Goal: Transaction & Acquisition: Purchase product/service

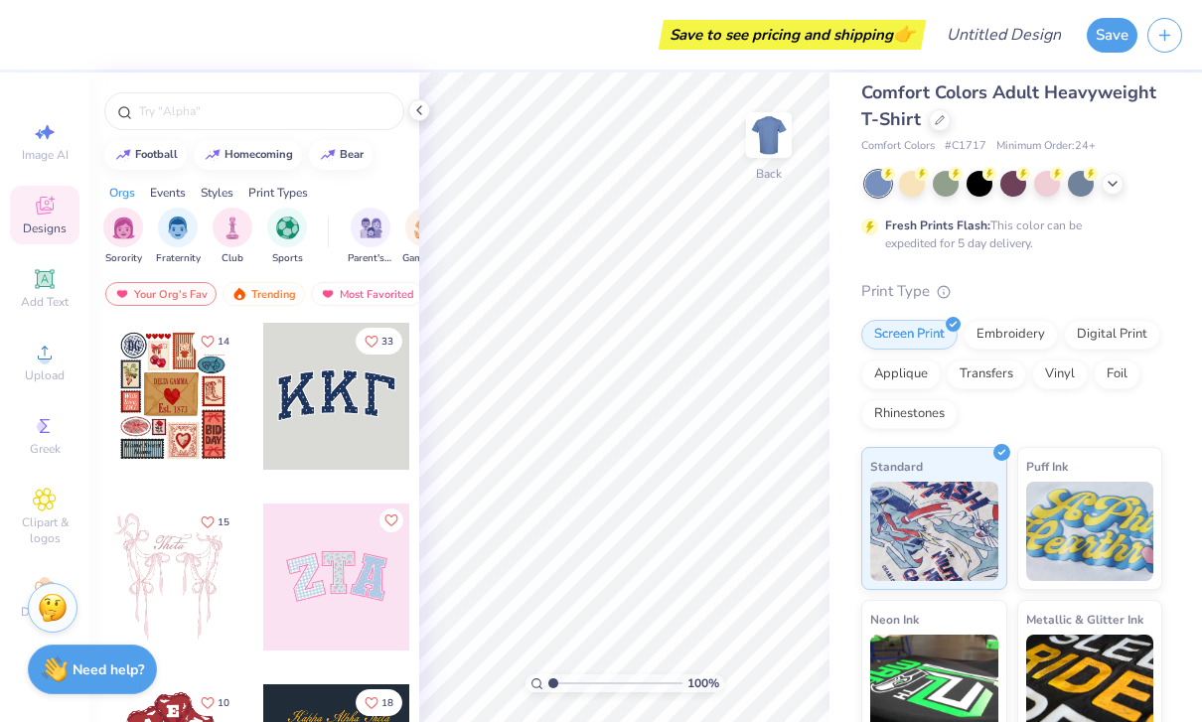
scroll to position [16, 0]
click at [170, 440] on div at bounding box center [172, 396] width 147 height 147
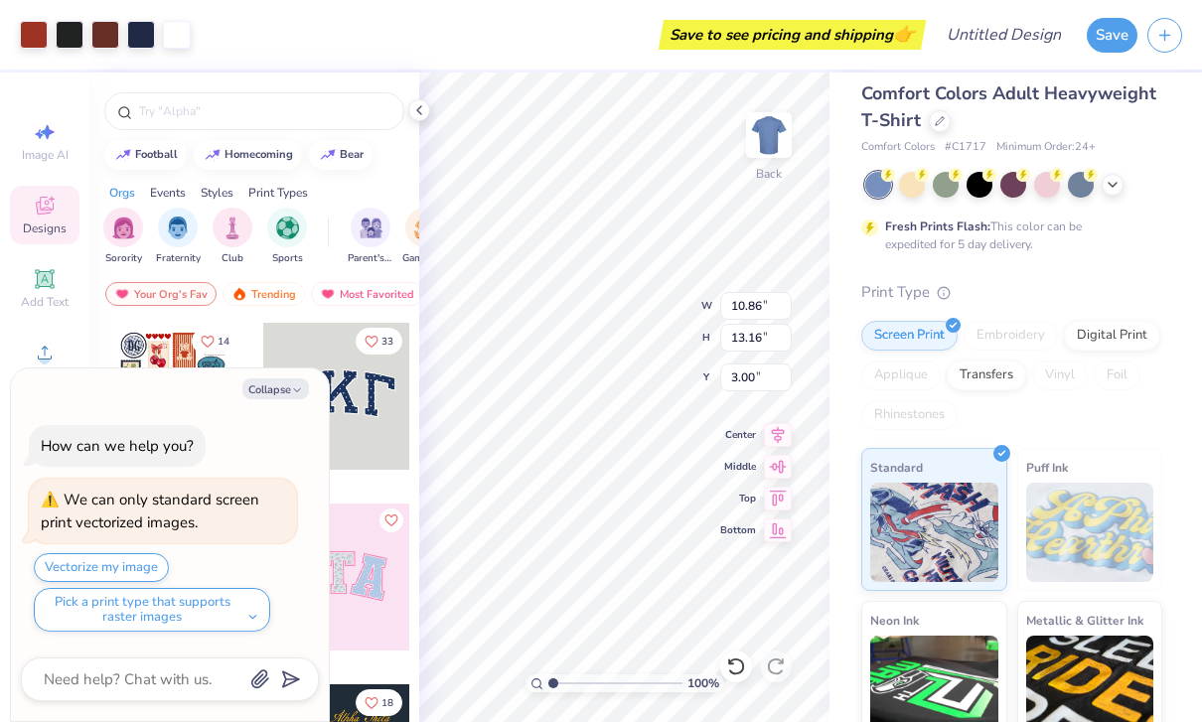
type textarea "x"
type input "1.42"
type textarea "x"
type input "3.00"
click at [276, 399] on button "Collapse" at bounding box center [275, 388] width 67 height 21
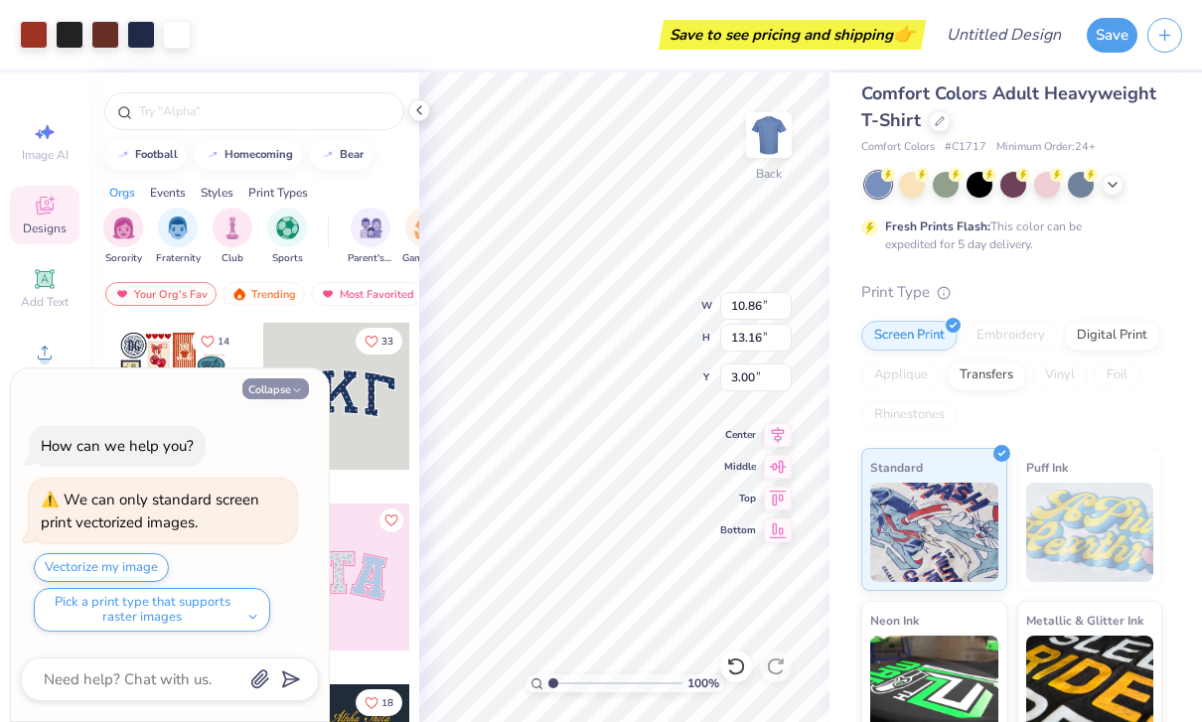
type textarea "x"
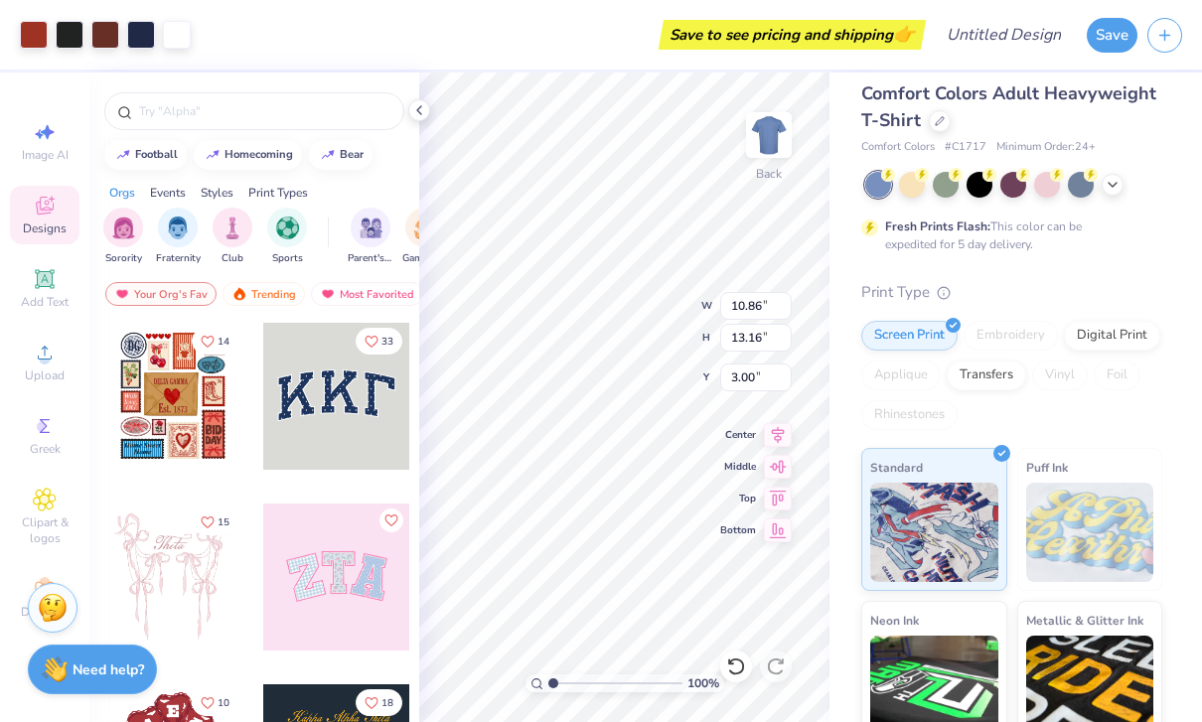
click at [151, 410] on div at bounding box center [172, 396] width 147 height 147
click at [922, 337] on div "Screen Print" at bounding box center [909, 333] width 96 height 30
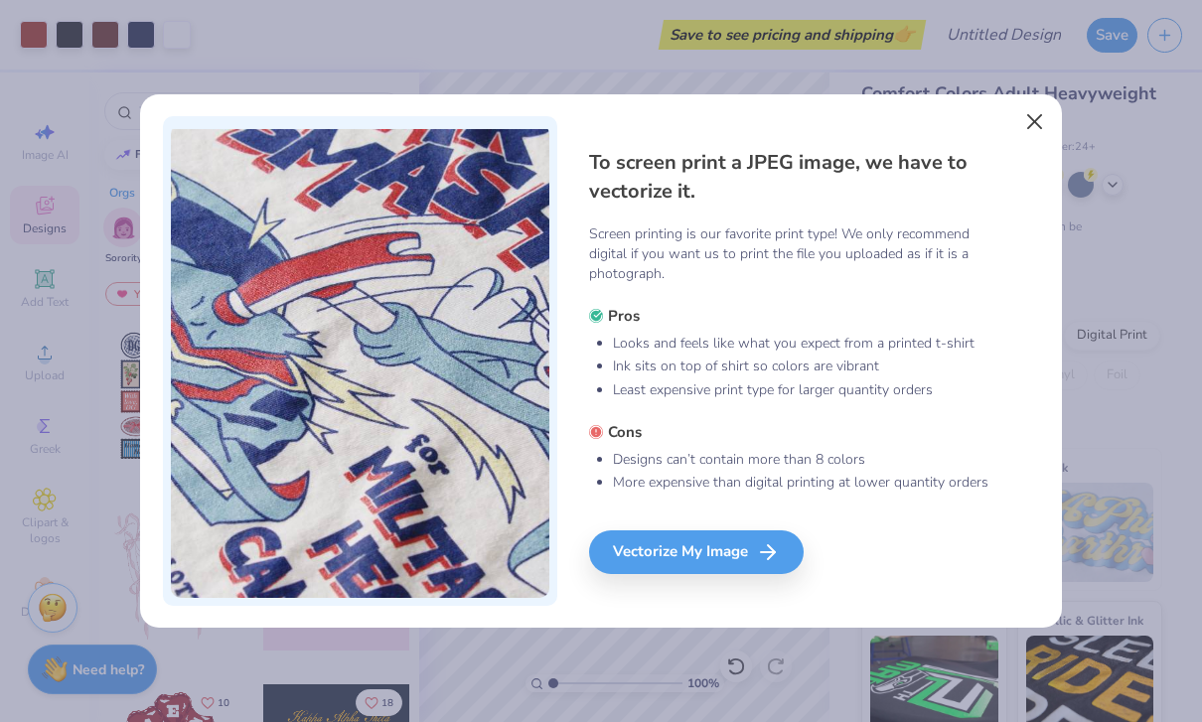
click at [1033, 109] on button "Close" at bounding box center [1035, 121] width 38 height 38
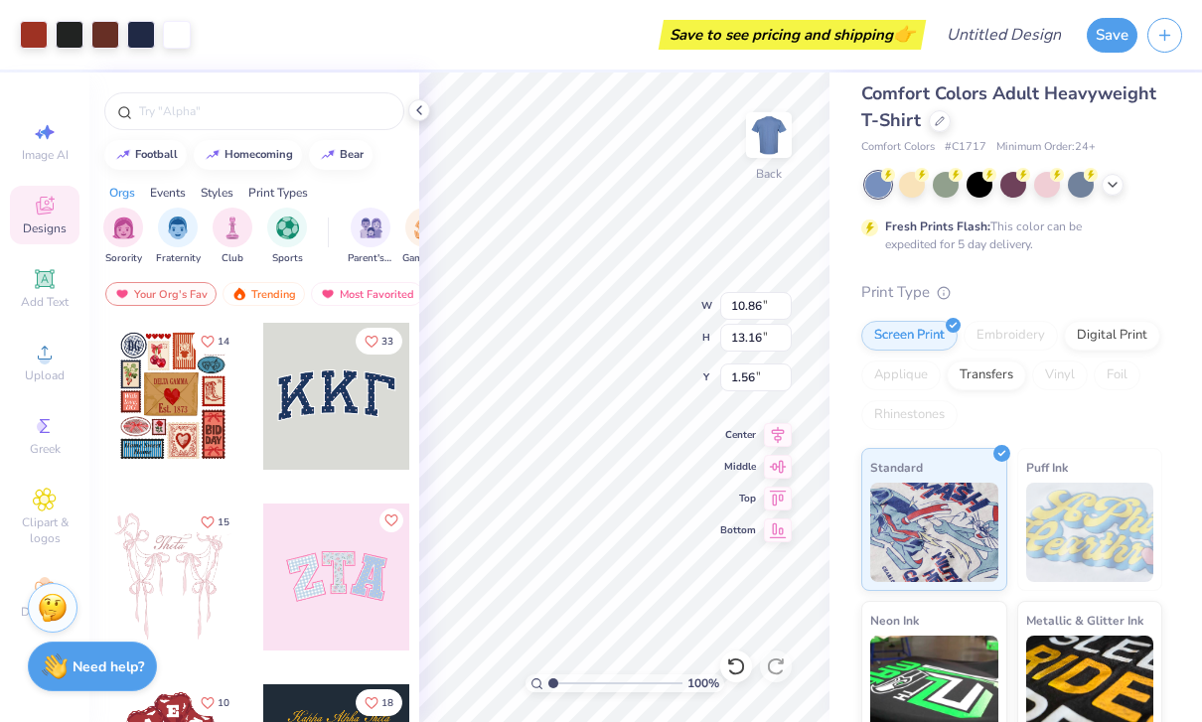
type input "1.42"
click at [108, 675] on strong "Need help?" at bounding box center [107, 666] width 71 height 19
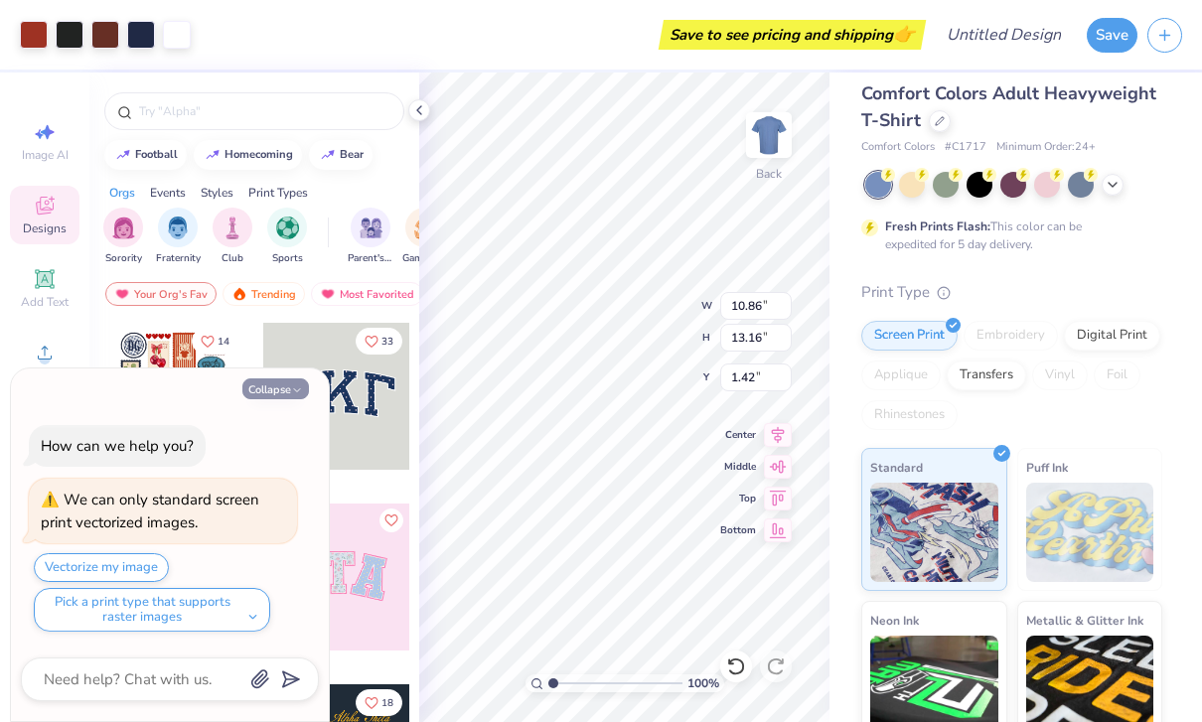
click at [289, 396] on button "Collapse" at bounding box center [275, 388] width 67 height 21
type textarea "x"
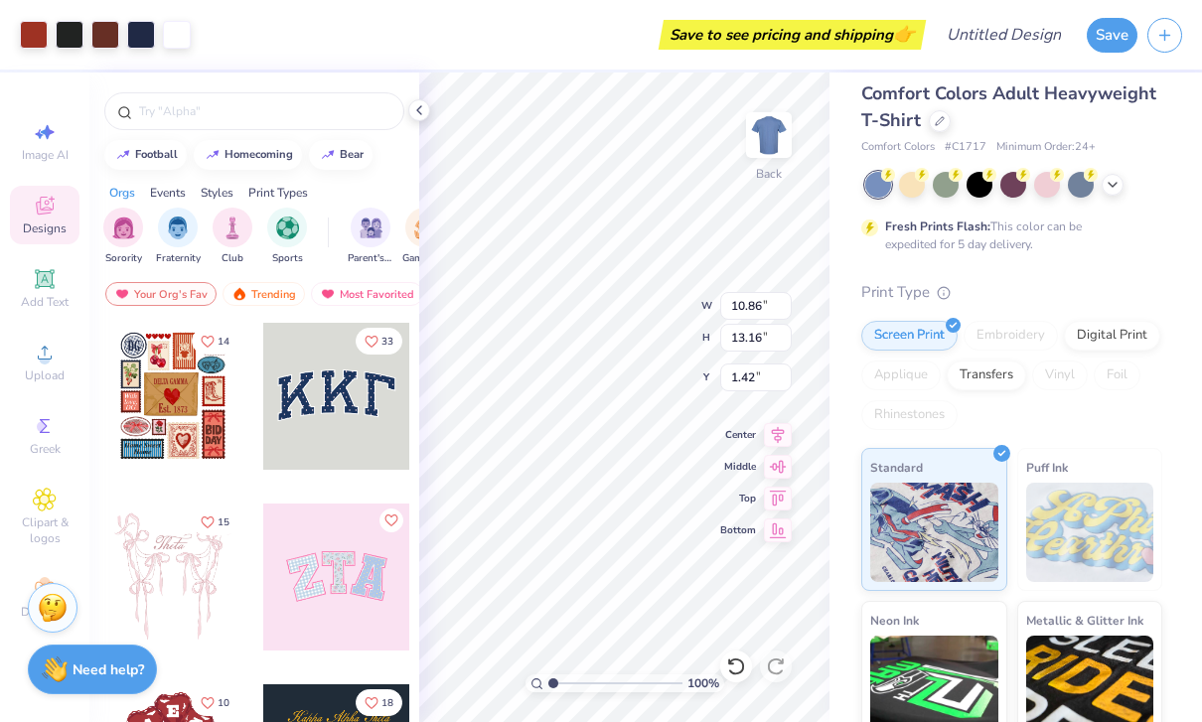
type input "1.74"
click at [417, 107] on icon at bounding box center [419, 110] width 16 height 16
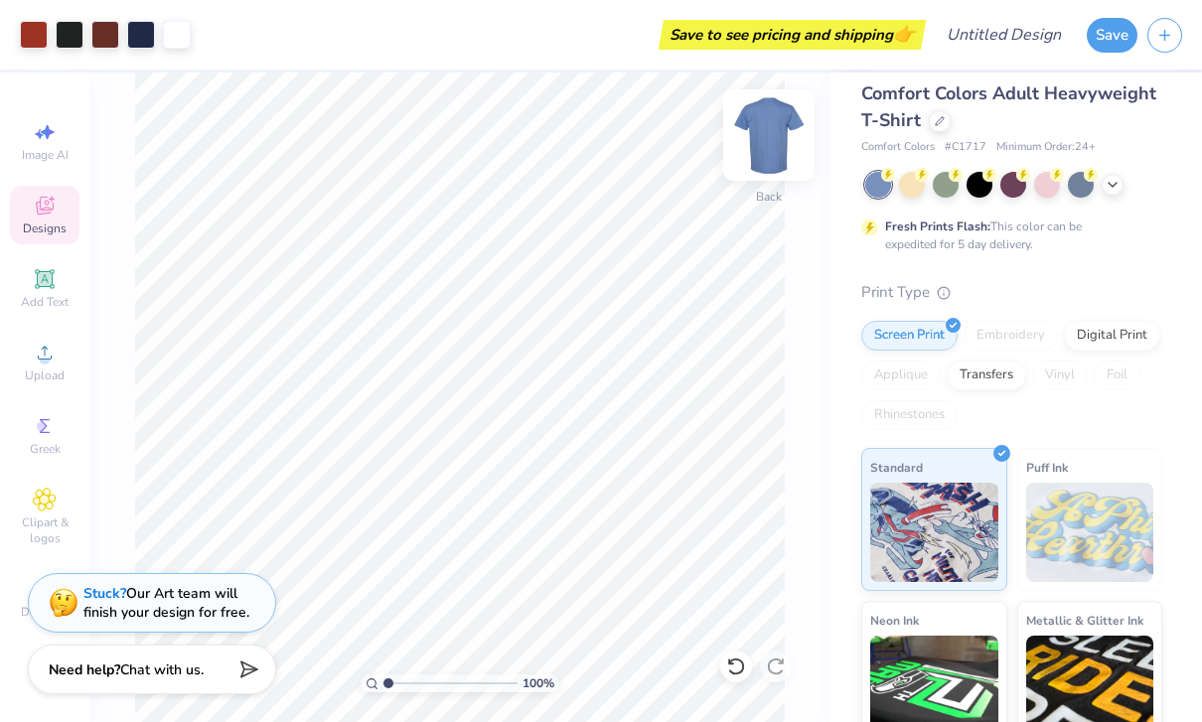
click at [767, 144] on img at bounding box center [768, 134] width 79 height 79
click at [783, 169] on div "Front" at bounding box center [769, 174] width 29 height 18
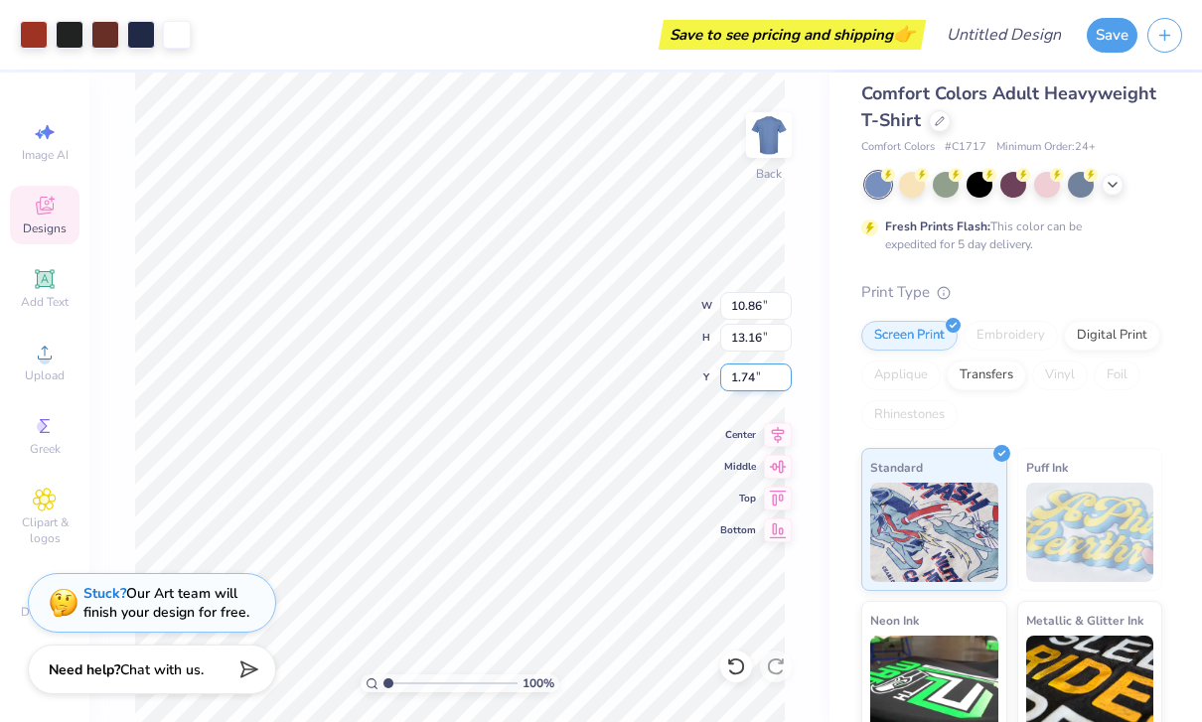
click at [754, 379] on input "1.74" at bounding box center [755, 377] width 71 height 28
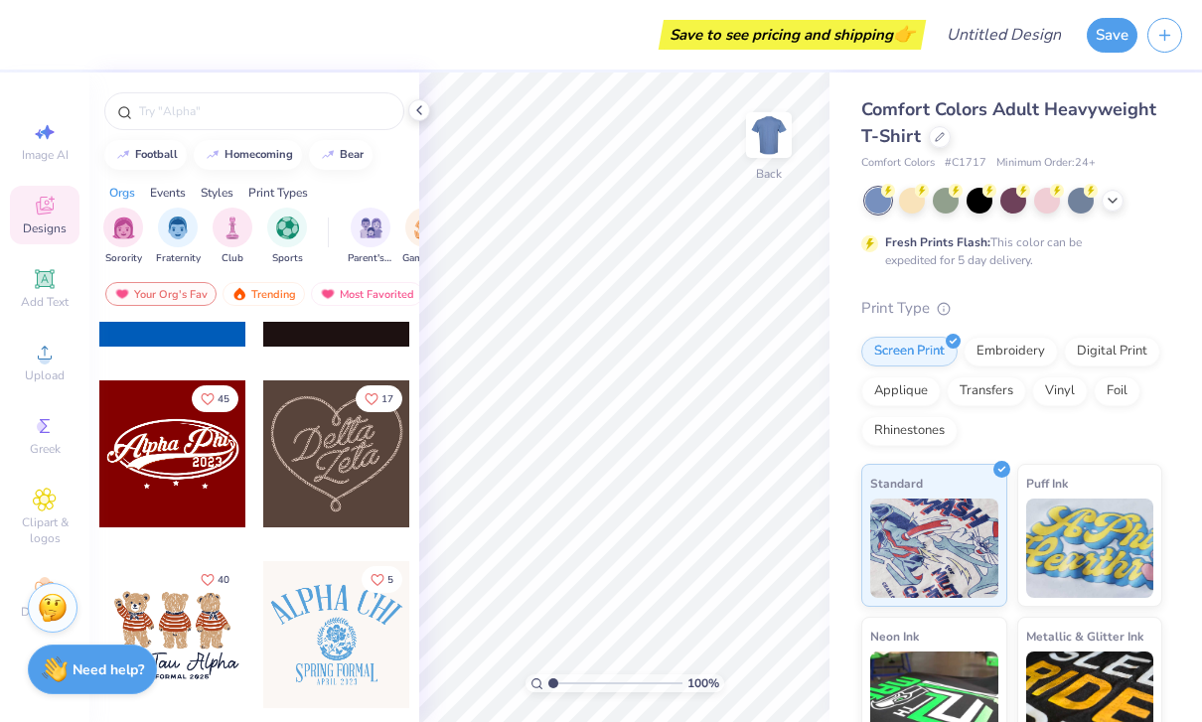
scroll to position [667, 0]
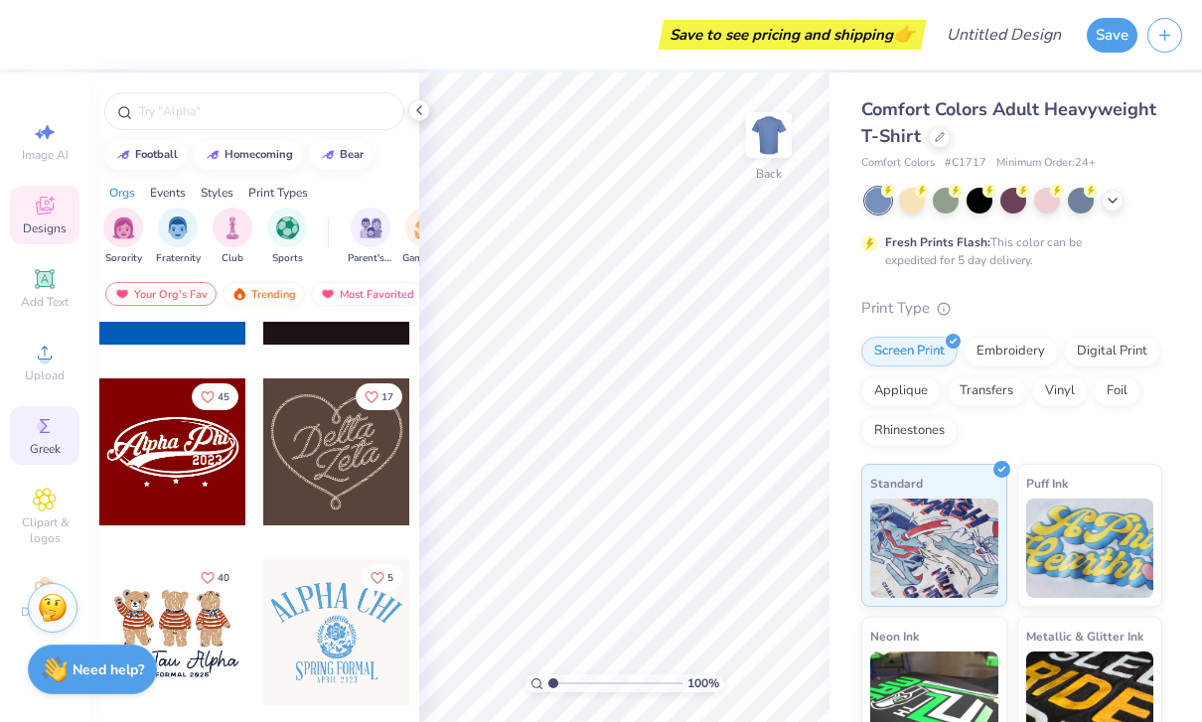
click at [39, 432] on circle at bounding box center [42, 426] width 11 height 11
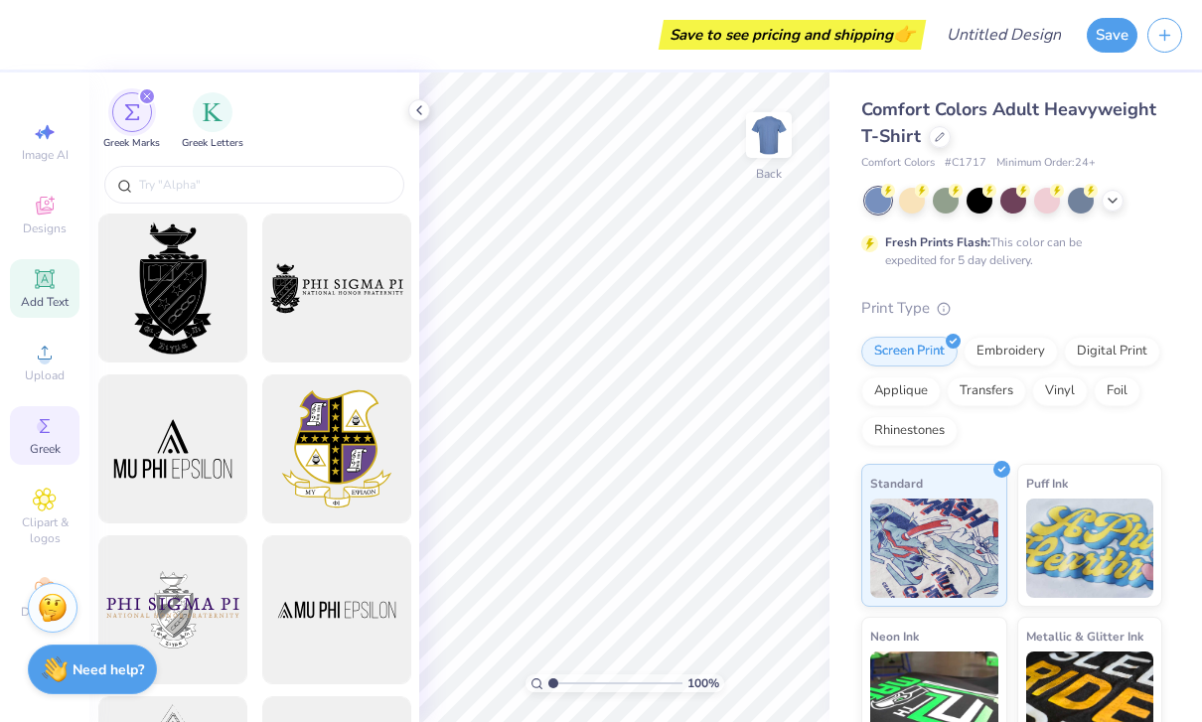
click at [46, 286] on icon at bounding box center [44, 278] width 15 height 15
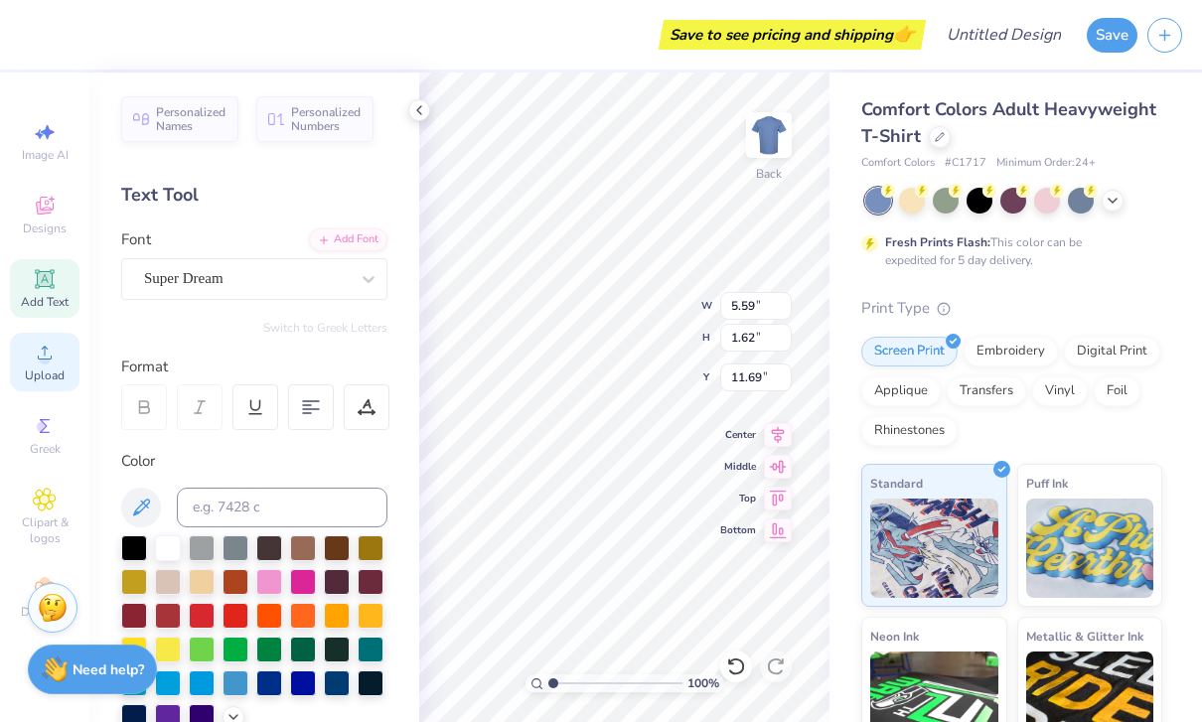
click at [42, 372] on div "Upload" at bounding box center [45, 362] width 70 height 59
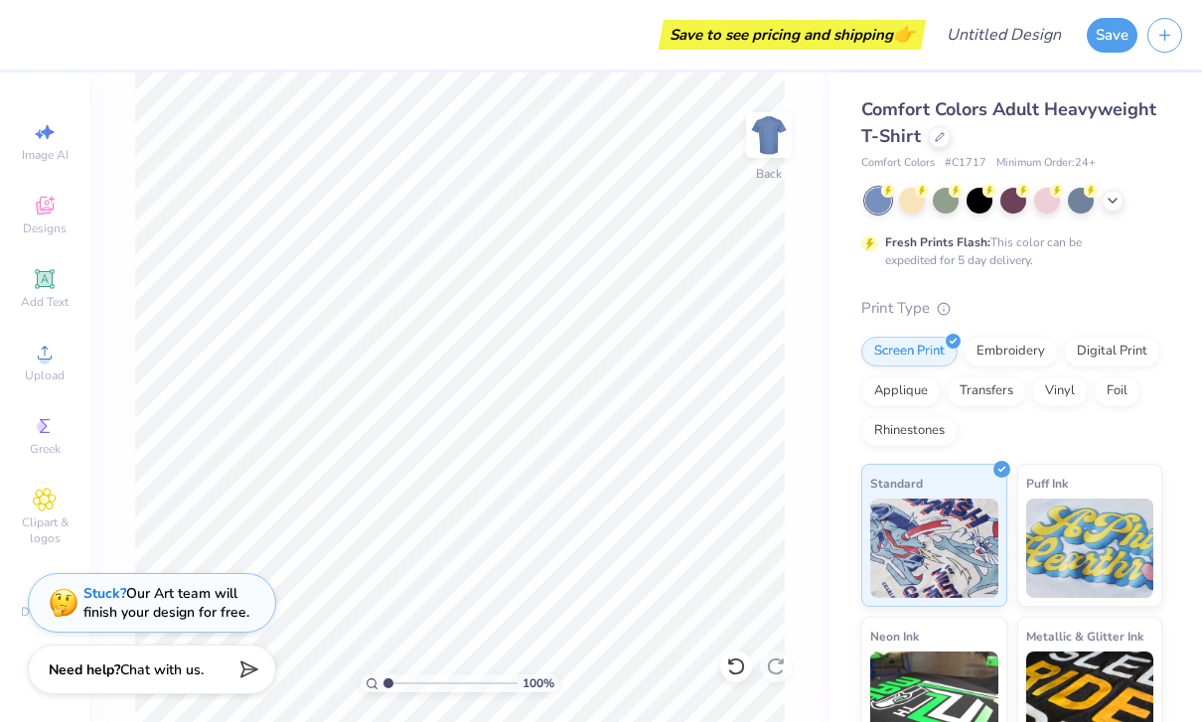
click at [1086, 122] on div "Comfort Colors Adult Heavyweight T-Shirt" at bounding box center [1011, 123] width 301 height 54
click at [1093, 199] on div at bounding box center [1081, 199] width 26 height 26
click at [1115, 198] on icon at bounding box center [1112, 199] width 16 height 16
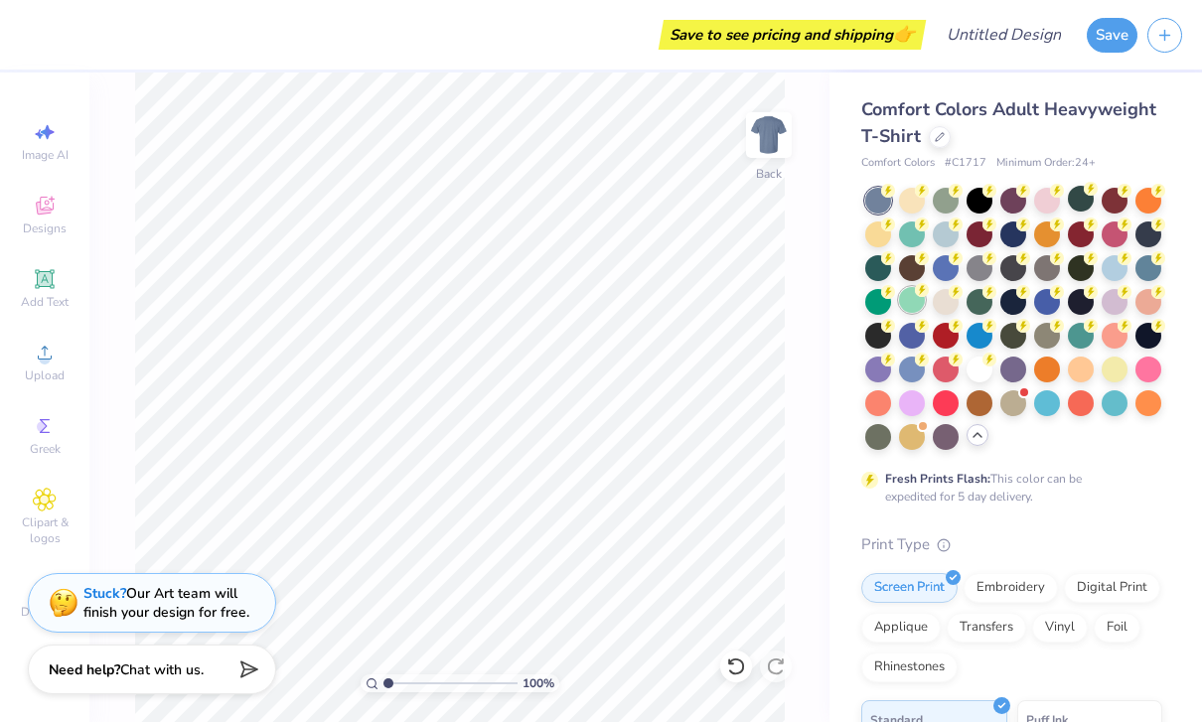
click at [924, 307] on div at bounding box center [912, 300] width 26 height 26
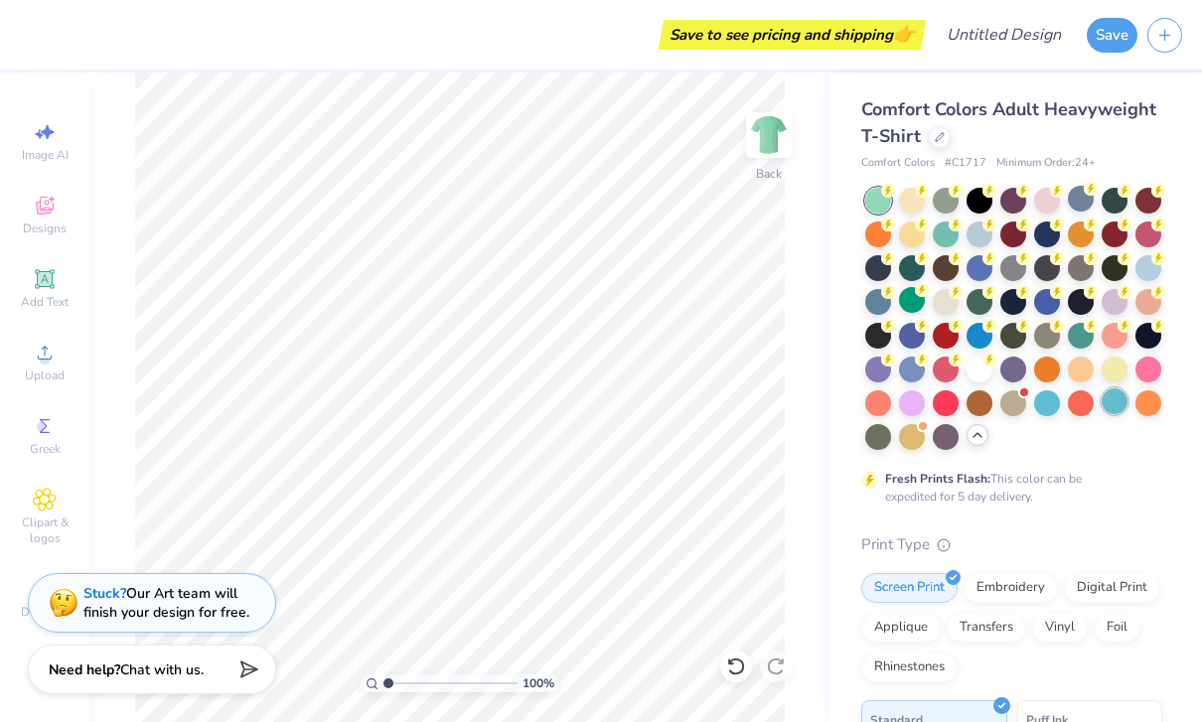
click at [1117, 403] on div at bounding box center [1114, 401] width 26 height 26
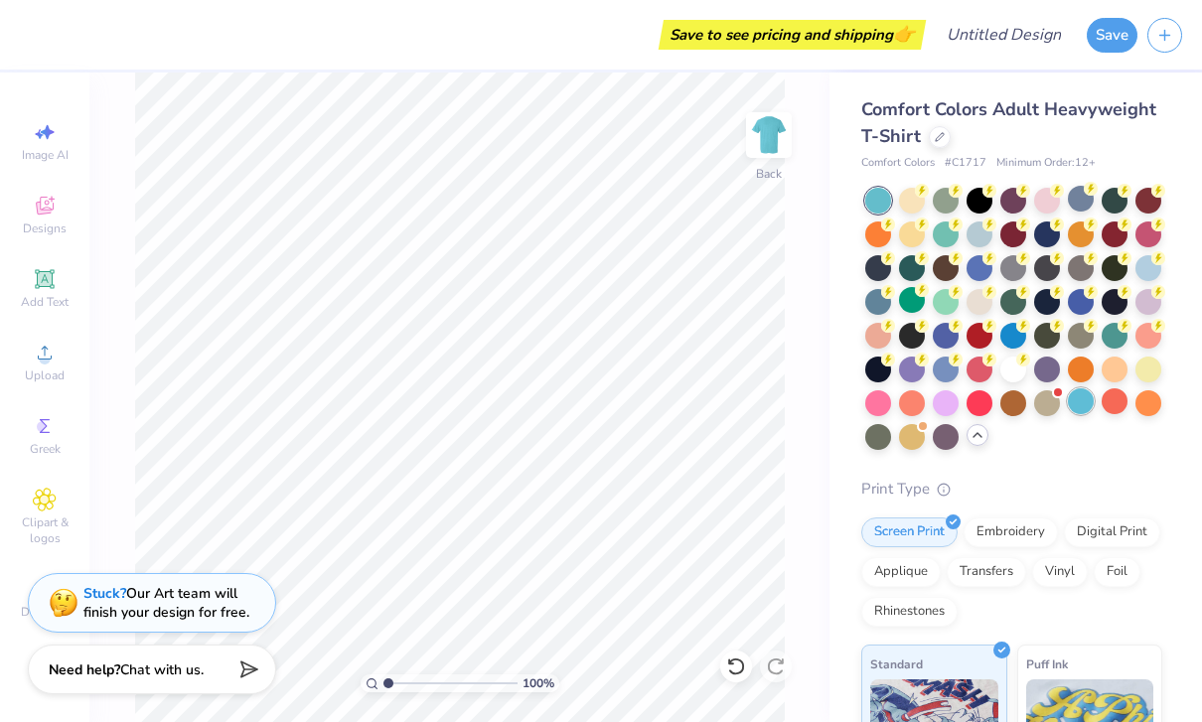
click at [1072, 406] on div at bounding box center [1081, 401] width 26 height 26
click at [937, 401] on div at bounding box center [945, 401] width 26 height 26
click at [1025, 364] on div at bounding box center [1013, 368] width 26 height 26
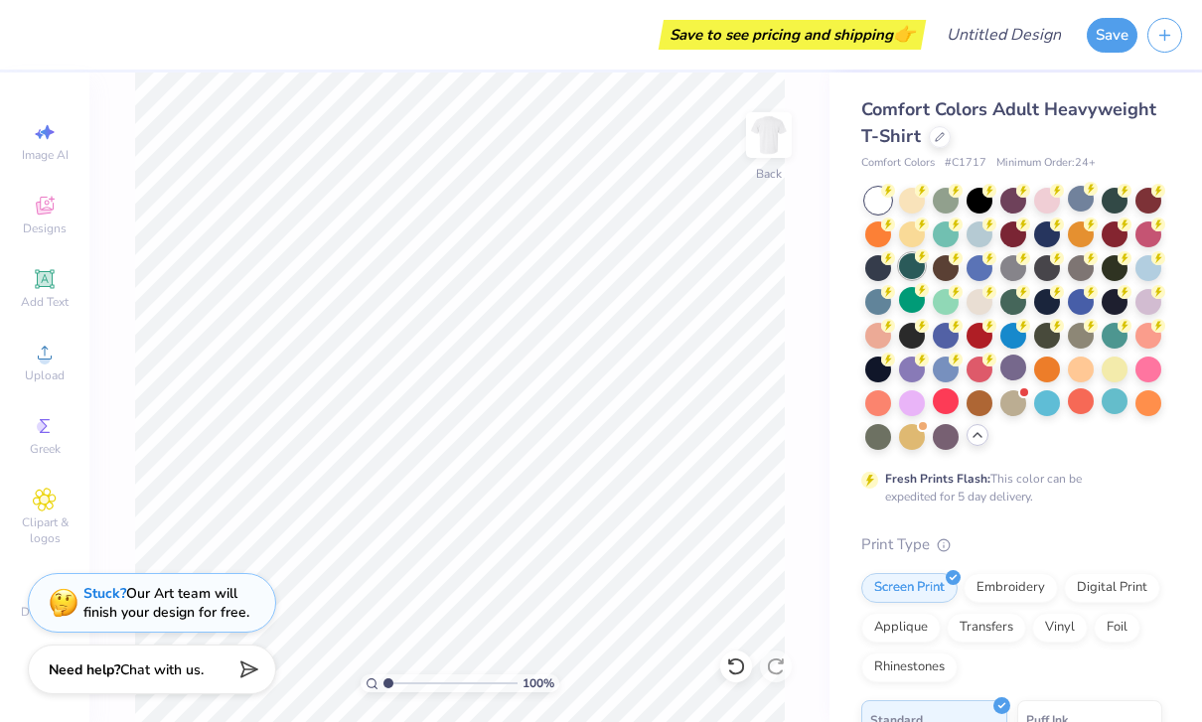
click at [909, 270] on div at bounding box center [912, 266] width 26 height 26
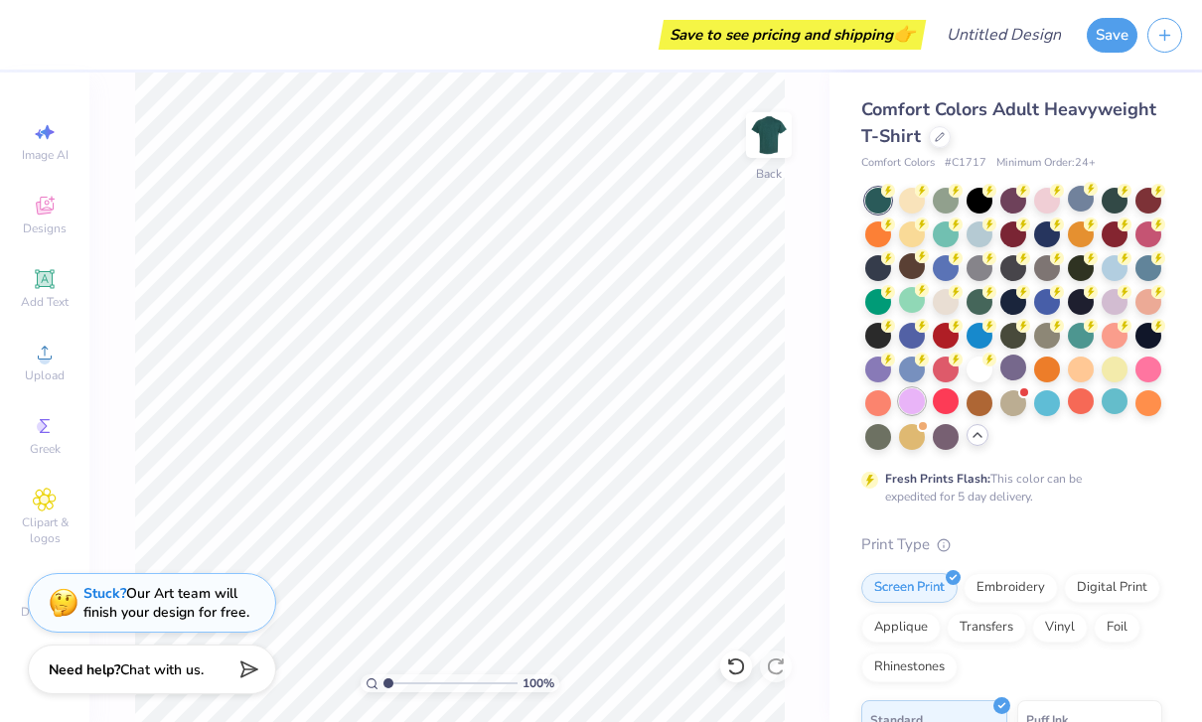
click at [917, 403] on div at bounding box center [912, 401] width 26 height 26
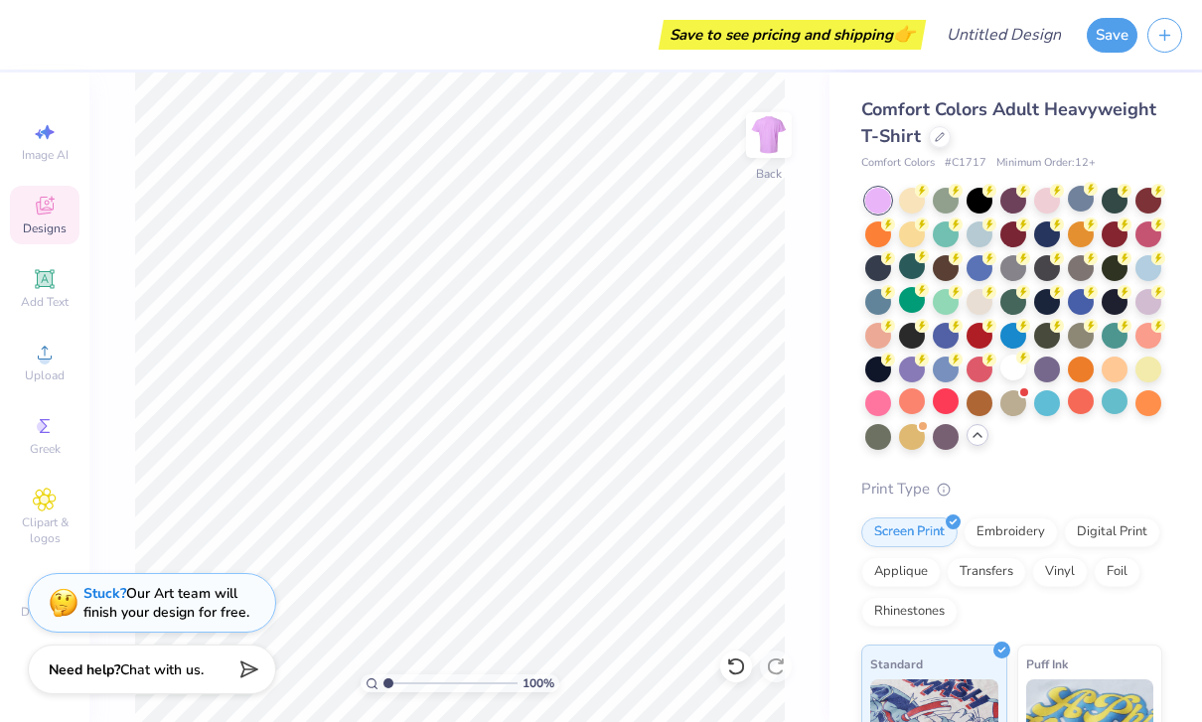
click at [34, 219] on div "Designs" at bounding box center [45, 215] width 70 height 59
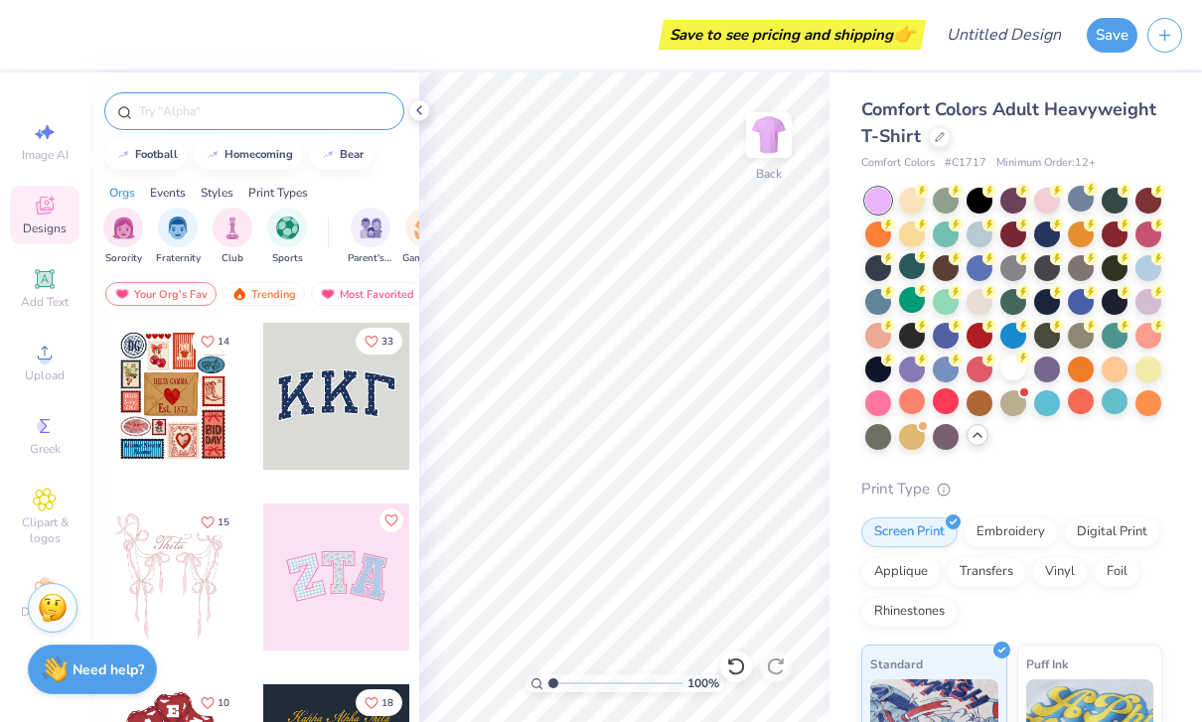
click at [185, 121] on input "text" at bounding box center [264, 111] width 254 height 20
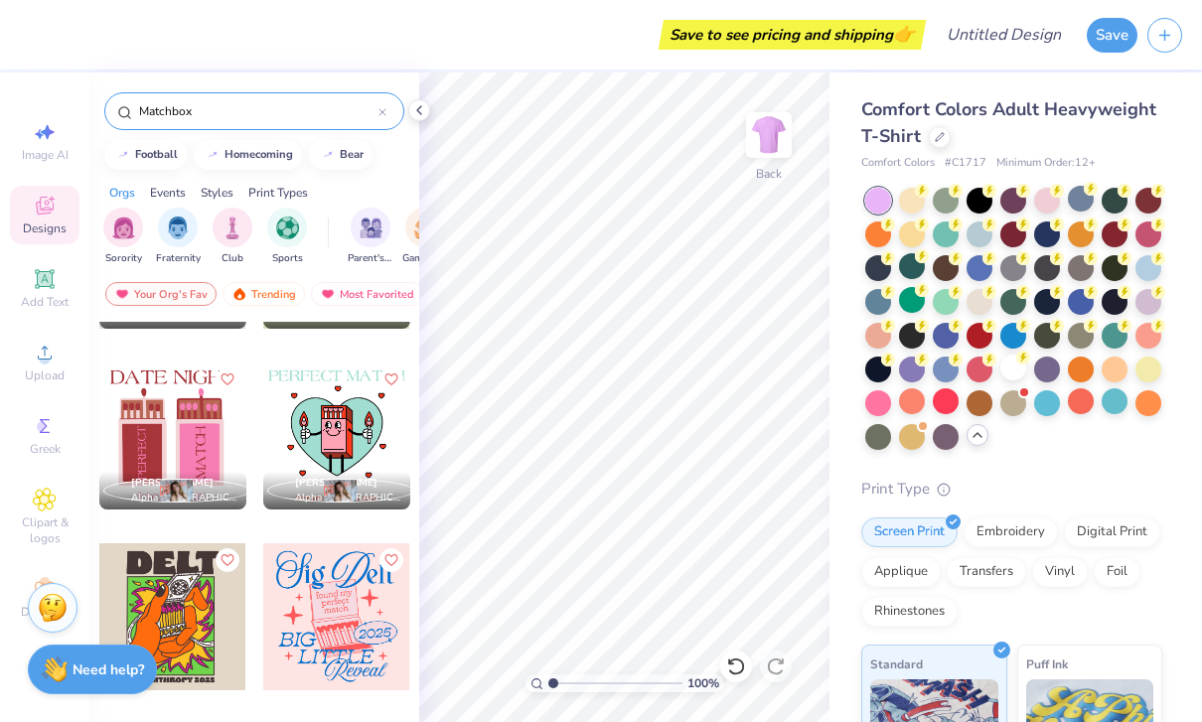
scroll to position [1065, 0]
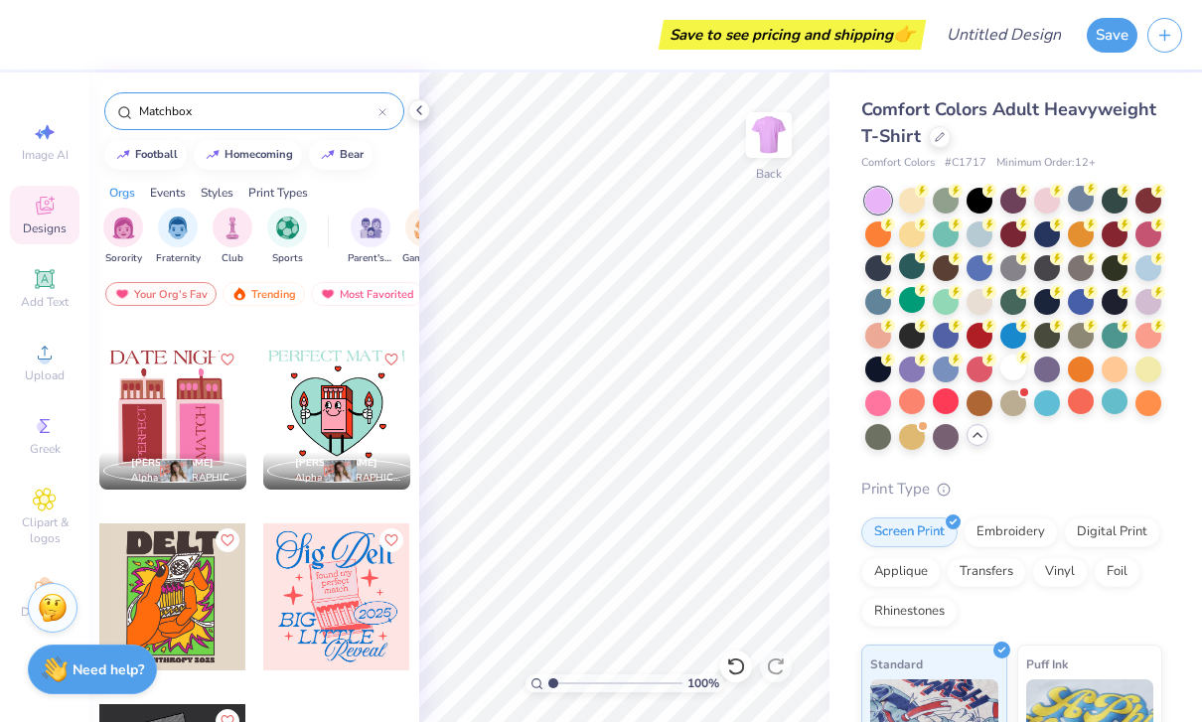
type input "Matchbox"
click at [326, 390] on div at bounding box center [336, 416] width 147 height 147
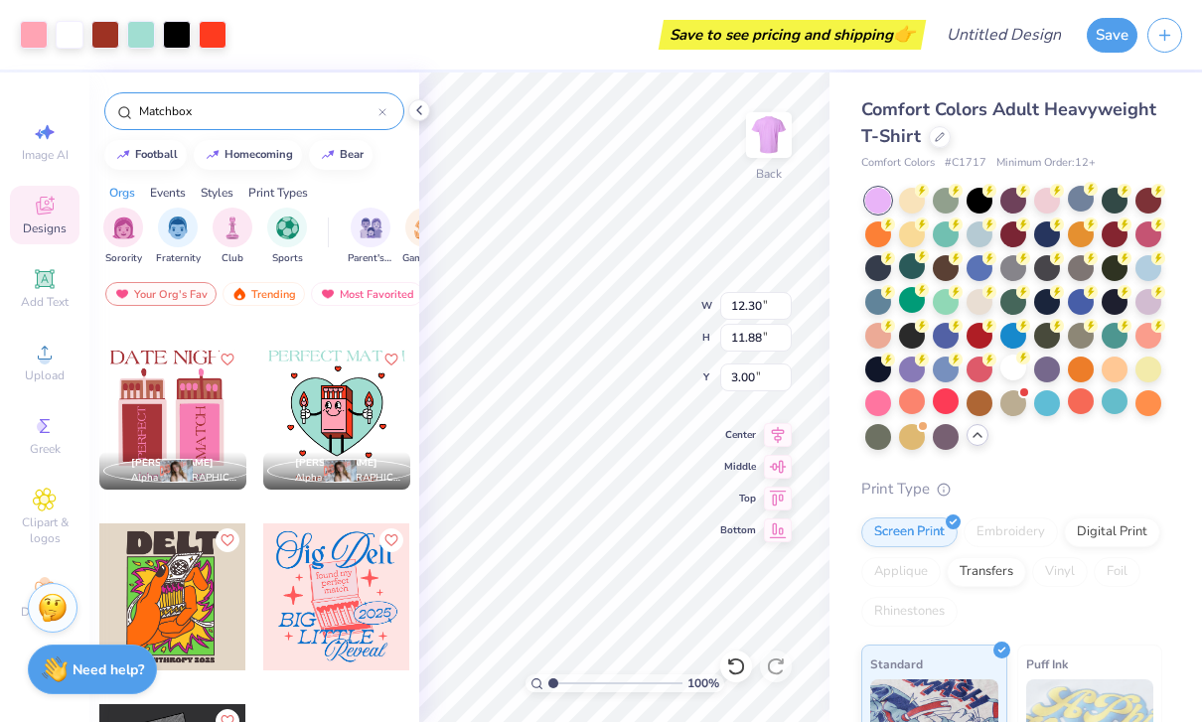
type input "3.74"
click at [422, 101] on div at bounding box center [419, 110] width 22 height 22
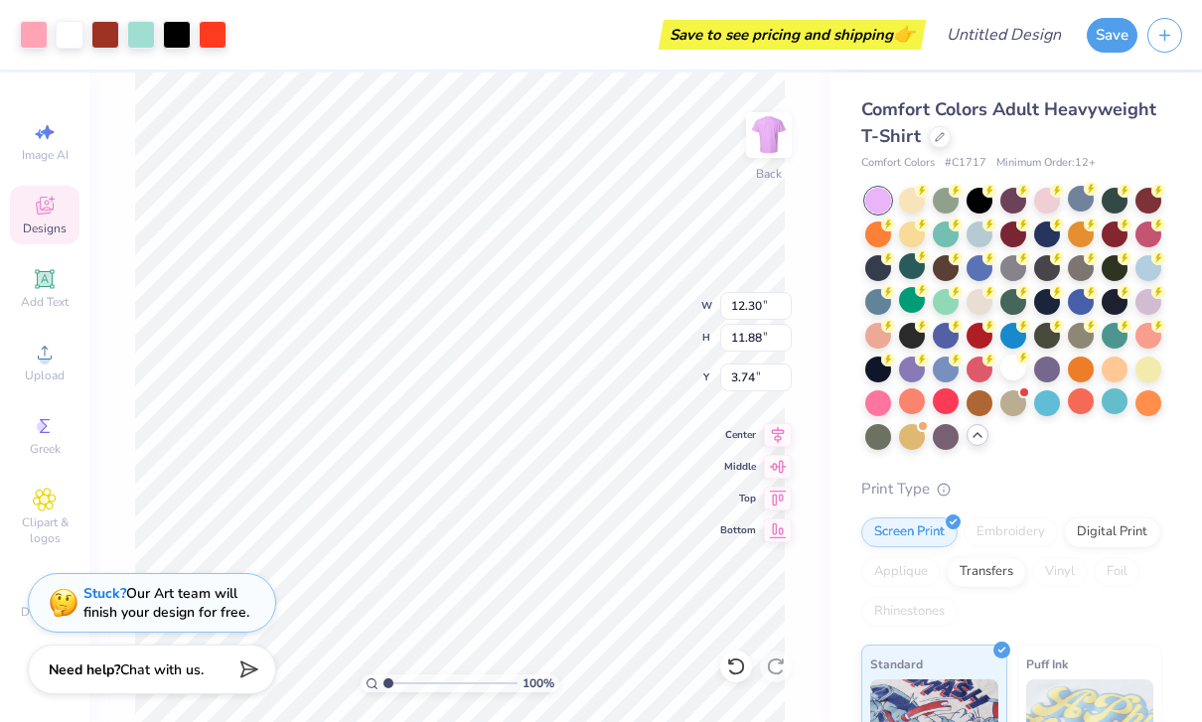
scroll to position [0, 0]
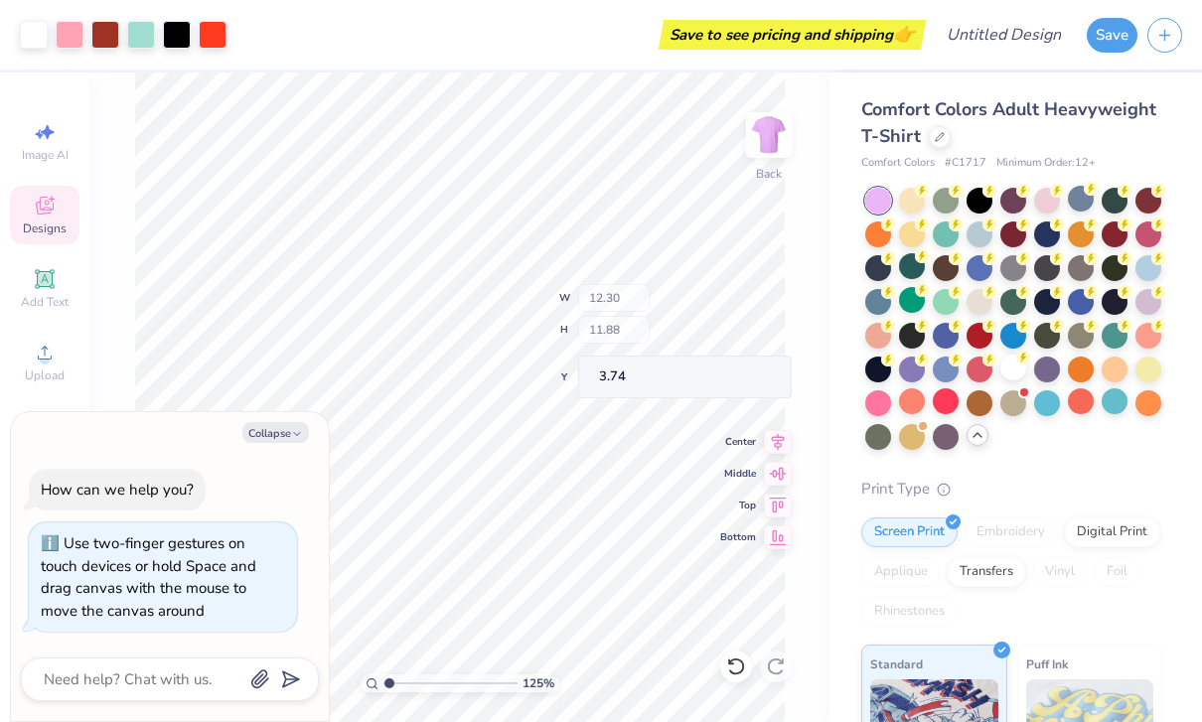
type input "1.25343171615744"
type textarea "x"
type input "1.54090917717701"
type textarea "x"
type input "1.54090917717701"
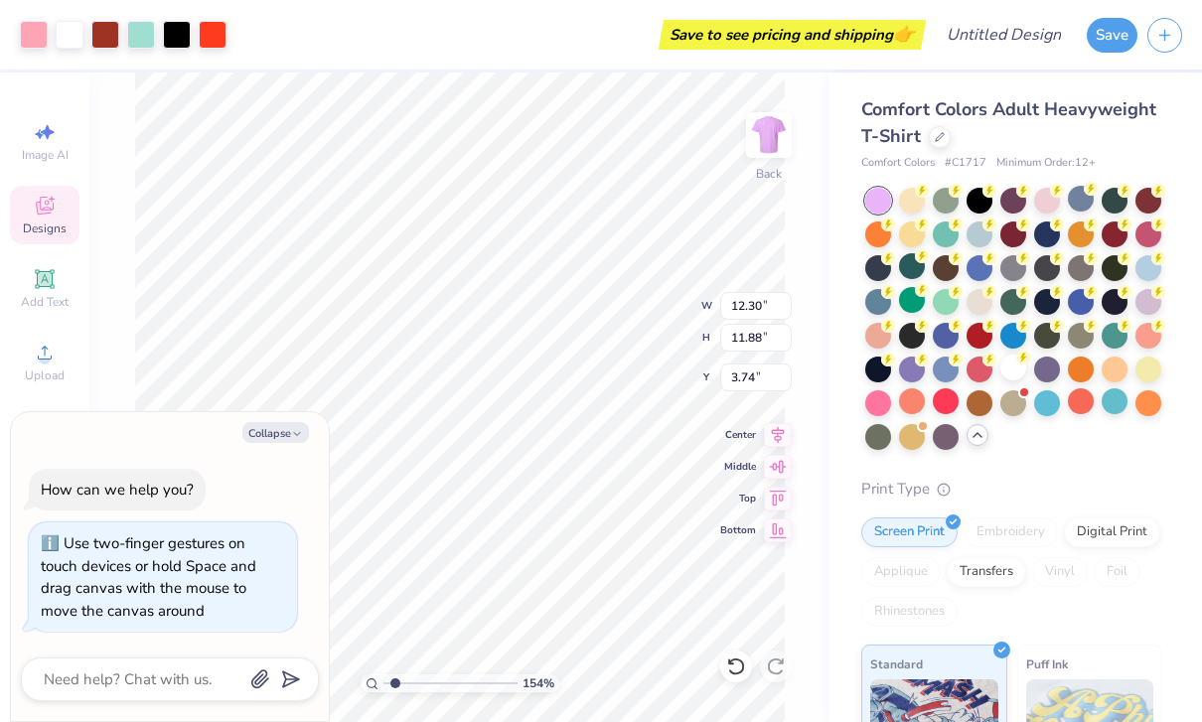
type textarea "x"
type input "1.54090917717701"
type textarea "x"
type input "1.54090917717701"
type textarea "x"
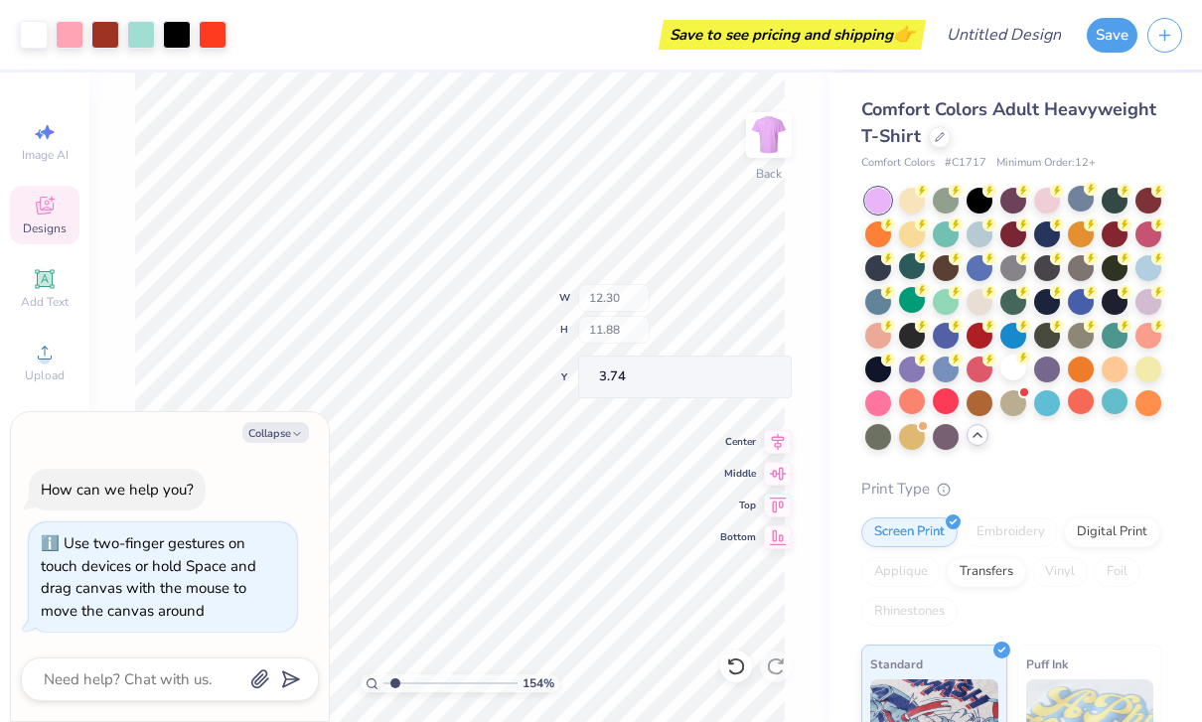
type input "1.54090917717701"
type textarea "x"
type input "1.54090917717701"
type textarea "x"
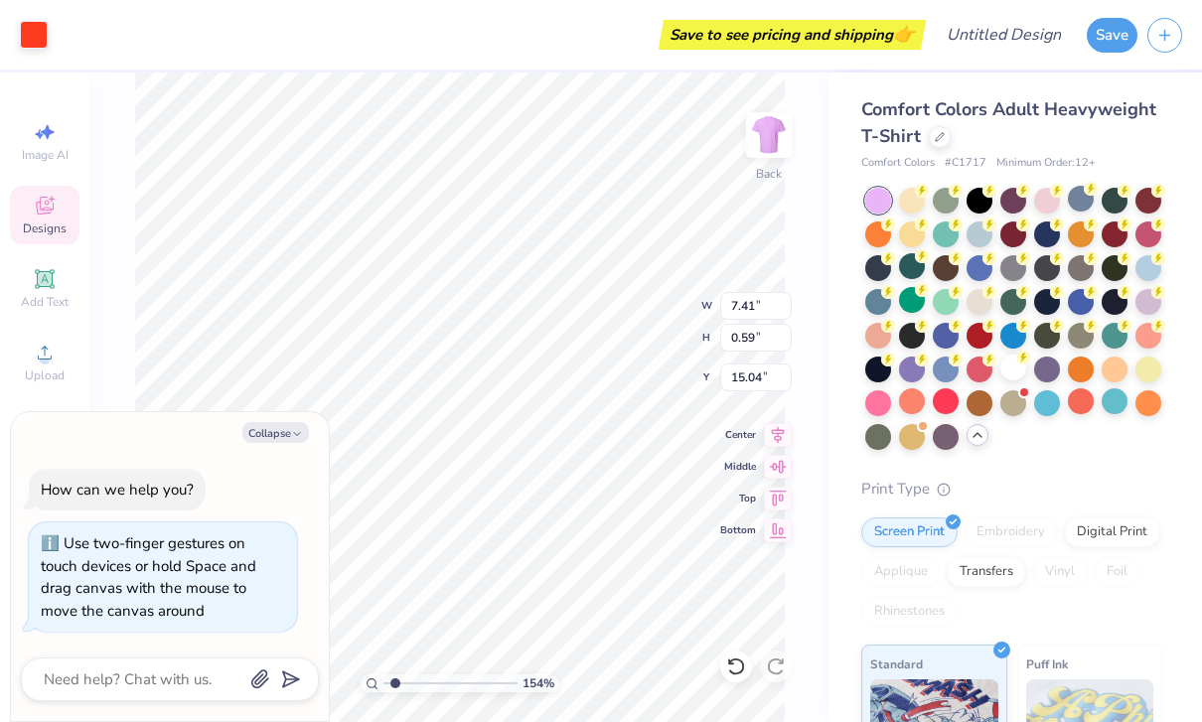
type input "1.54090917717701"
type textarea "x"
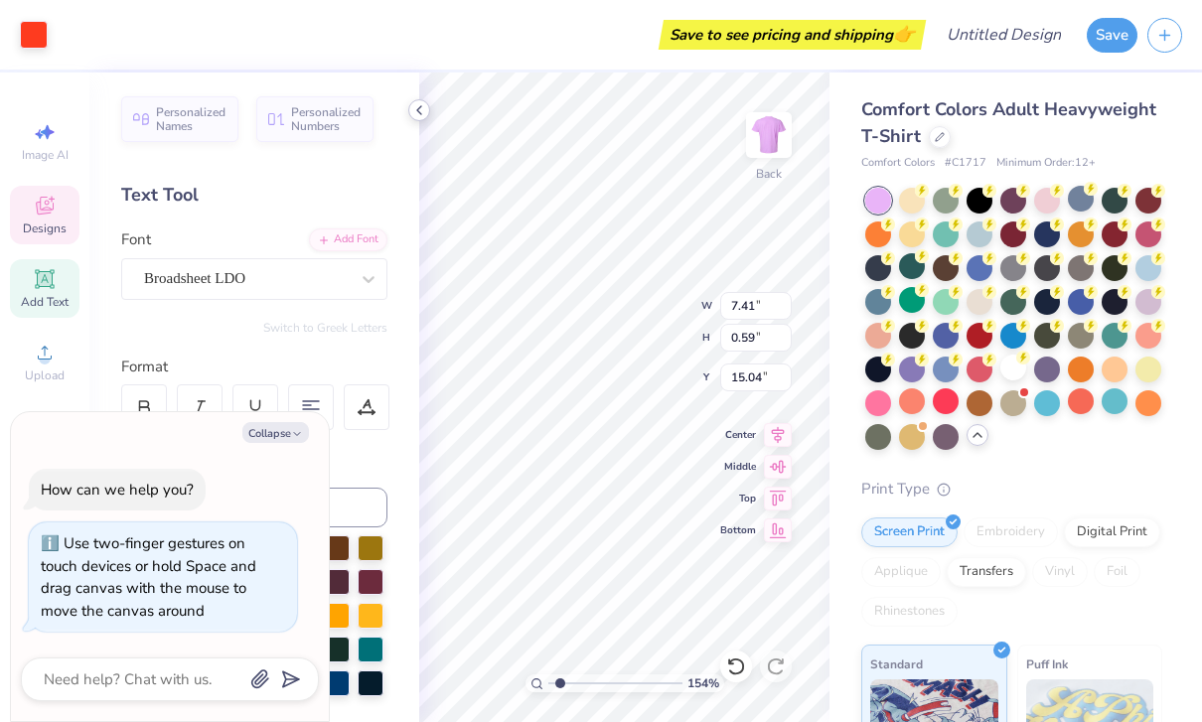
type input "1.54090917717701"
type textarea "x"
type input "1.54090917717701"
type textarea "x"
type input "1.54090917717701"
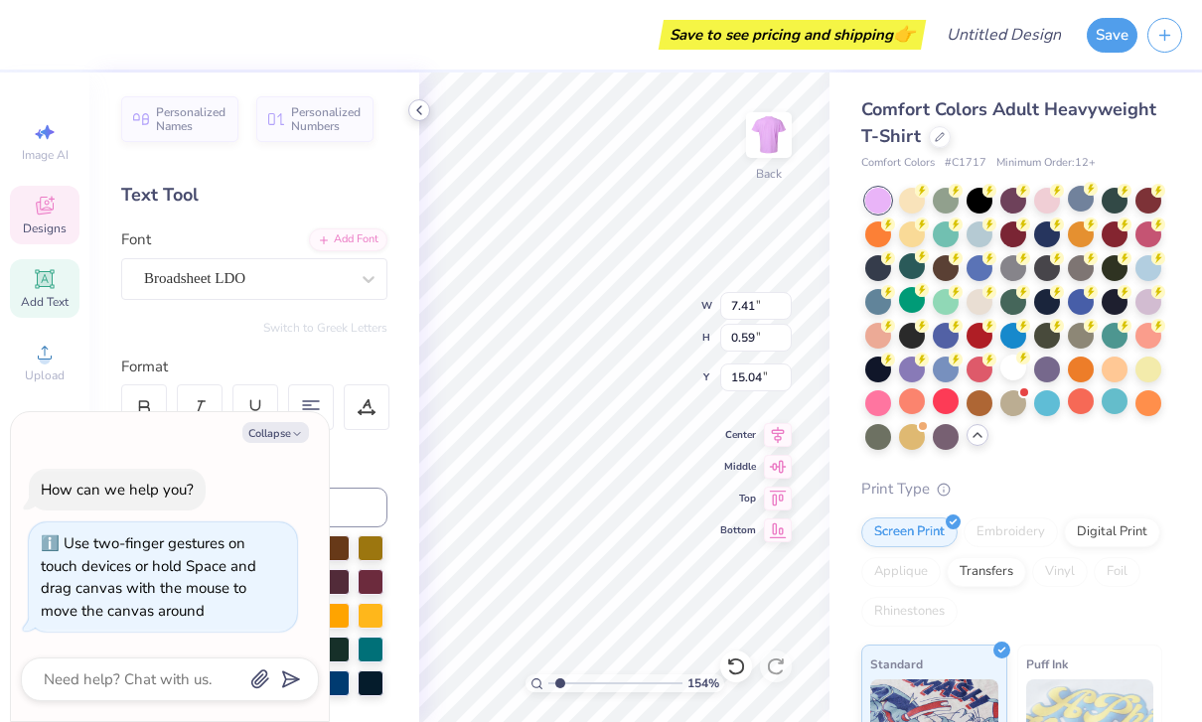
type textarea "x"
type input "1.54090917717701"
type textarea "x"
type input "1.54090917717701"
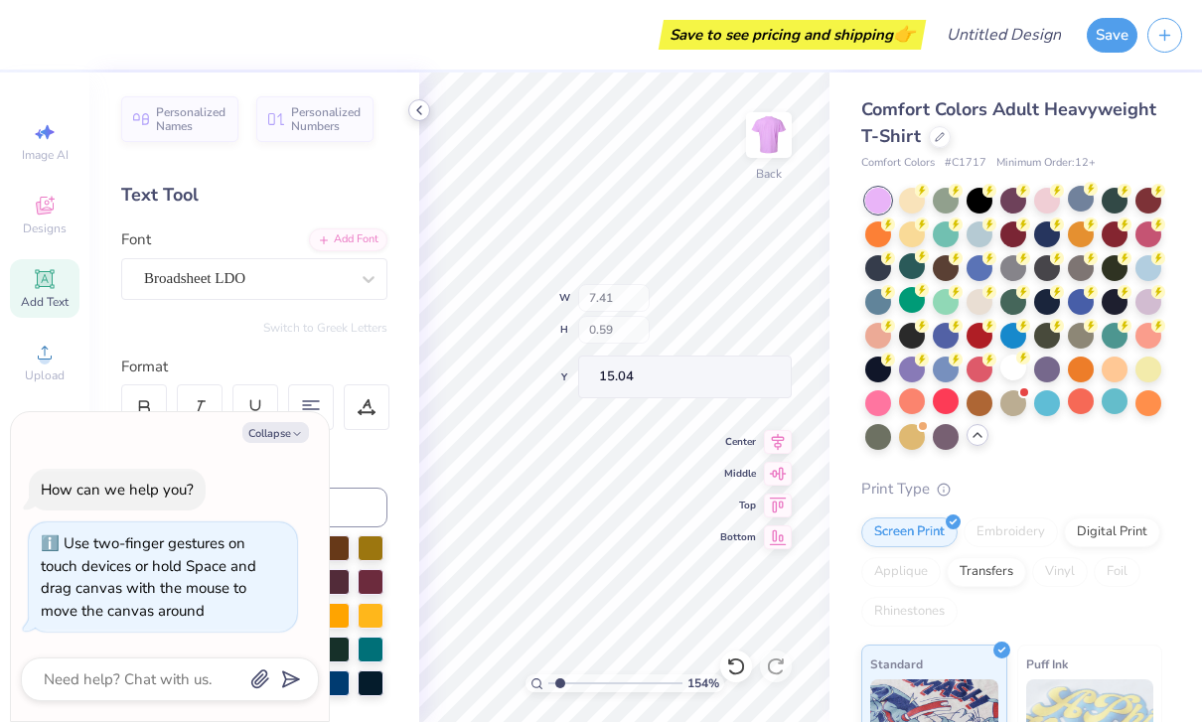
type textarea "x"
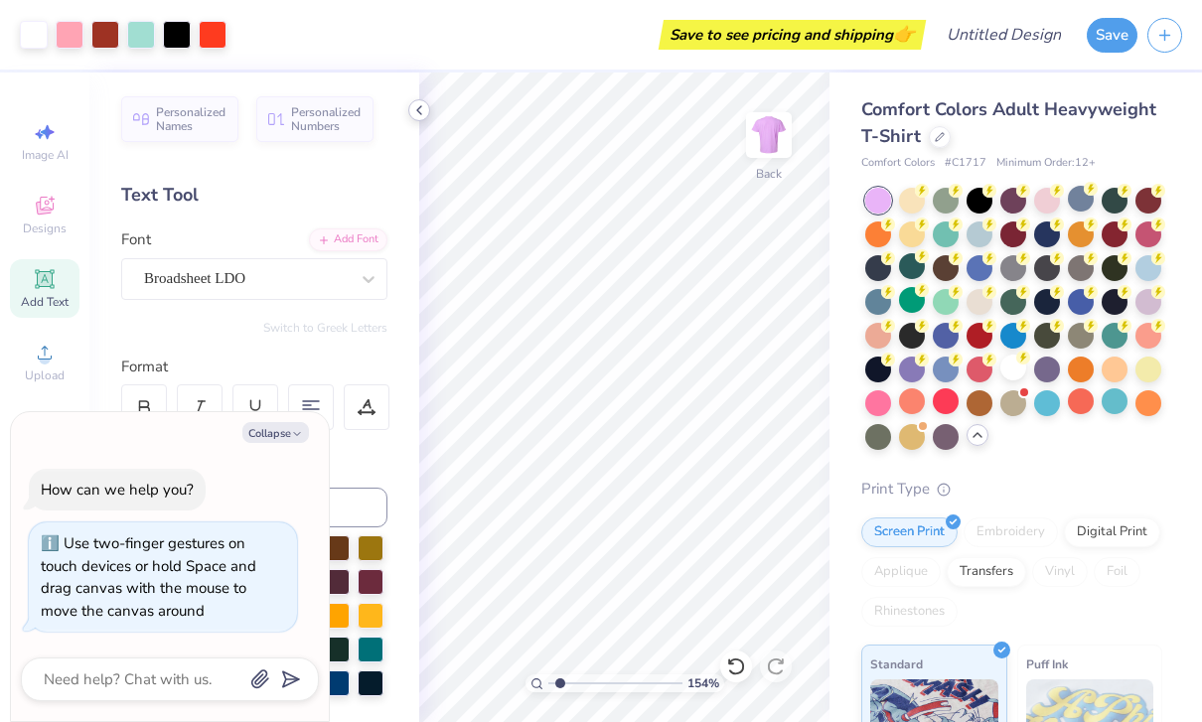
type input "1.54090917717701"
type textarea "x"
type input "1.54090917717701"
type textarea "x"
type input "1"
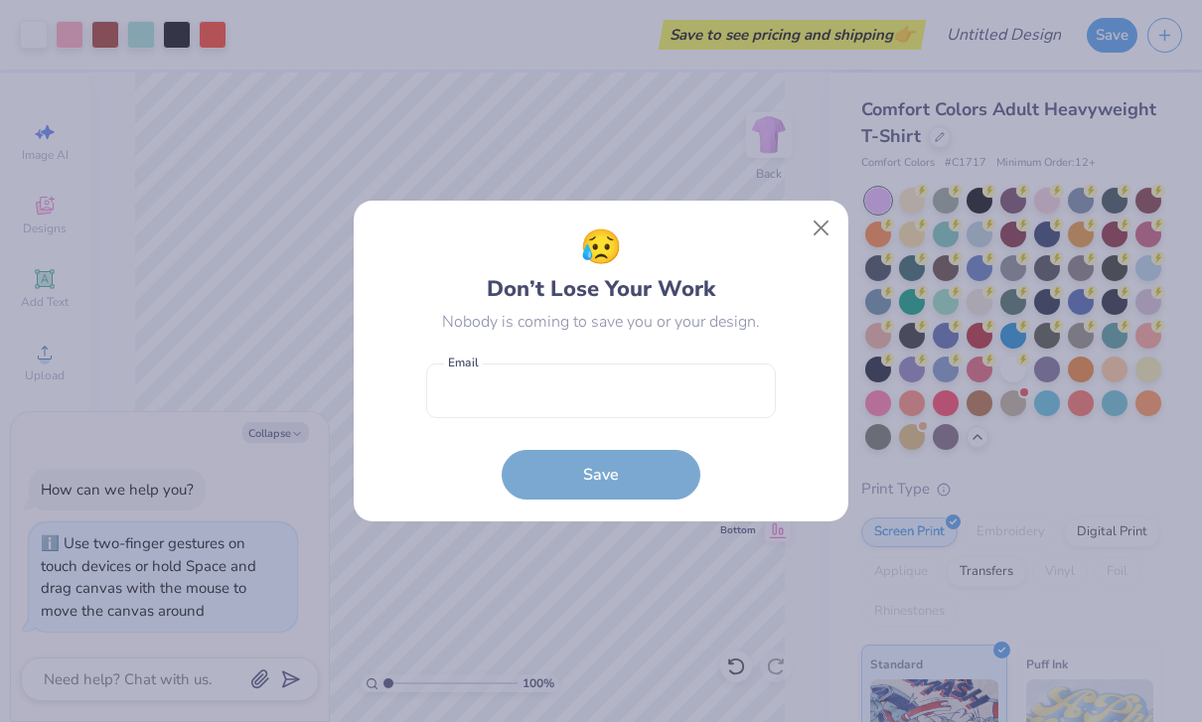
click at [654, 505] on div "😥 Don’t Lose Your Work Nobody is coming to save you or your design. Email is a …" at bounding box center [601, 362] width 495 height 322
click at [838, 217] on button "Close" at bounding box center [821, 229] width 38 height 38
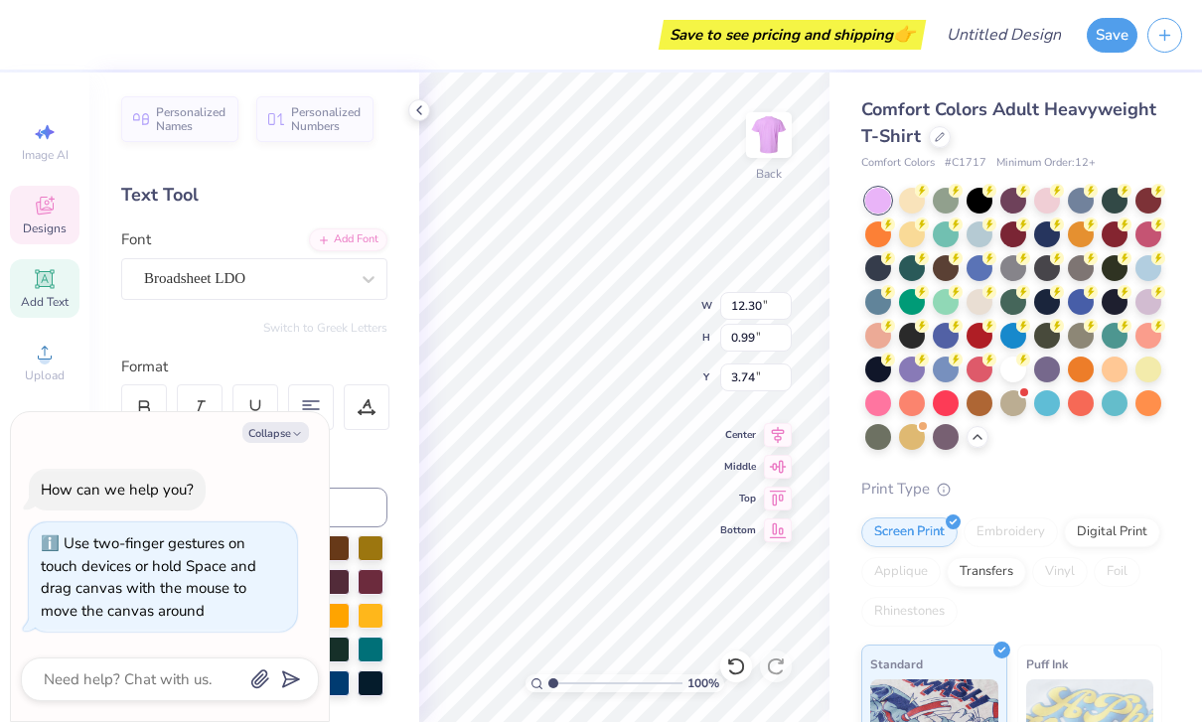
type textarea "x"
type input "1.65"
click at [410, 112] on div at bounding box center [419, 110] width 22 height 22
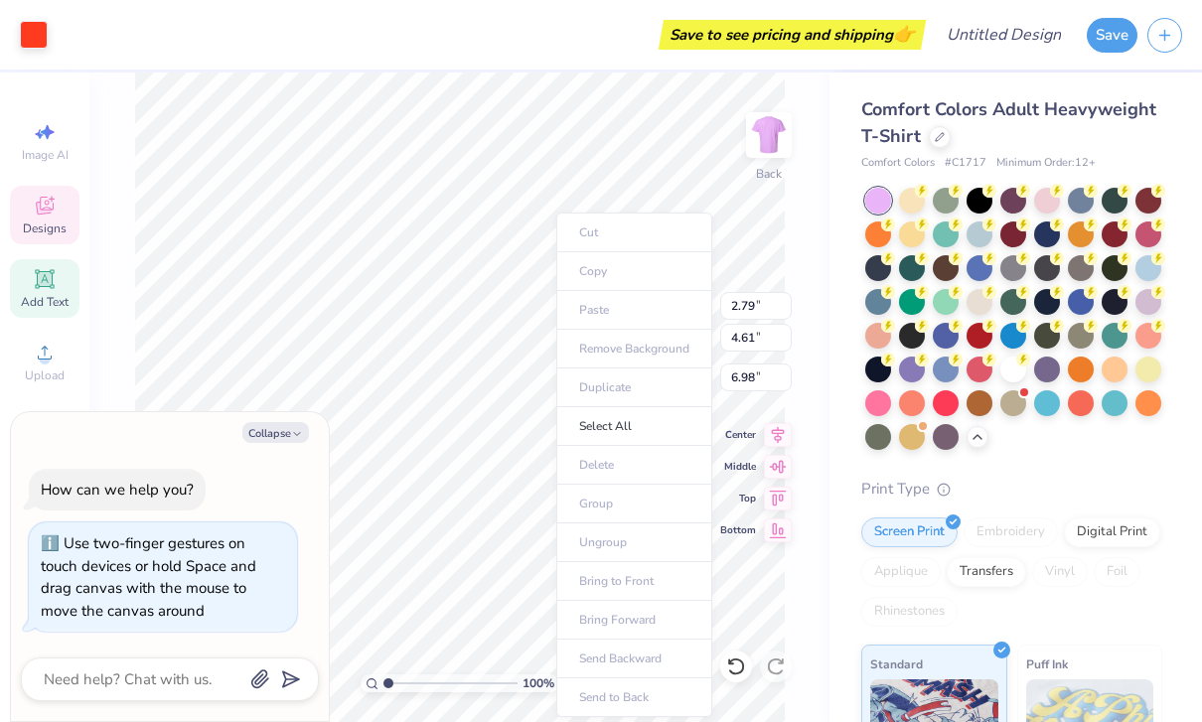
scroll to position [0, 1]
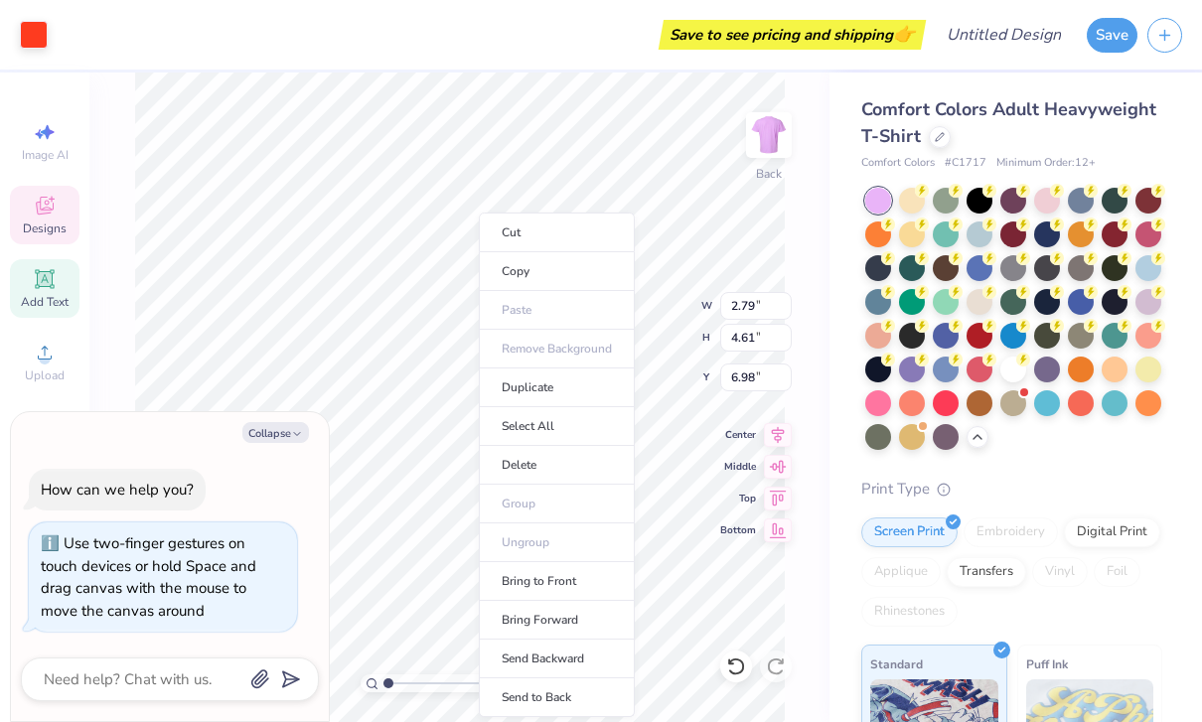
type textarea "x"
type input "7.03"
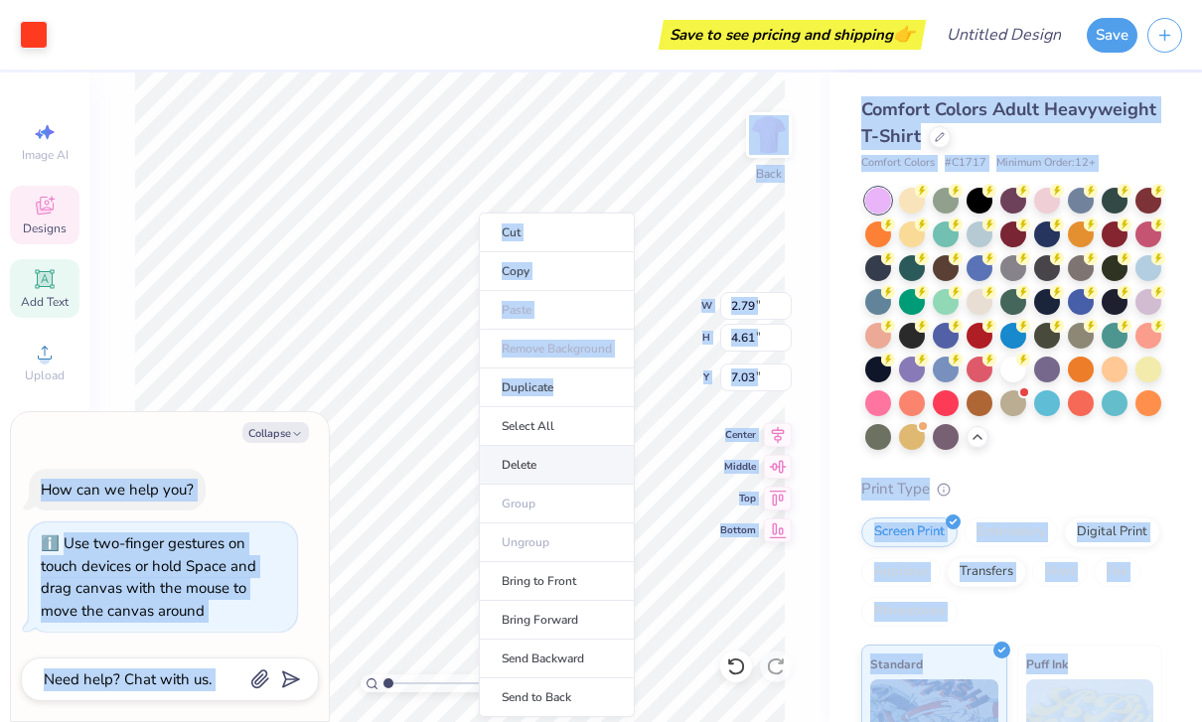
click at [611, 472] on li "Delete" at bounding box center [557, 465] width 156 height 39
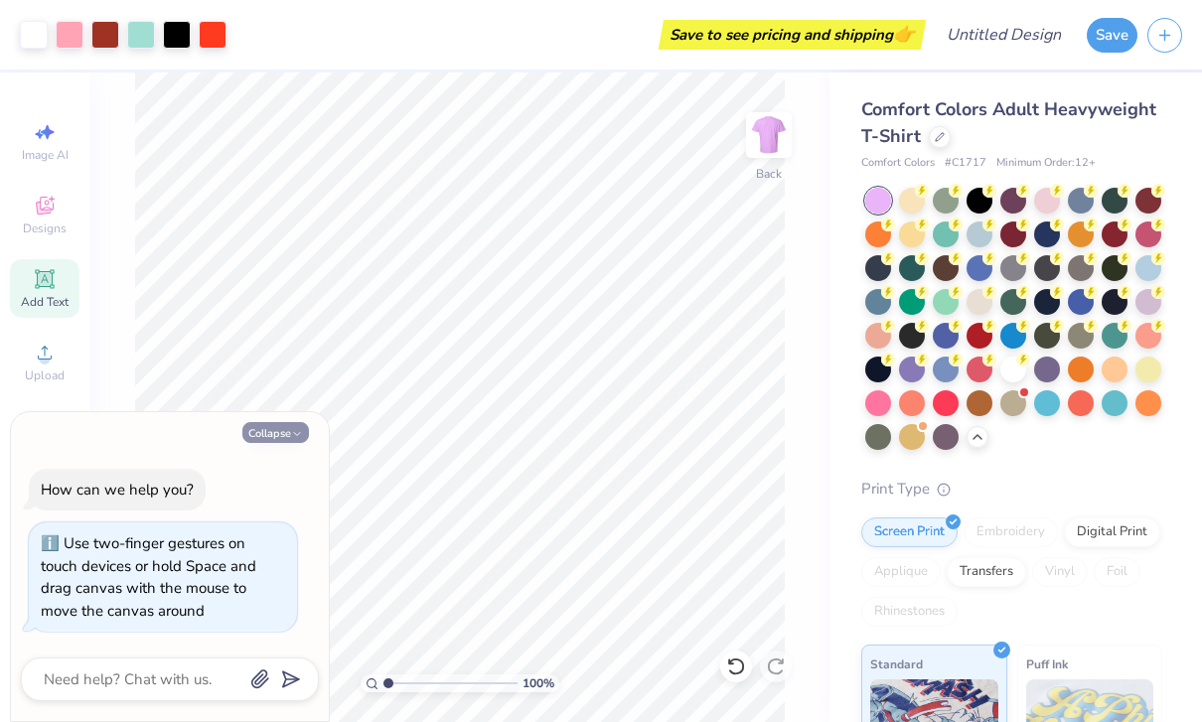
click at [295, 443] on button "Collapse" at bounding box center [275, 432] width 67 height 21
type textarea "x"
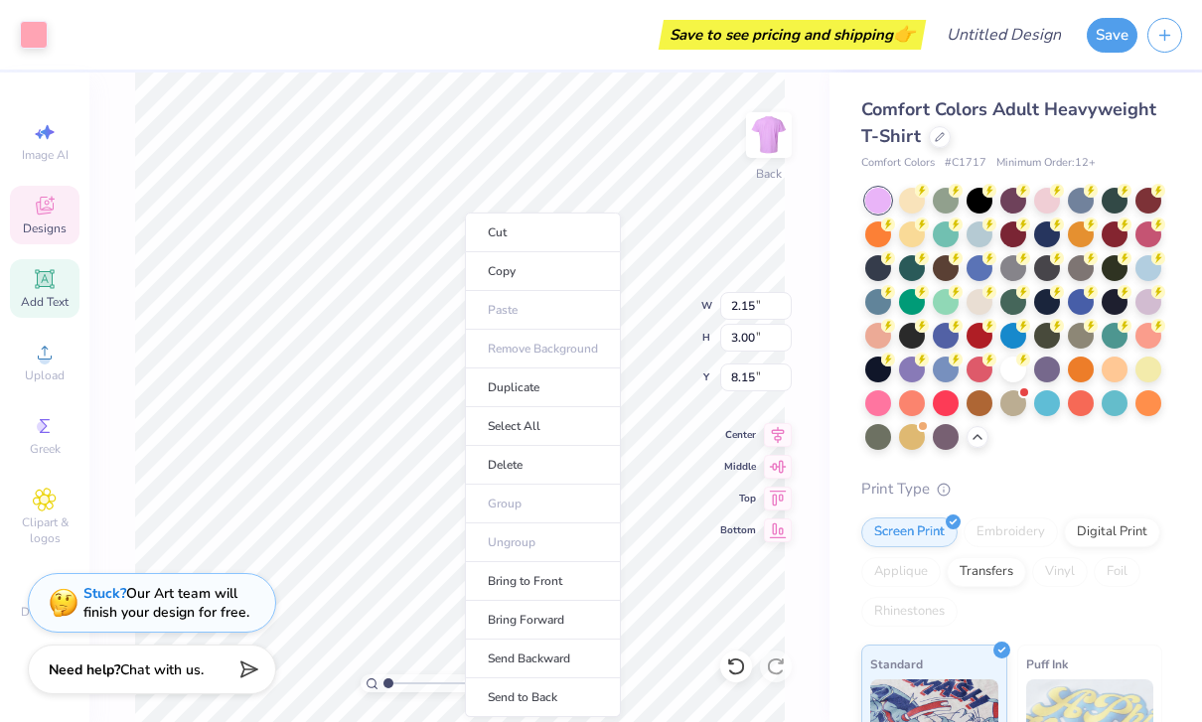
type input "8.33"
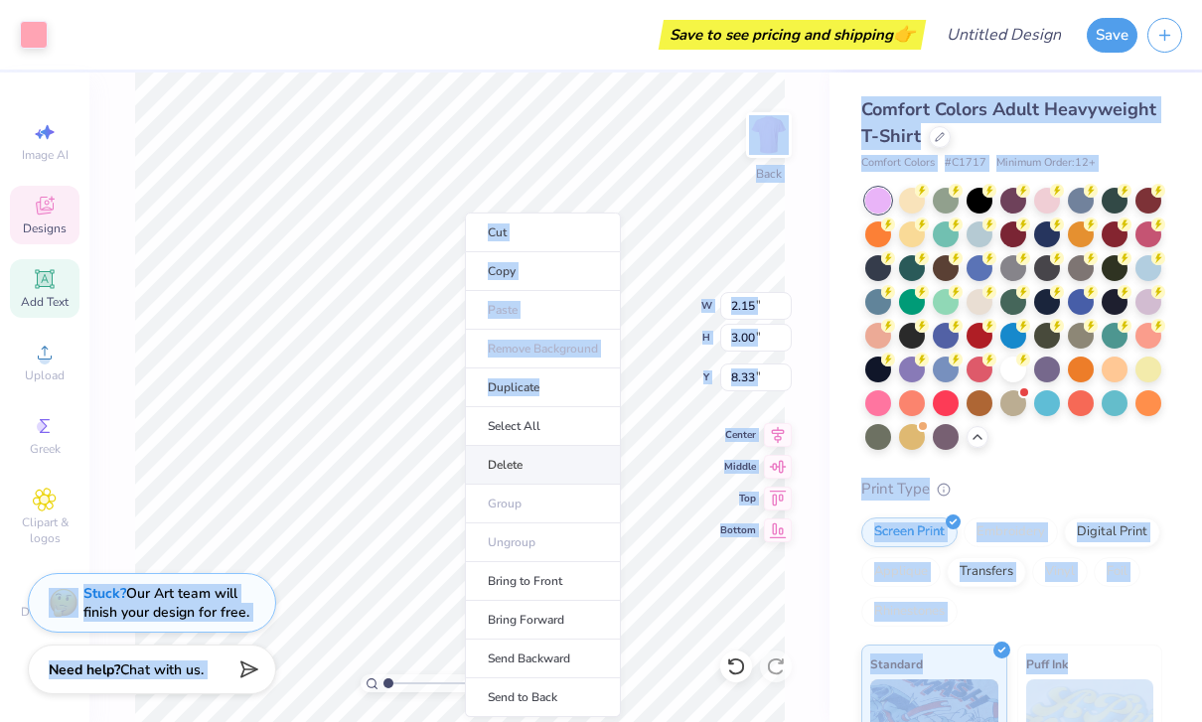
click at [583, 463] on li "Delete" at bounding box center [543, 465] width 156 height 39
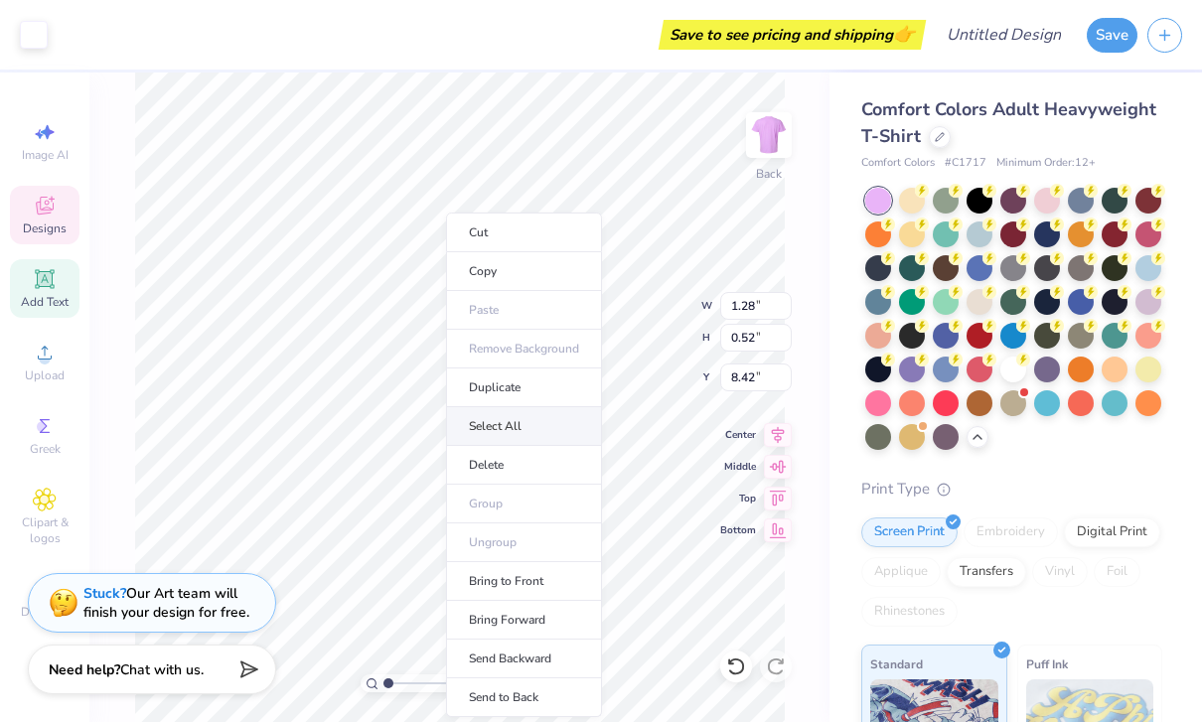
click at [500, 429] on li "Select All" at bounding box center [524, 426] width 156 height 39
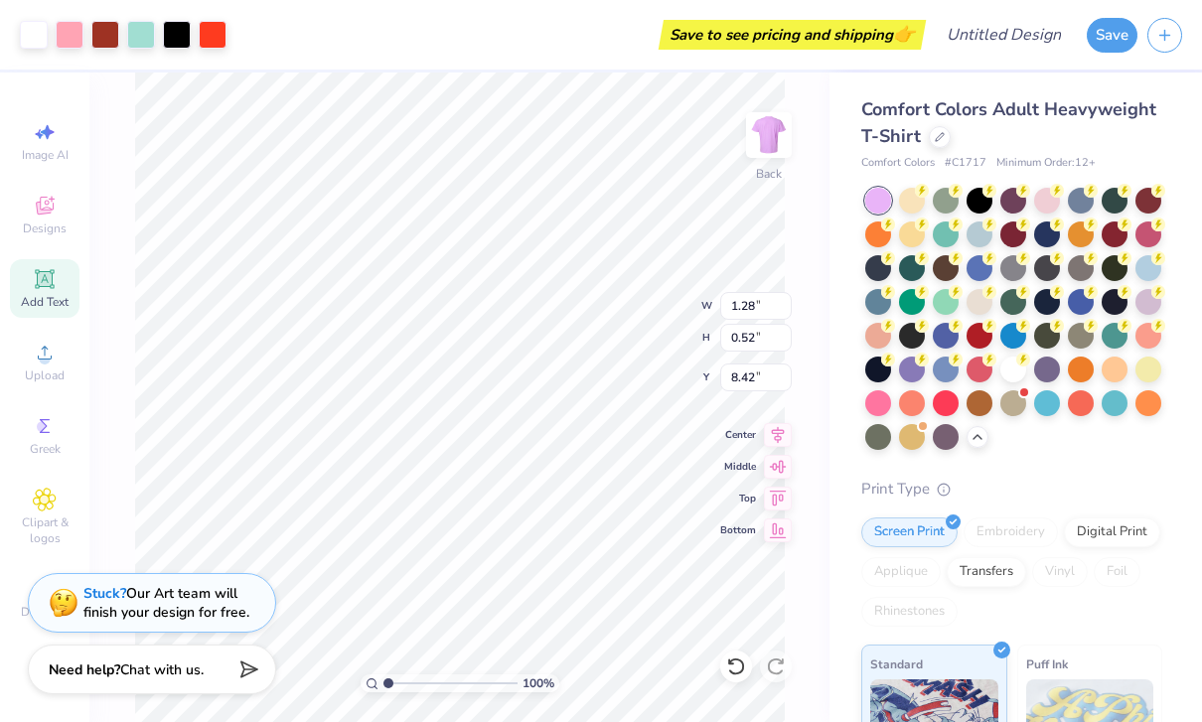
type input "12.30"
type input "13.98"
type input "1.65"
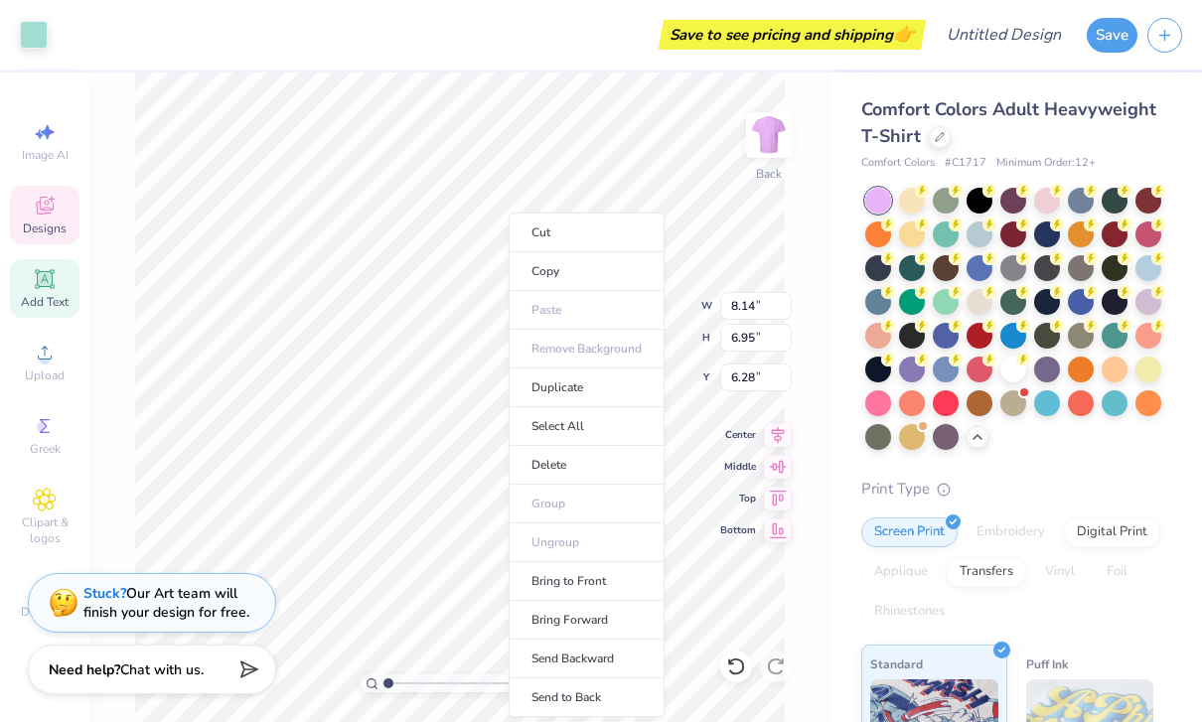
click at [617, 465] on li "Delete" at bounding box center [586, 465] width 156 height 39
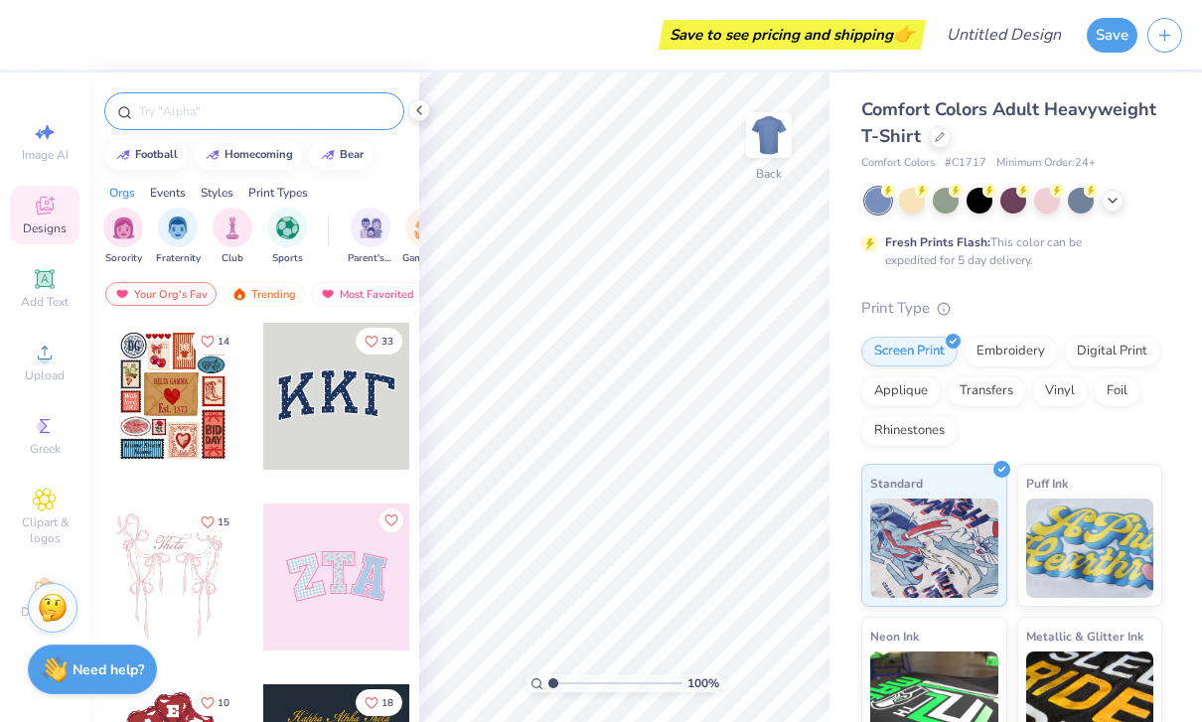
click at [179, 104] on input "text" at bounding box center [264, 111] width 254 height 20
type input "Perfect match"
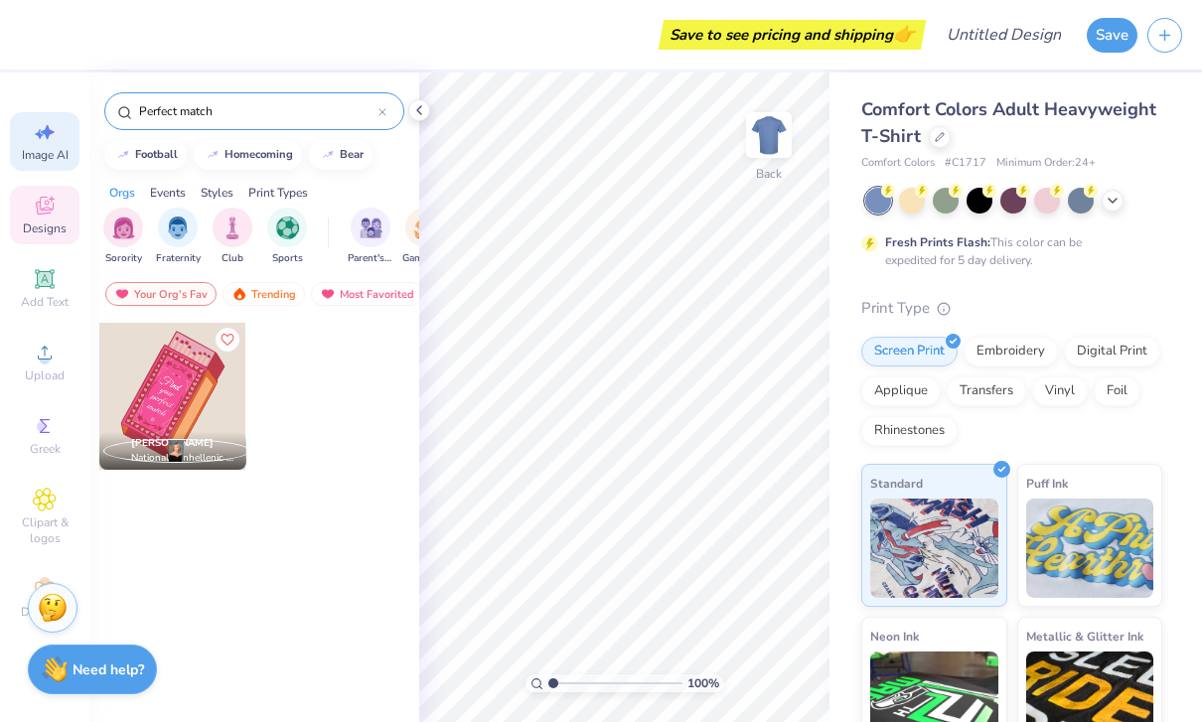
click at [24, 148] on span "Image AI" at bounding box center [45, 155] width 47 height 16
select select "4"
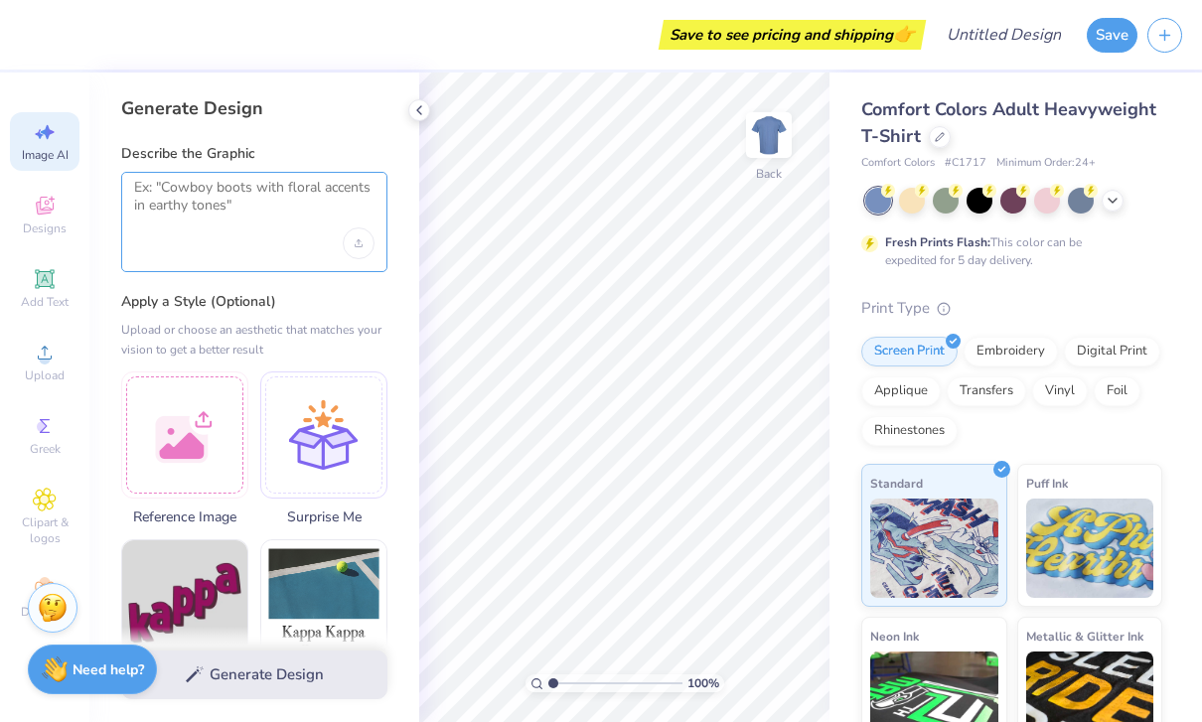
click at [208, 225] on textarea at bounding box center [254, 204] width 240 height 50
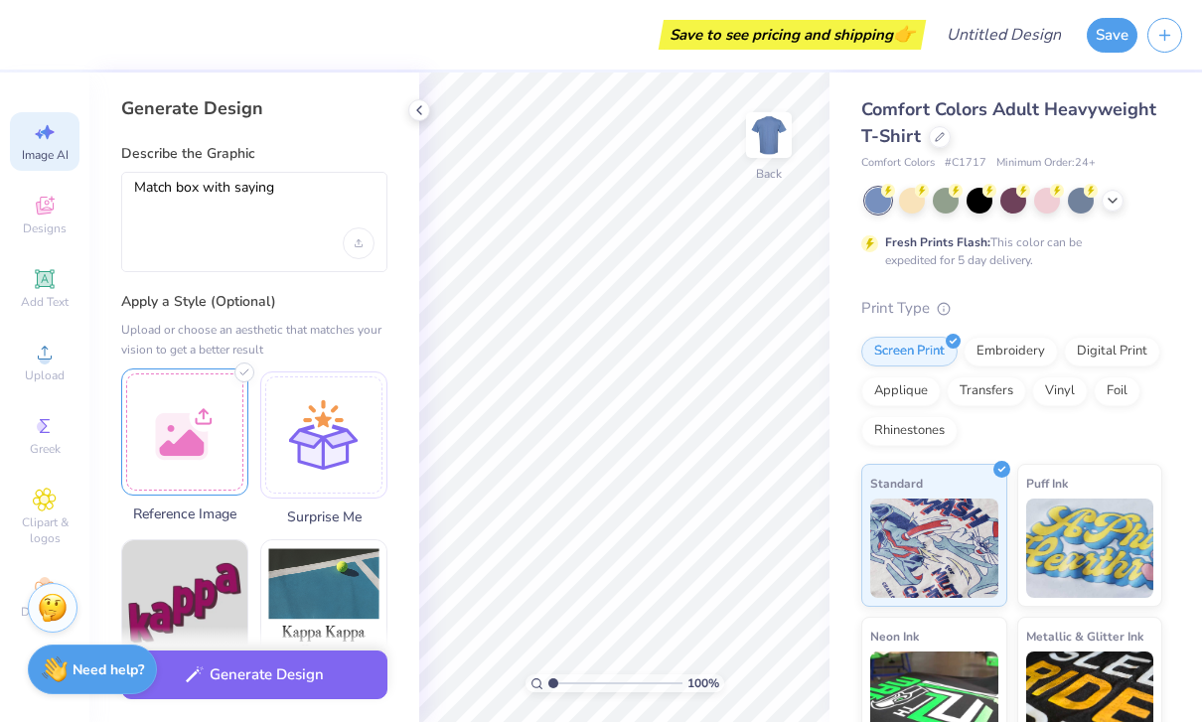
click at [199, 443] on div at bounding box center [184, 431] width 127 height 127
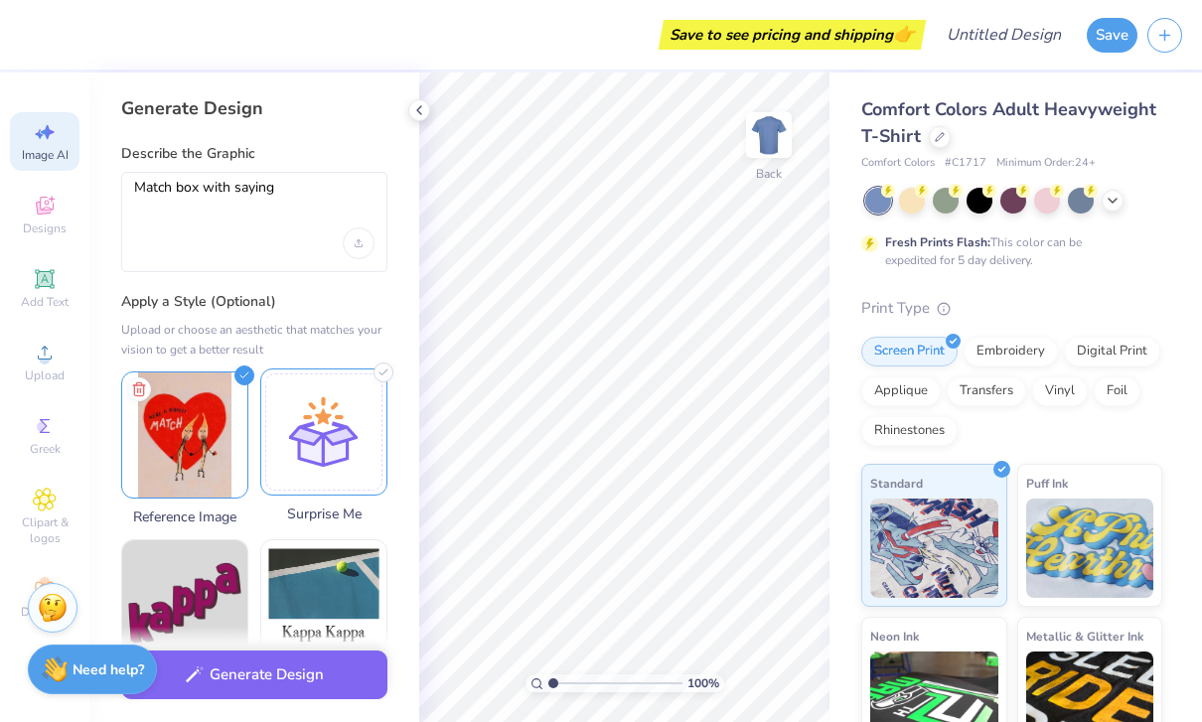
click at [290, 450] on div at bounding box center [323, 431] width 127 height 127
click at [138, 383] on icon at bounding box center [139, 386] width 24 height 24
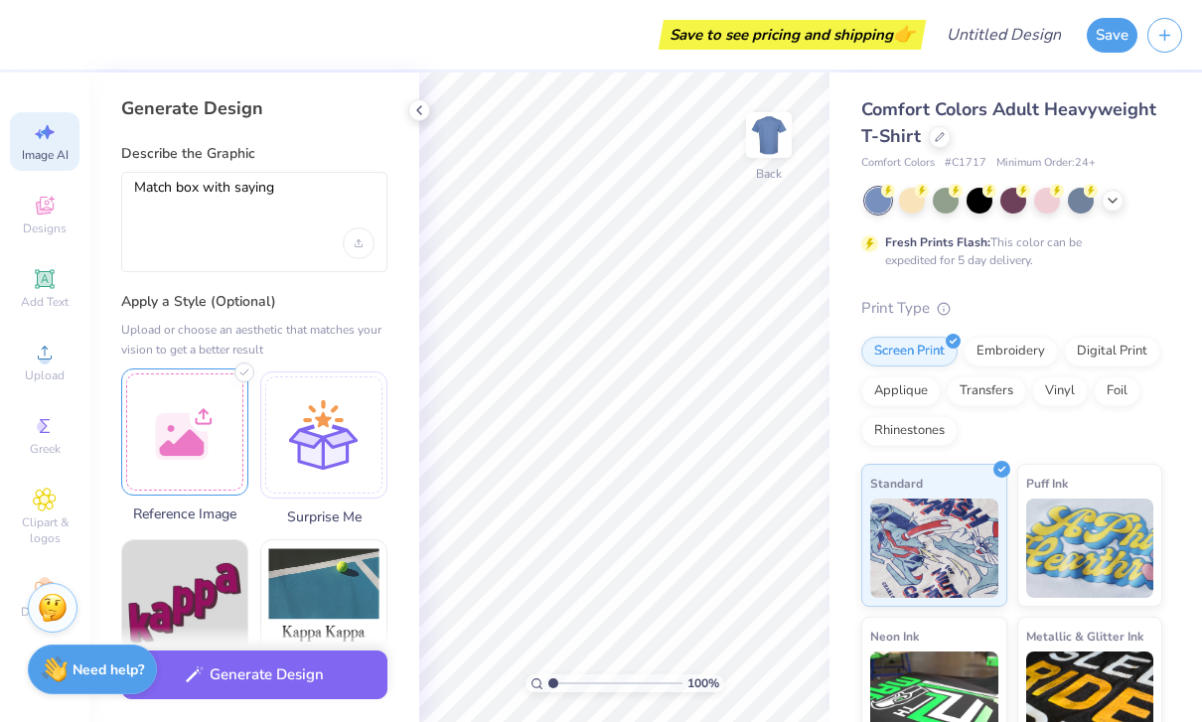
click at [158, 422] on div at bounding box center [184, 431] width 127 height 127
click at [269, 245] on div "Match box with saying" at bounding box center [254, 222] width 266 height 100
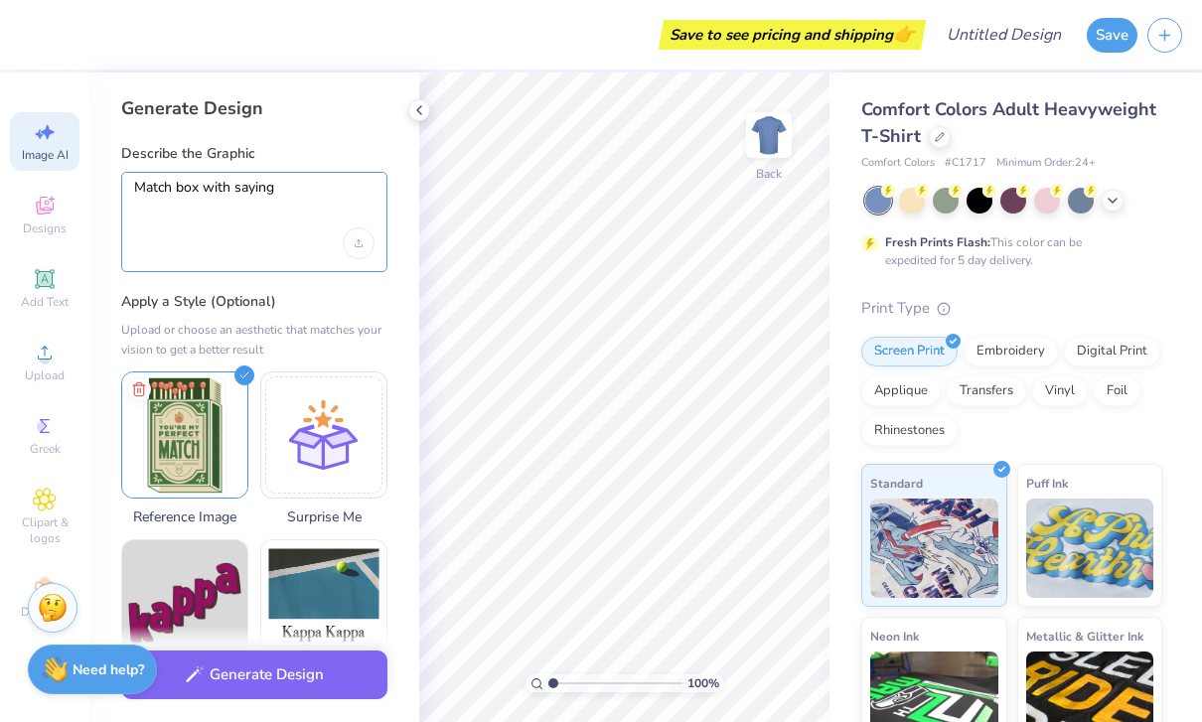
click at [188, 227] on textarea "Match box with saying" at bounding box center [254, 204] width 240 height 50
click at [258, 195] on textarea "Match box with saying" at bounding box center [254, 204] width 240 height 50
click at [257, 195] on textarea "Match box with saying" at bounding box center [254, 204] width 240 height 50
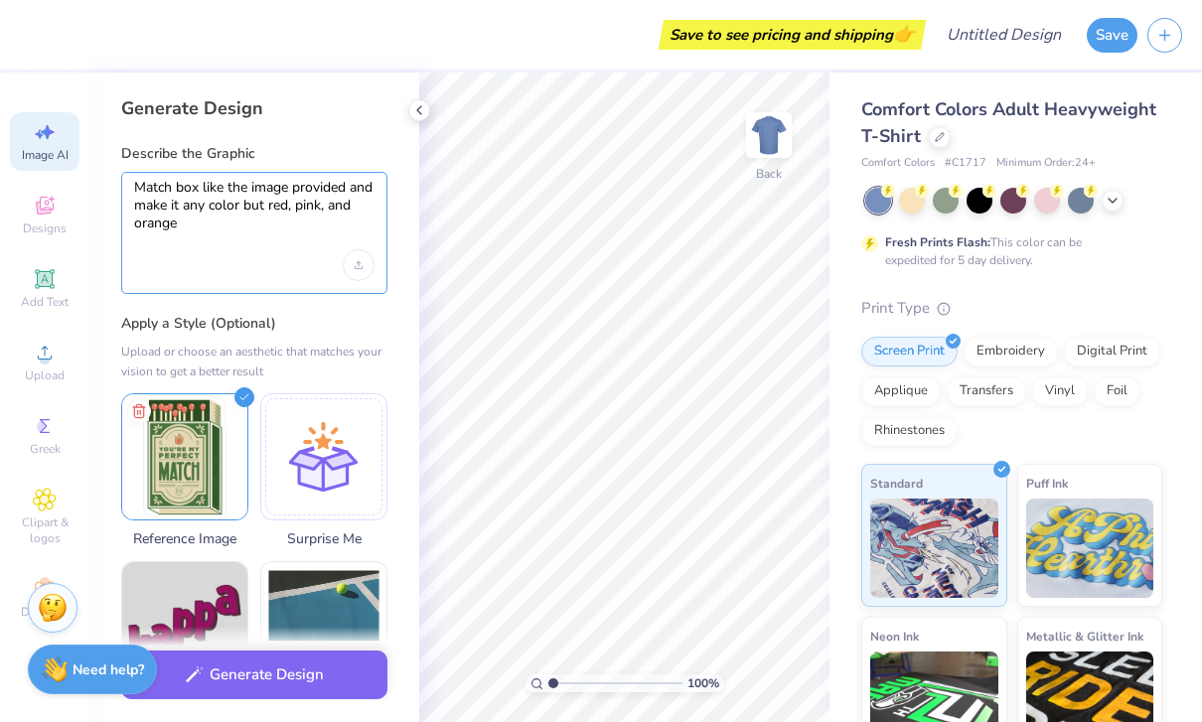
type textarea "Match box like the image provided and make it any color but red, pink, and oran…"
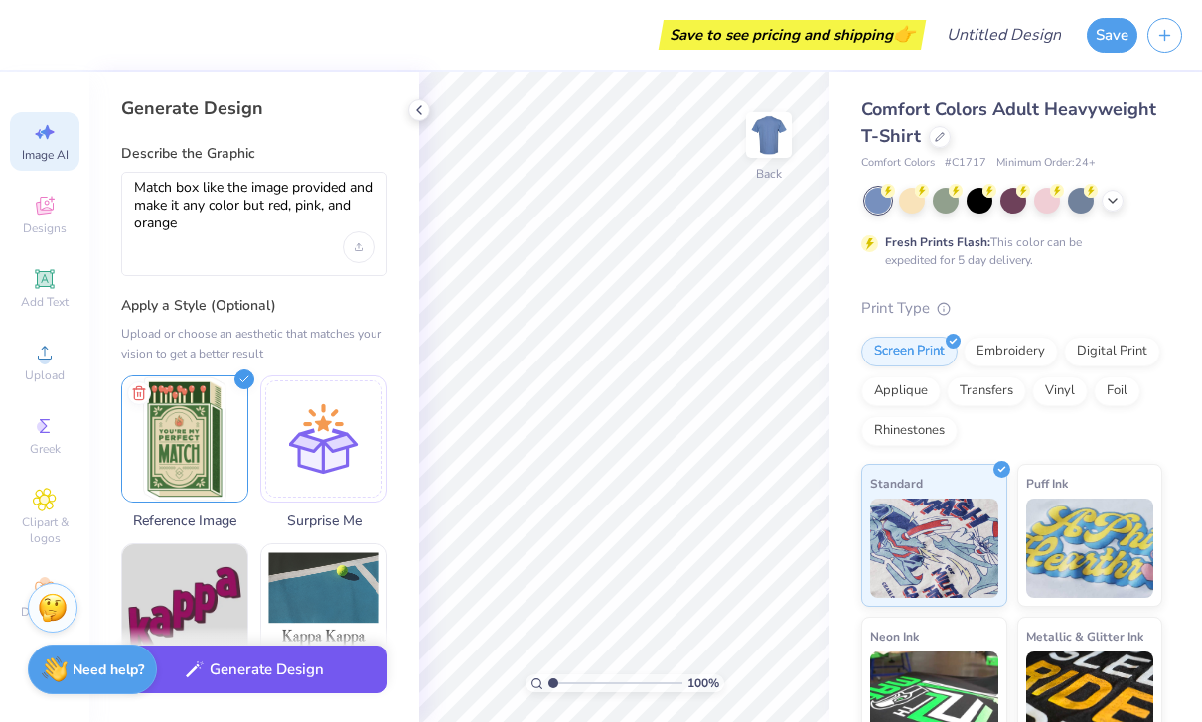
click at [224, 680] on button "Generate Design" at bounding box center [254, 669] width 266 height 49
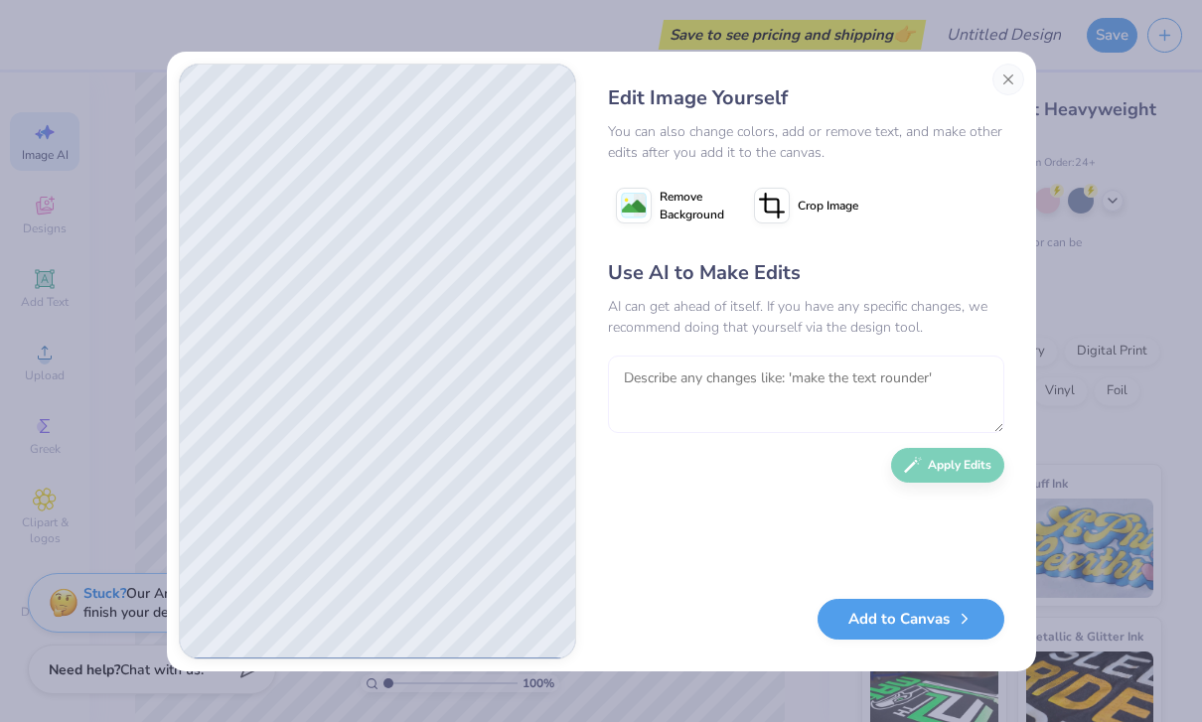
click at [949, 381] on textarea at bounding box center [806, 394] width 396 height 77
type textarea "A"
type textarea "Try maybe a lighter shade of blue i like the blues"
click at [954, 478] on button "Apply Edits" at bounding box center [947, 460] width 113 height 35
click at [900, 410] on textarea at bounding box center [806, 394] width 396 height 77
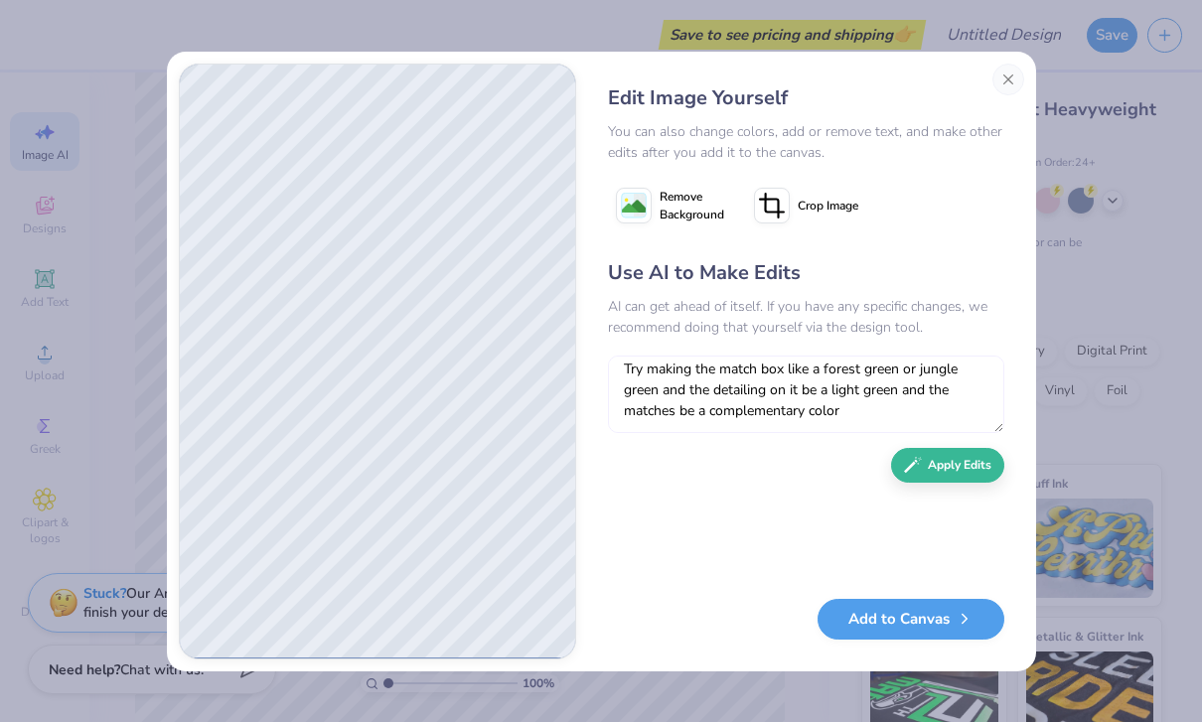
scroll to position [9, 0]
type textarea "Try making the match box like a forest green or jungle green and the detailing …"
click at [963, 475] on button "Apply Edits" at bounding box center [947, 460] width 113 height 35
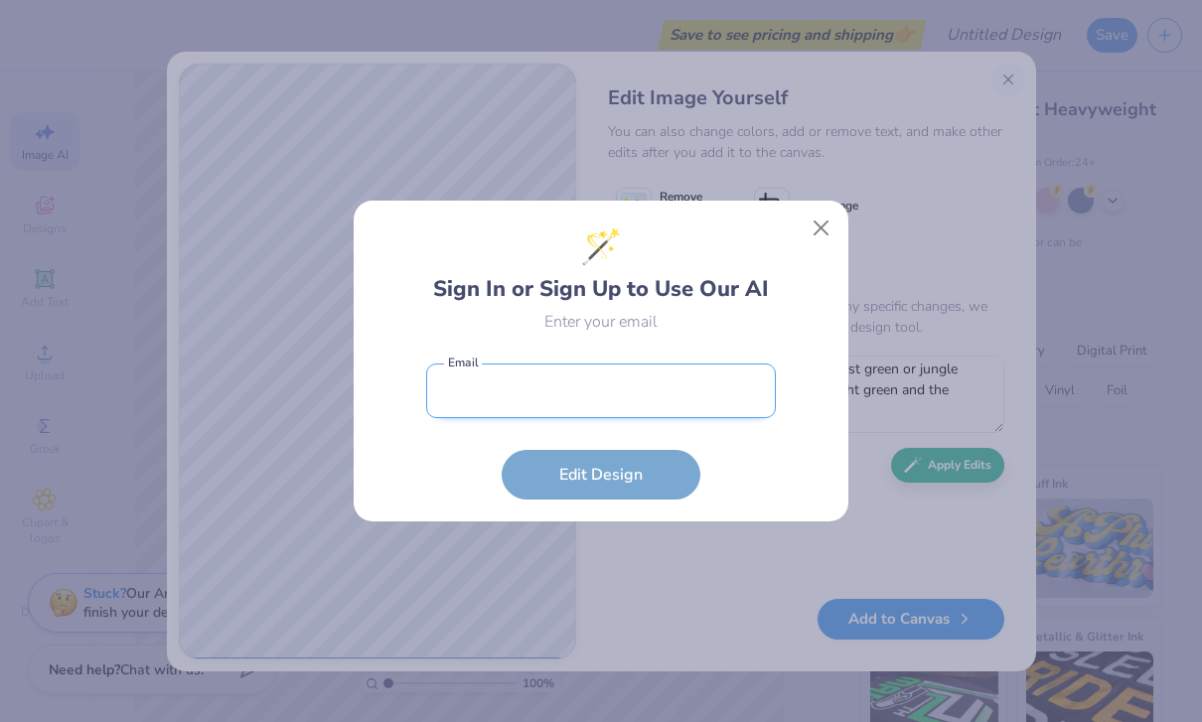
click at [772, 411] on input "email" at bounding box center [601, 390] width 350 height 55
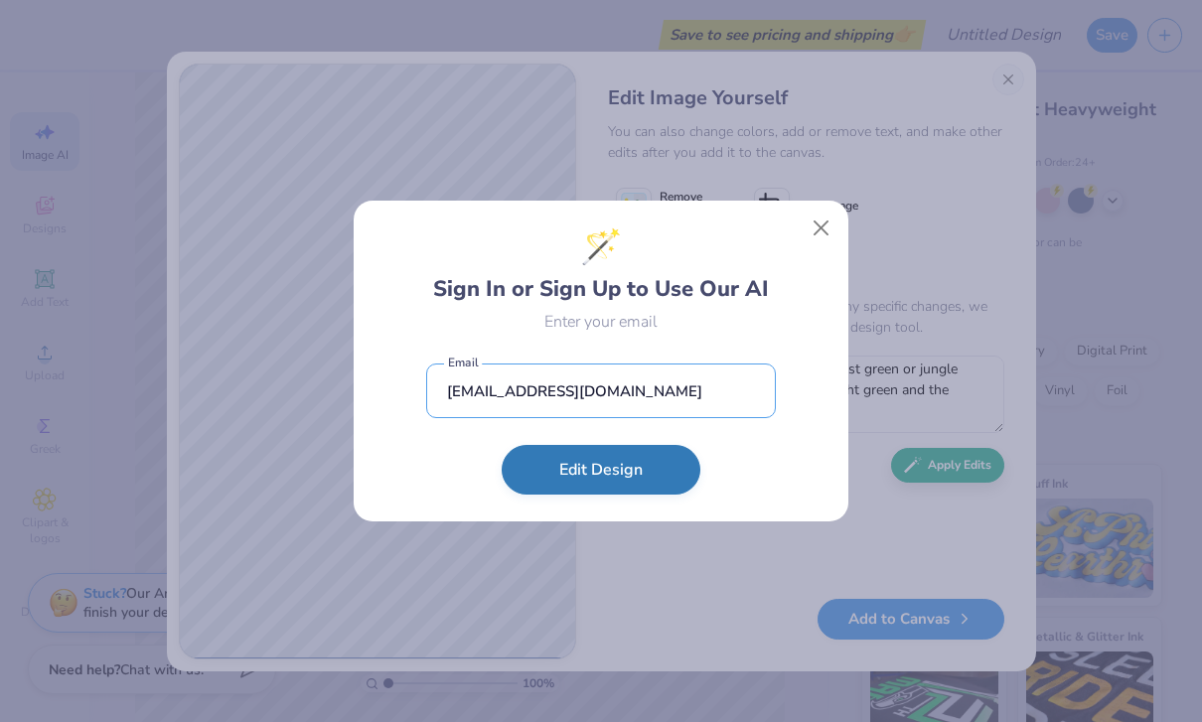
type input "[EMAIL_ADDRESS][DOMAIN_NAME]"
click at [627, 465] on button "Edit Design" at bounding box center [600, 470] width 199 height 50
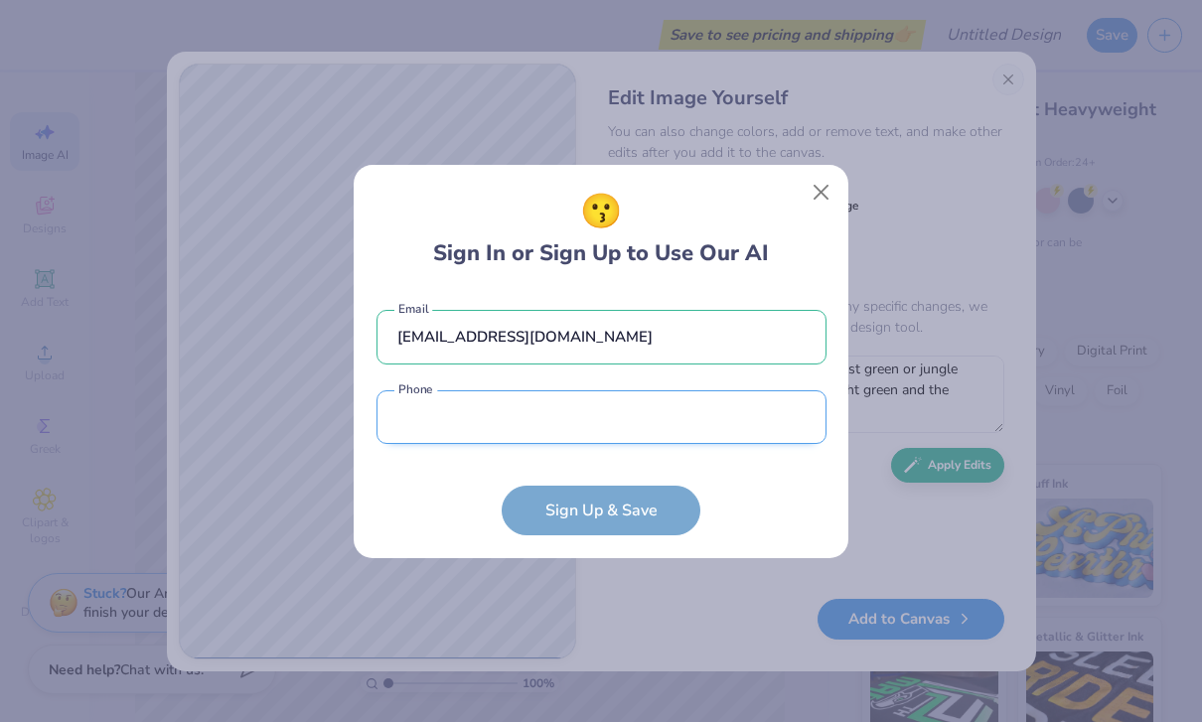
click at [753, 434] on input "tel" at bounding box center [601, 417] width 450 height 55
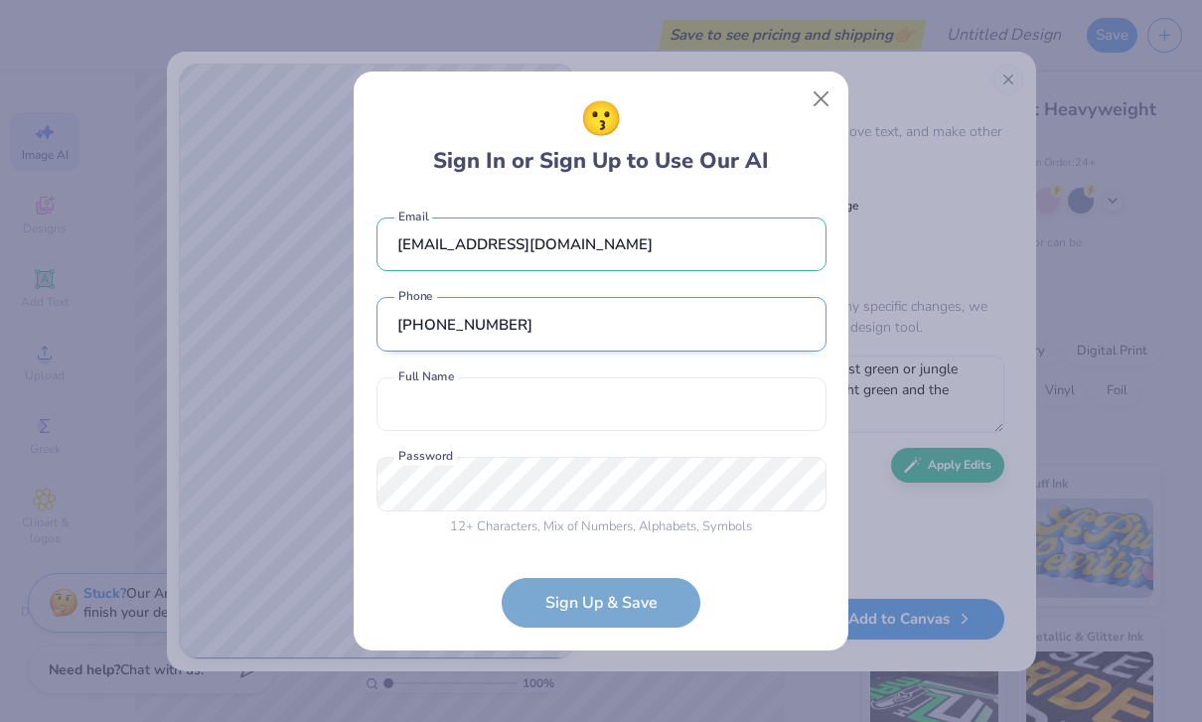
type input "(601) 550-0675"
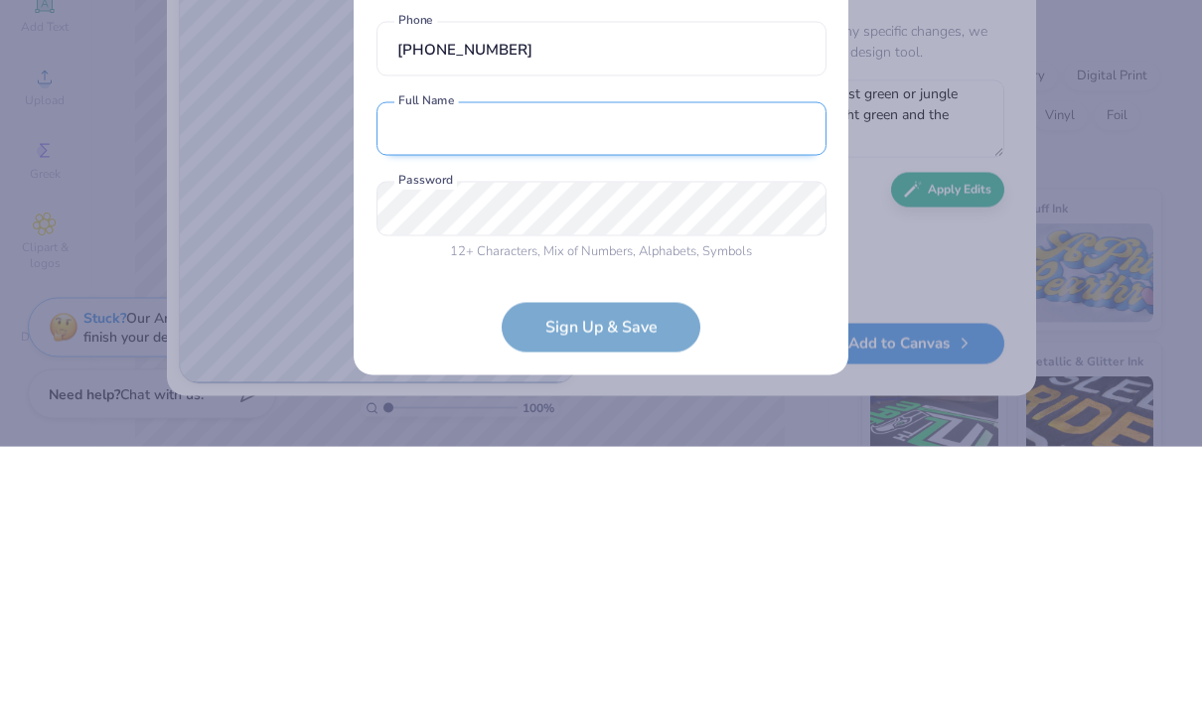
click at [701, 198] on div "m.rlumpkin@icloud.com Email (601) 550-0675 Phone Full Name is a required field …" at bounding box center [601, 373] width 450 height 350
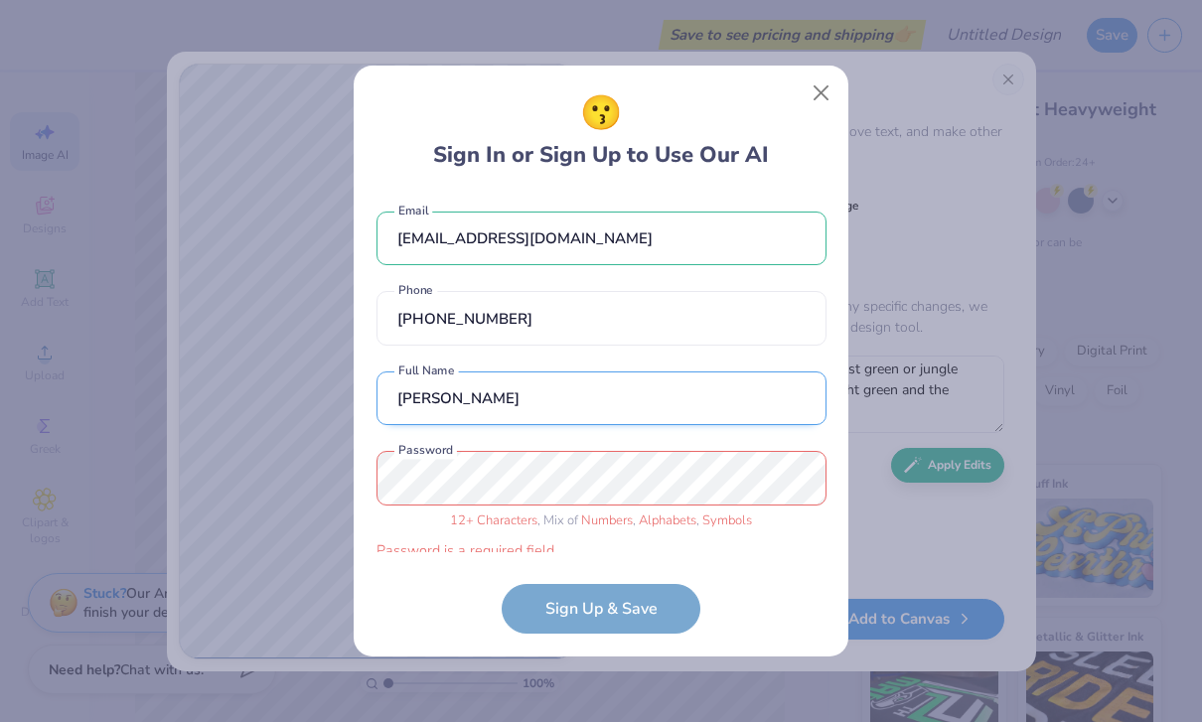
type input "meagan lumpkin"
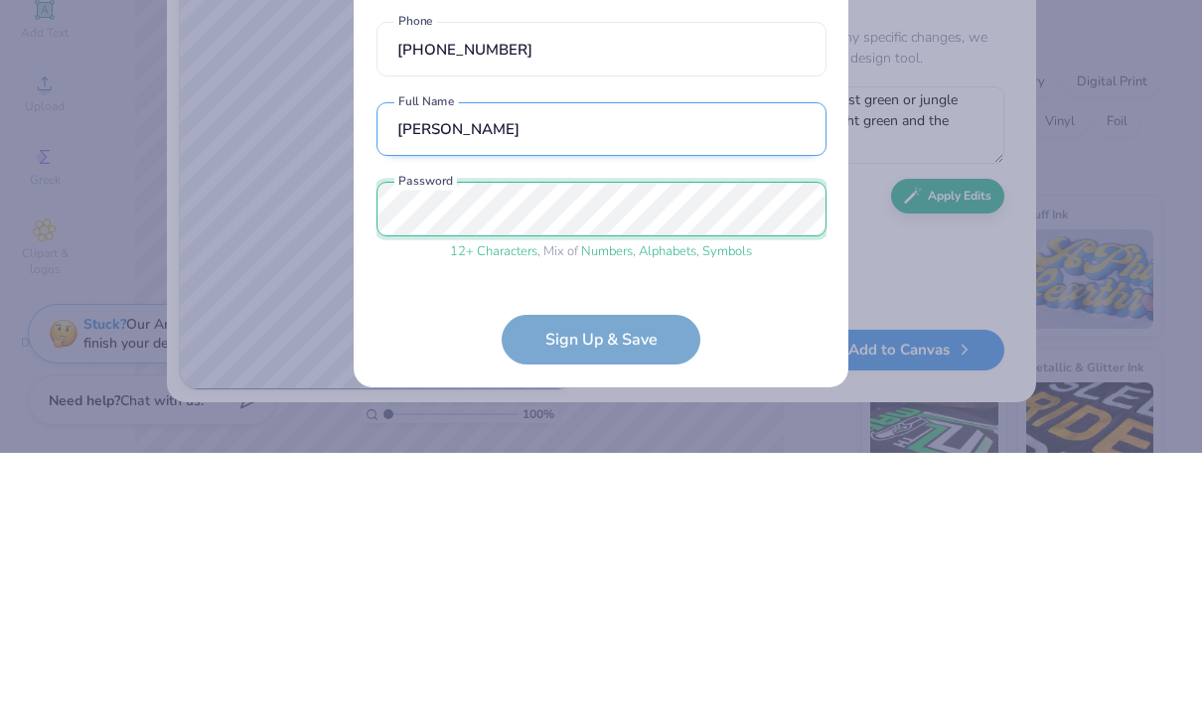
scroll to position [63, 0]
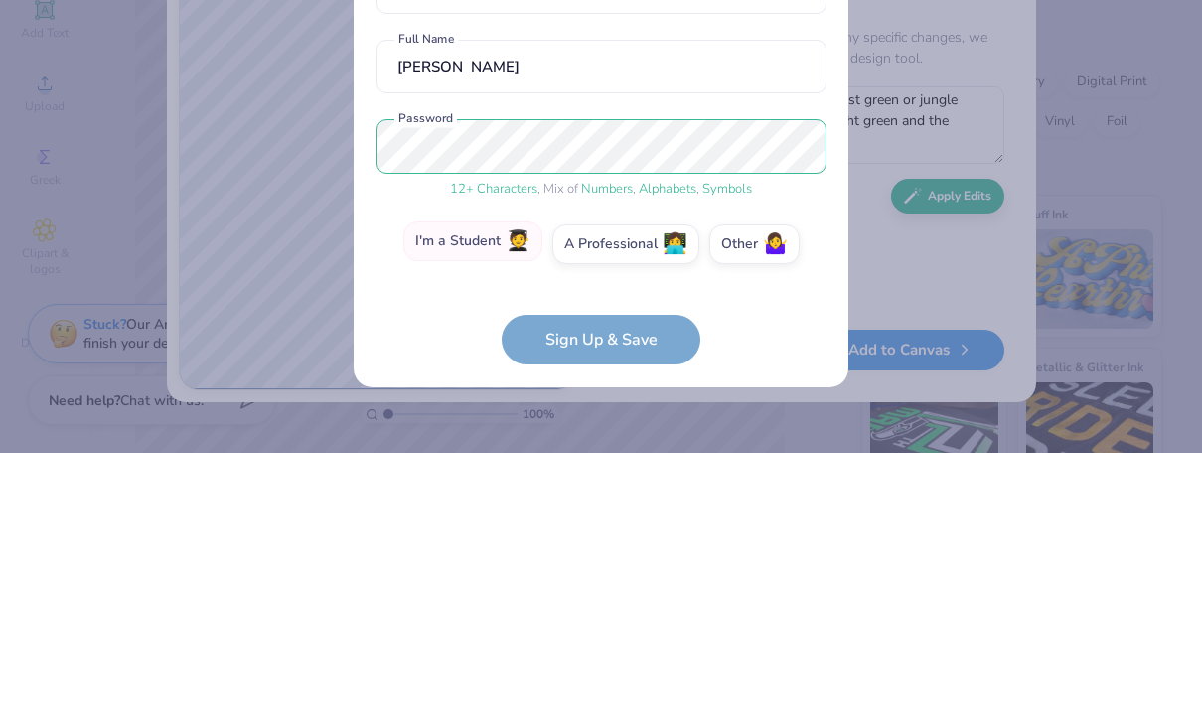
click at [496, 491] on label "I'm a Student 🧑‍🎓" at bounding box center [472, 511] width 139 height 40
click at [595, 575] on input "I'm a Student 🧑‍🎓" at bounding box center [601, 581] width 13 height 13
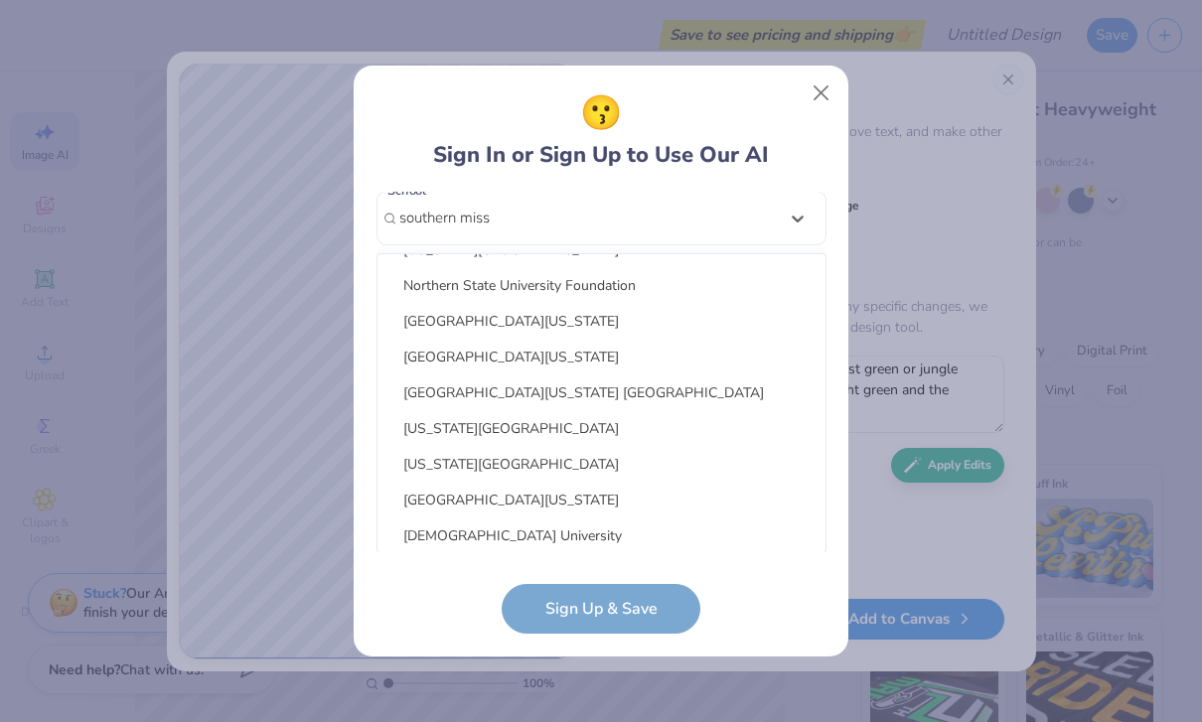
scroll to position [242, 0]
click at [676, 330] on div "[GEOGRAPHIC_DATA][US_STATE]" at bounding box center [601, 322] width 432 height 33
type input "southern miss"
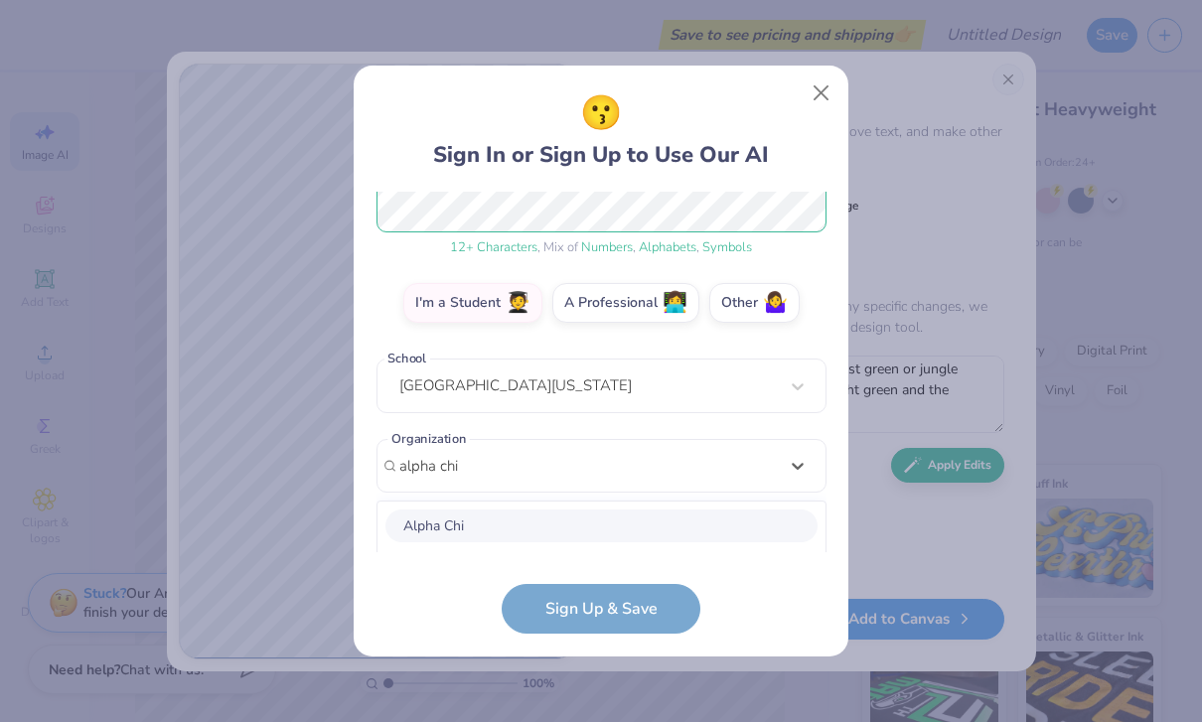
scroll to position [521, 0]
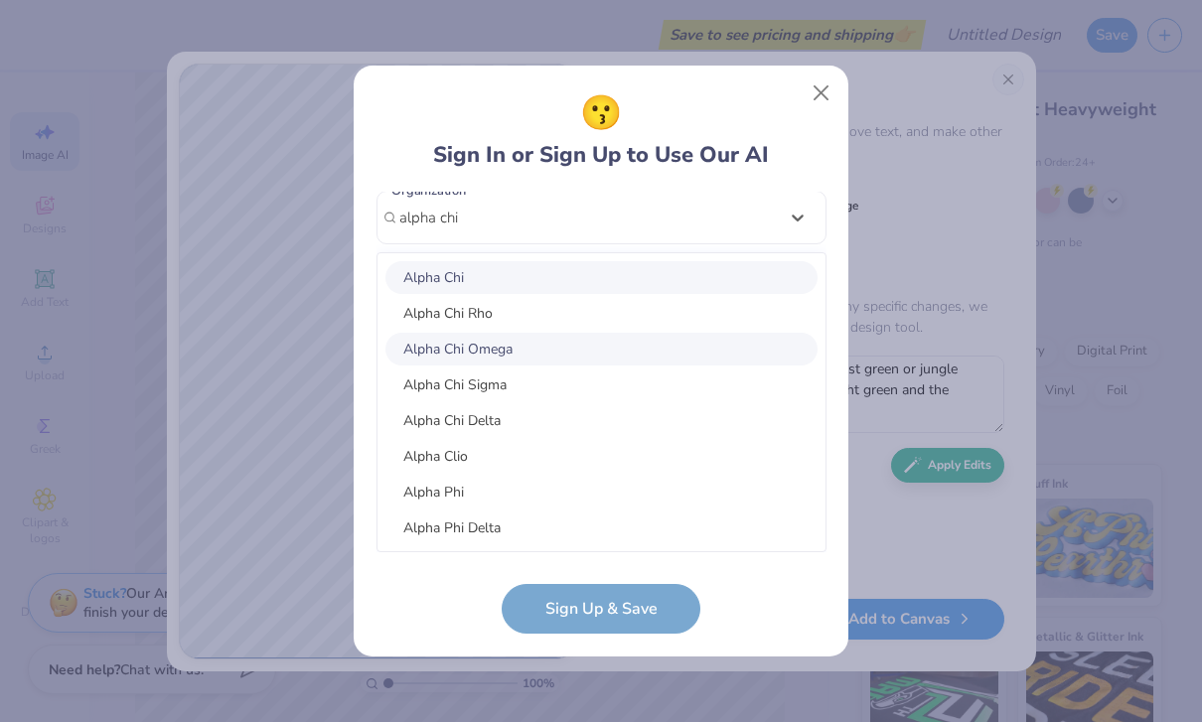
click at [560, 348] on div "Alpha Chi Omega" at bounding box center [601, 349] width 432 height 33
type input "alpha chi"
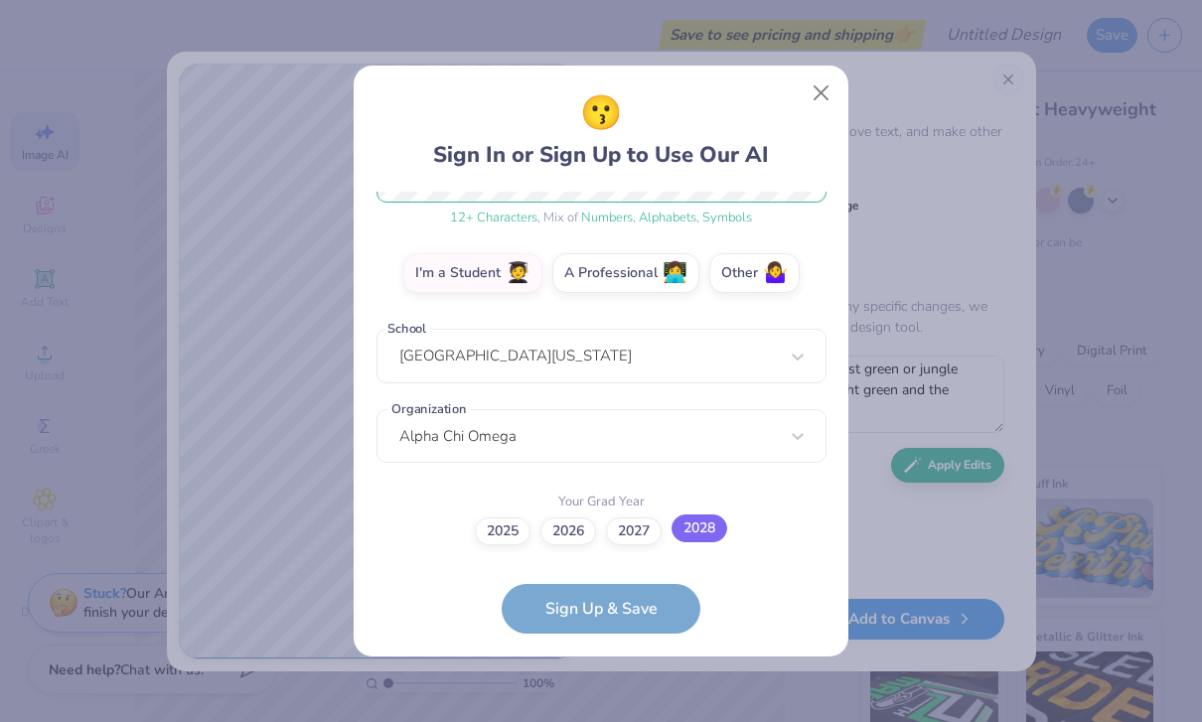
click at [711, 534] on label "2028" at bounding box center [699, 528] width 56 height 28
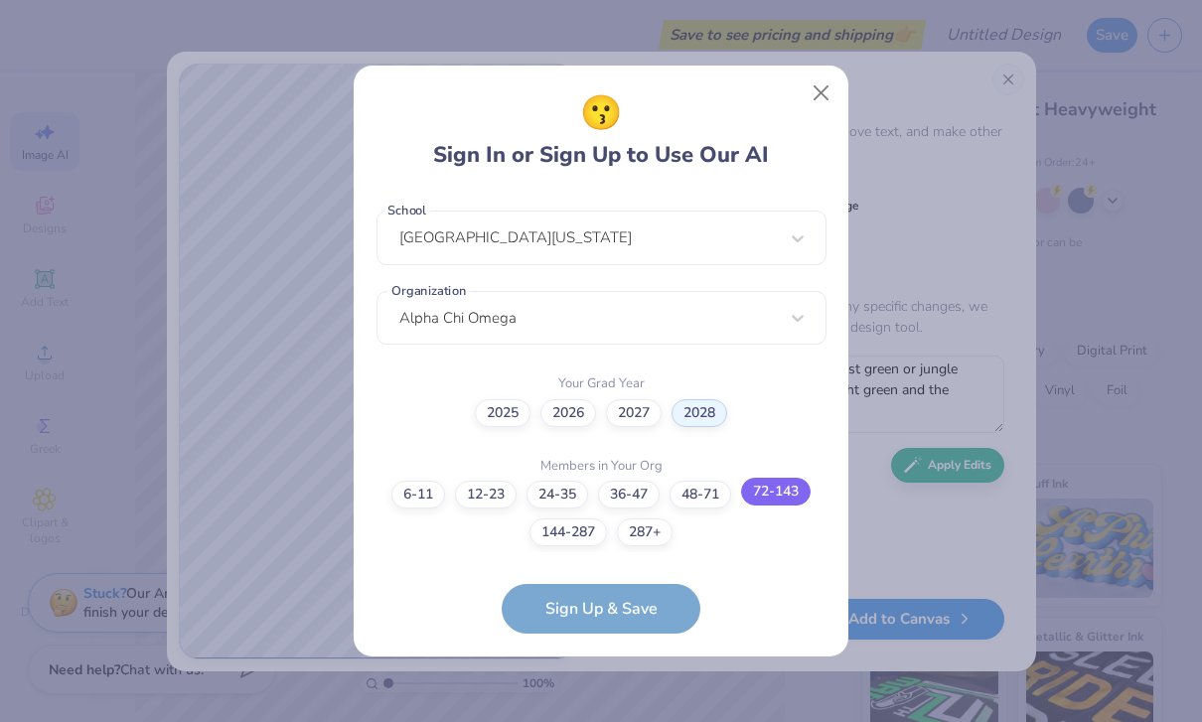
click at [788, 492] on label "72-143" at bounding box center [776, 492] width 70 height 28
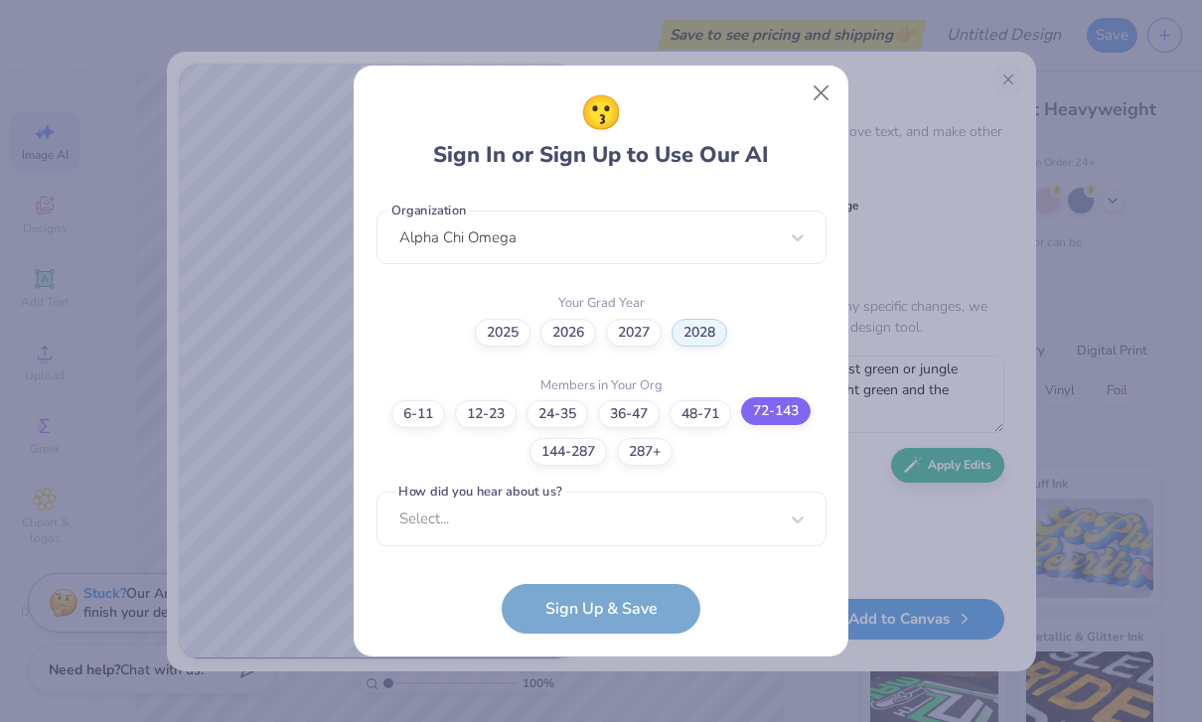
scroll to position [799, 0]
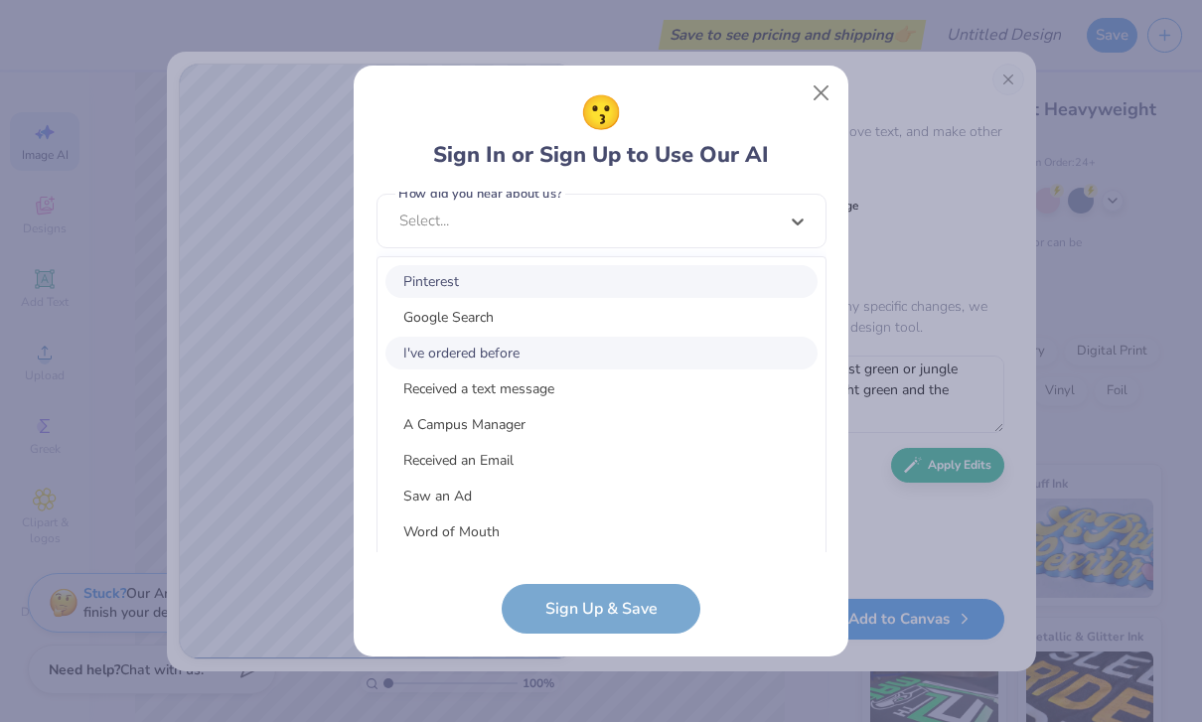
click at [570, 362] on div "I've ordered before" at bounding box center [601, 353] width 432 height 33
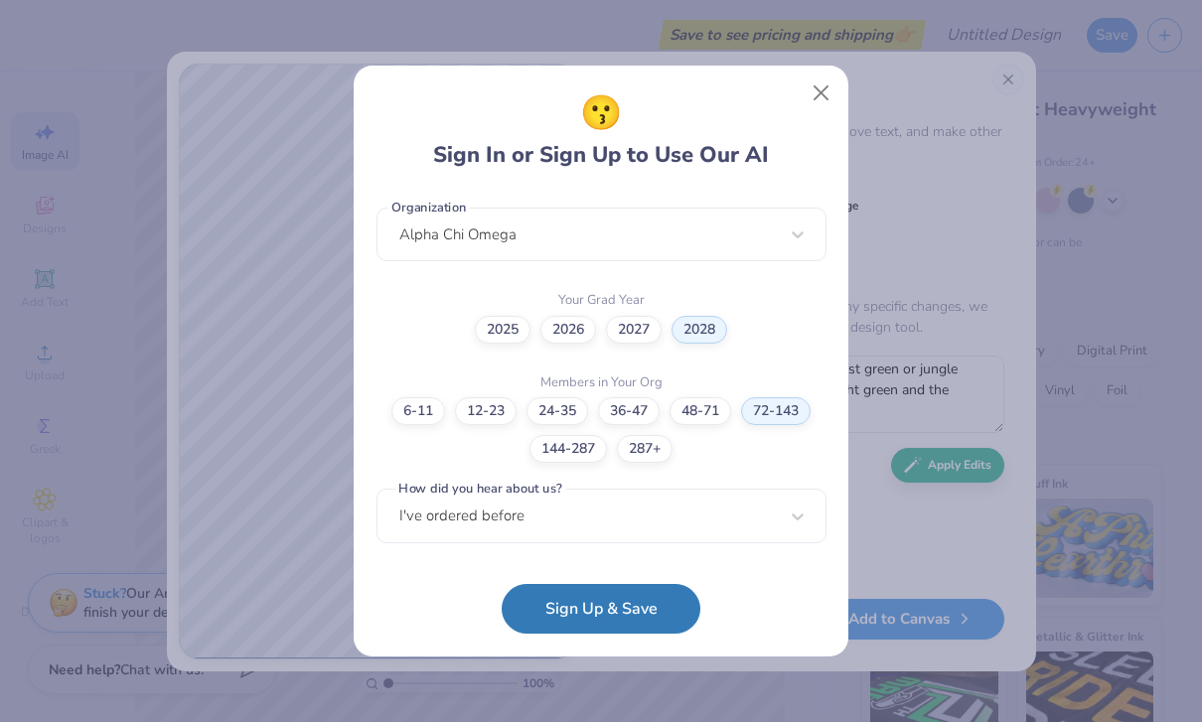
scroll to position [501, 0]
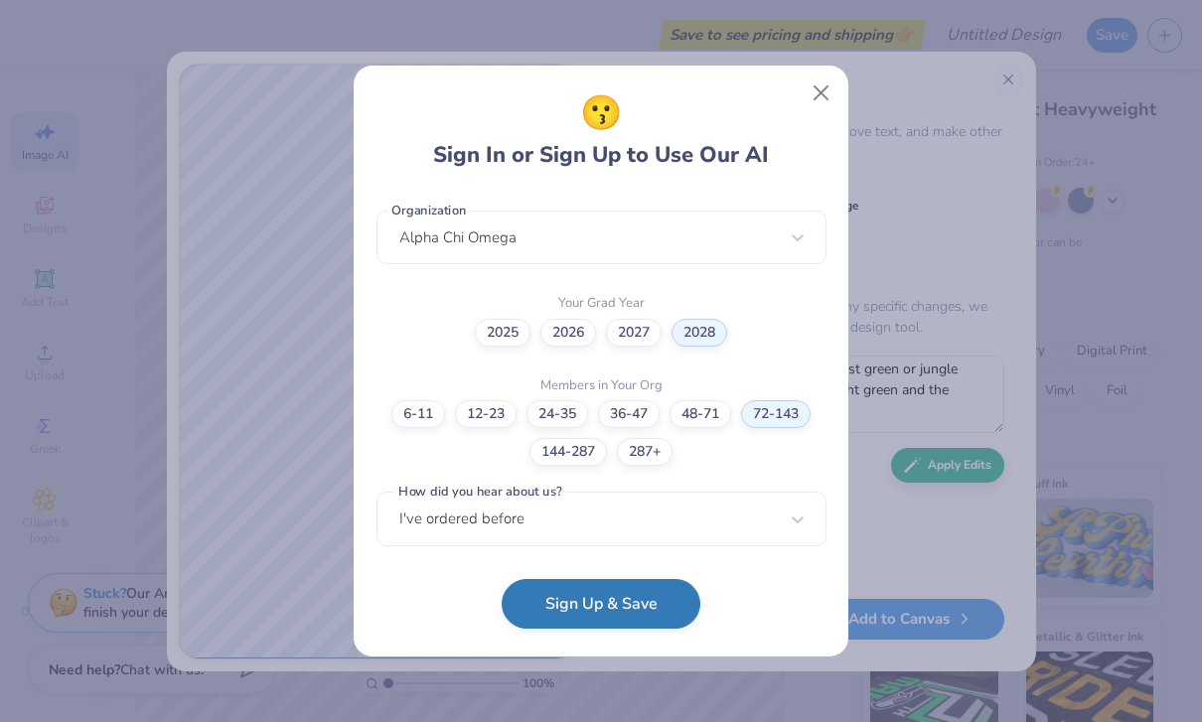
click at [646, 619] on button "Sign Up & Save" at bounding box center [600, 604] width 199 height 50
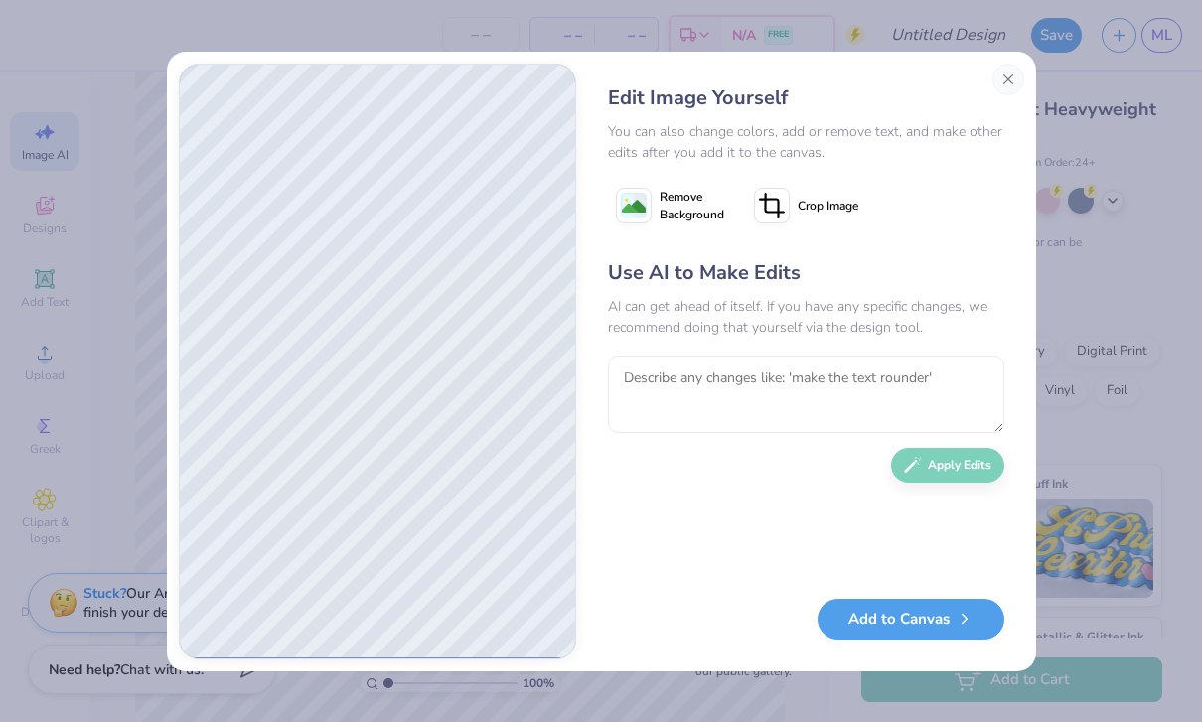
scroll to position [0, 0]
click at [900, 379] on textarea at bounding box center [806, 394] width 396 height 77
click at [952, 627] on button "Add to Canvas" at bounding box center [910, 614] width 187 height 41
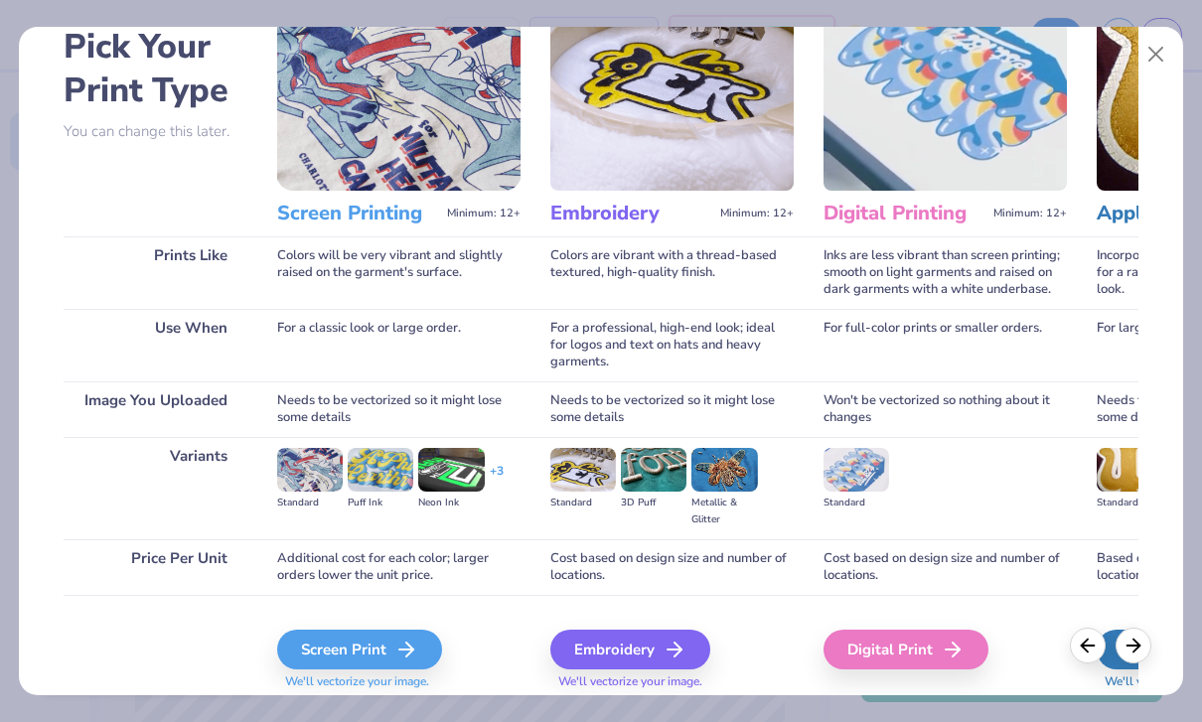
scroll to position [135, 0]
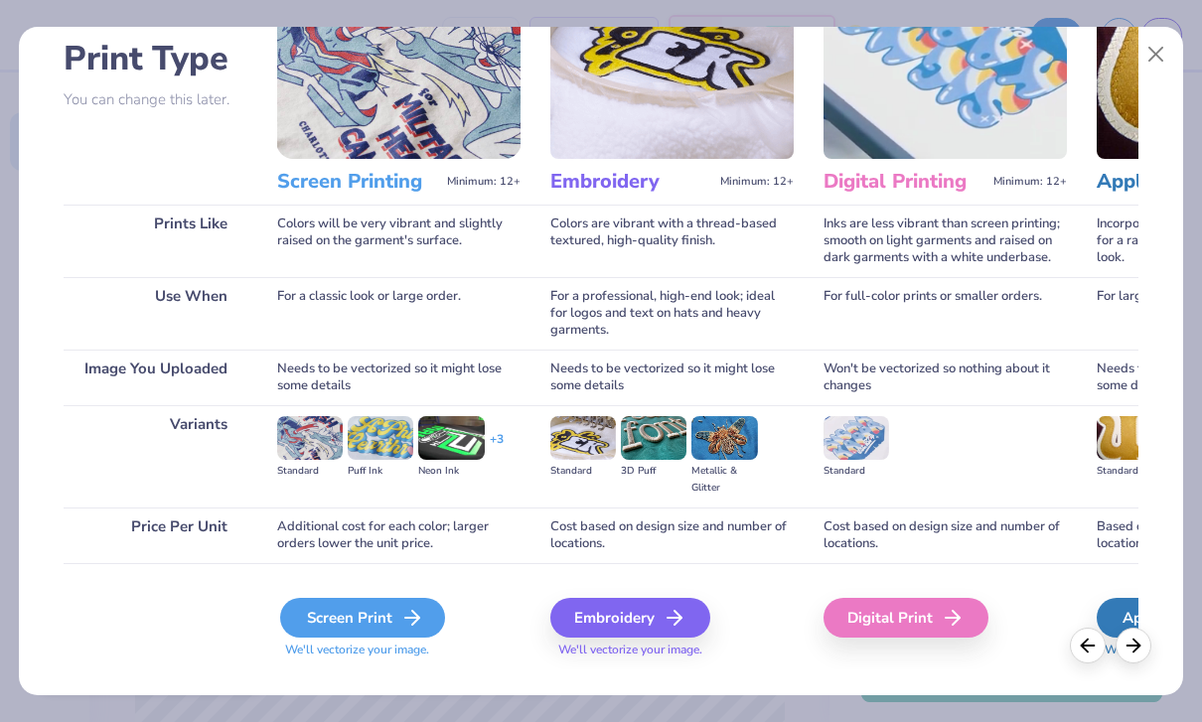
click at [314, 637] on div "Screen Print" at bounding box center [362, 618] width 165 height 40
click at [325, 600] on div "Screen Print" at bounding box center [362, 618] width 165 height 40
click at [318, 613] on div "Screen Print" at bounding box center [362, 618] width 165 height 40
click at [355, 117] on img at bounding box center [398, 56] width 243 height 205
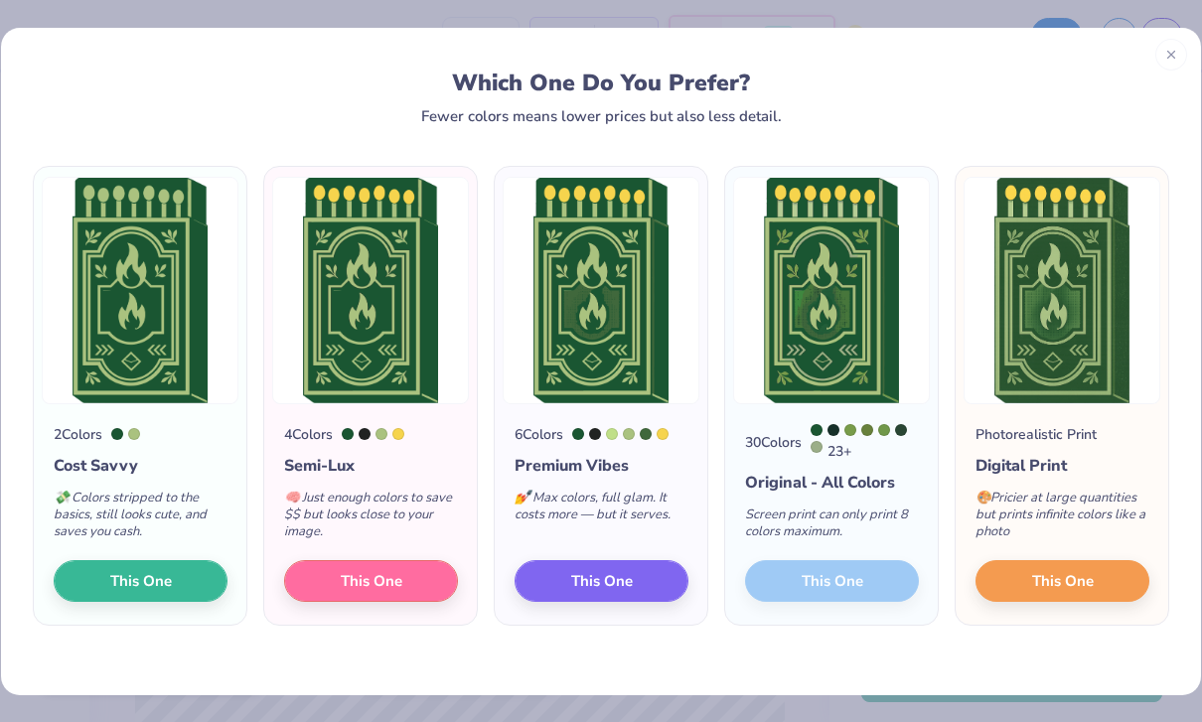
click at [859, 586] on div "30 Colors 23 + Original - All Colors Screen print can only print 8 colors maxim…" at bounding box center [831, 514] width 213 height 221
click at [839, 333] on img at bounding box center [831, 290] width 197 height 227
click at [876, 589] on div "30 Colors 23 + Original - All Colors Screen print can only print 8 colors maxim…" at bounding box center [831, 514] width 213 height 221
click at [825, 366] on img at bounding box center [831, 290] width 197 height 227
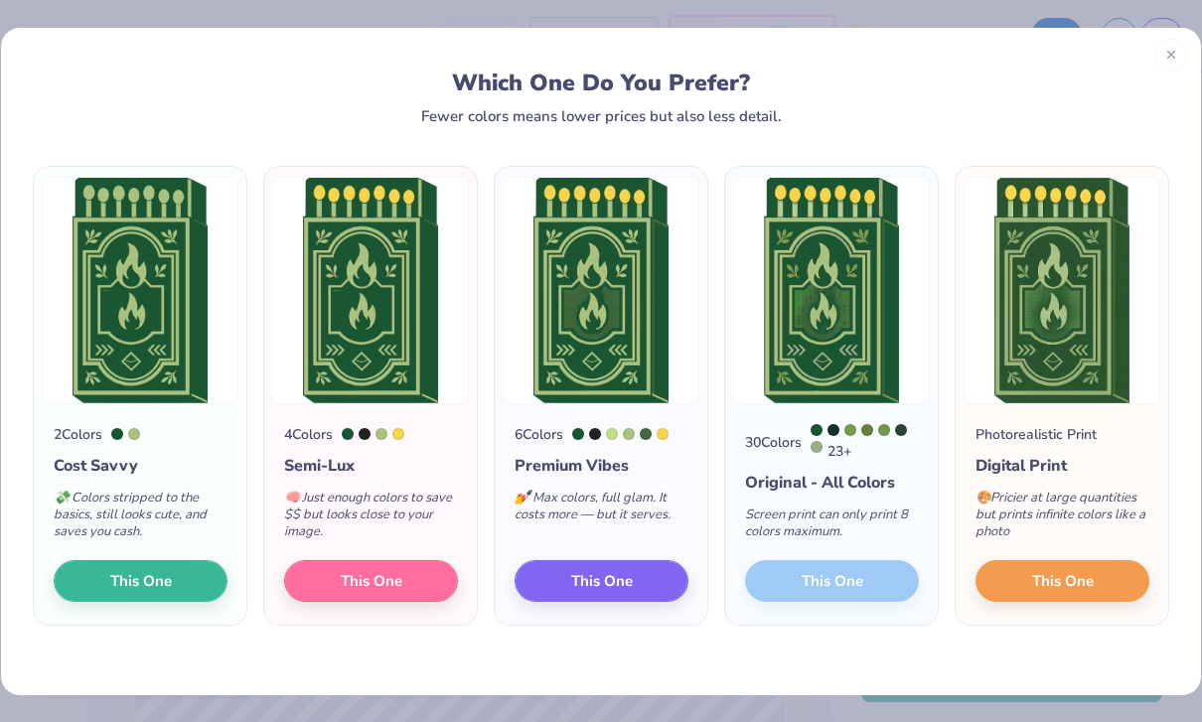
click at [824, 366] on img at bounding box center [831, 290] width 197 height 227
click at [817, 382] on img at bounding box center [831, 290] width 197 height 227
click at [833, 394] on img at bounding box center [831, 290] width 197 height 227
click at [857, 576] on div "30 Colors 23 + Original - All Colors Screen print can only print 8 colors maxim…" at bounding box center [831, 514] width 213 height 221
click at [857, 575] on div "30 Colors 23 + Original - All Colors Screen print can only print 8 colors maxim…" at bounding box center [831, 514] width 213 height 221
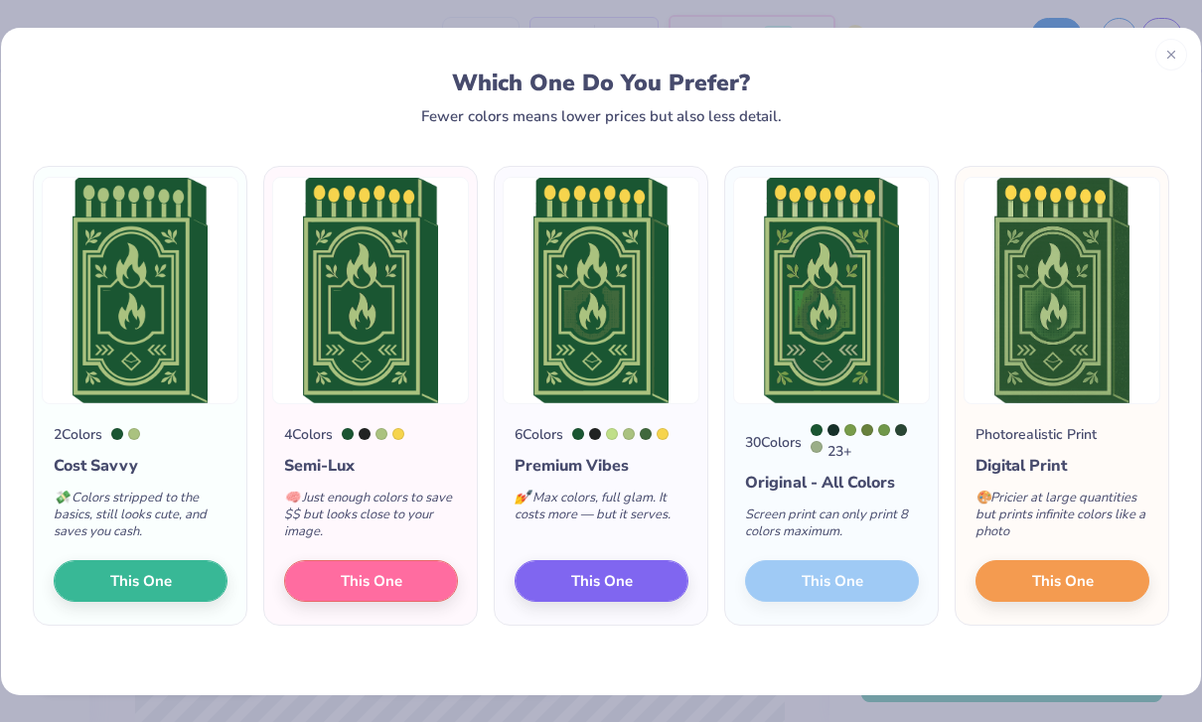
scroll to position [0, 0]
click at [854, 585] on div "30 Colors 23 + Original - All Colors Screen print can only print 8 colors maxim…" at bounding box center [831, 514] width 213 height 221
click at [835, 400] on img at bounding box center [831, 290] width 197 height 227
click at [798, 428] on div "30 Colors 23 +" at bounding box center [832, 443] width 174 height 38
click at [733, 468] on div "30 Colors 23 + Original - All Colors Screen print can only print 8 colors maxim…" at bounding box center [831, 514] width 213 height 221
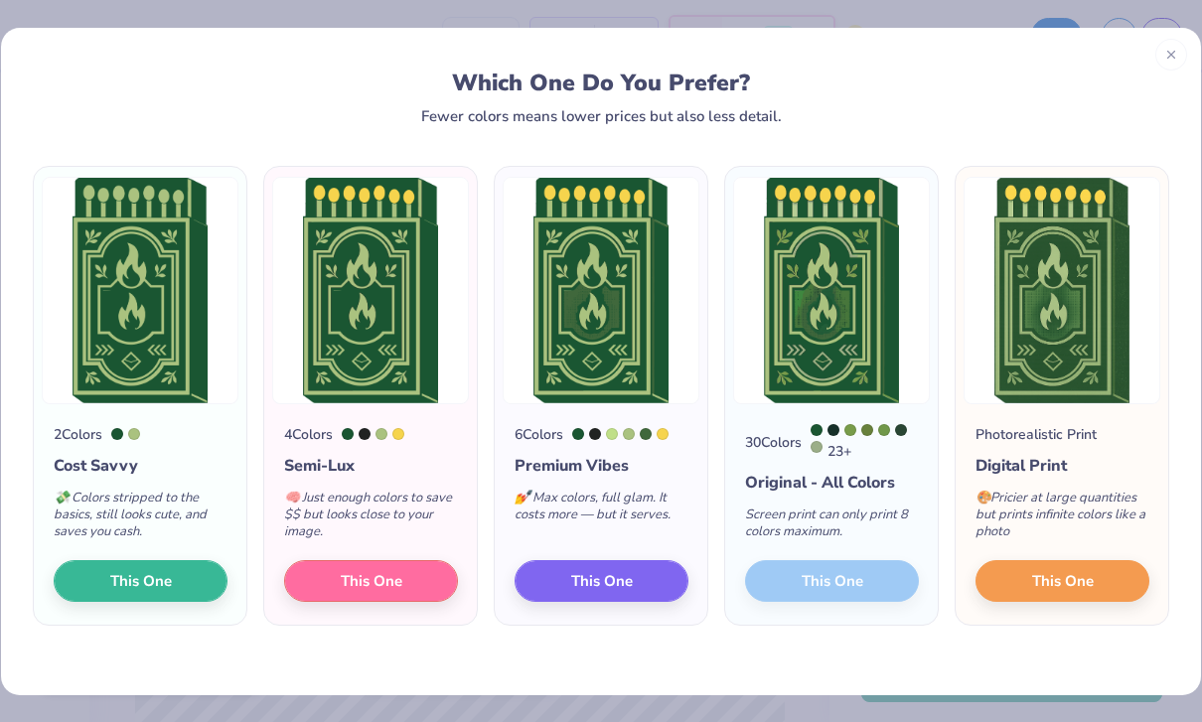
click at [763, 453] on div "30 Colors" at bounding box center [773, 442] width 57 height 21
click at [761, 478] on div "Original - All Colors" at bounding box center [832, 483] width 174 height 24
click at [766, 534] on div "Screen print can only print 8 colors maximum." at bounding box center [832, 528] width 174 height 66
click at [780, 550] on div "Screen print can only print 8 colors maximum." at bounding box center [832, 528] width 174 height 66
click at [779, 550] on div "Screen print can only print 8 colors maximum." at bounding box center [832, 528] width 174 height 66
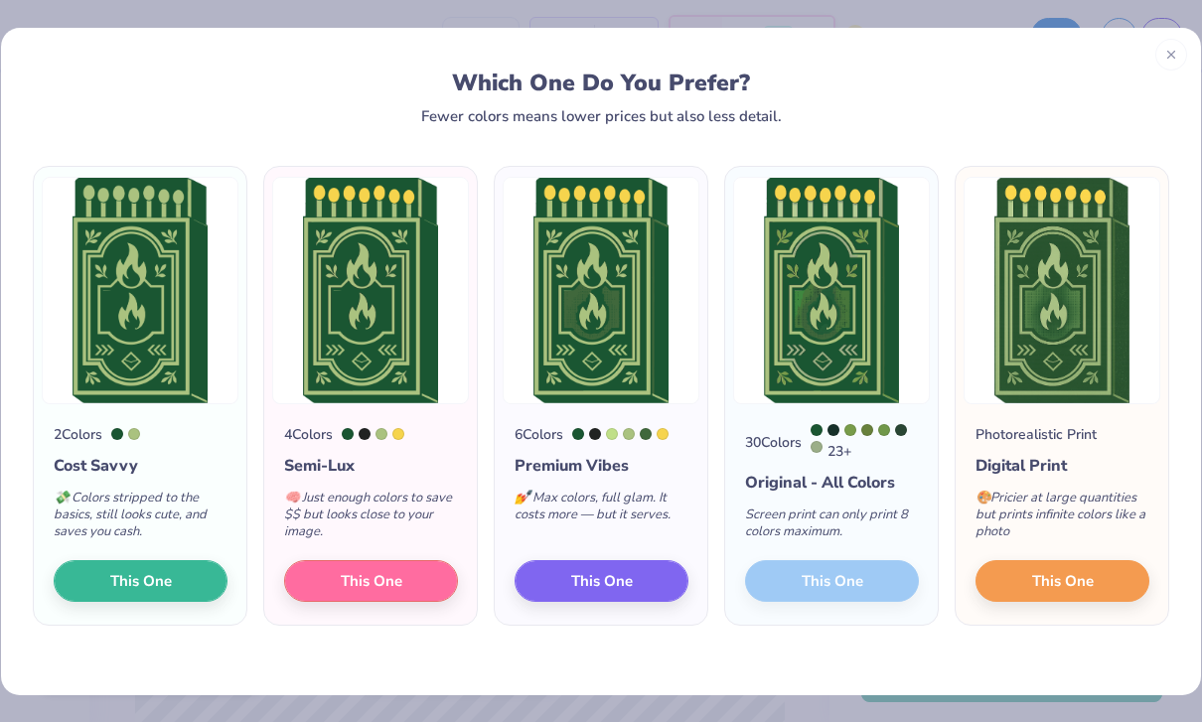
click at [762, 591] on div "30 Colors 23 + Original - All Colors Screen print can only print 8 colors maxim…" at bounding box center [831, 514] width 213 height 221
click at [1087, 565] on button "This One" at bounding box center [1062, 578] width 174 height 42
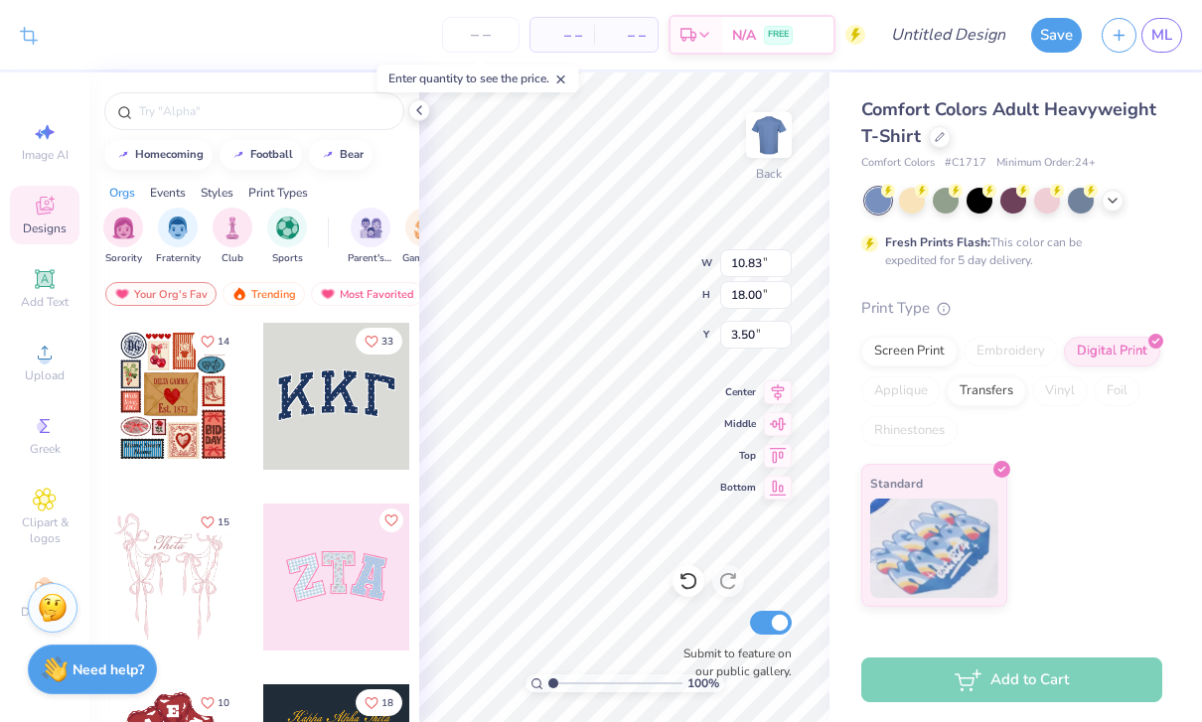
type input "9.33"
type input "15.51"
type input "4.08"
click at [1115, 205] on icon at bounding box center [1112, 199] width 16 height 16
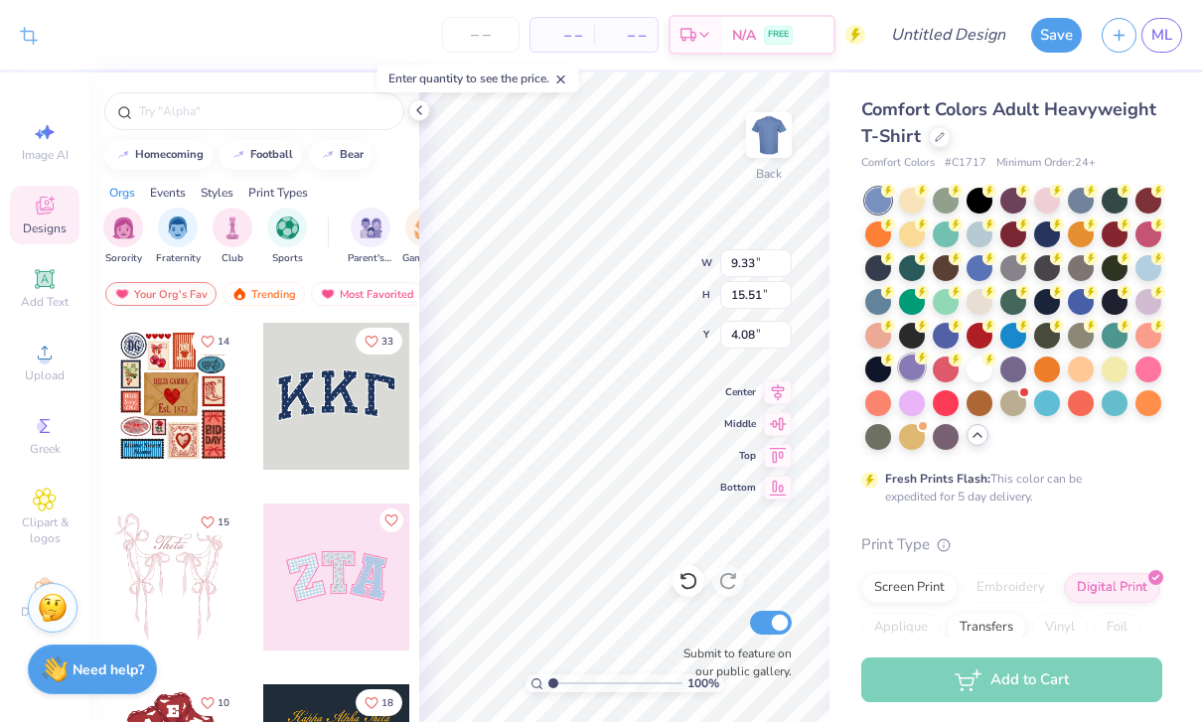
click at [919, 366] on div at bounding box center [912, 368] width 26 height 26
click at [911, 406] on div at bounding box center [912, 401] width 26 height 26
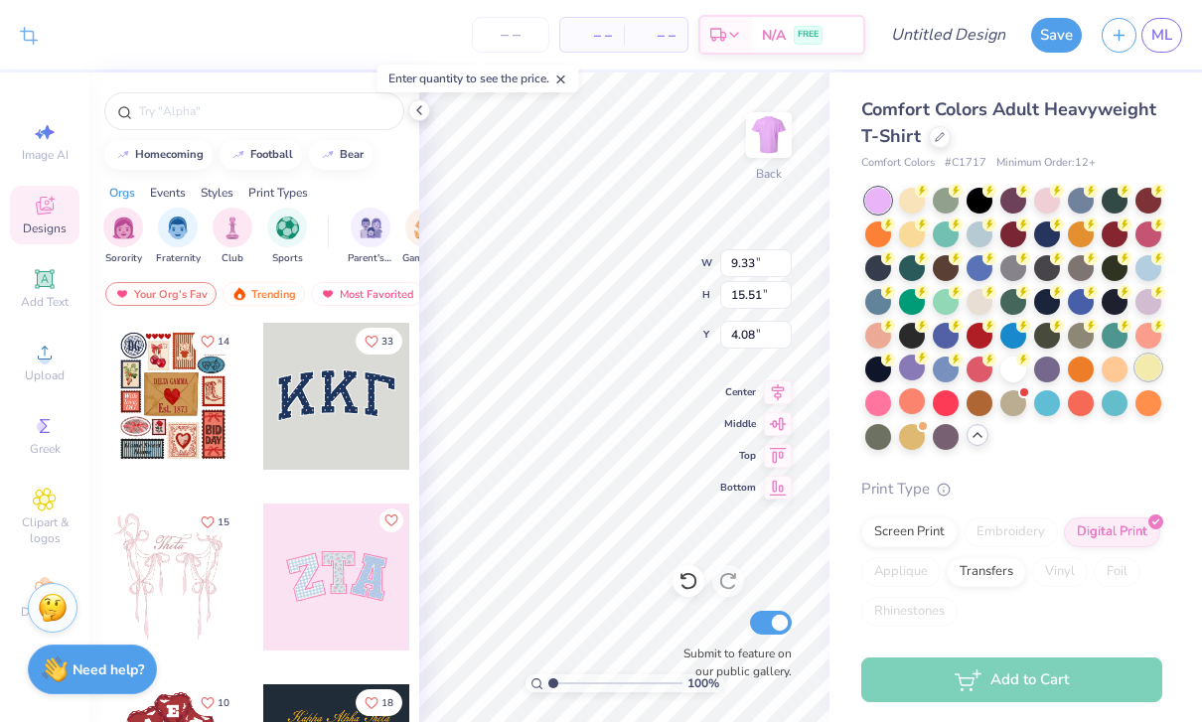
click at [1147, 365] on div at bounding box center [1148, 368] width 26 height 26
click at [1012, 377] on div at bounding box center [1013, 368] width 26 height 26
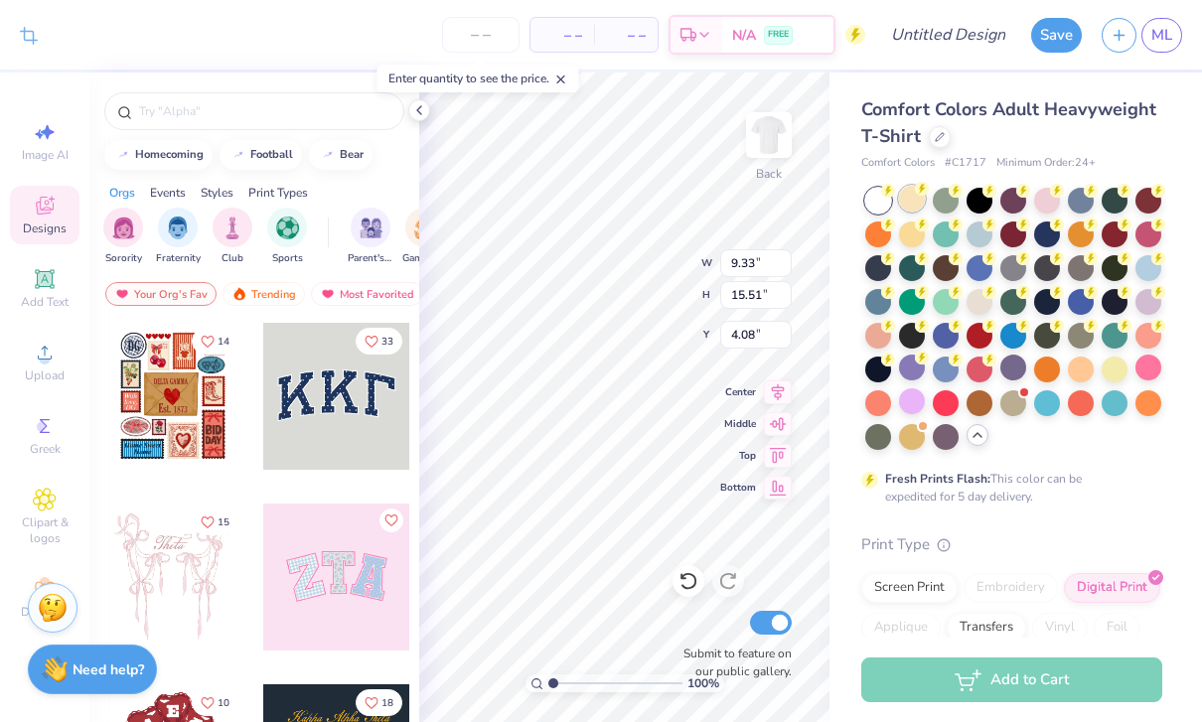
click at [908, 197] on div at bounding box center [912, 199] width 26 height 26
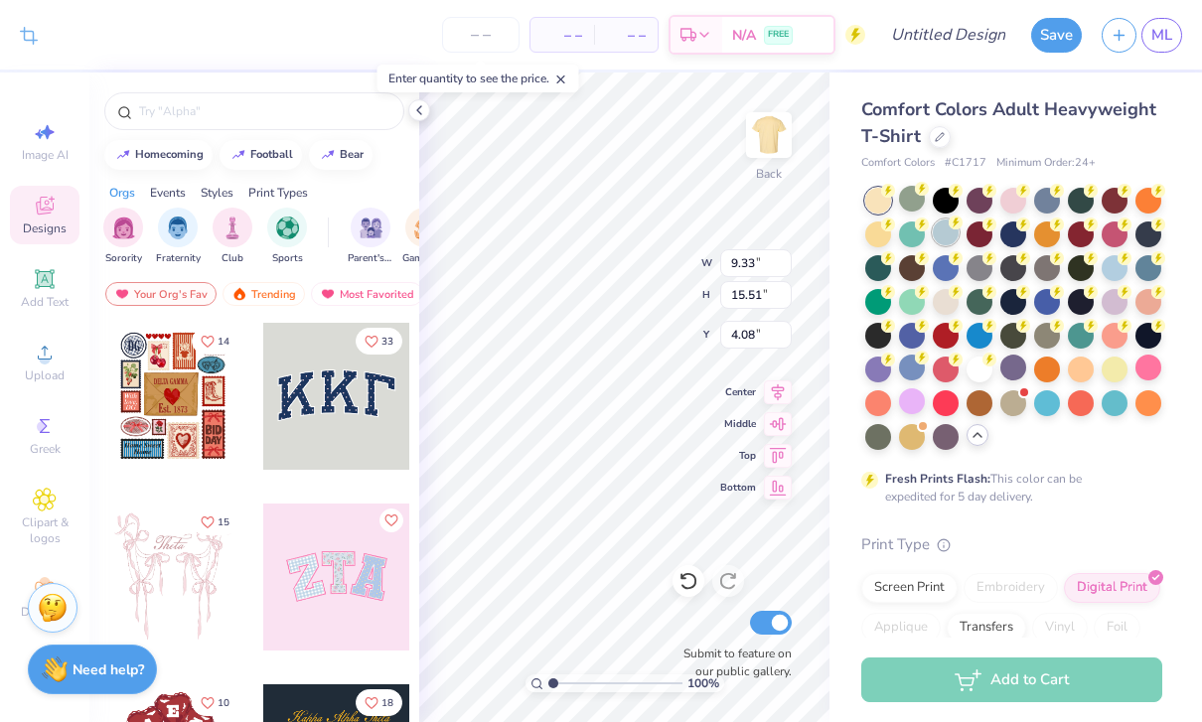
click at [946, 234] on div at bounding box center [945, 232] width 26 height 26
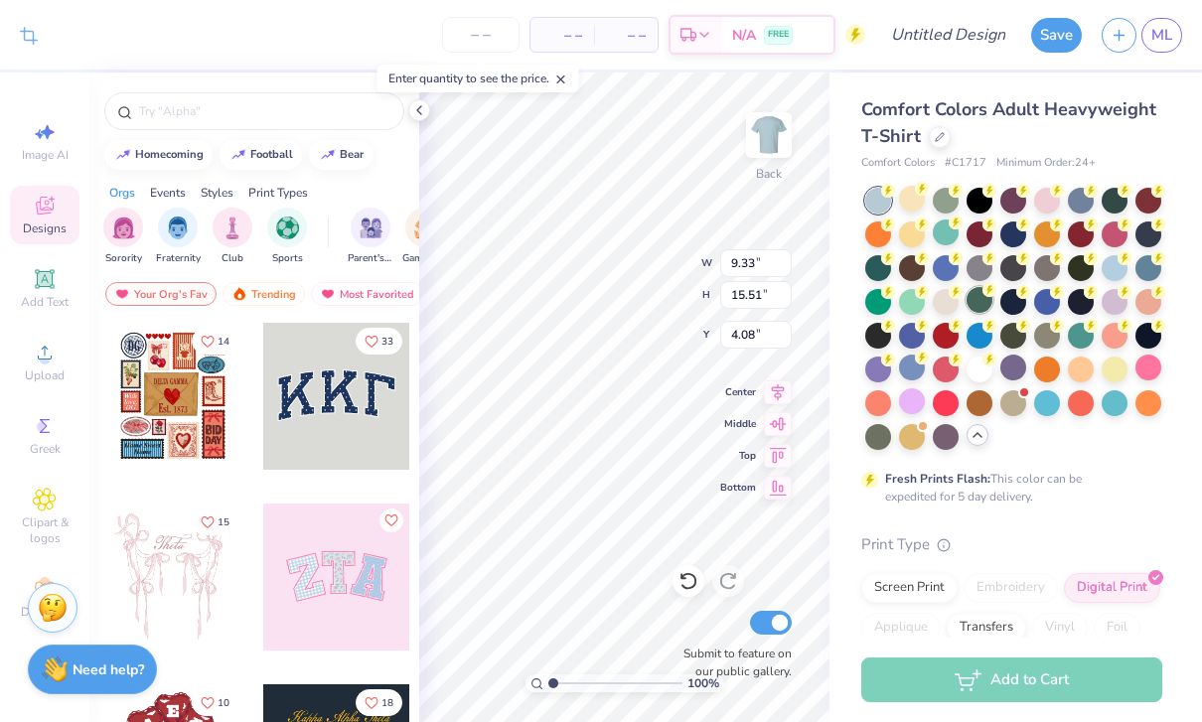
click at [981, 300] on div at bounding box center [979, 300] width 26 height 26
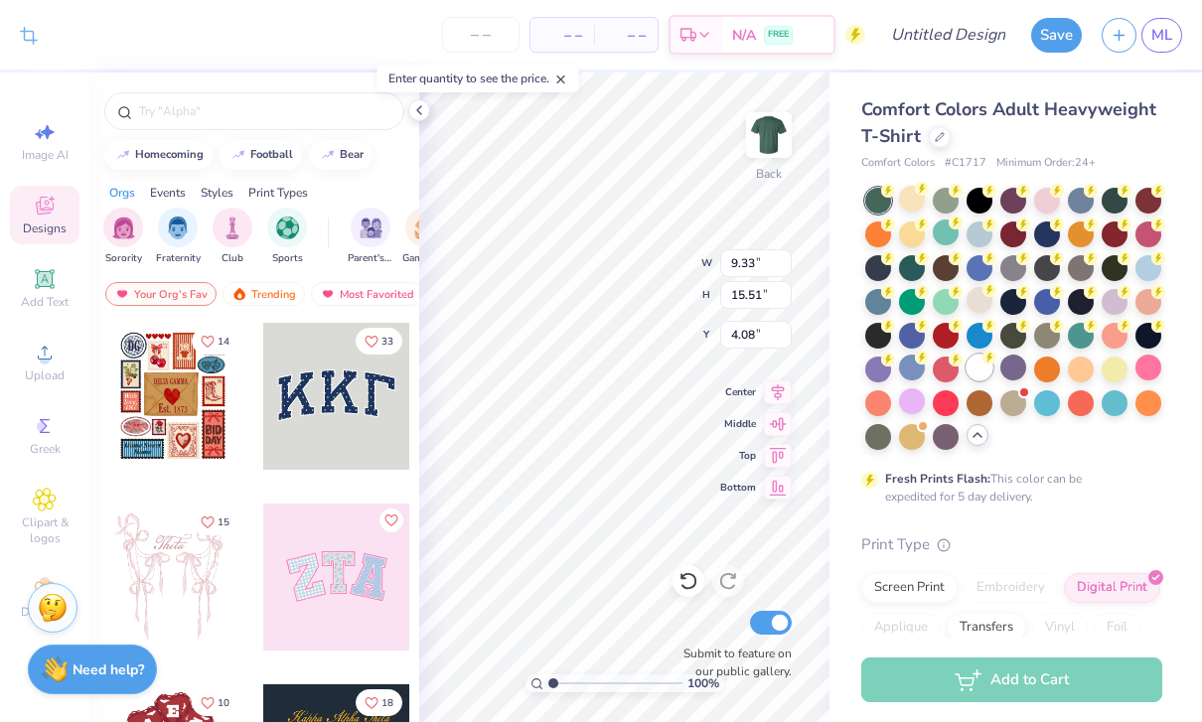
click at [991, 362] on circle at bounding box center [989, 358] width 14 height 14
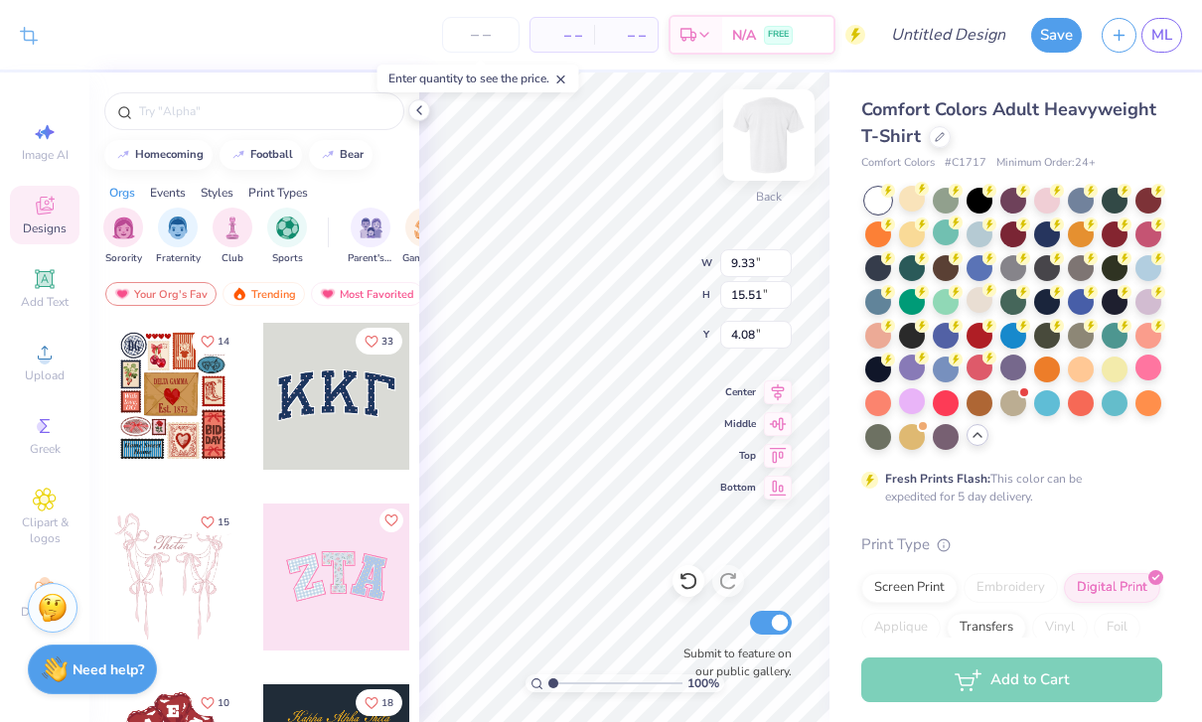
click at [786, 126] on img at bounding box center [768, 134] width 79 height 79
click at [771, 137] on img at bounding box center [768, 134] width 79 height 79
click at [912, 194] on div at bounding box center [912, 199] width 26 height 26
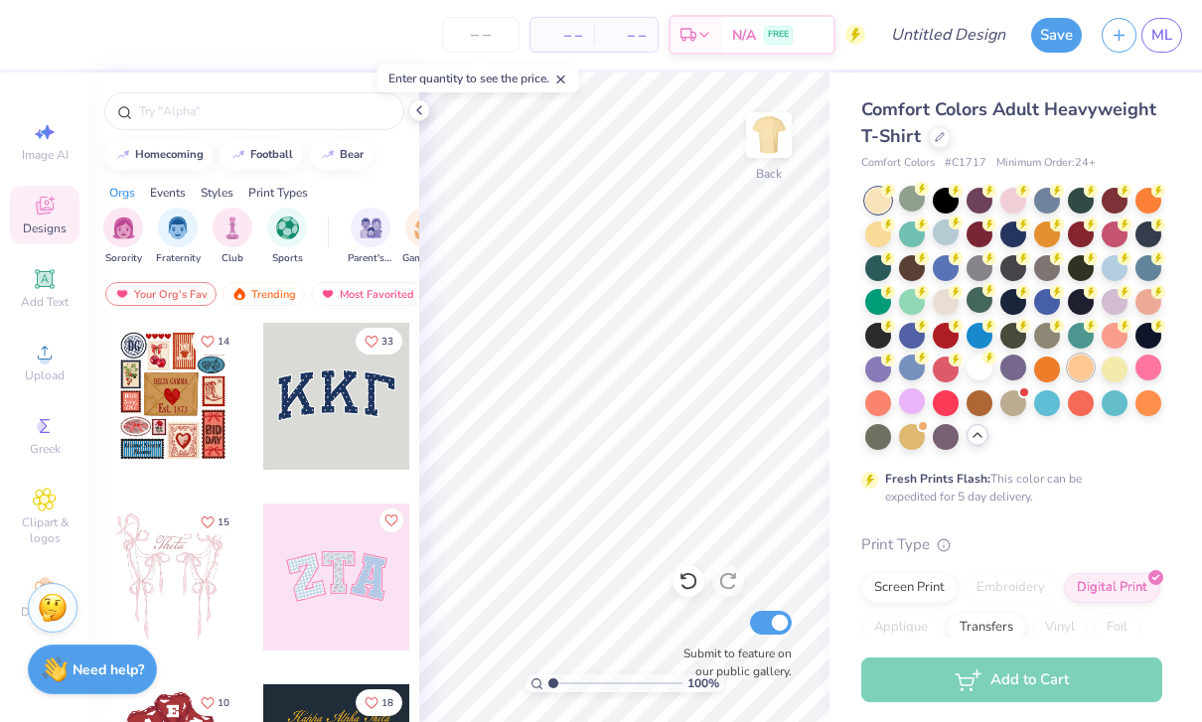
click at [1086, 379] on div at bounding box center [1081, 368] width 26 height 26
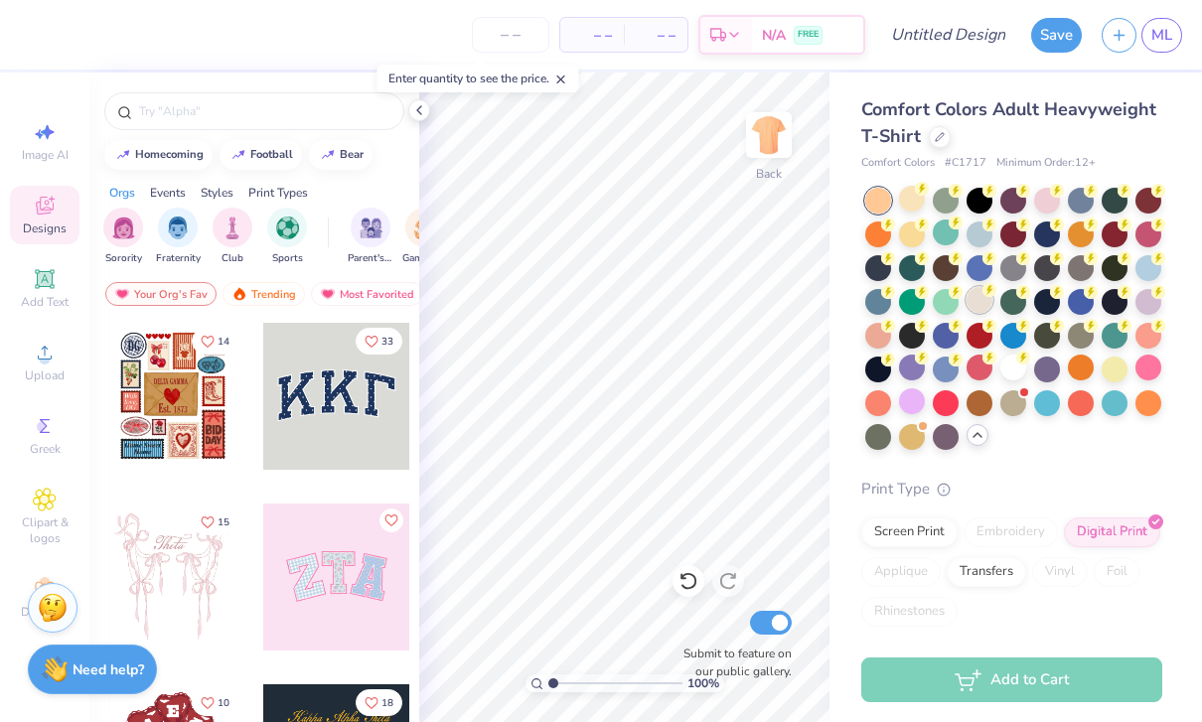
click at [974, 307] on div at bounding box center [979, 300] width 26 height 26
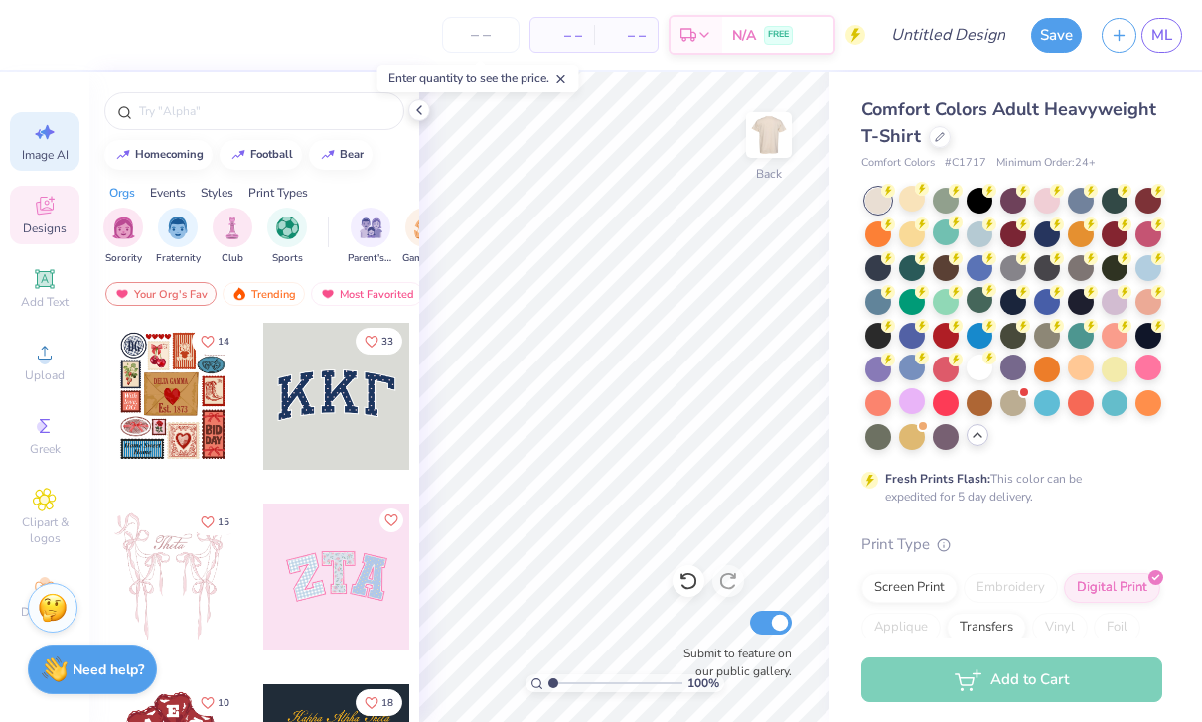
click at [35, 133] on icon at bounding box center [45, 132] width 24 height 24
select select "4"
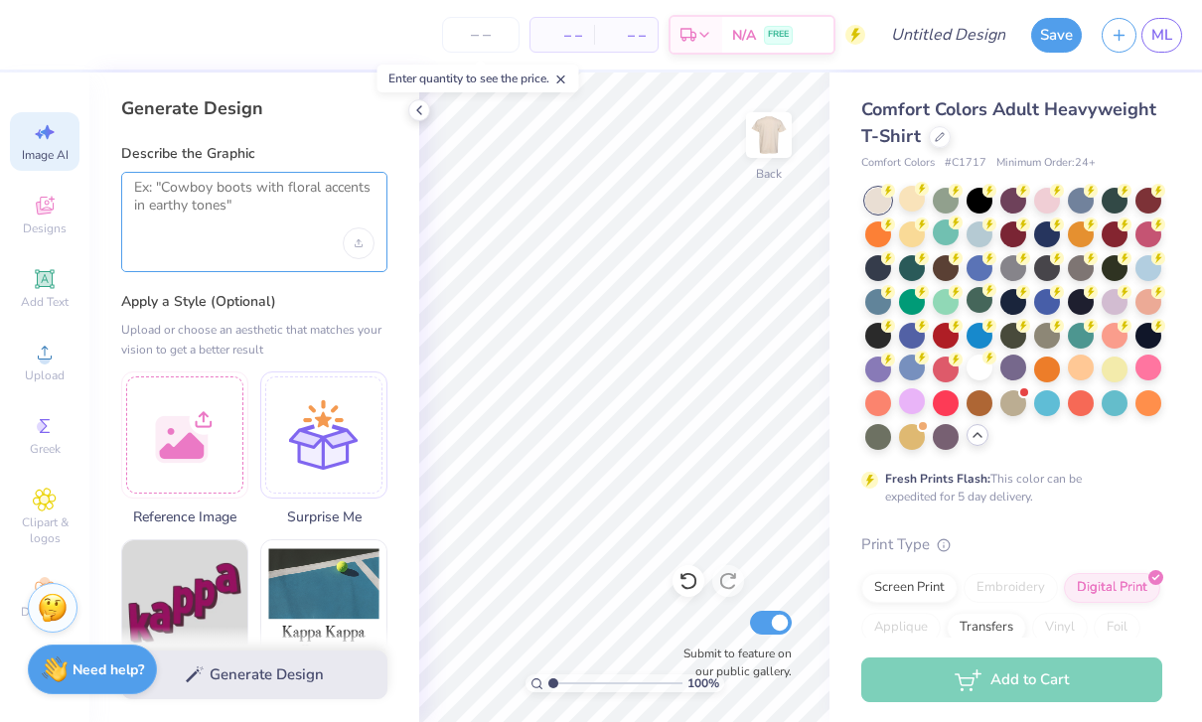
click at [191, 220] on textarea at bounding box center [254, 204] width 240 height 50
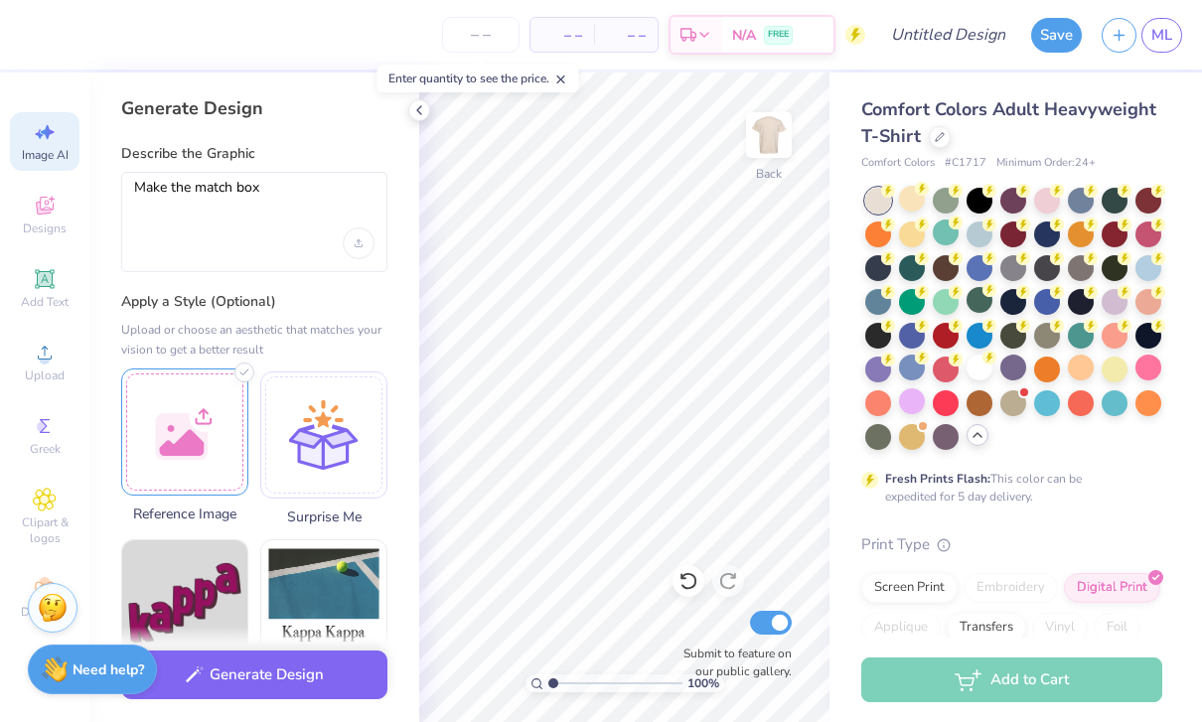
click at [191, 449] on div at bounding box center [184, 431] width 127 height 127
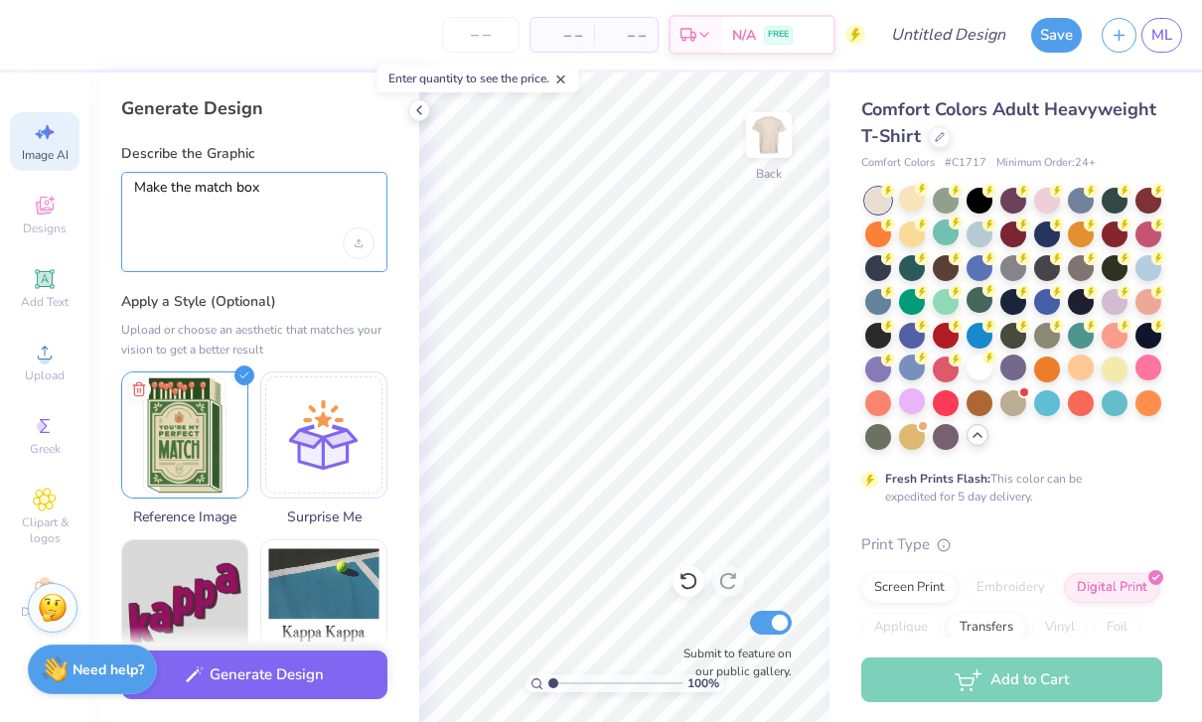
click at [272, 227] on textarea "Make the match box" at bounding box center [254, 204] width 240 height 50
type textarea "Make the match box look like this but in pink and purple with some orange"
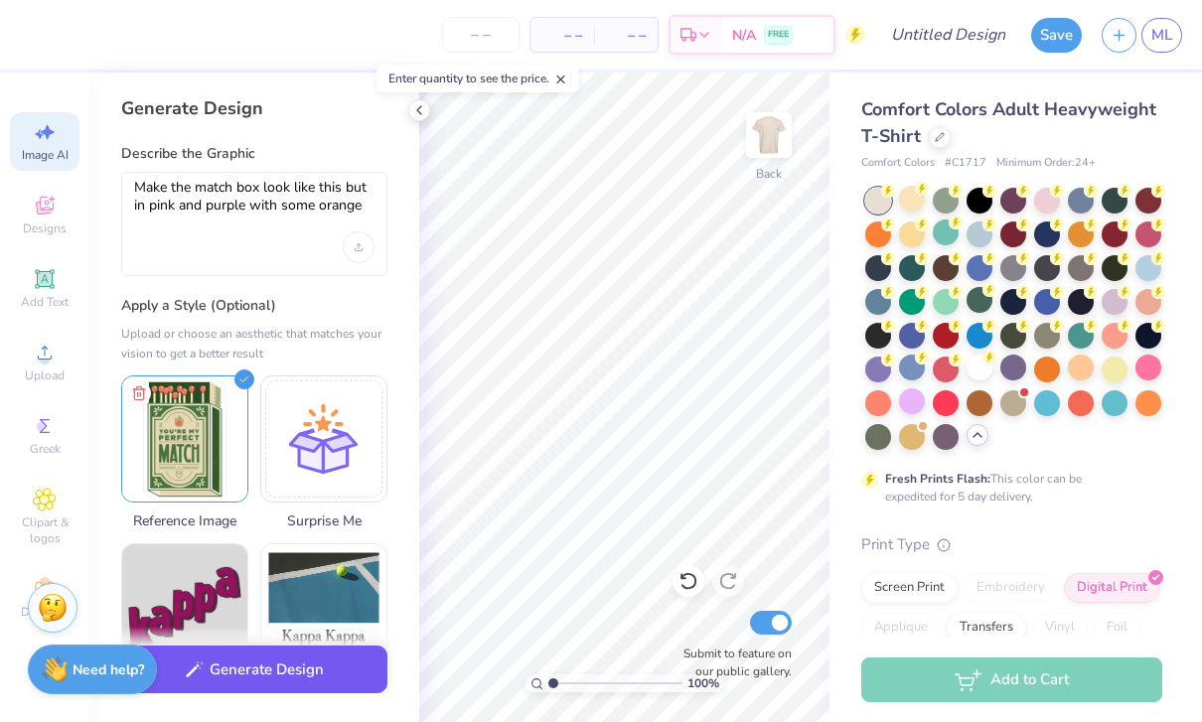
click at [251, 685] on button "Generate Design" at bounding box center [254, 669] width 266 height 49
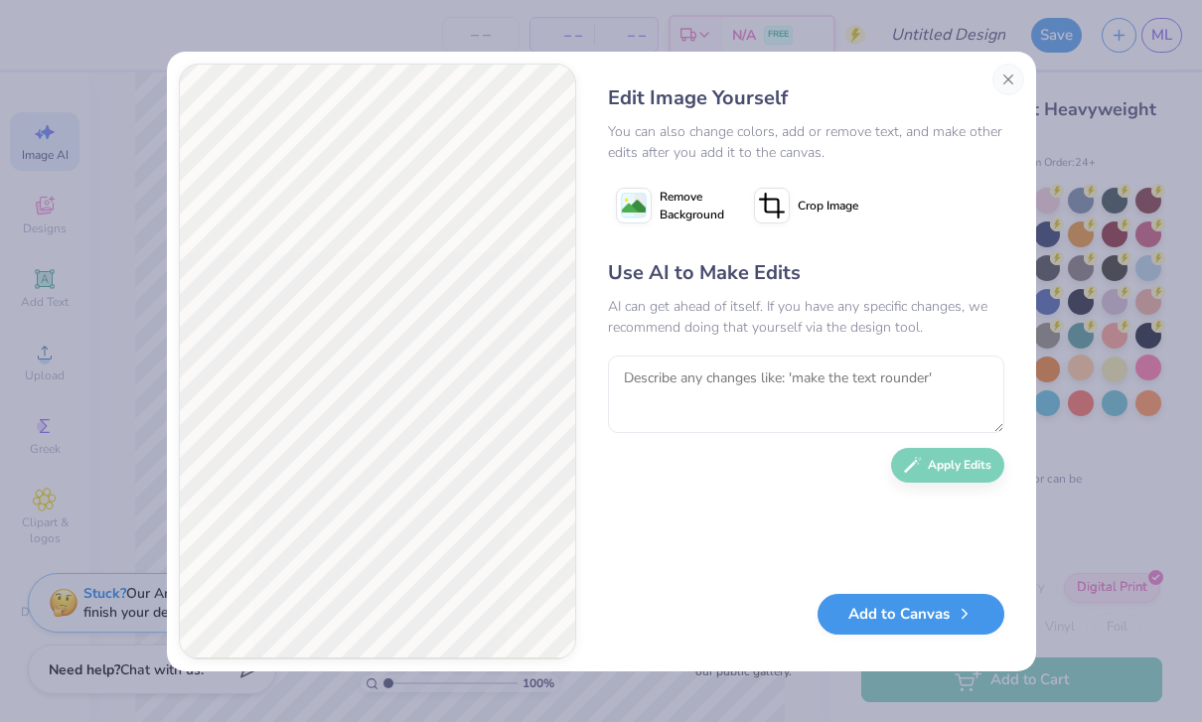
click at [954, 634] on button "Add to Canvas" at bounding box center [910, 614] width 187 height 41
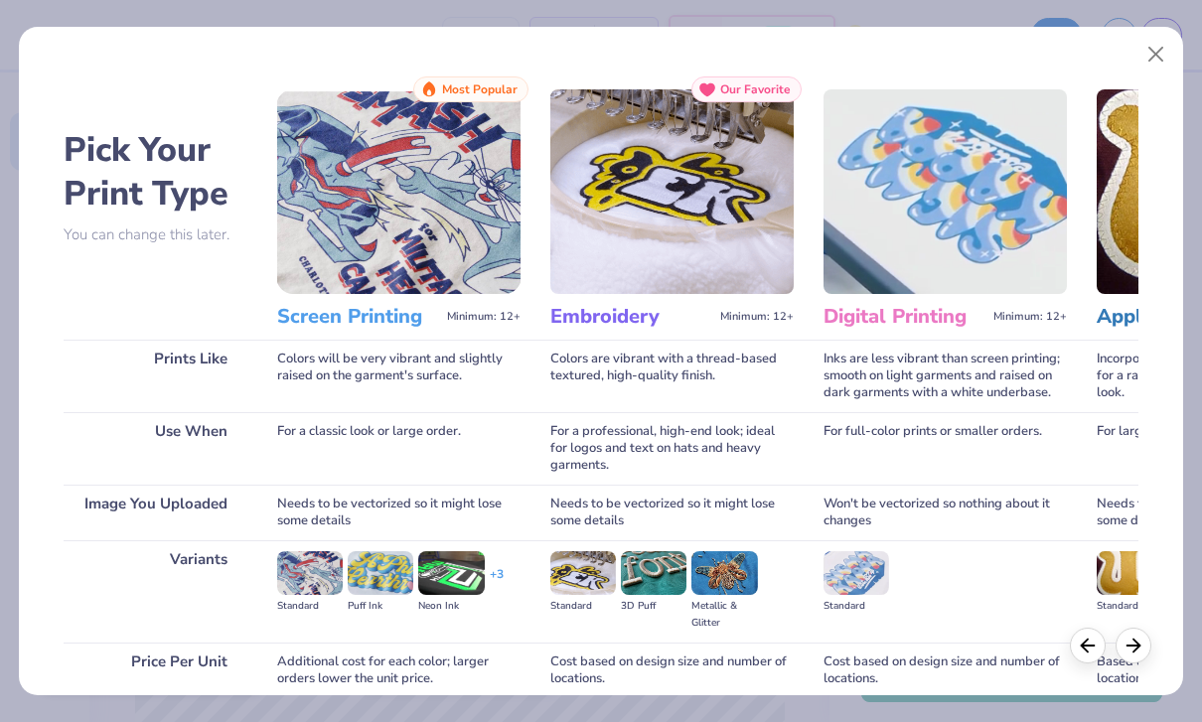
click at [385, 247] on img at bounding box center [398, 191] width 243 height 205
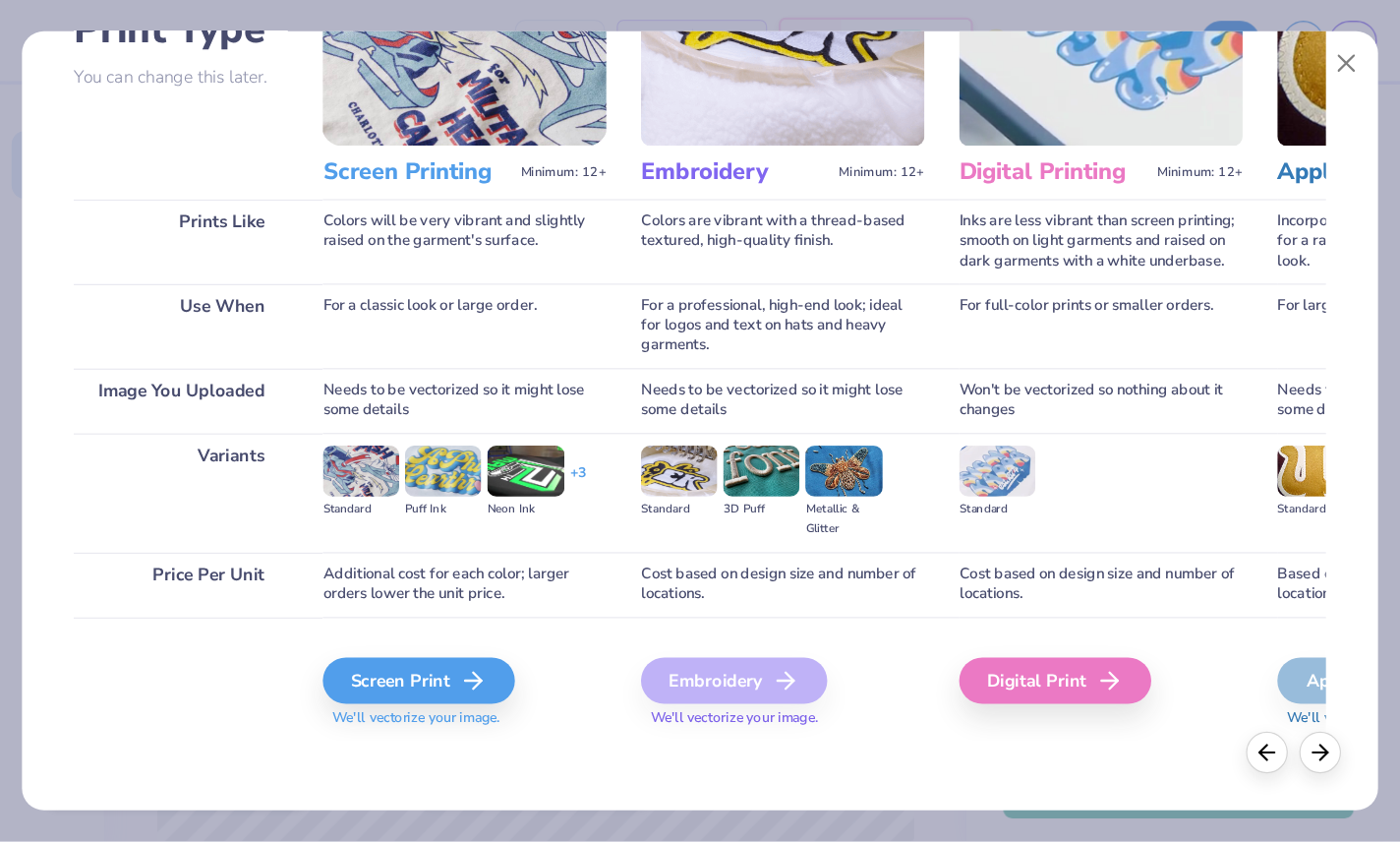
scroll to position [167, 0]
click at [302, 574] on div "Screen Print" at bounding box center [358, 579] width 163 height 40
click at [311, 609] on span "We'll vectorize your image." at bounding box center [394, 610] width 241 height 17
click at [310, 608] on span "We'll vectorize your image." at bounding box center [394, 610] width 241 height 17
click at [318, 583] on div "Screen Print" at bounding box center [358, 579] width 163 height 40
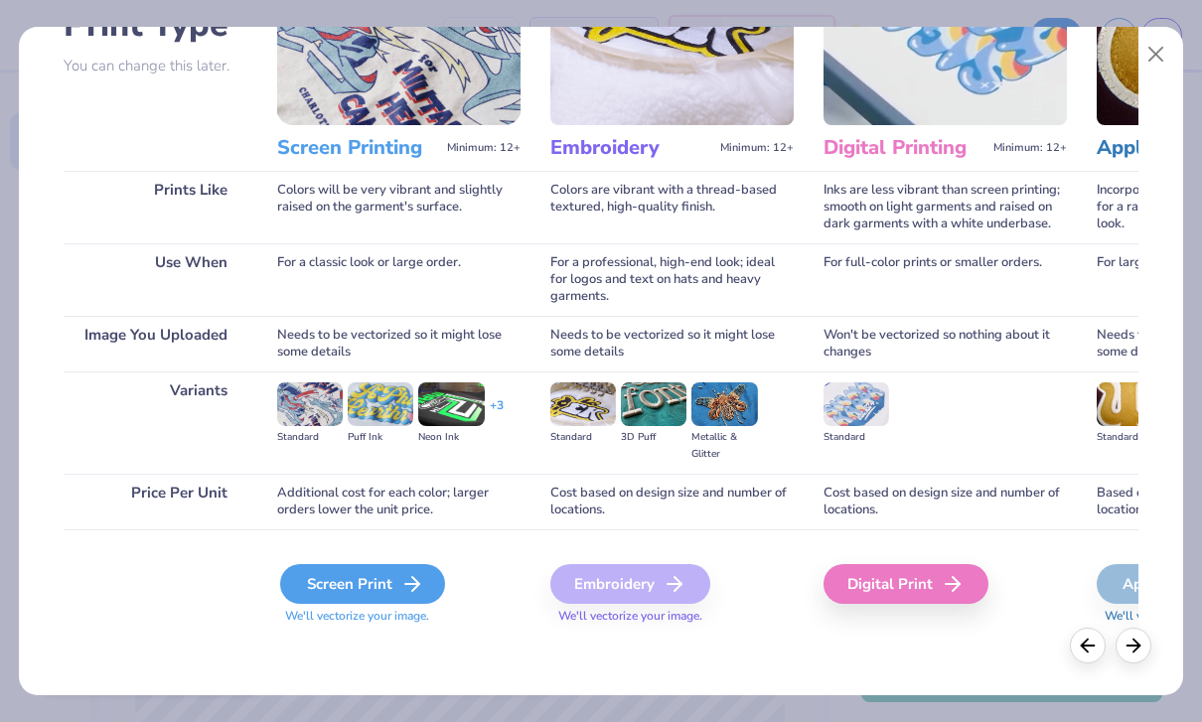
click at [325, 581] on div "Screen Print" at bounding box center [362, 584] width 165 height 40
click at [321, 604] on div "Screen Print" at bounding box center [362, 584] width 165 height 40
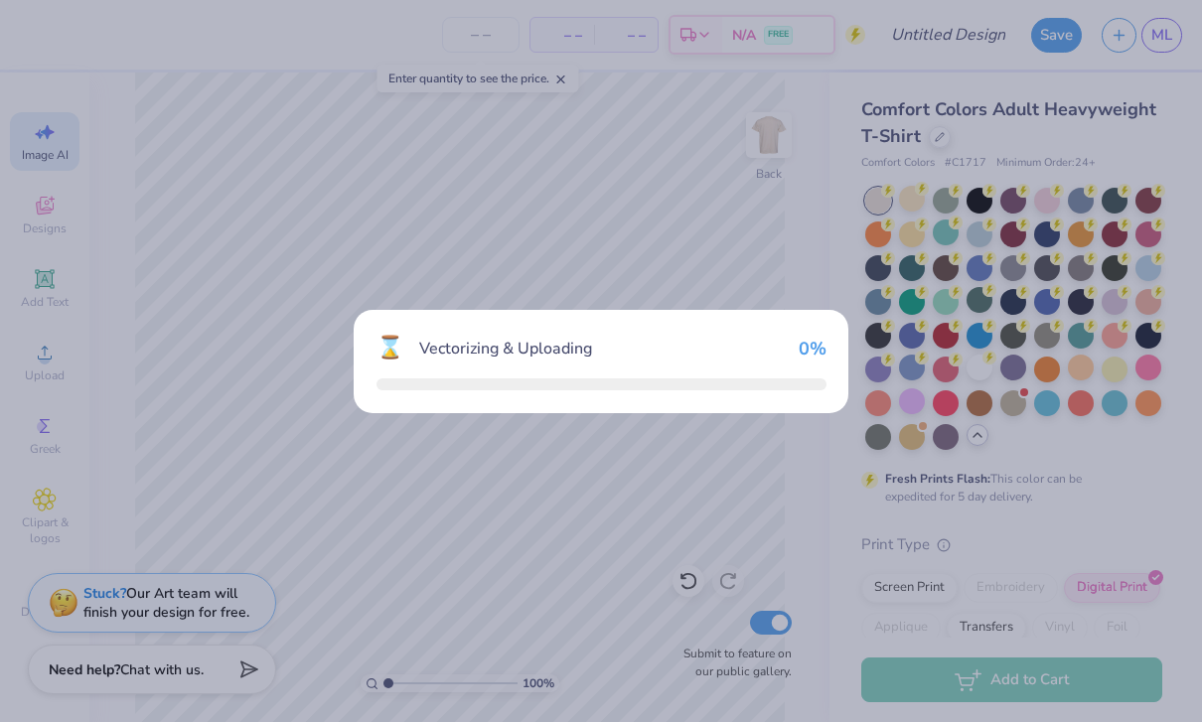
click at [315, 614] on div "⌛ Vectorizing & Uploading 0 %" at bounding box center [601, 361] width 1202 height 722
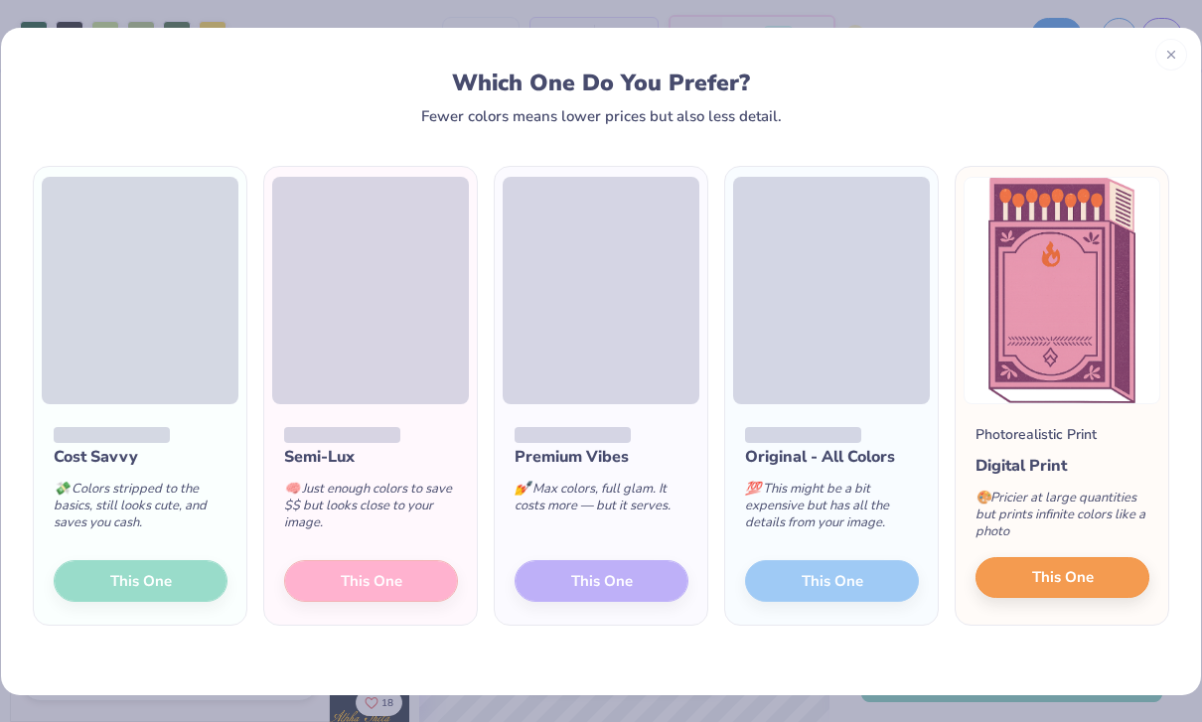
click at [1082, 599] on button "This One" at bounding box center [1062, 578] width 174 height 42
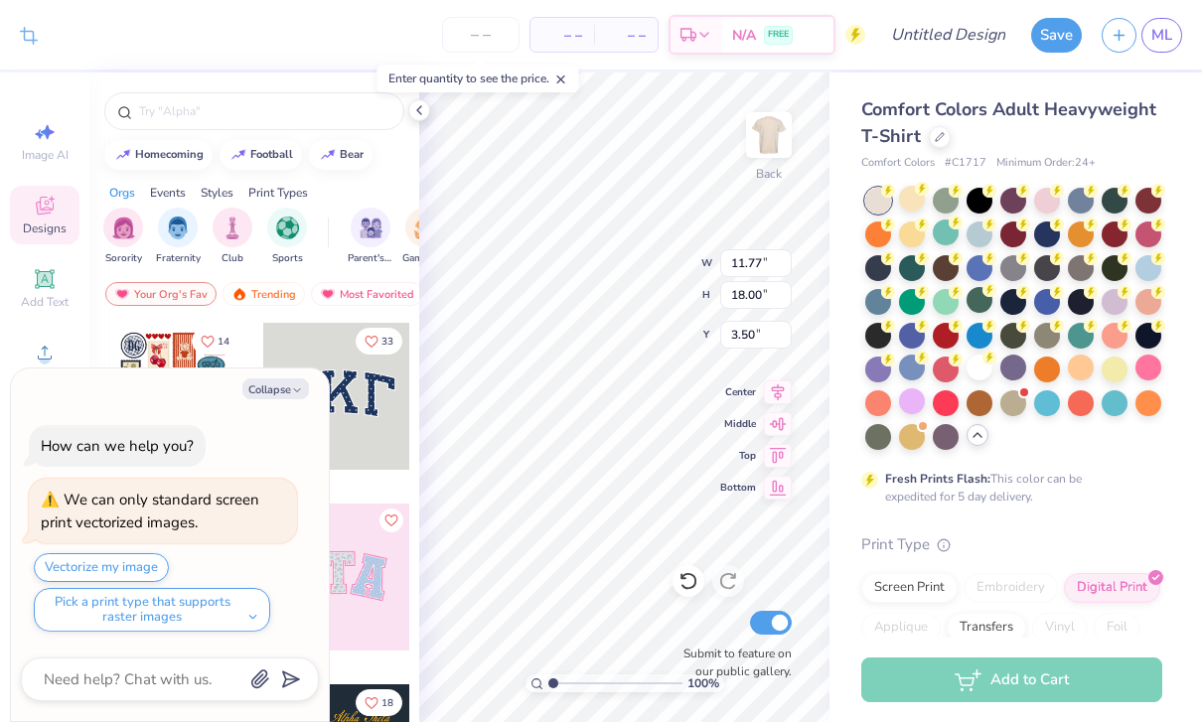
click at [1096, 579] on div "Digital Print" at bounding box center [1112, 588] width 96 height 30
click at [274, 387] on button "Collapse" at bounding box center [275, 388] width 67 height 21
type textarea "x"
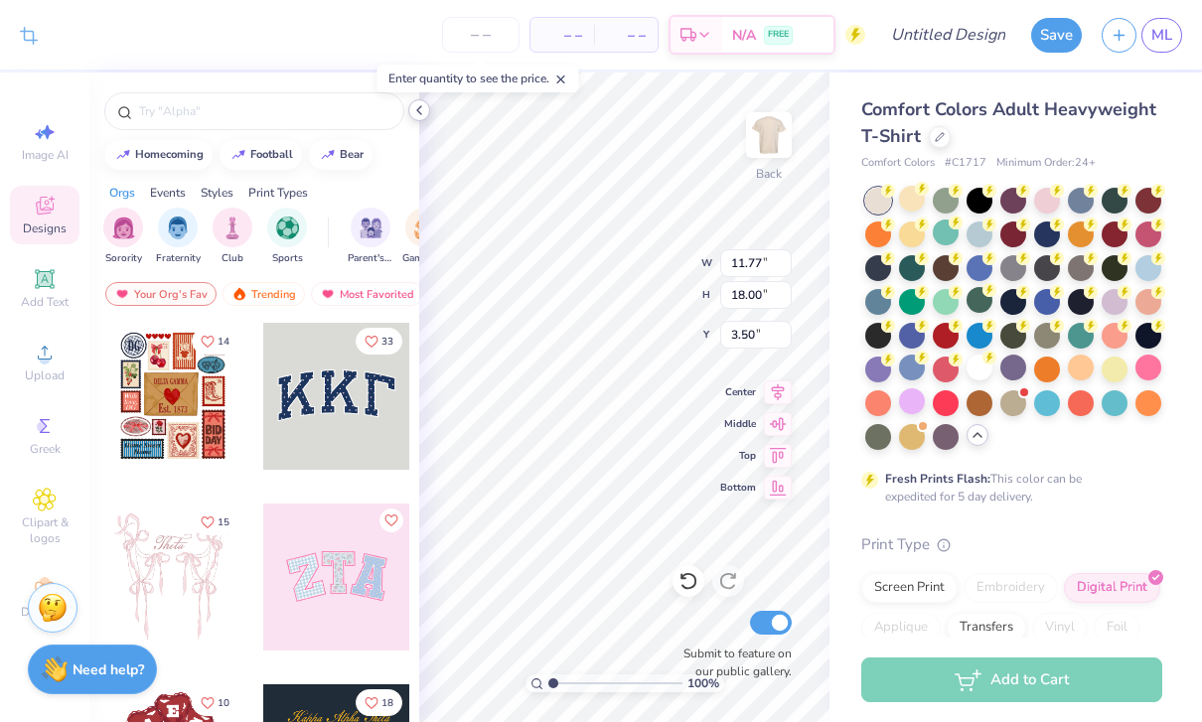
click at [411, 117] on icon at bounding box center [419, 110] width 16 height 16
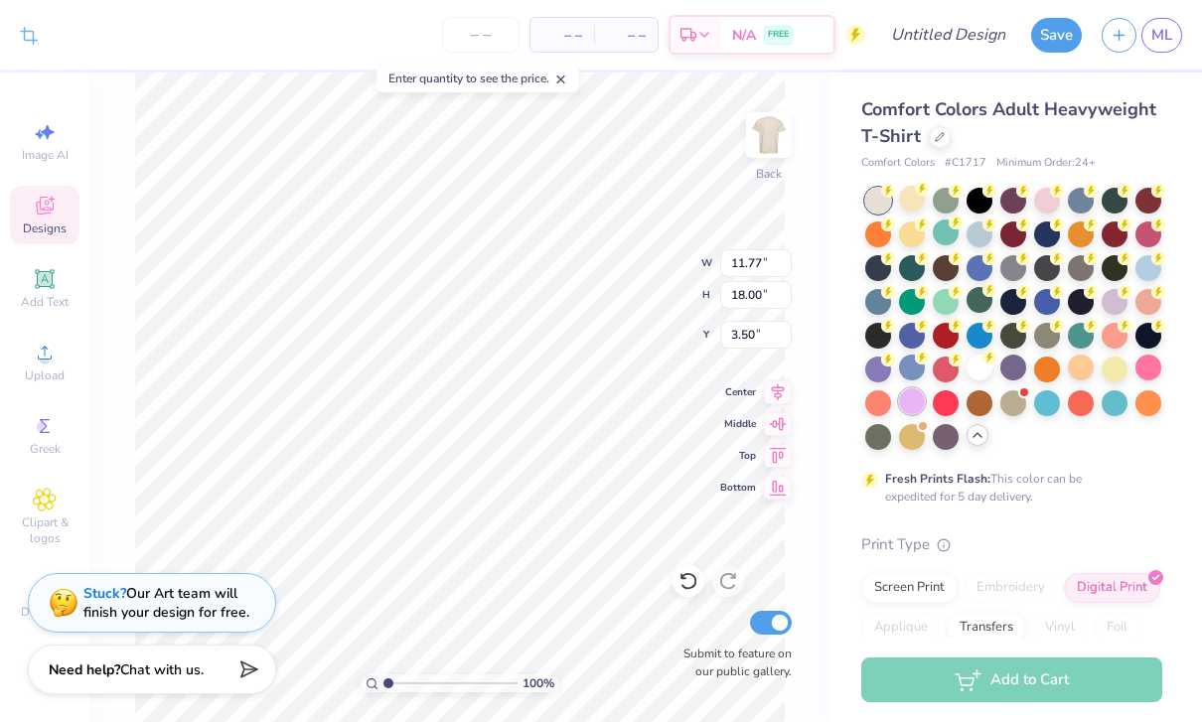
click at [921, 401] on div at bounding box center [912, 401] width 26 height 26
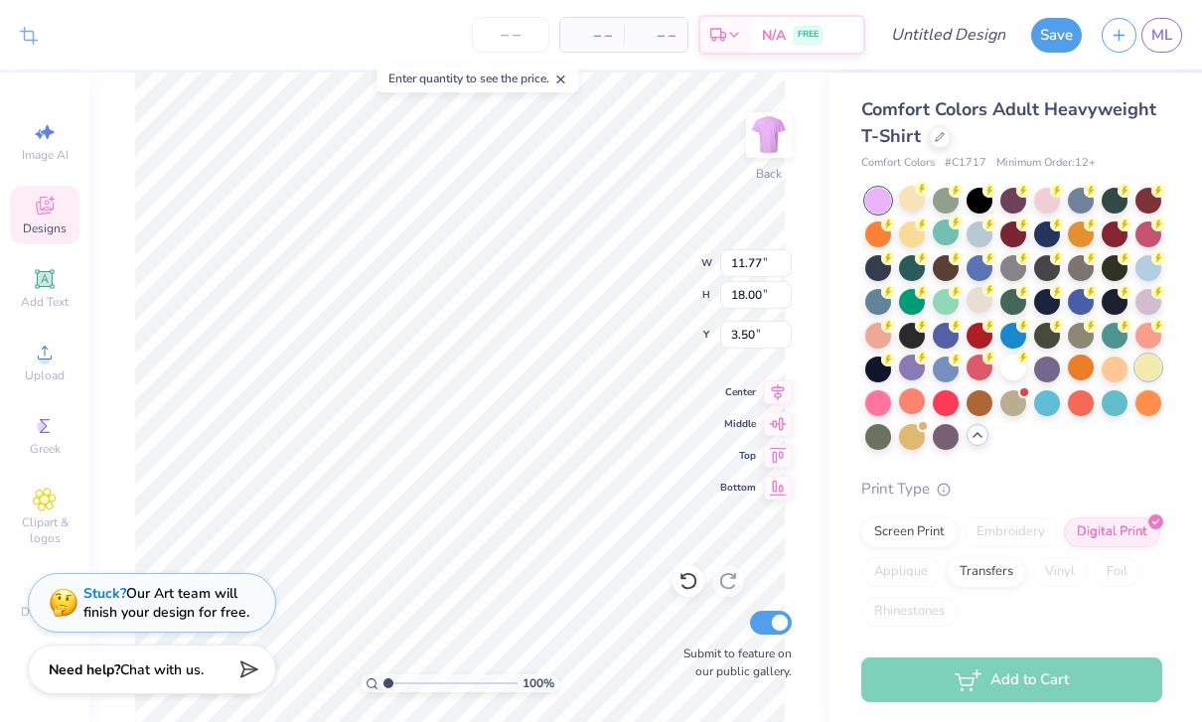
click at [1146, 375] on div at bounding box center [1148, 368] width 26 height 26
click at [1106, 373] on div at bounding box center [1114, 368] width 26 height 26
type input "4.90"
click at [762, 167] on img at bounding box center [768, 134] width 79 height 79
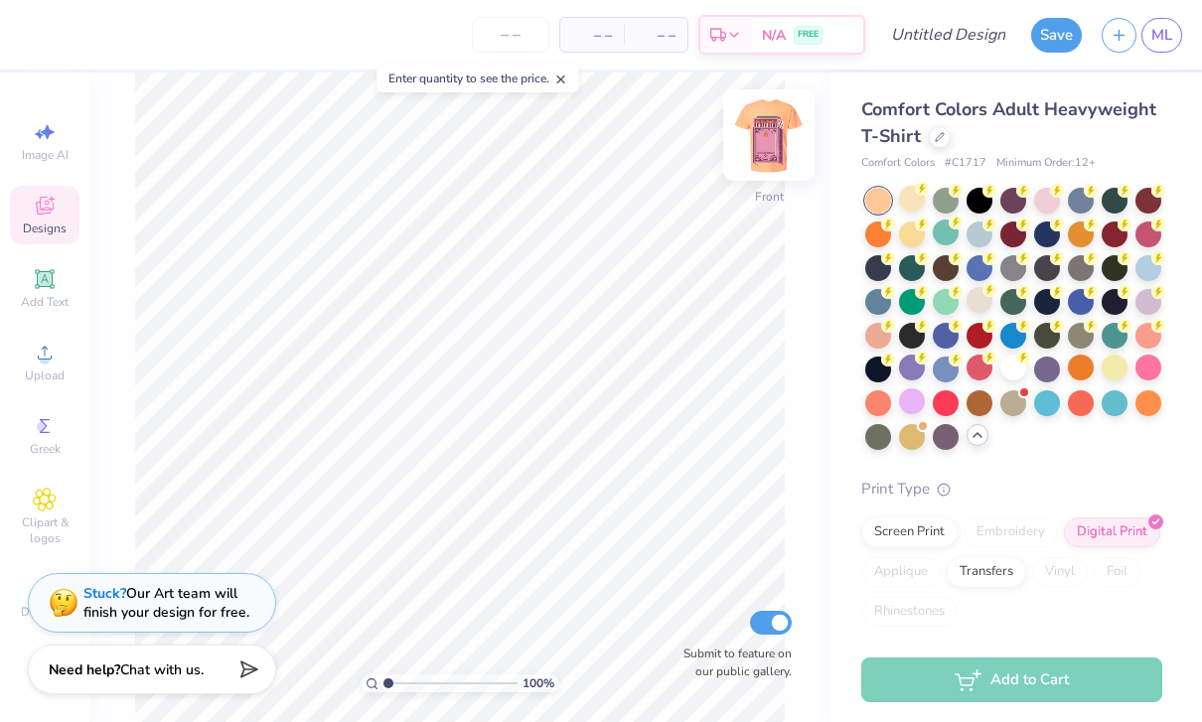
click at [771, 143] on img at bounding box center [768, 134] width 79 height 79
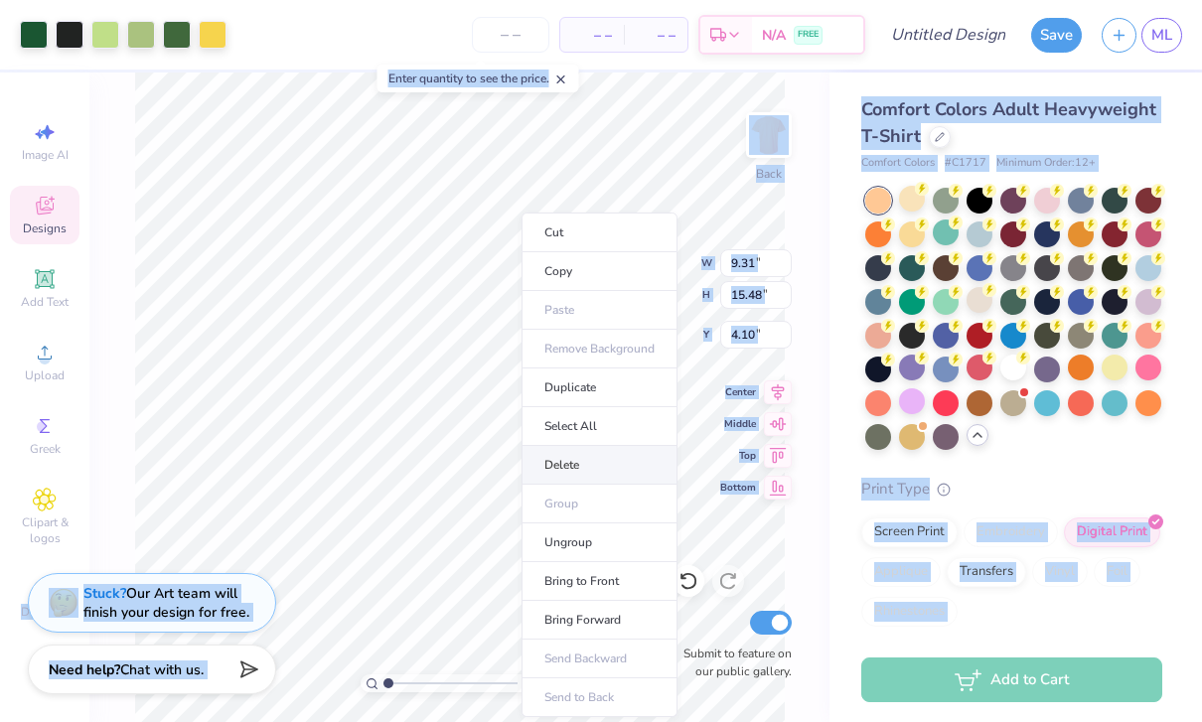
click at [613, 474] on li "Delete" at bounding box center [599, 465] width 156 height 39
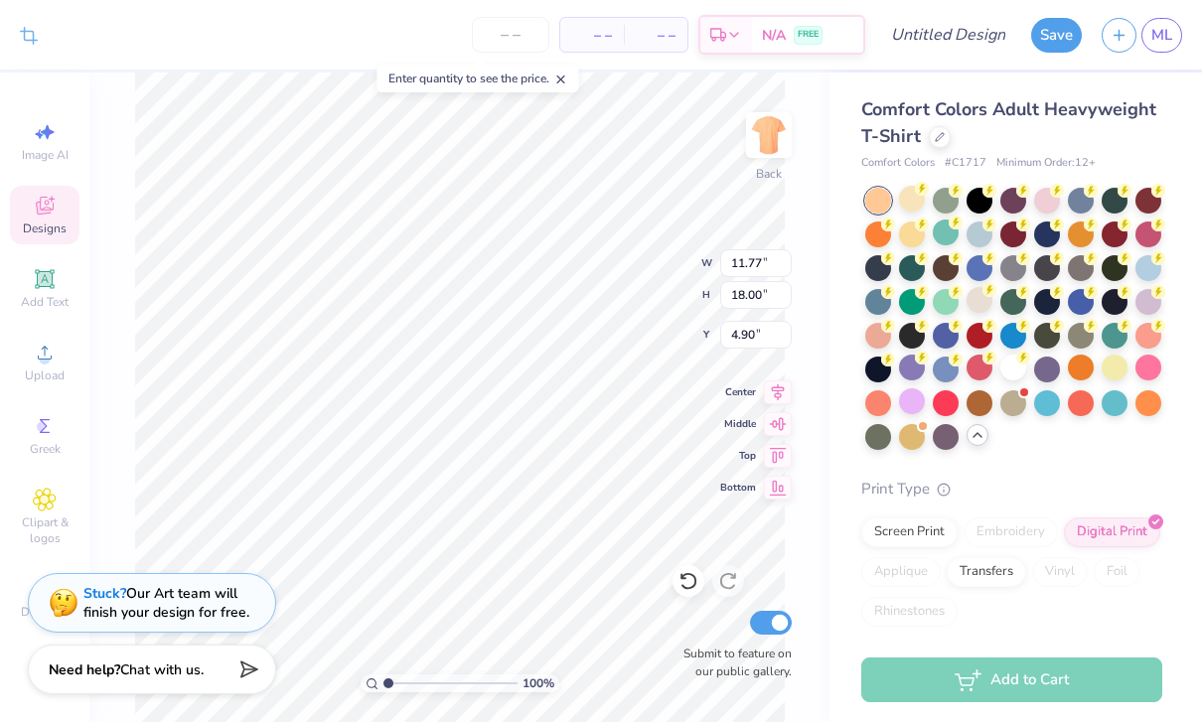
type input "0.99"
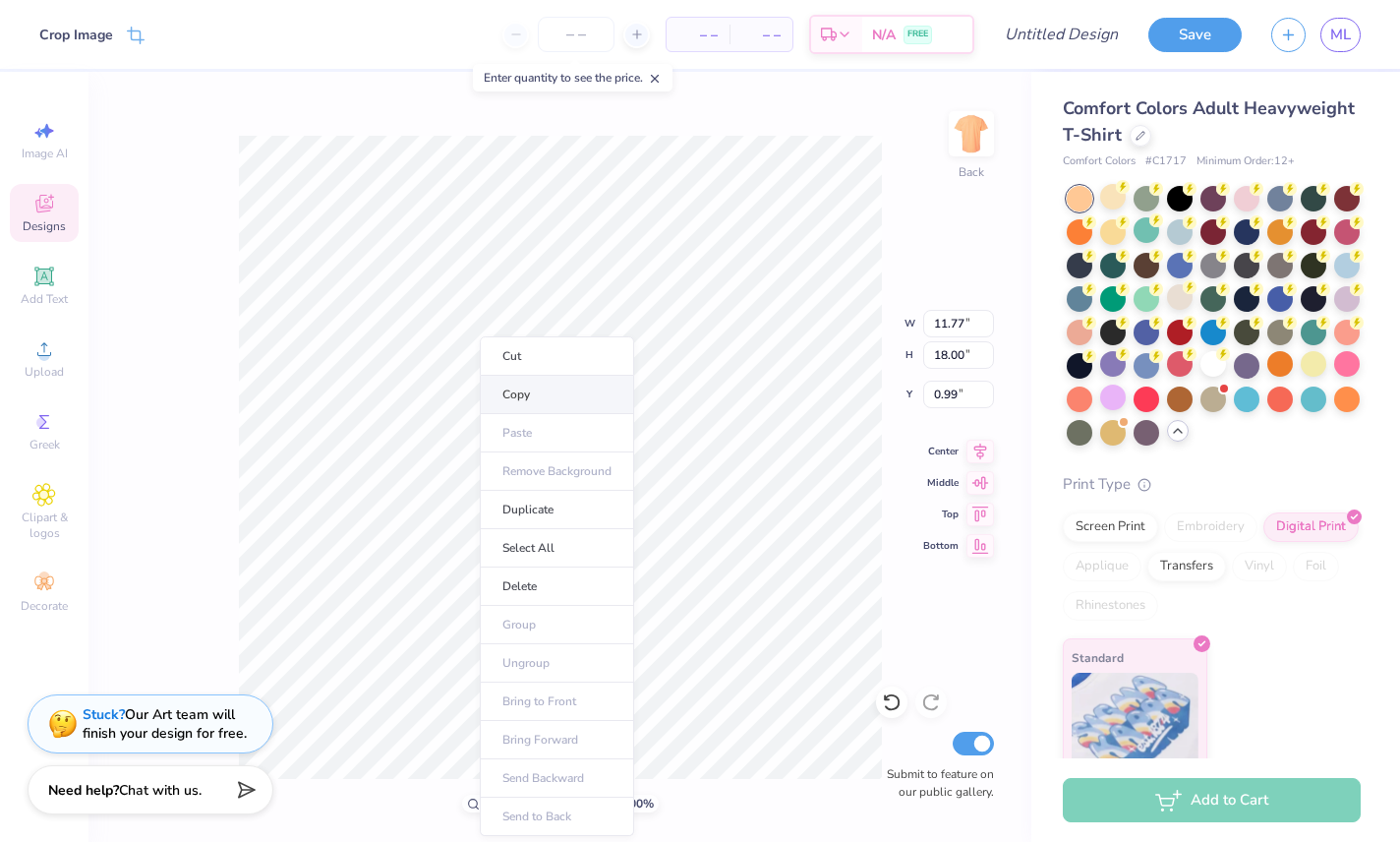
click at [594, 409] on li "Copy" at bounding box center [557, 394] width 154 height 39
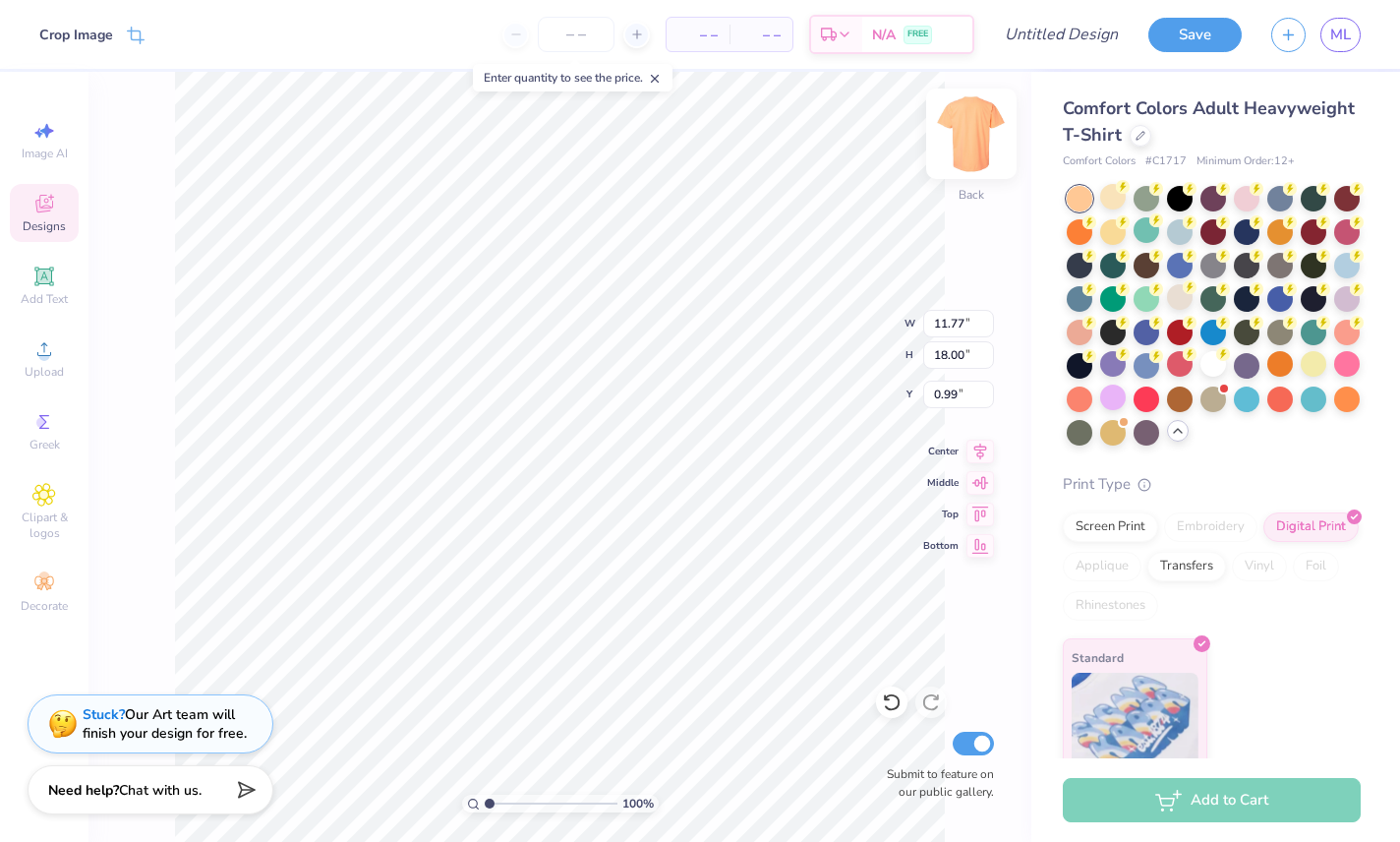
click at [961, 158] on img at bounding box center [970, 133] width 78 height 78
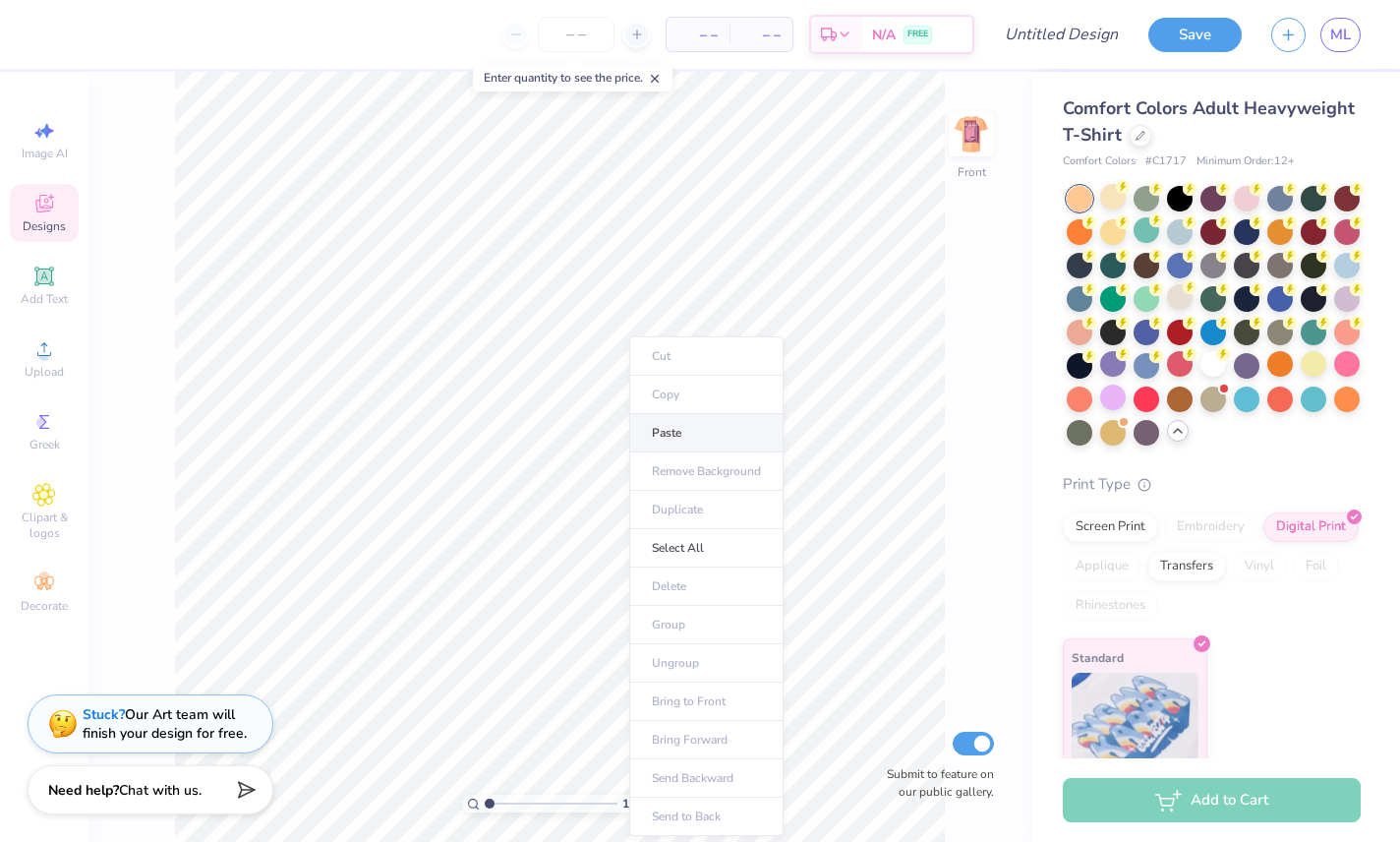
click at [705, 434] on li "Paste" at bounding box center [707, 433] width 154 height 39
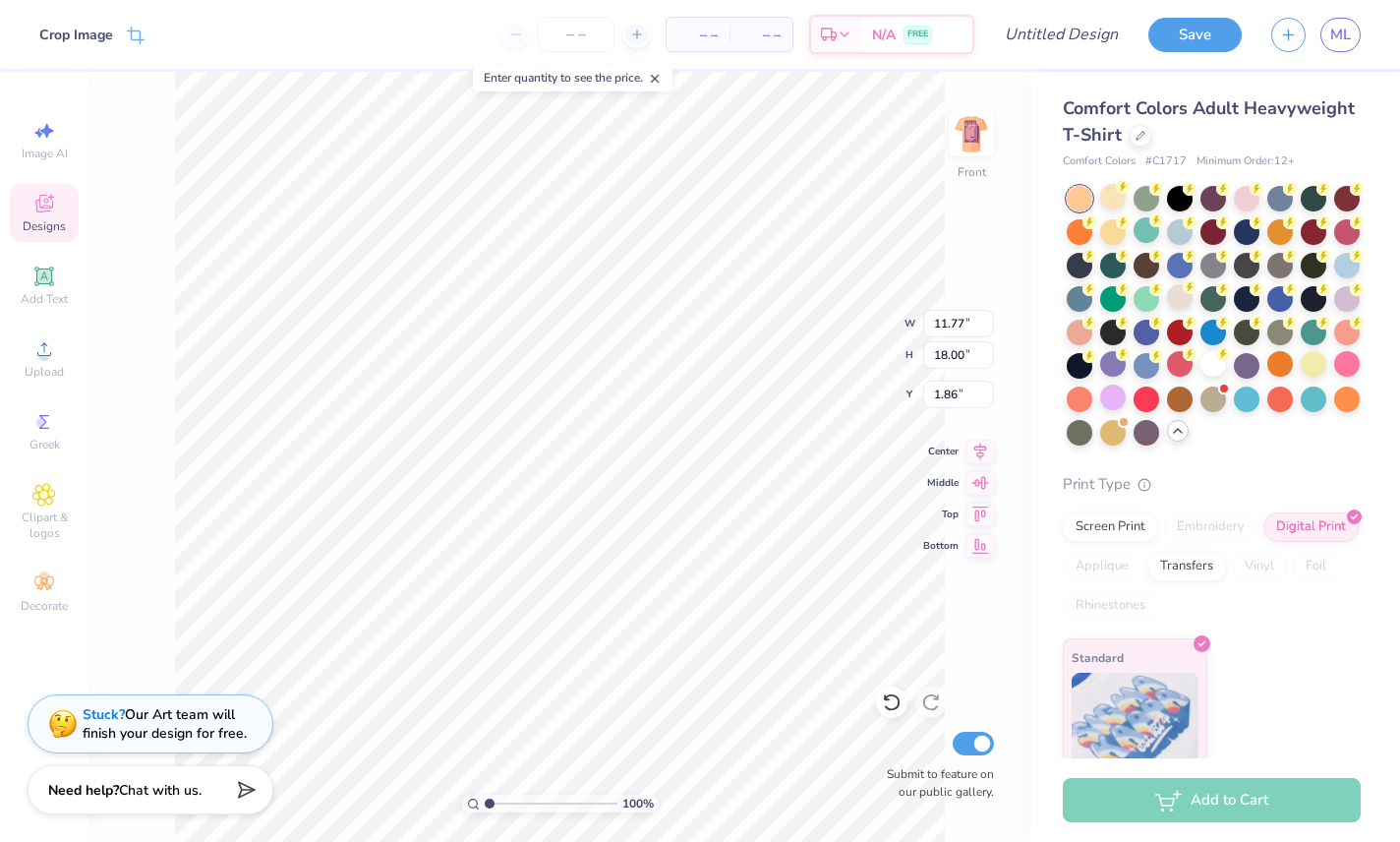
type input "4.39"
click at [973, 154] on img at bounding box center [970, 133] width 78 height 78
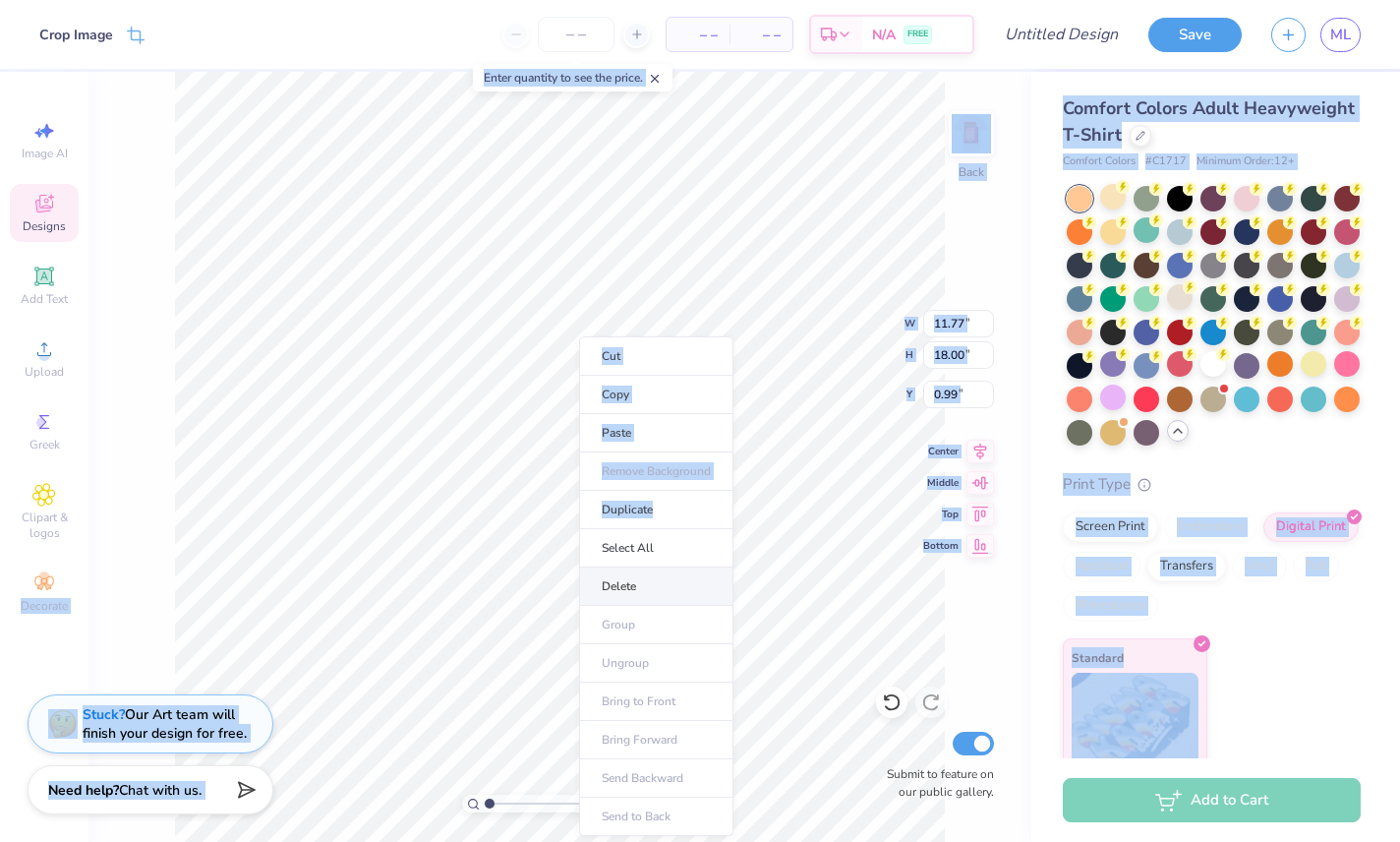
click at [677, 589] on li "Delete" at bounding box center [656, 586] width 154 height 39
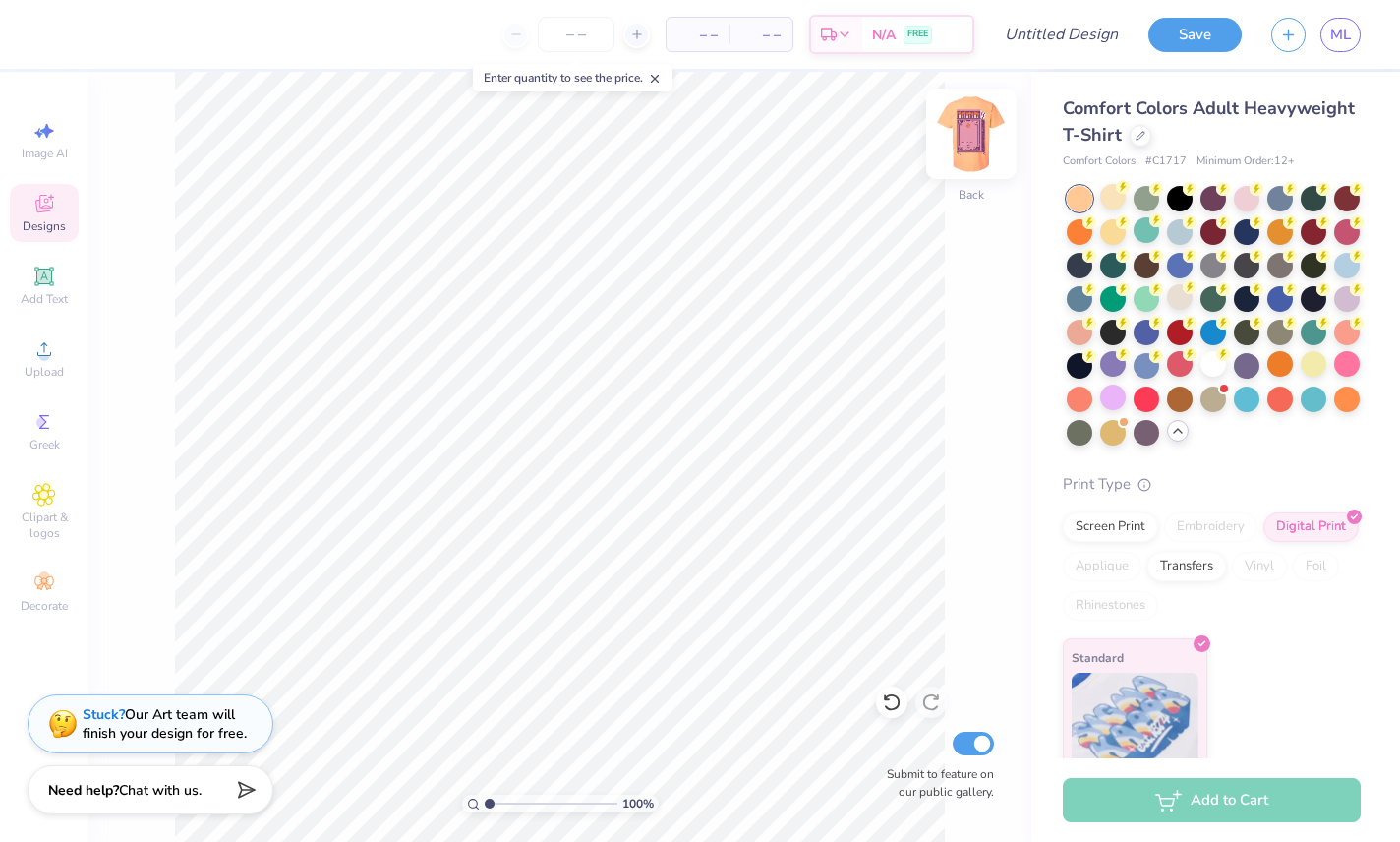
click at [959, 137] on img at bounding box center [970, 133] width 78 height 78
type input "3.79"
type input "9.81"
type input "15.01"
type input "5.80"
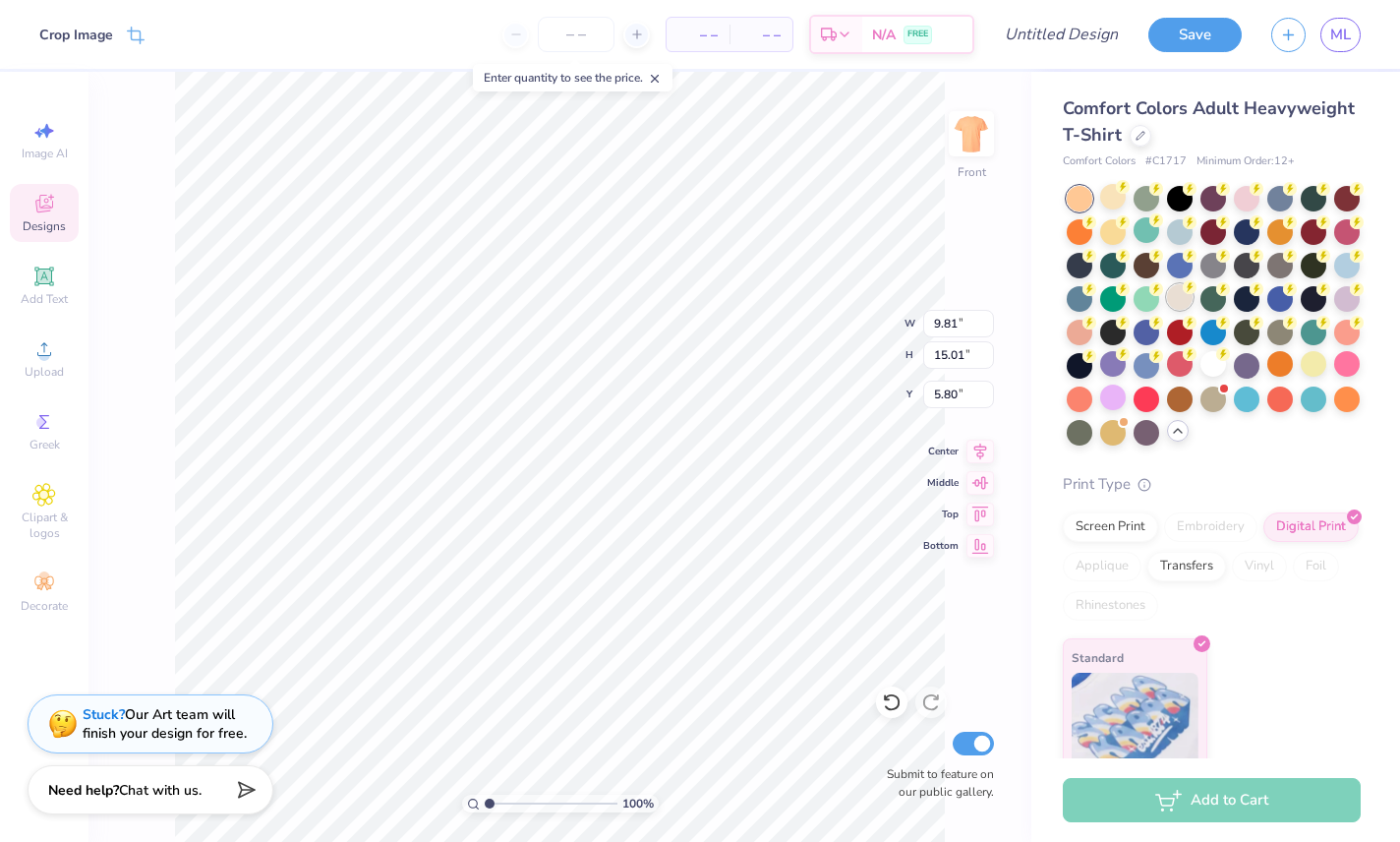
click at [1179, 310] on div at bounding box center [1180, 297] width 26 height 26
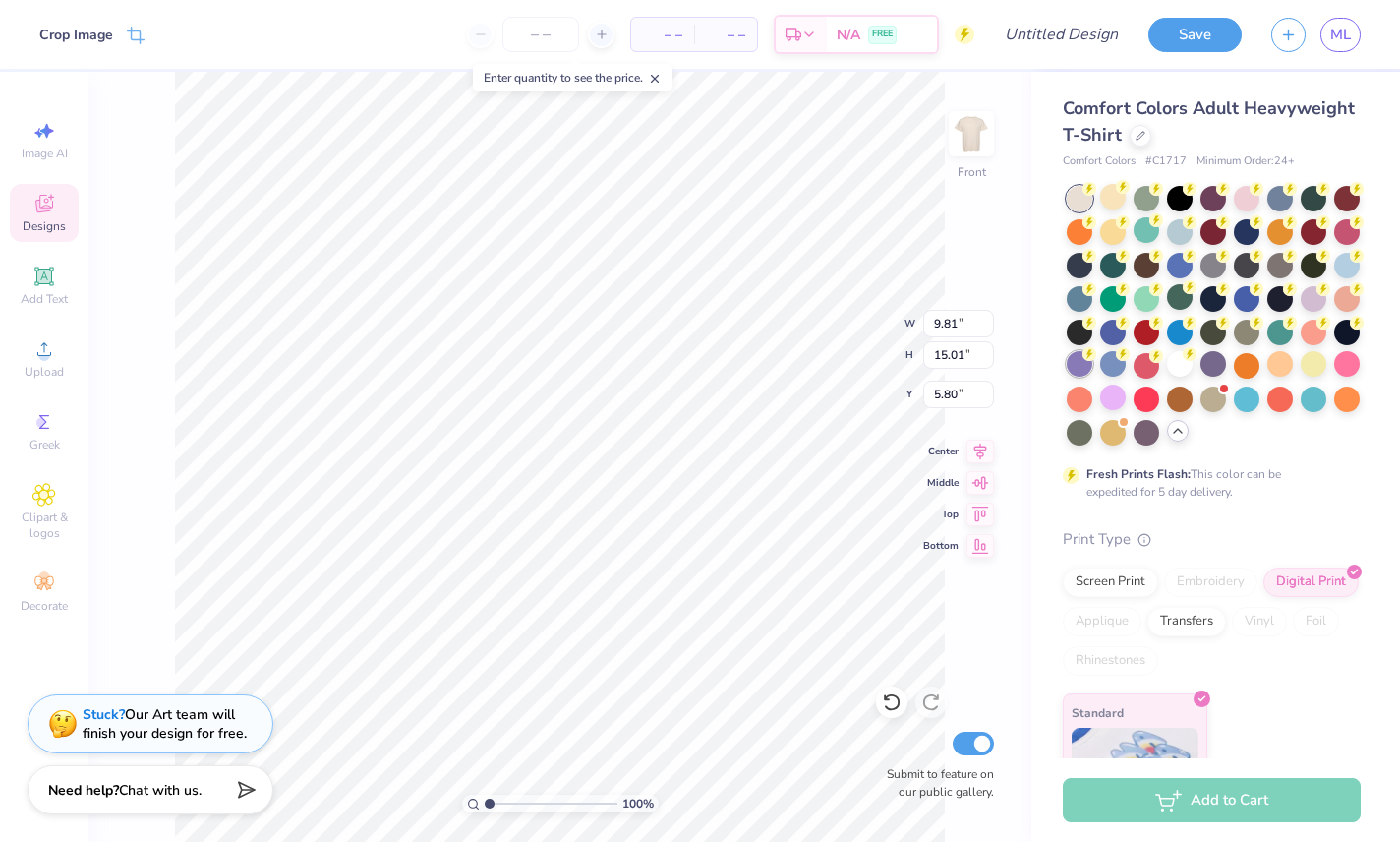
click at [1087, 363] on div at bounding box center [1079, 365] width 26 height 26
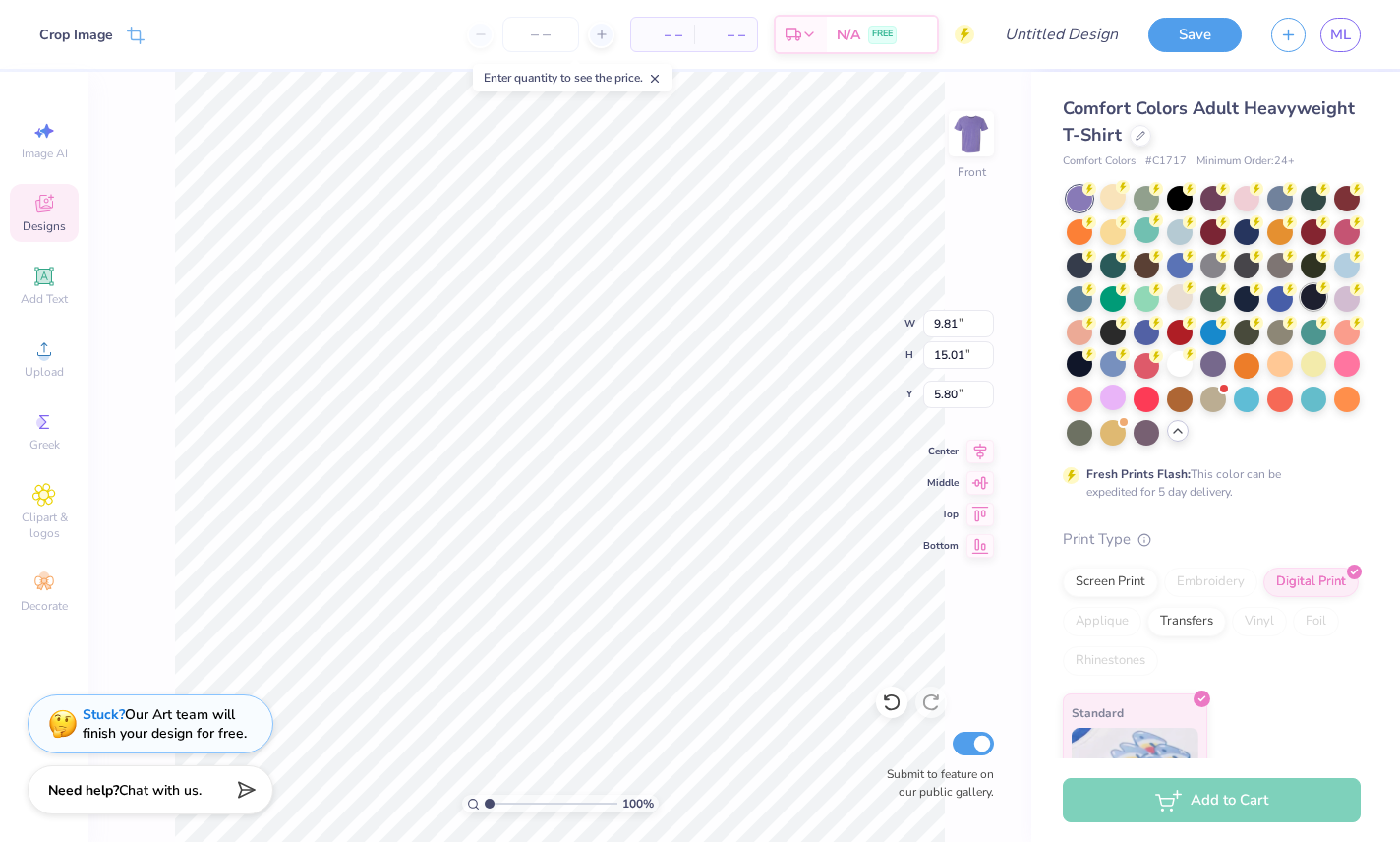
click at [1189, 295] on div at bounding box center [1314, 297] width 26 height 26
click at [1189, 263] on div at bounding box center [1348, 263] width 26 height 26
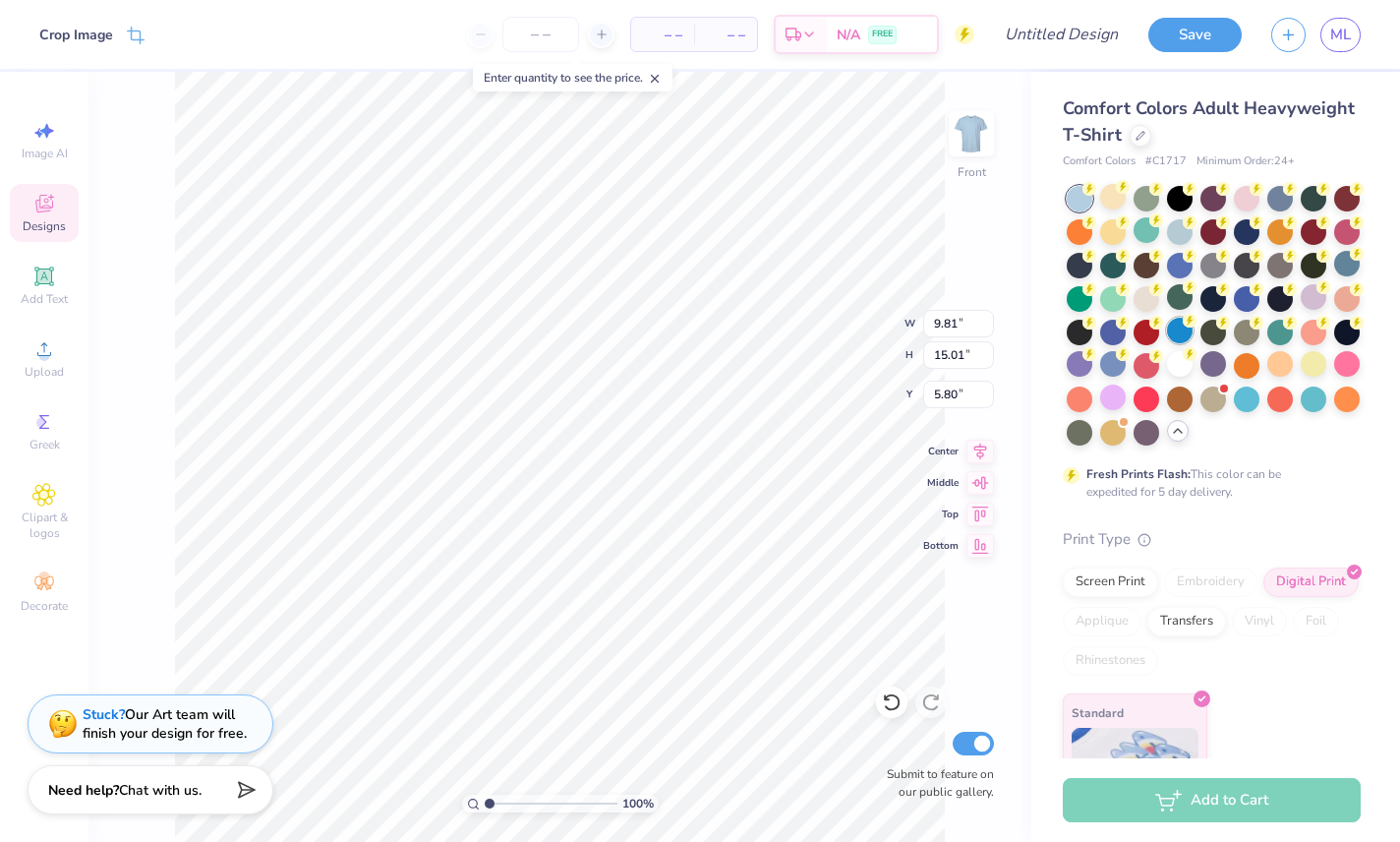
click at [1169, 340] on div at bounding box center [1180, 331] width 26 height 26
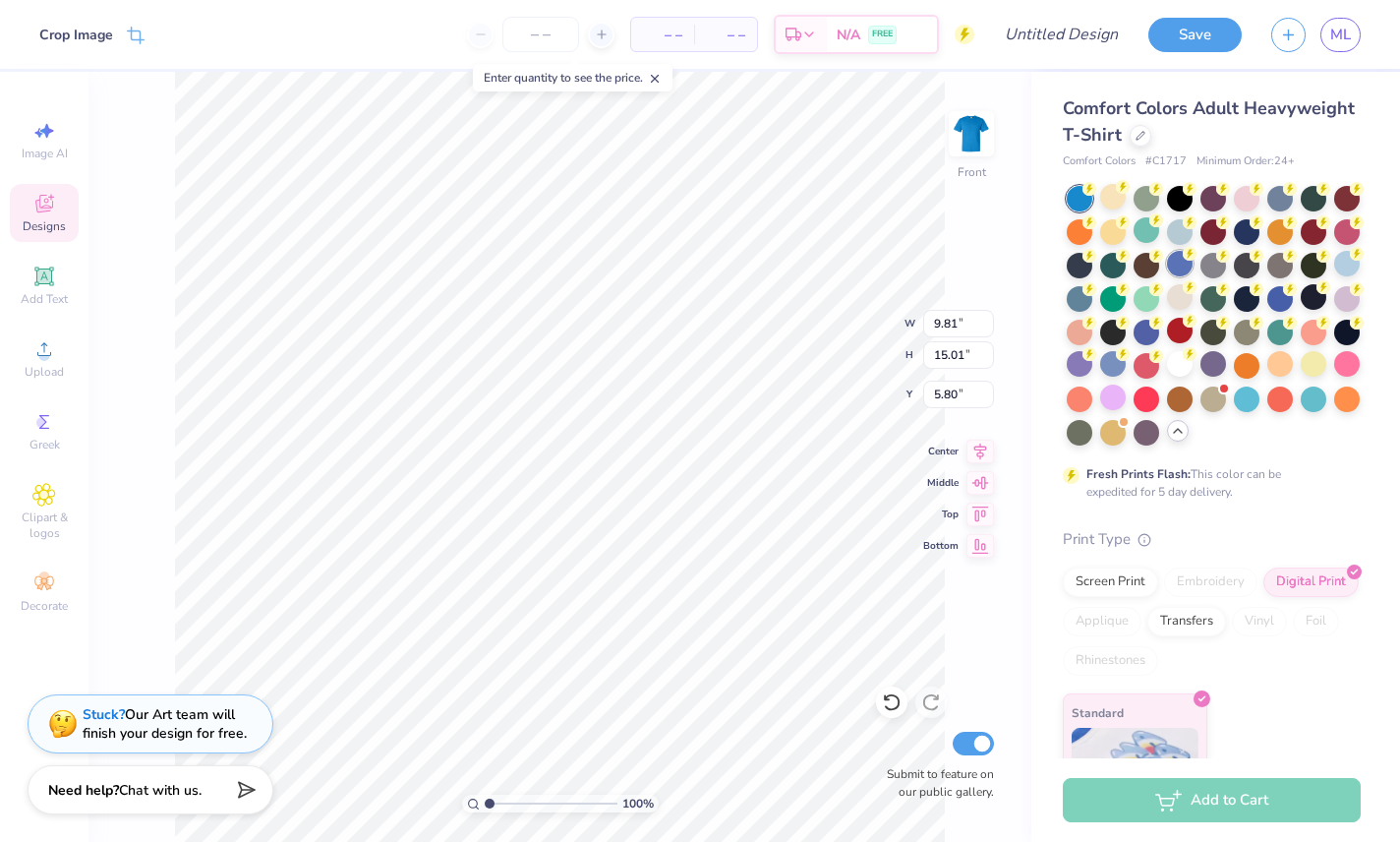
click at [1184, 270] on div at bounding box center [1180, 263] width 26 height 26
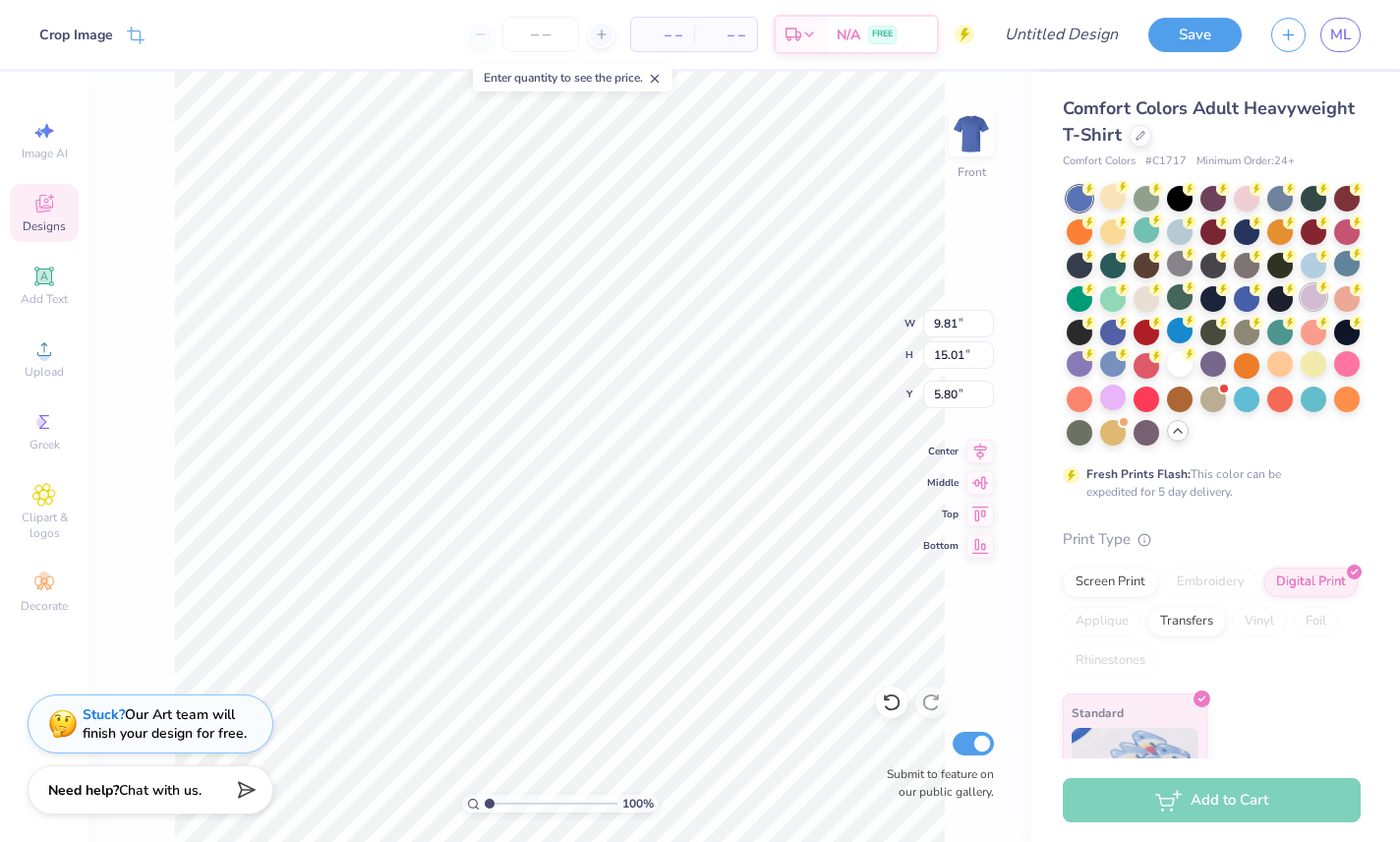
click at [1189, 300] on div at bounding box center [1314, 297] width 26 height 26
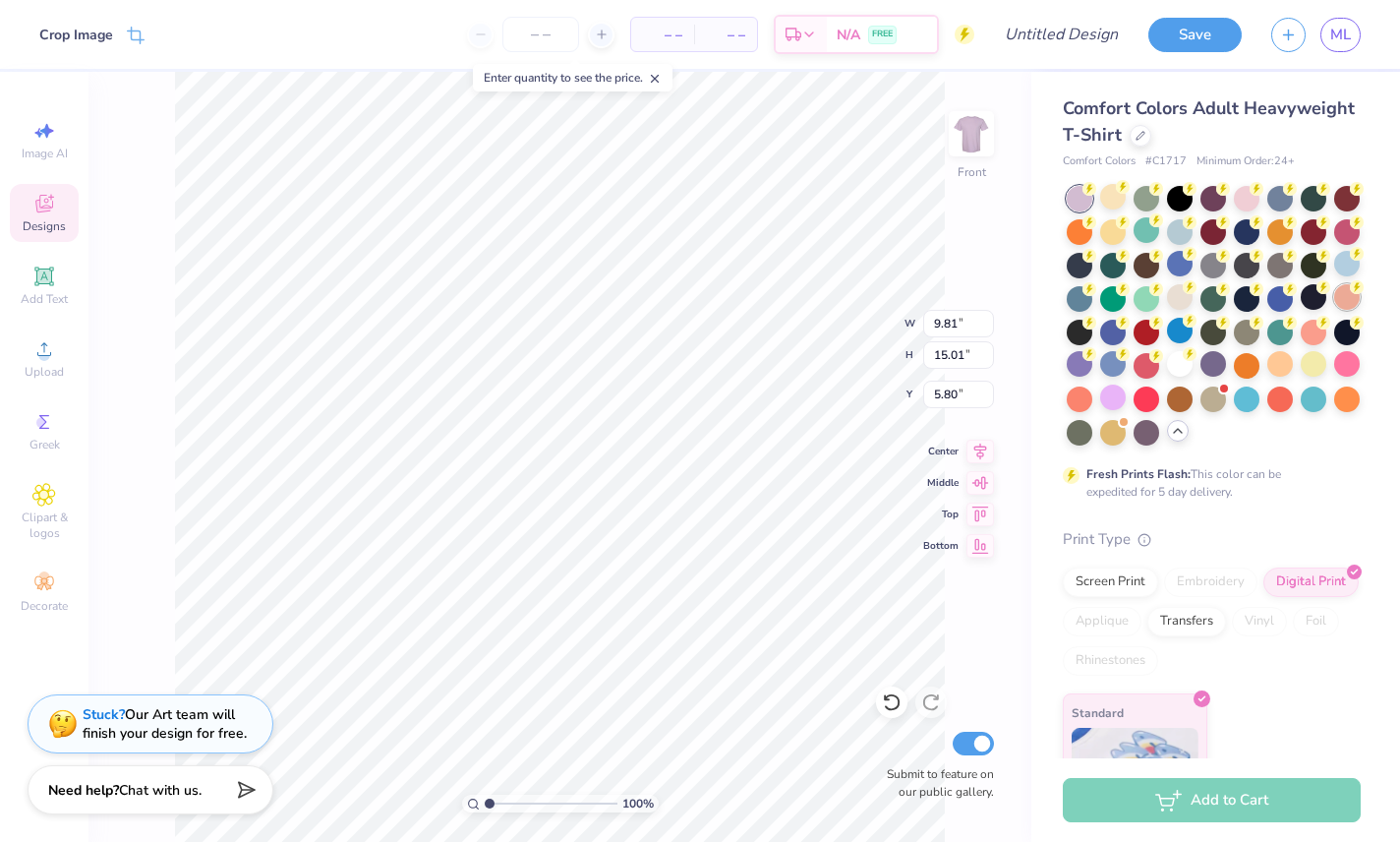
click at [1189, 299] on div at bounding box center [1348, 297] width 26 height 26
click at [1189, 196] on div at bounding box center [1247, 197] width 26 height 26
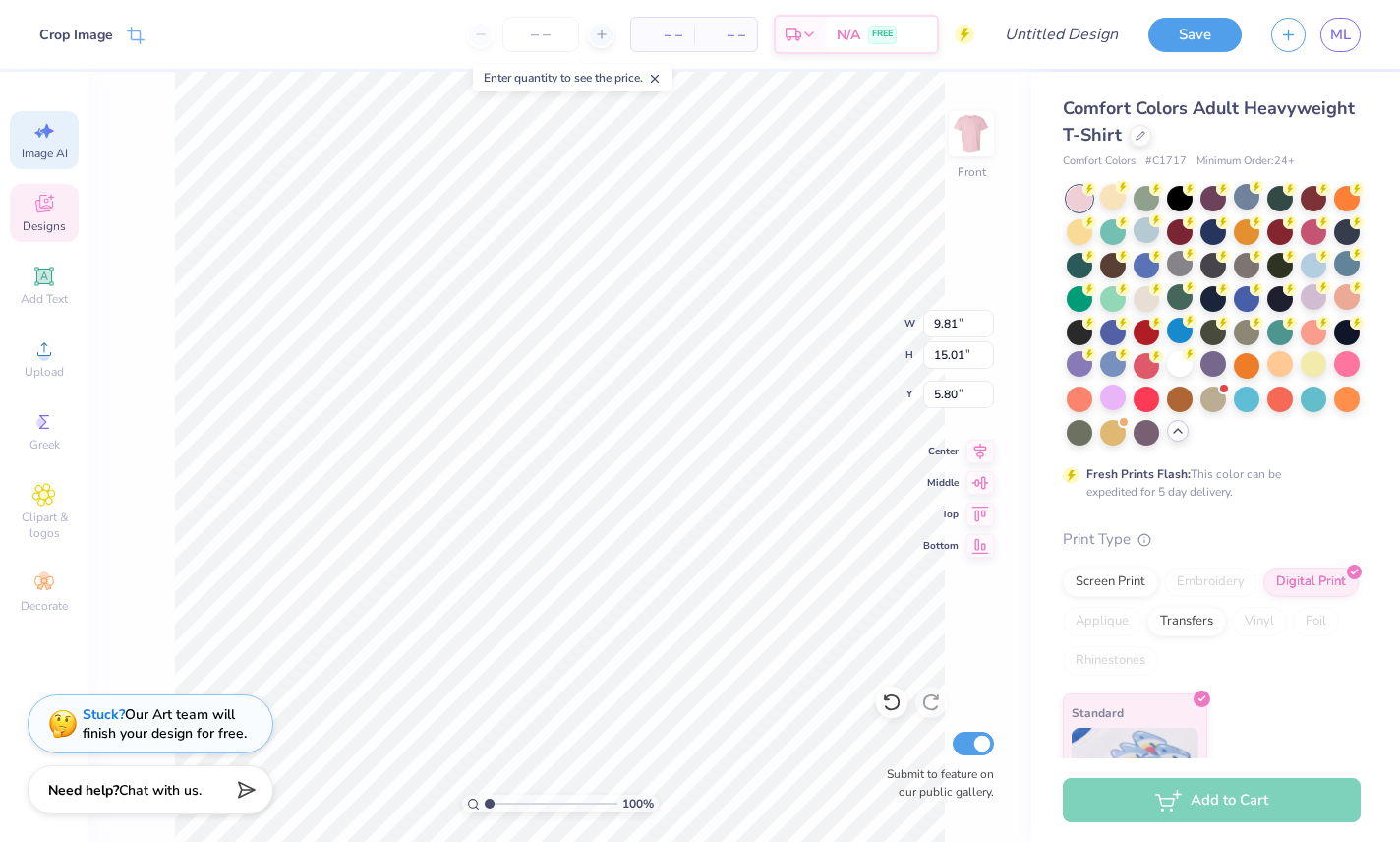
click at [35, 135] on icon at bounding box center [45, 131] width 24 height 24
select select "4"
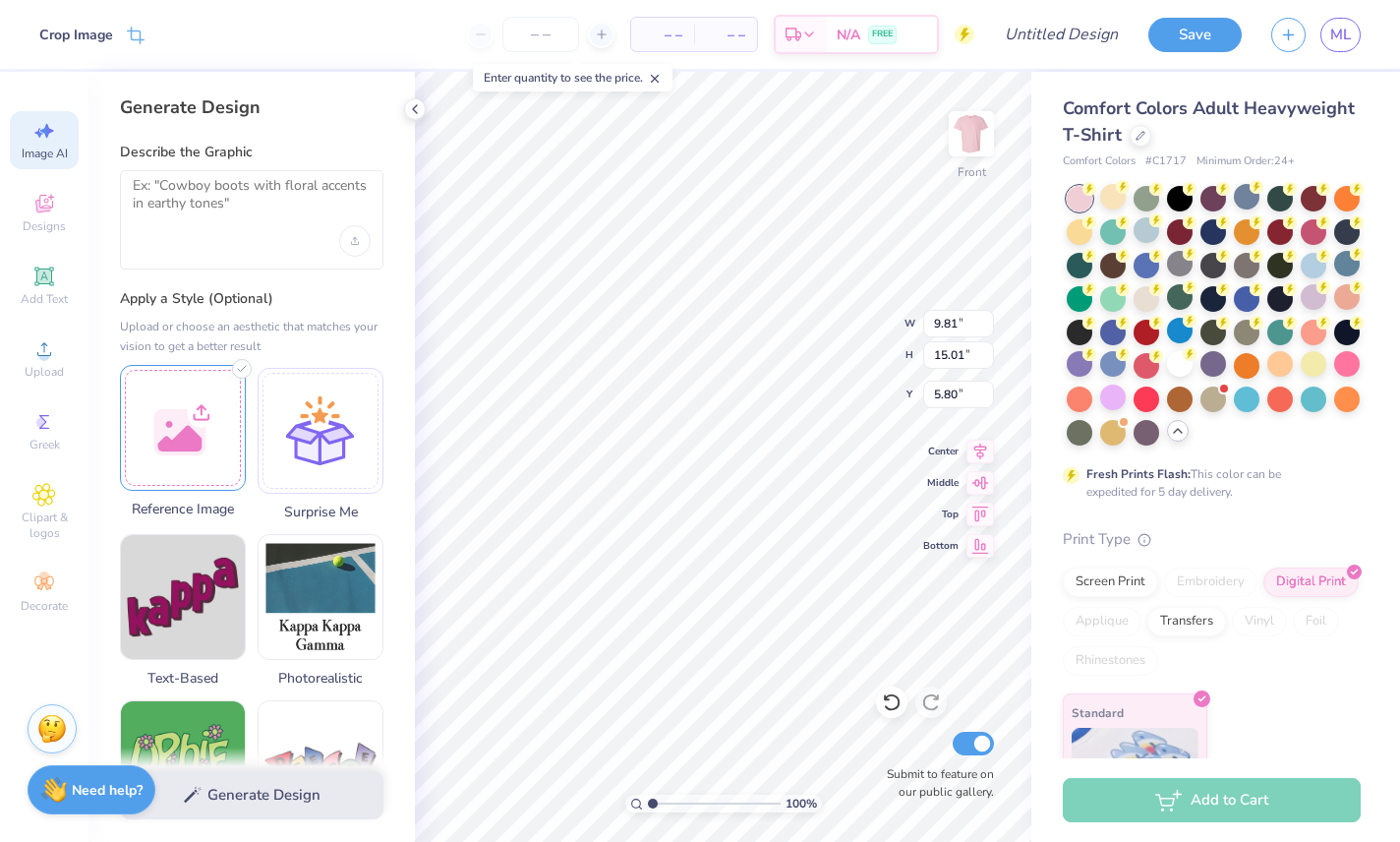
click at [182, 435] on div at bounding box center [182, 427] width 126 height 126
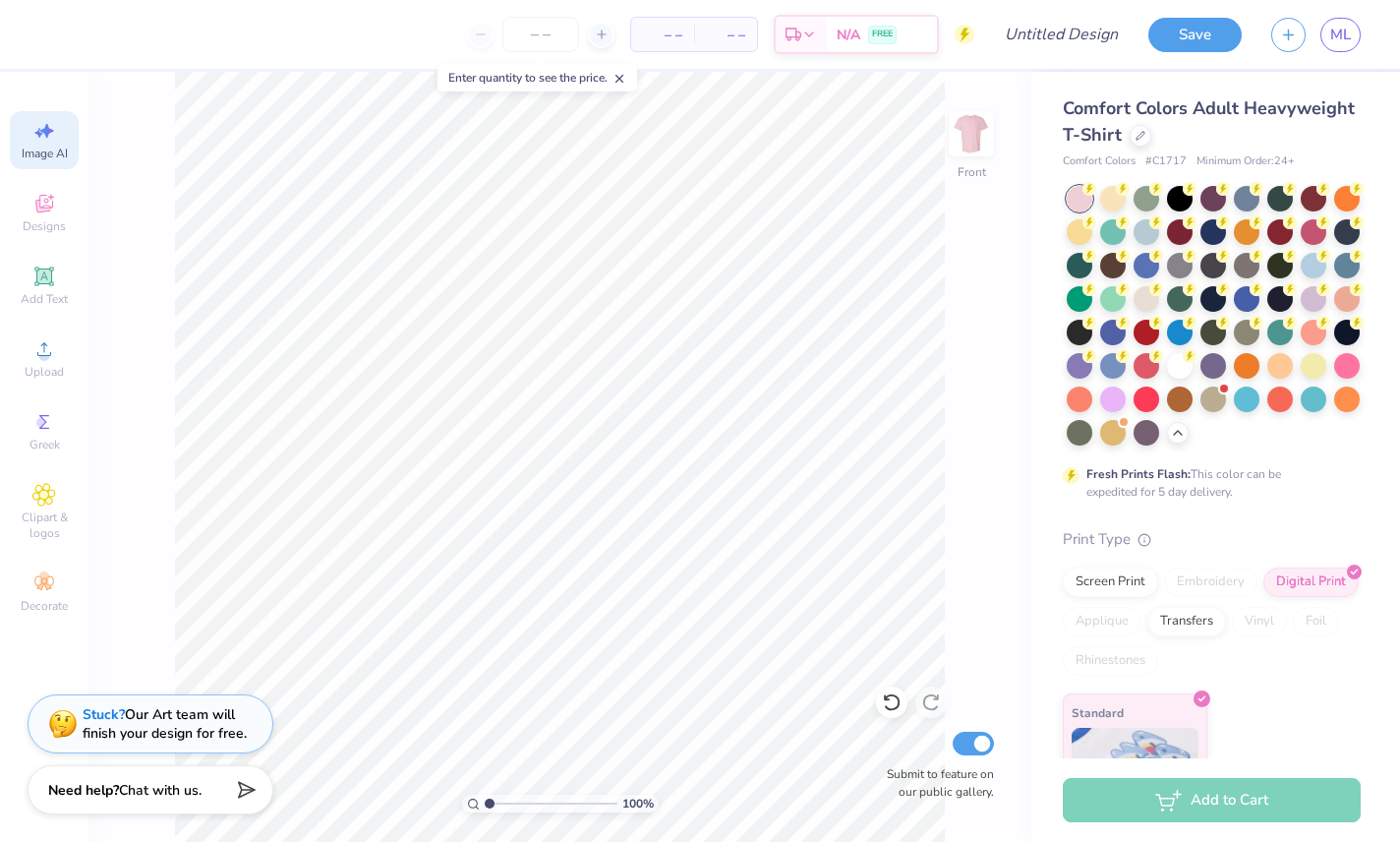
click at [33, 147] on span "Image AI" at bounding box center [45, 154] width 47 height 16
select select "4"
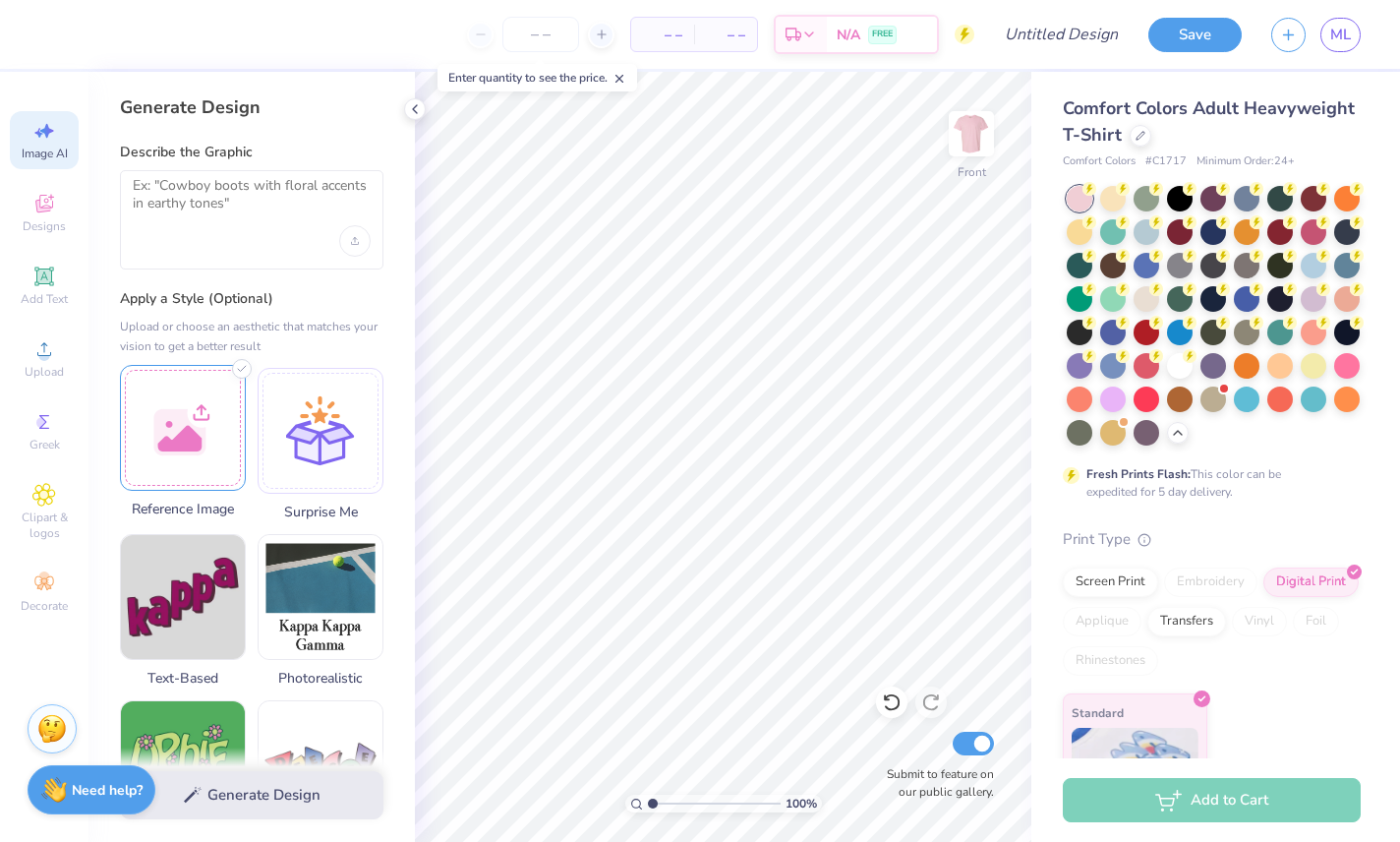
click at [183, 429] on div at bounding box center [182, 427] width 126 height 126
click at [175, 248] on div at bounding box center [251, 220] width 263 height 99
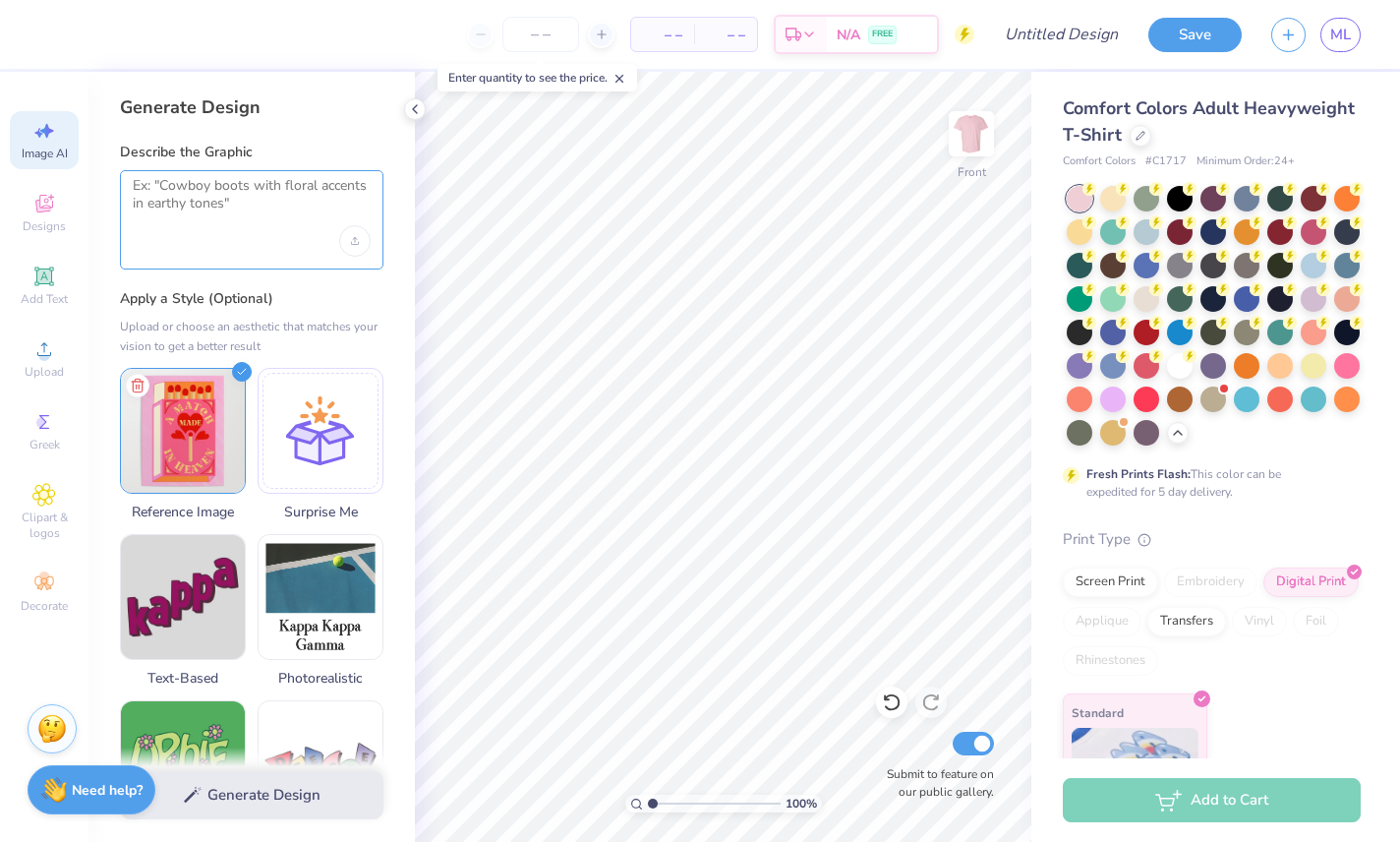
click at [162, 196] on textarea at bounding box center [251, 202] width 238 height 50
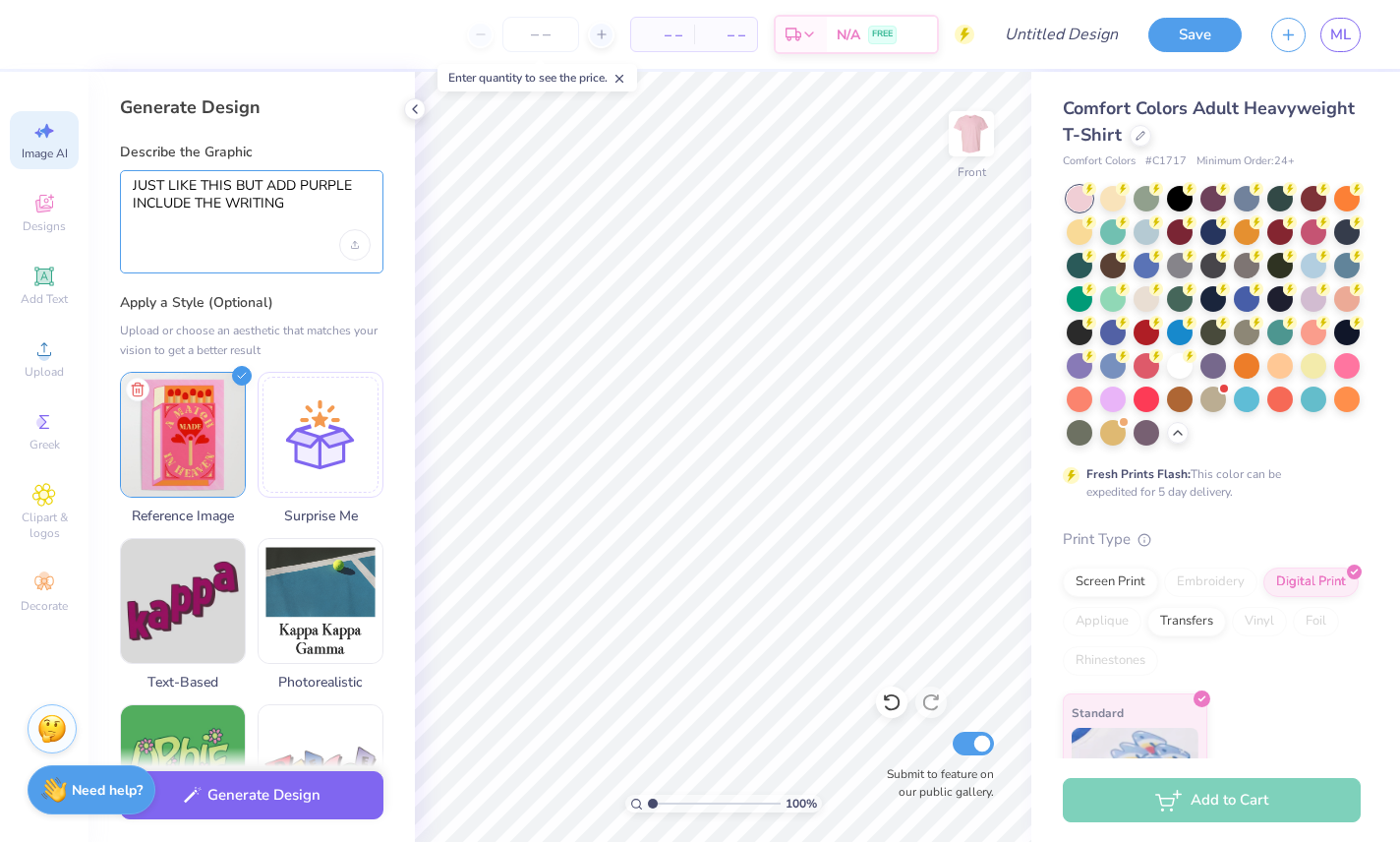
type textarea "JUST LIKE THIS BUT ADD PURPLE INCLUDE THE WRITING"
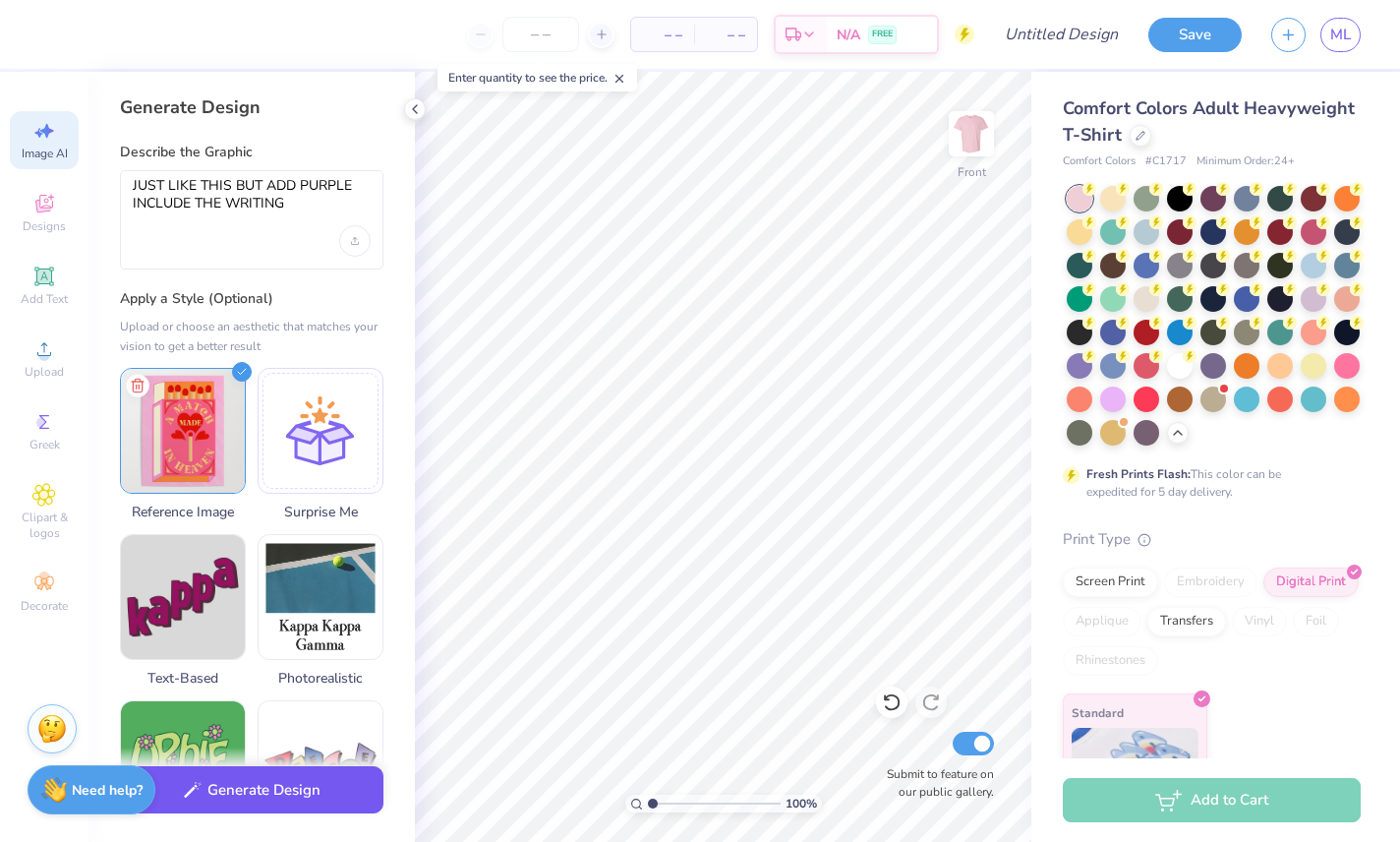
click at [236, 714] on button "Generate Design" at bounding box center [251, 790] width 263 height 49
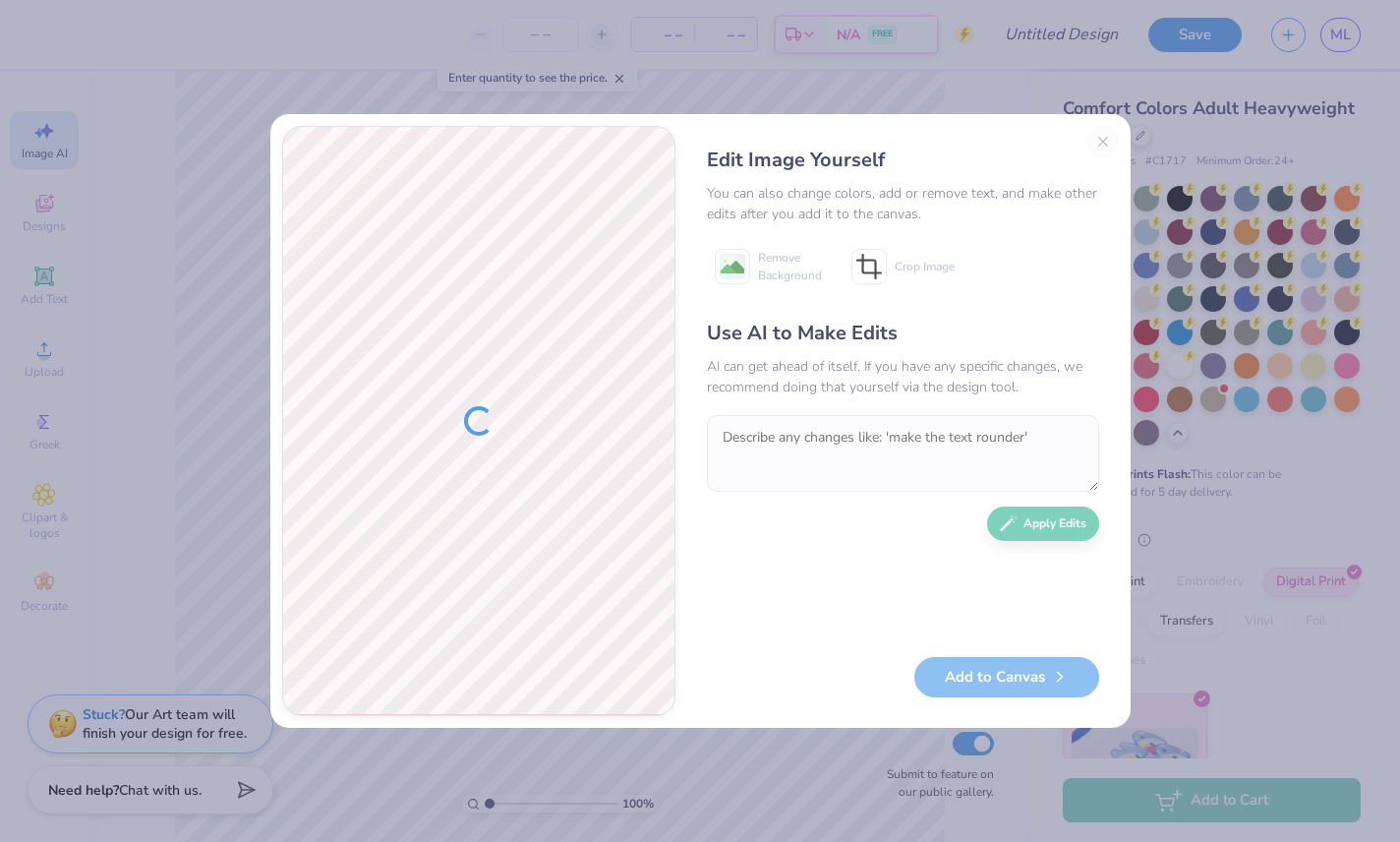
click at [1119, 153] on div "Edit Image Yourself You can also change colors, add or remove text, and make ot…" at bounding box center [700, 421] width 860 height 614
click at [1133, 139] on div "Edit Image Yourself You can also change colors, add or remove text, and make ot…" at bounding box center [700, 421] width 1400 height 842
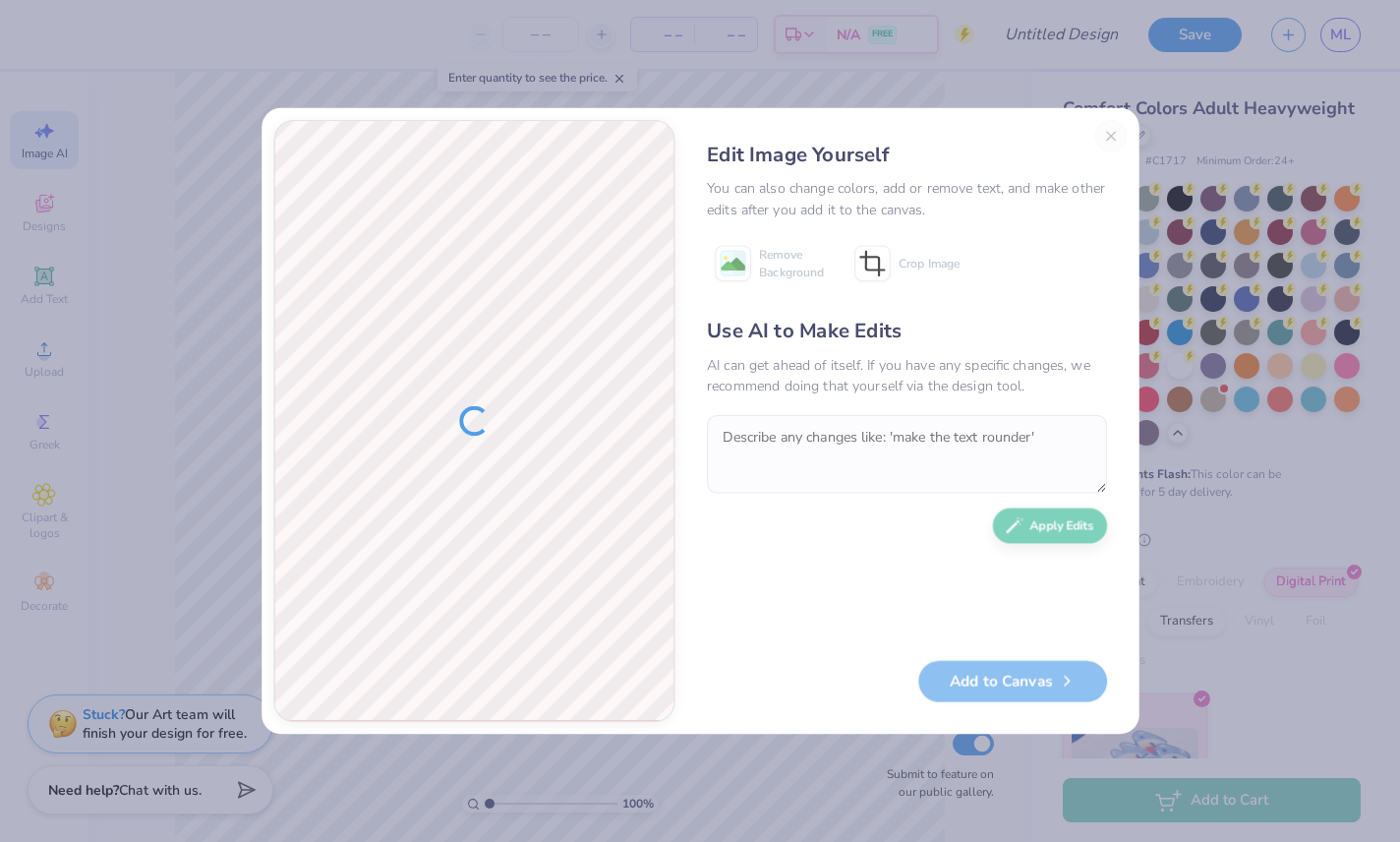
click at [1133, 138] on div "Edit Image Yourself You can also change colors, add or remove text, and make ot…" at bounding box center [700, 421] width 878 height 626
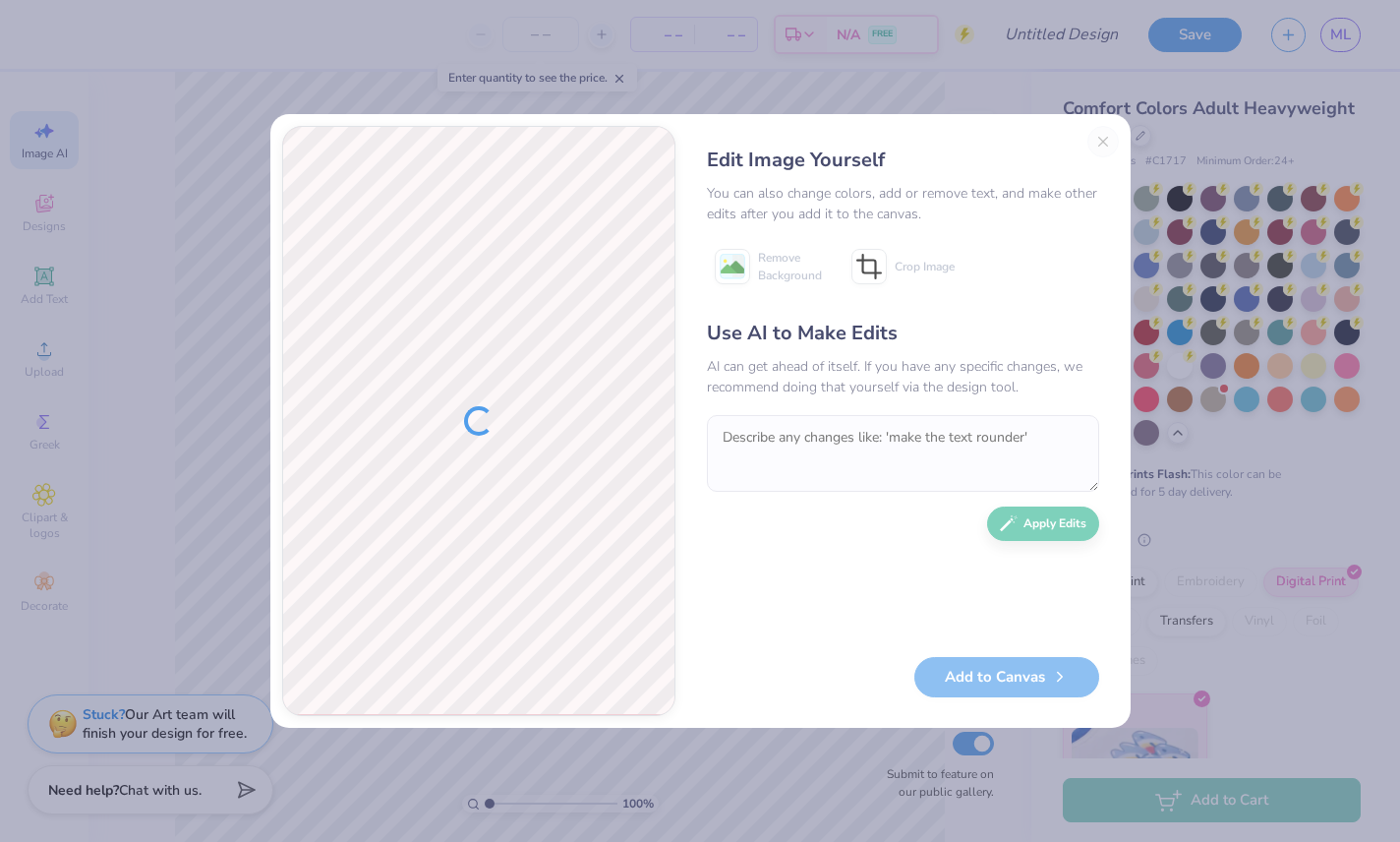
click at [1102, 146] on div "Edit Image Yourself You can also change colors, add or remove text, and make ot…" at bounding box center [903, 421] width 432 height 590
click at [1103, 156] on div "Edit Image Yourself You can also change colors, add or remove text, and make ot…" at bounding box center [903, 421] width 432 height 590
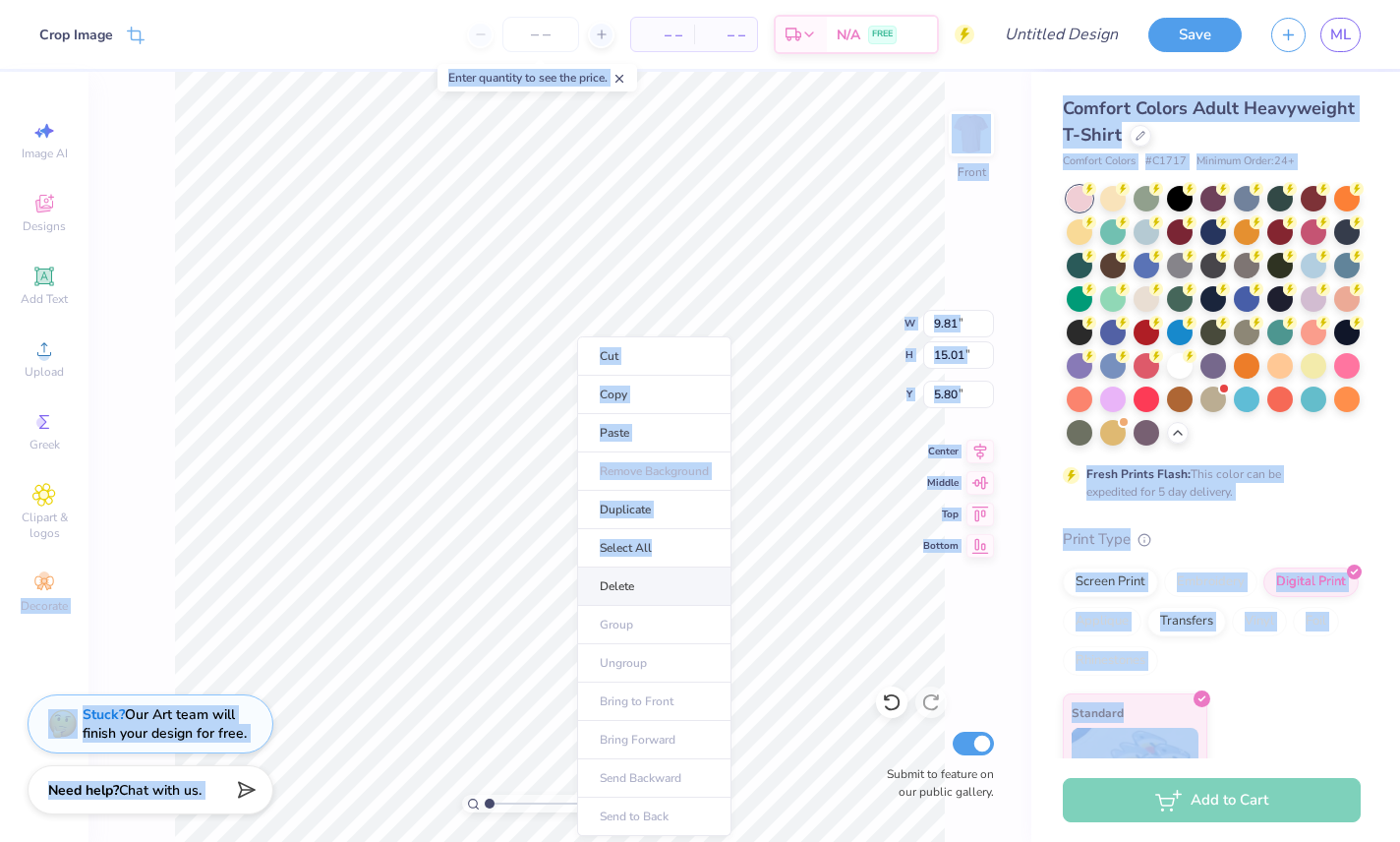
click at [674, 594] on li "Delete" at bounding box center [654, 586] width 154 height 39
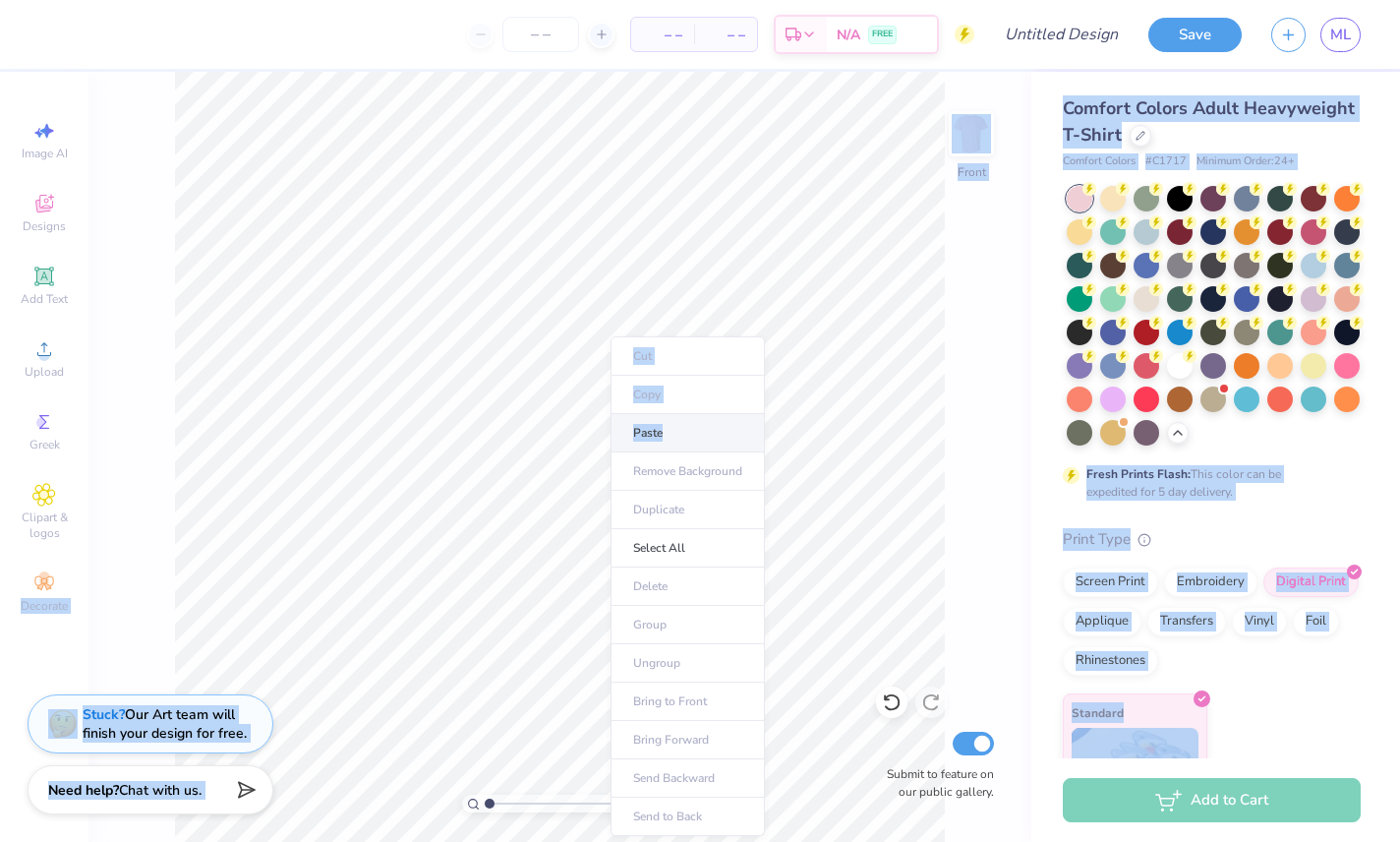
click at [713, 439] on li "Paste" at bounding box center [688, 433] width 154 height 39
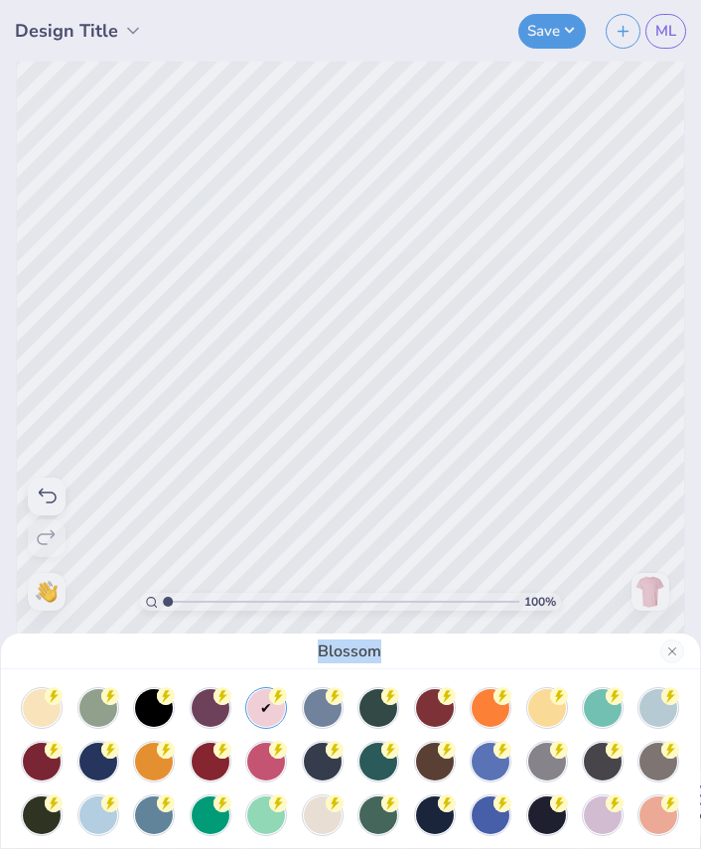
click at [589, 272] on div "Blossom" at bounding box center [350, 424] width 701 height 849
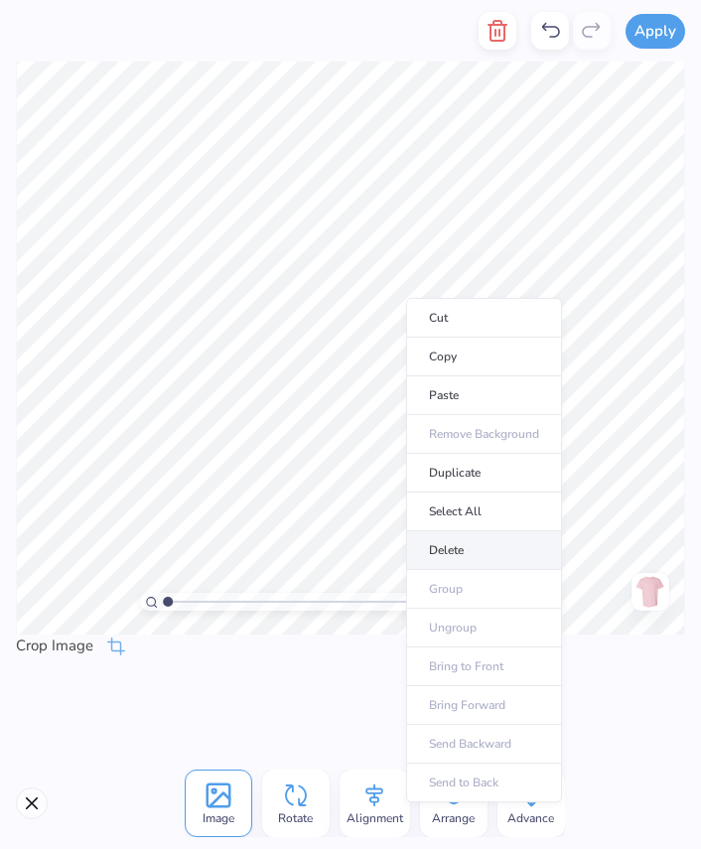
click at [498, 549] on li "Delete" at bounding box center [484, 550] width 156 height 39
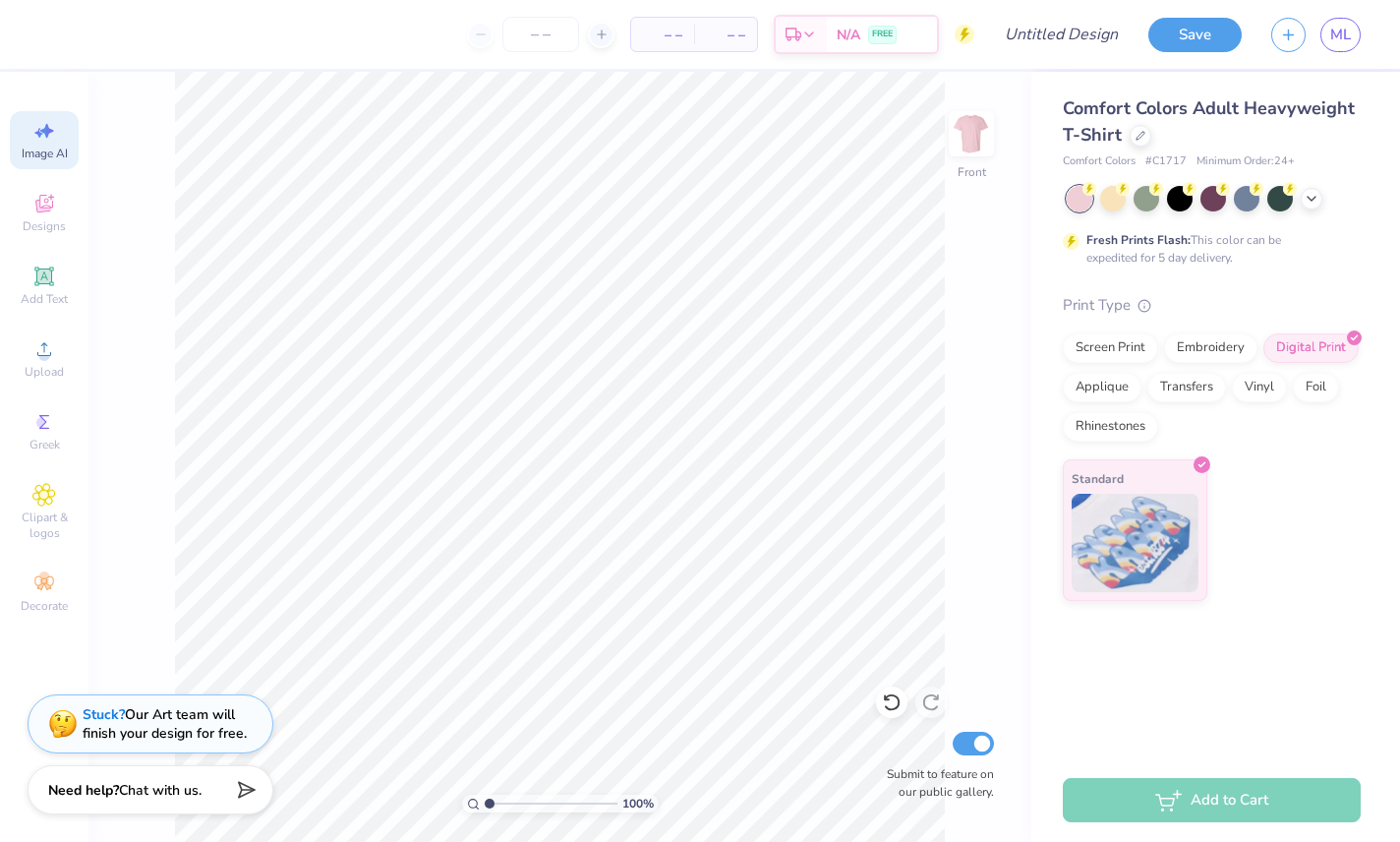
click at [31, 134] on div "Image AI" at bounding box center [45, 140] width 69 height 58
select select "4"
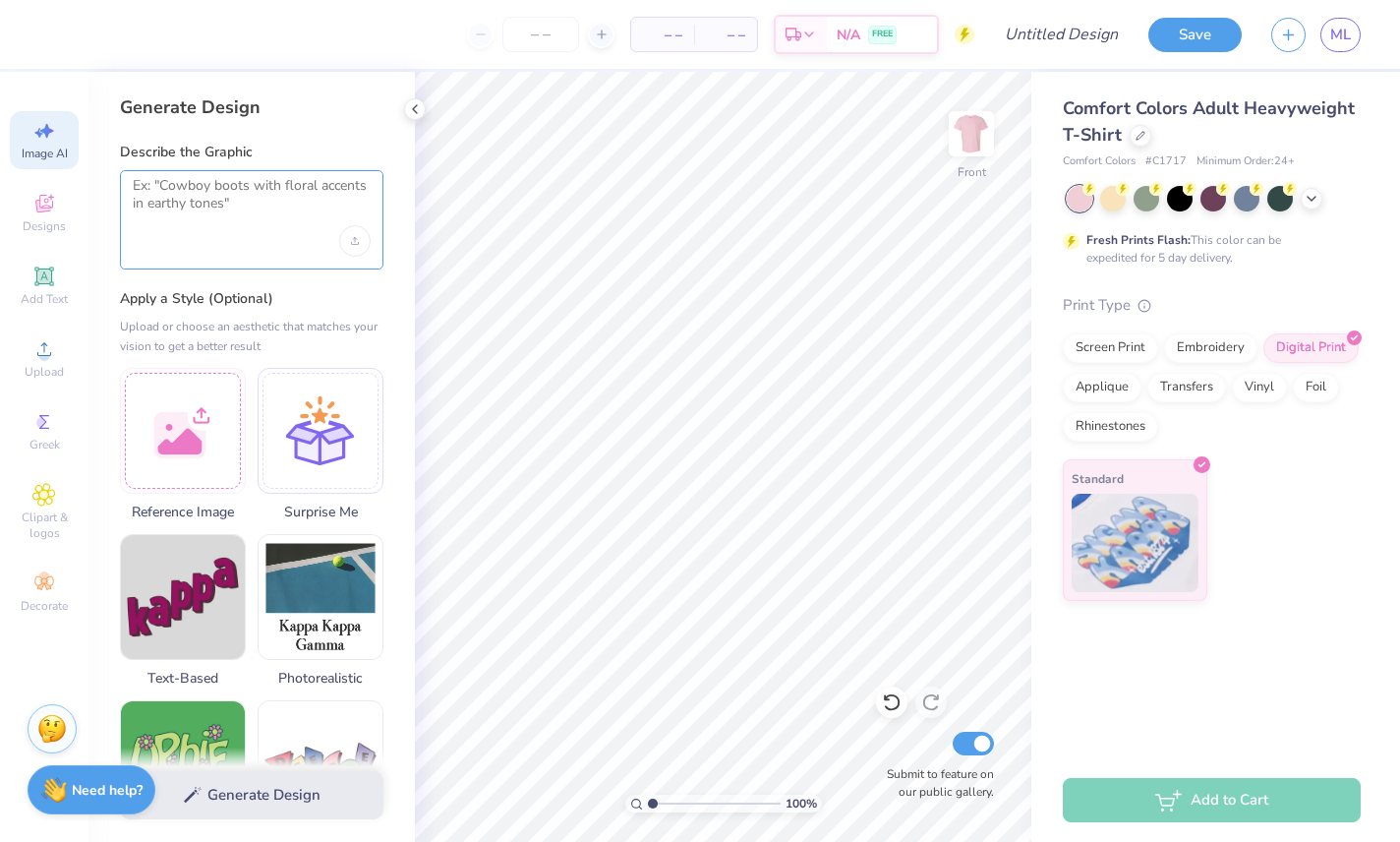
click at [169, 223] on textarea at bounding box center [251, 202] width 238 height 50
click at [200, 445] on div at bounding box center [182, 427] width 126 height 126
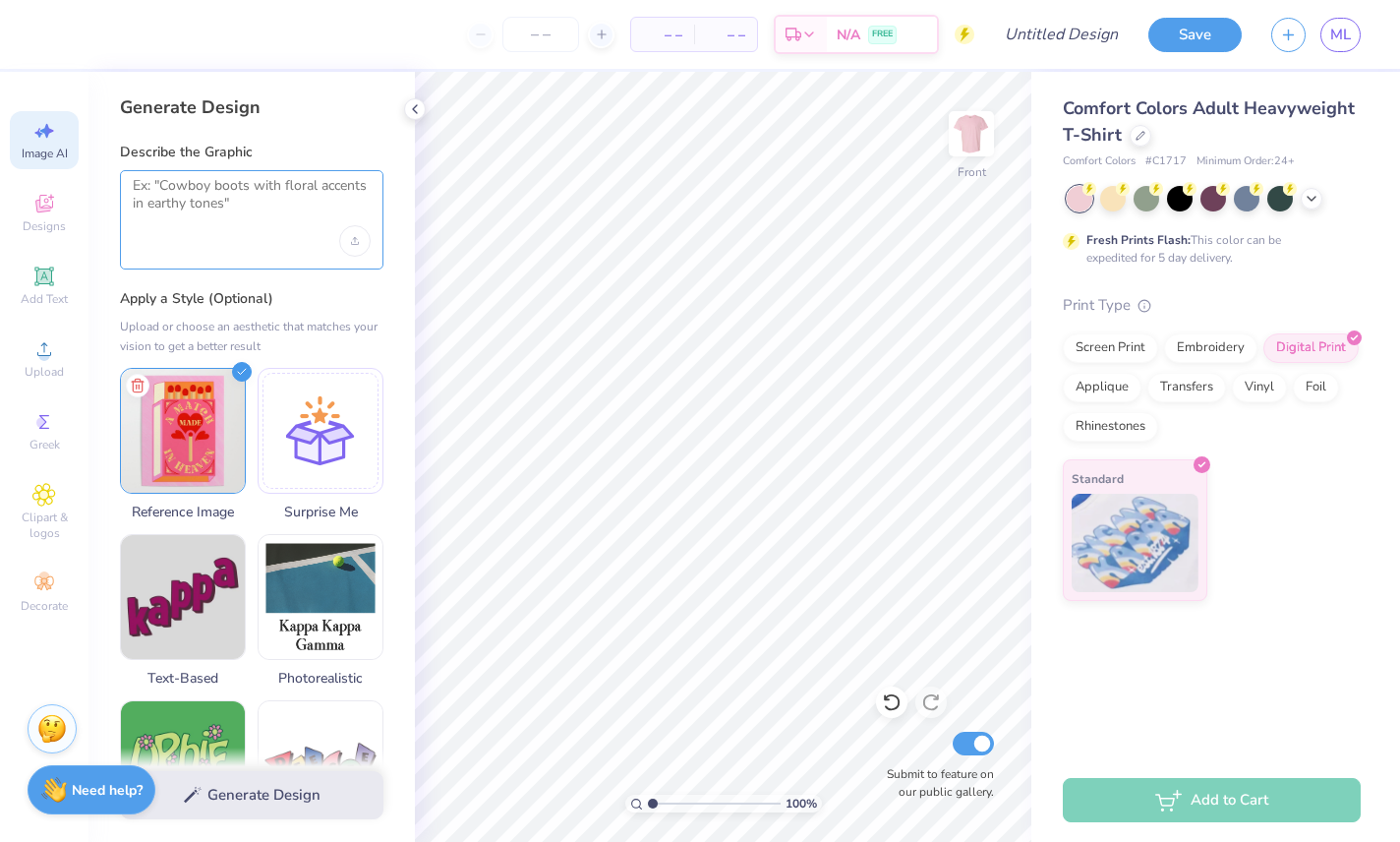
click at [209, 211] on textarea at bounding box center [251, 202] width 238 height 50
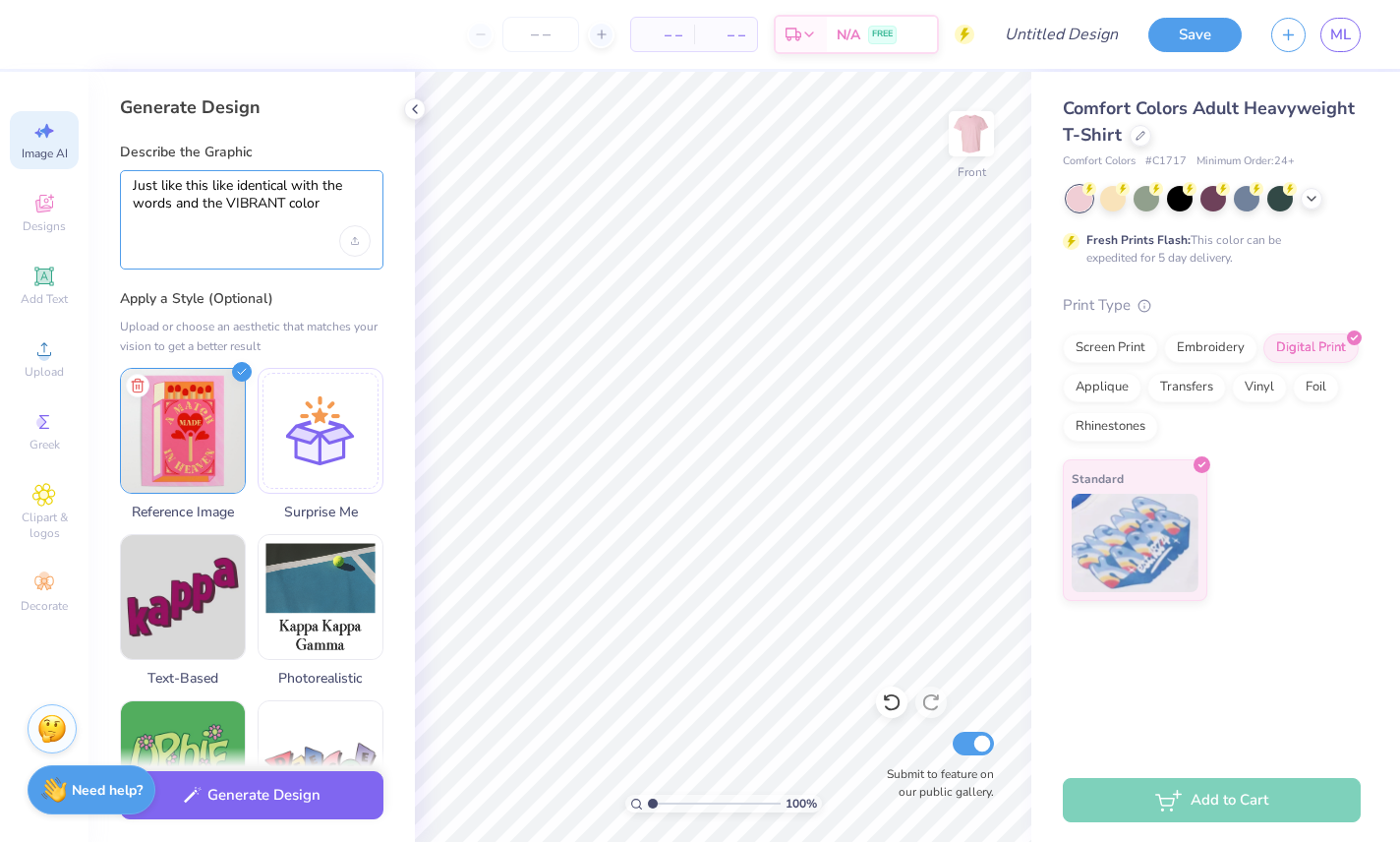
type textarea "Just like this like identical with the words and the VIBRANT colors"
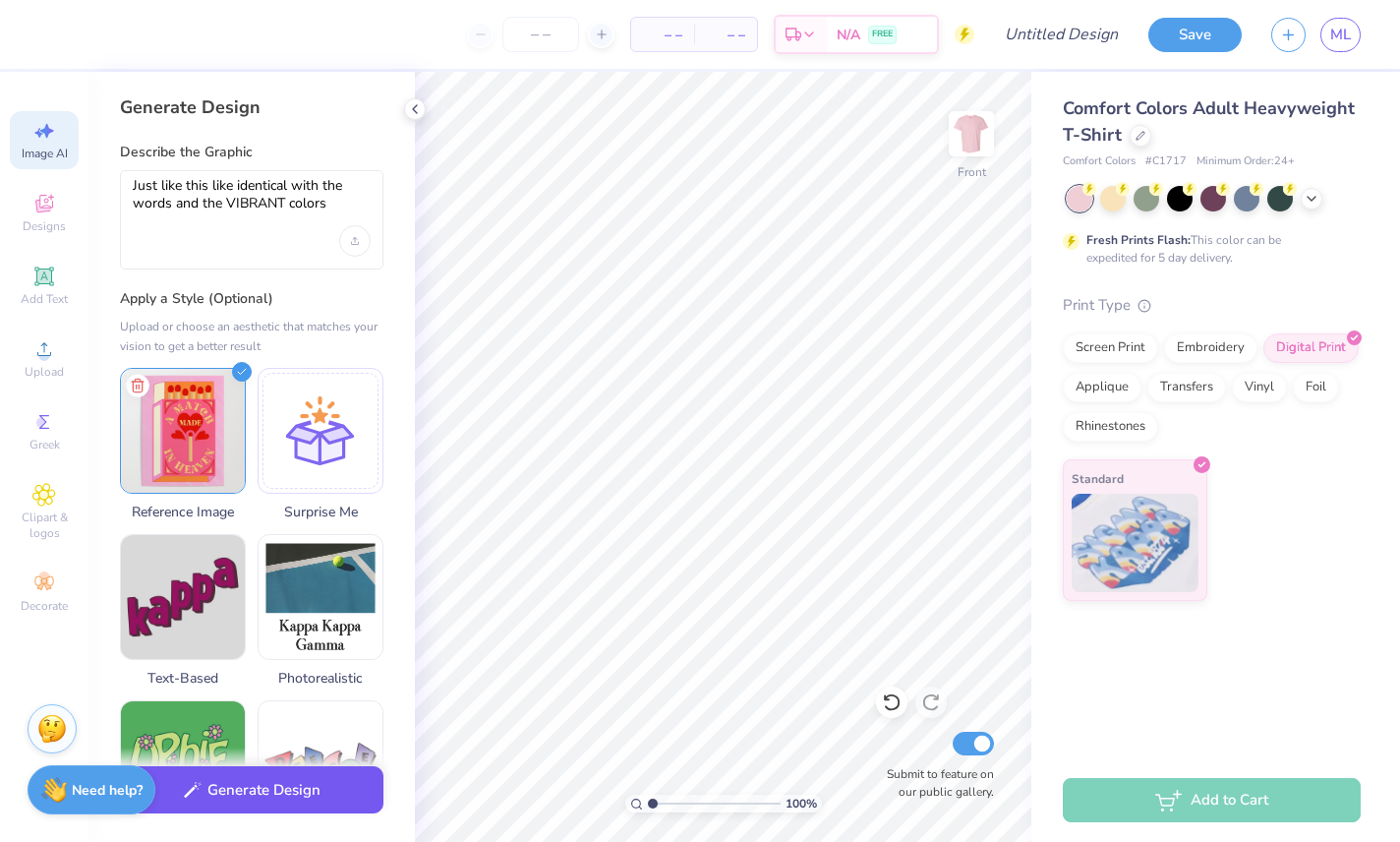
click at [272, 714] on button "Generate Design" at bounding box center [251, 790] width 263 height 49
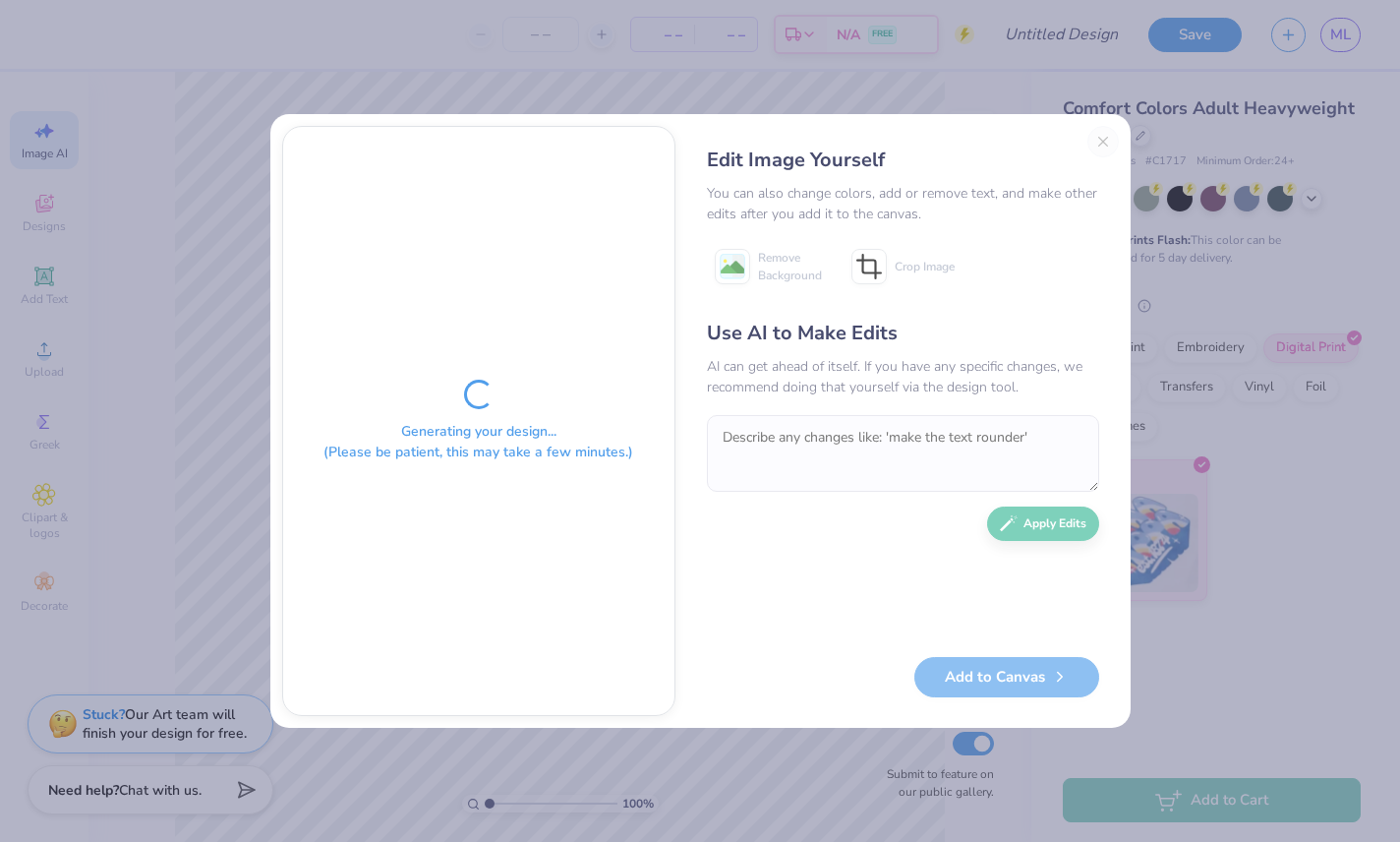
click at [538, 354] on div "Generating your design... (Please be patient, this may take a few minutes.)" at bounding box center [478, 421] width 391 height 588
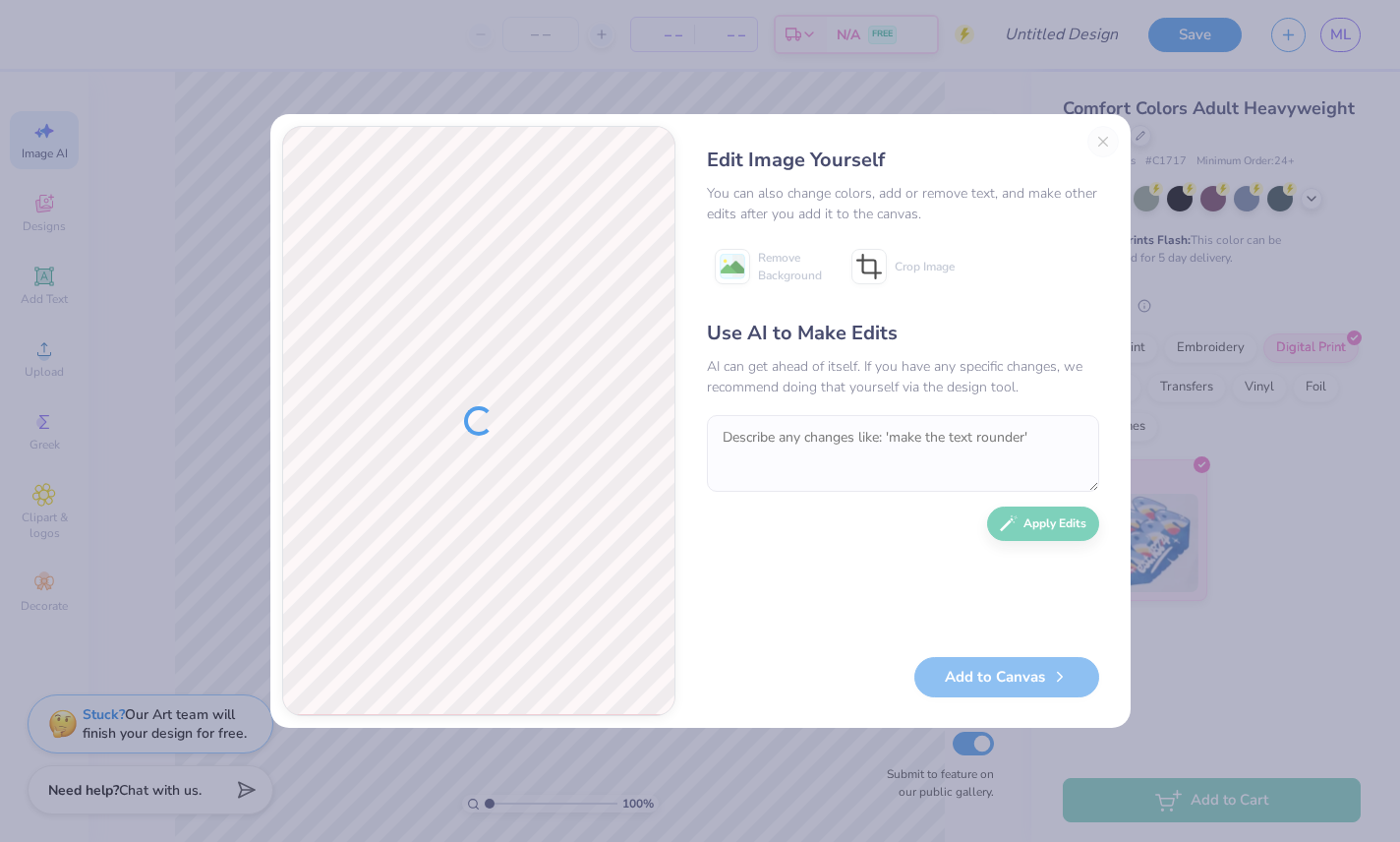
click at [1103, 132] on div "Edit Image Yourself You can also change colors, add or remove text, and make ot…" at bounding box center [903, 421] width 432 height 590
click at [1092, 149] on div "Edit Image Yourself" at bounding box center [903, 160] width 392 height 30
click at [165, 452] on div "Edit Image Yourself You can also change colors, add or remove text, and make ot…" at bounding box center [700, 421] width 1400 height 842
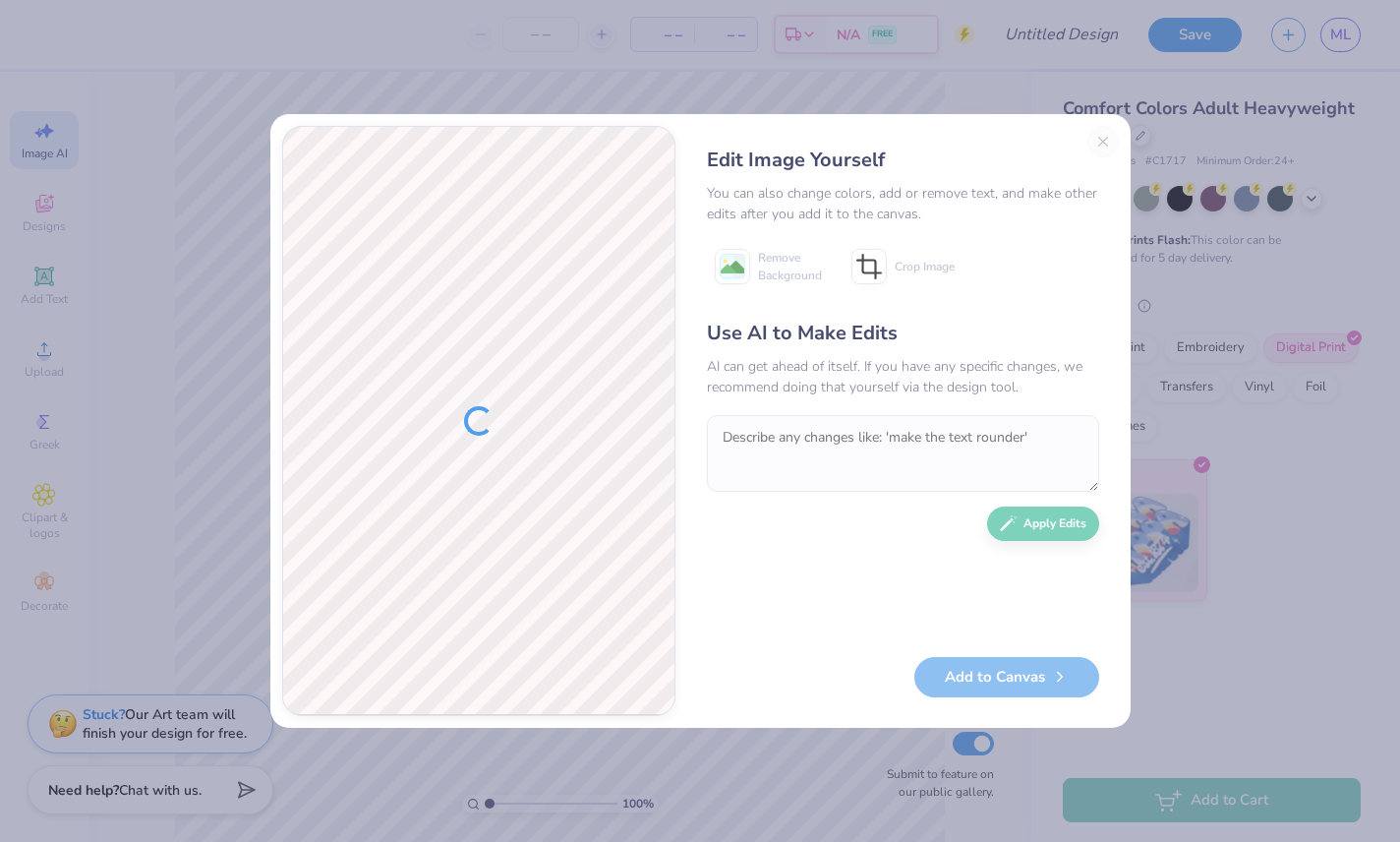
click at [1103, 141] on div "Edit Image Yourself You can also change colors, add or remove text, and make ot…" at bounding box center [903, 421] width 432 height 590
click at [1102, 140] on div "Edit Image Yourself You can also change colors, add or remove text, and make ot…" at bounding box center [903, 421] width 432 height 590
click at [1100, 163] on div "Edit Image Yourself You can also change colors, add or remove text, and make ot…" at bounding box center [903, 421] width 432 height 590
click at [1103, 150] on button "Close" at bounding box center [1103, 142] width 32 height 32
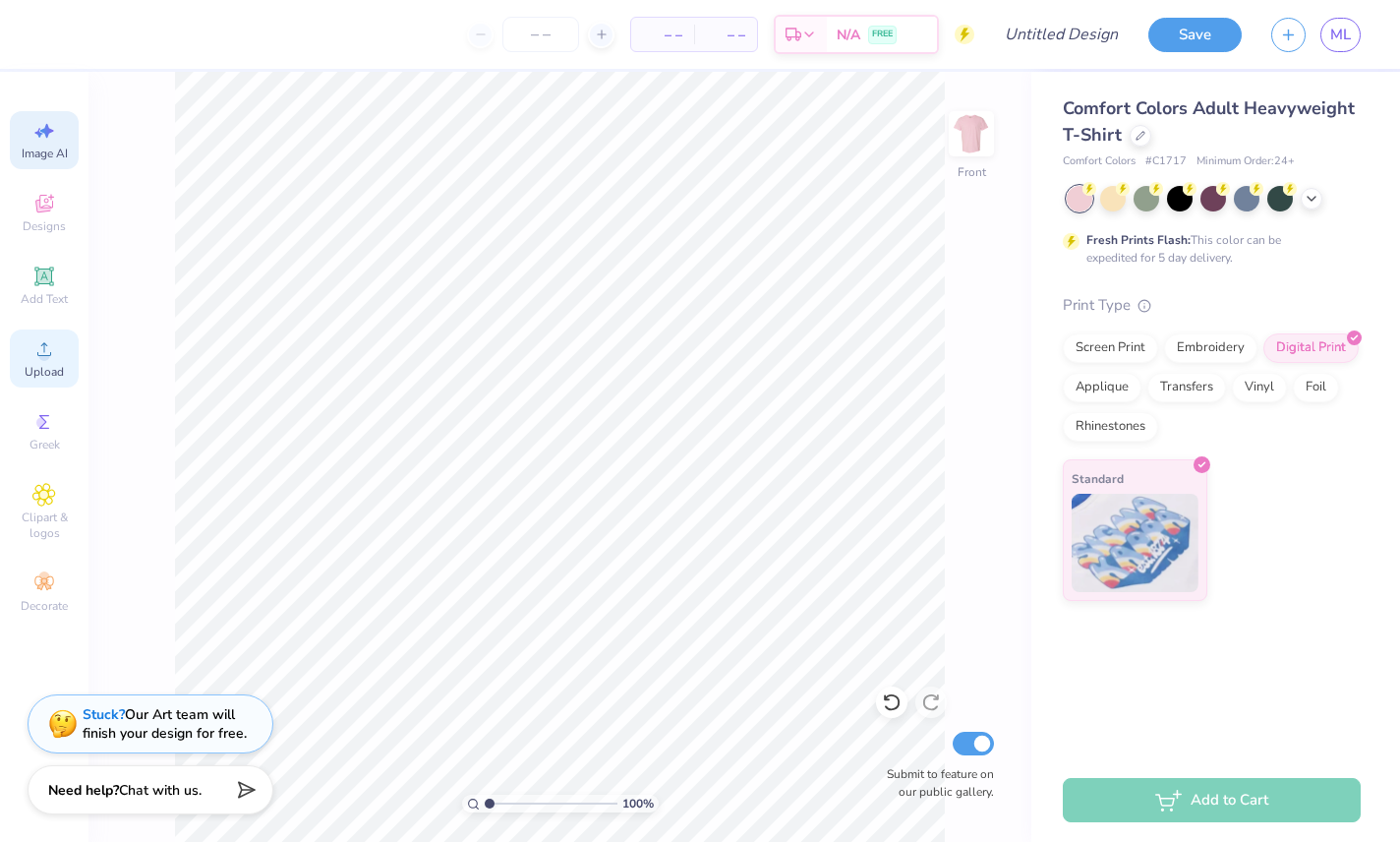
click at [58, 359] on div "Upload" at bounding box center [45, 359] width 69 height 58
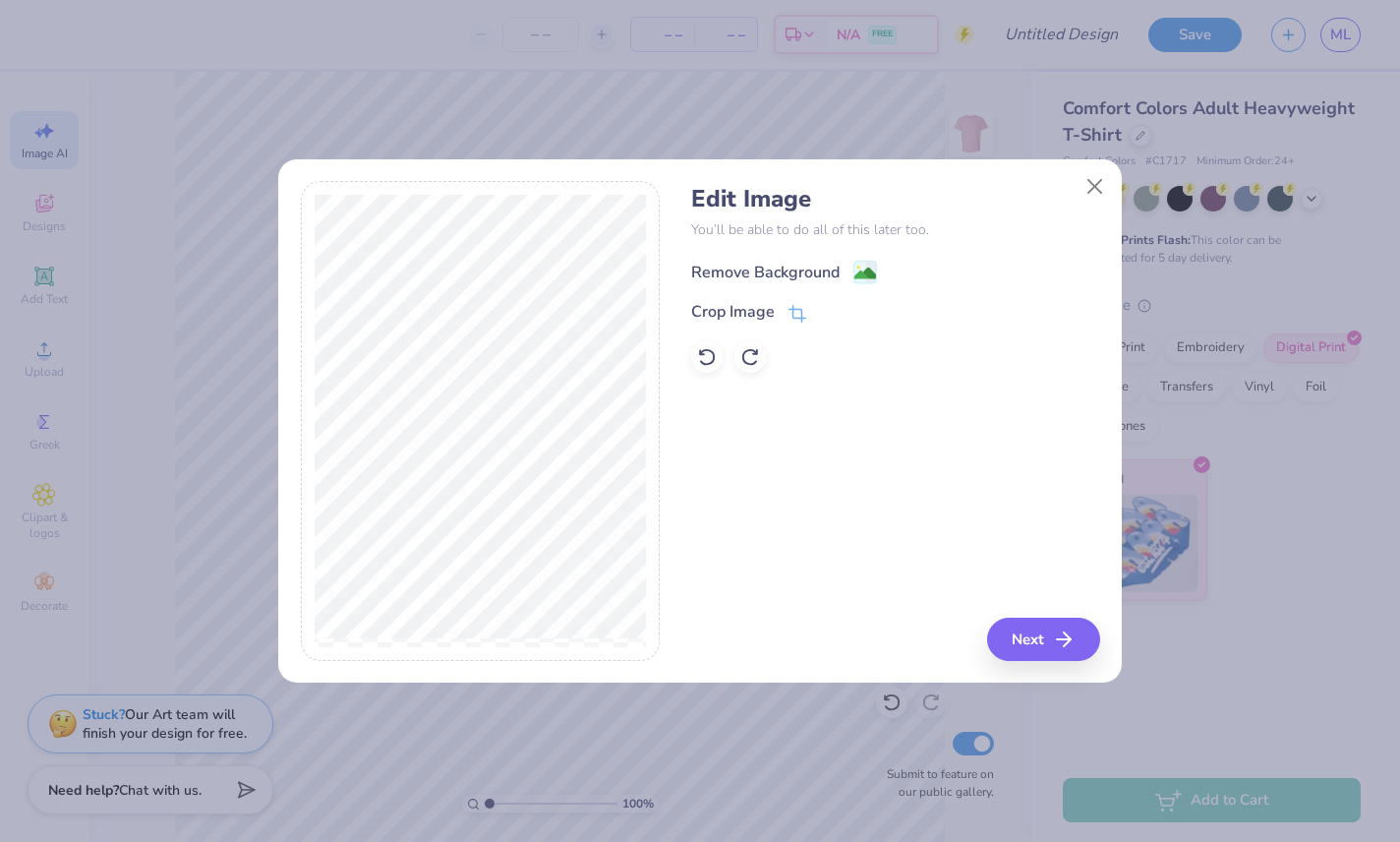
click at [876, 273] on rect at bounding box center [865, 272] width 23 height 23
click at [791, 316] on icon at bounding box center [797, 316] width 18 height 18
click at [1066, 636] on div "Edit Image You’ll be able to do all of this later too. Remove Background Crop I…" at bounding box center [895, 421] width 408 height 480
click at [1043, 636] on div "Edit Image You’ll be able to do all of this later too. Remove Background Crop I…" at bounding box center [895, 421] width 408 height 480
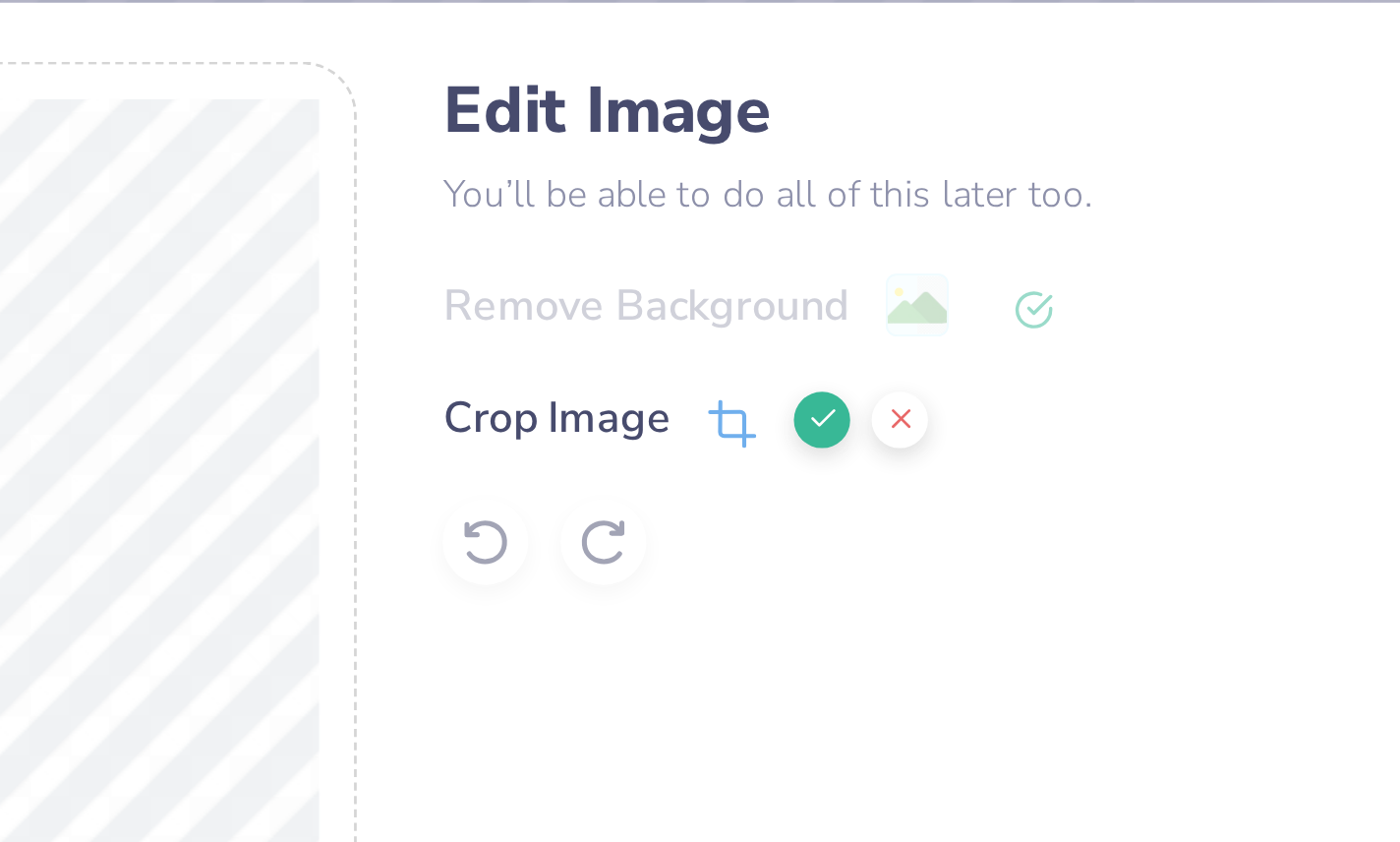
click at [825, 306] on icon at bounding box center [831, 312] width 12 height 12
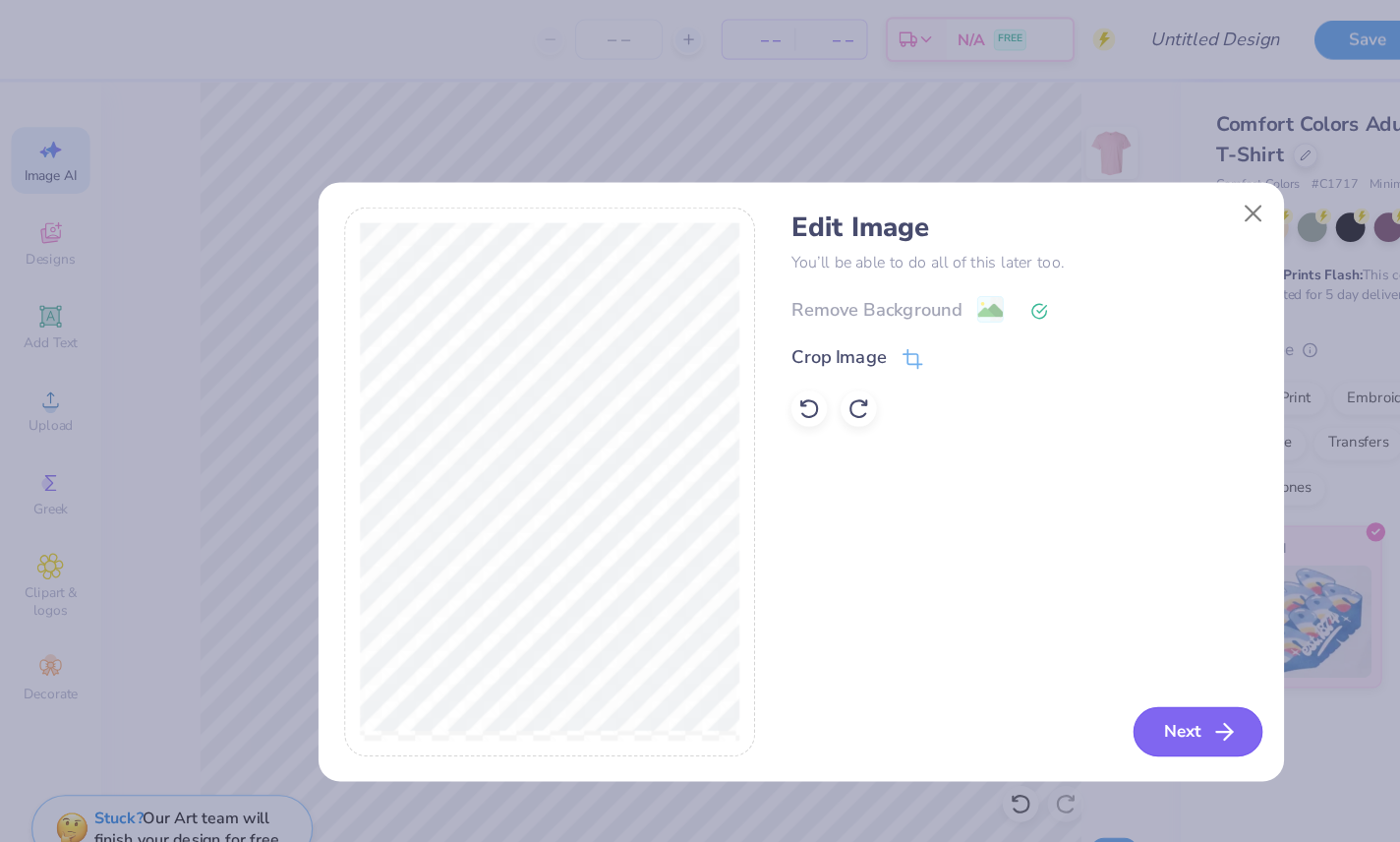
click at [1054, 651] on button "Next" at bounding box center [1047, 640] width 113 height 44
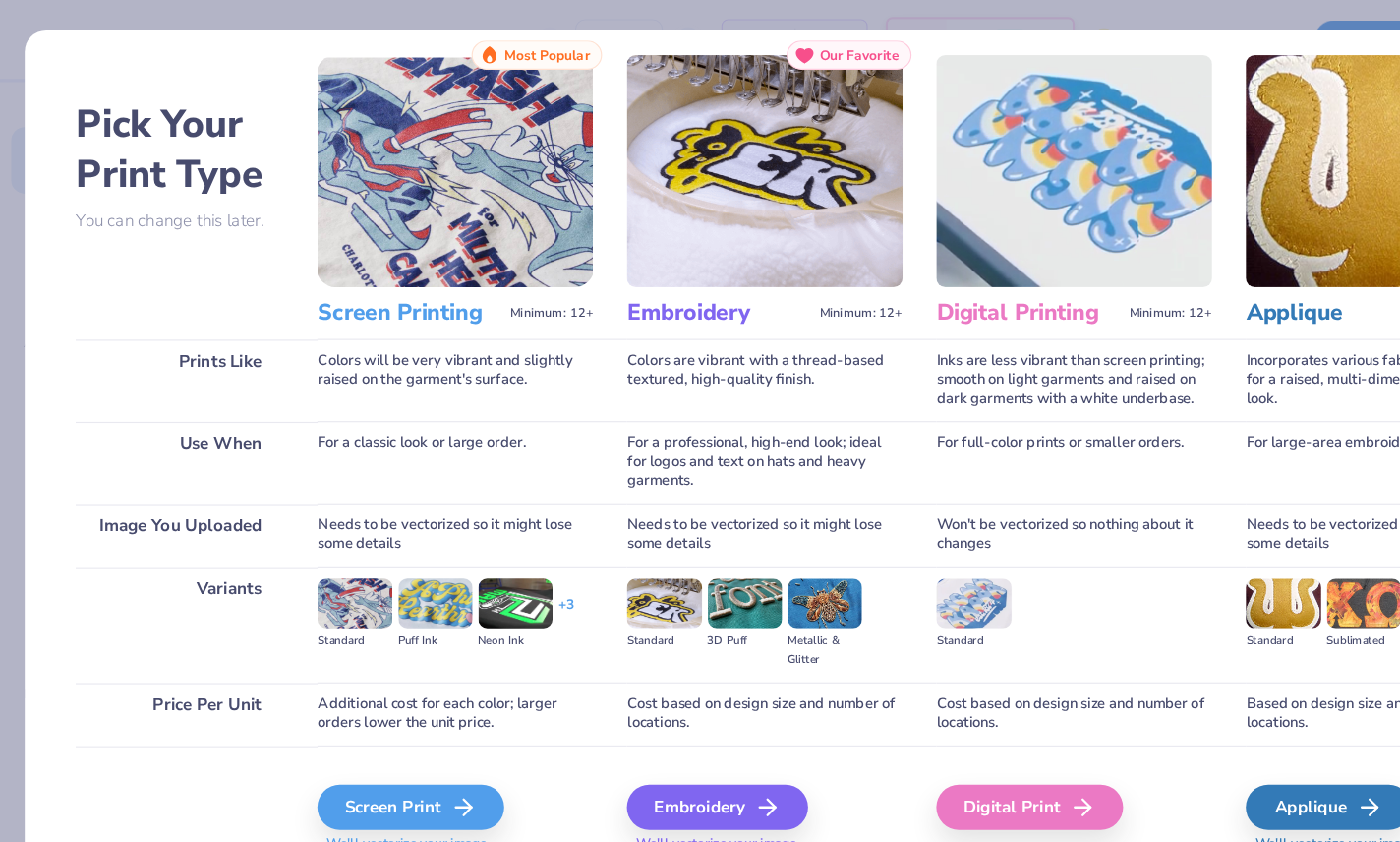
scroll to position [57, 0]
click at [330, 700] on div "Screen Print" at bounding box center [361, 705] width 163 height 40
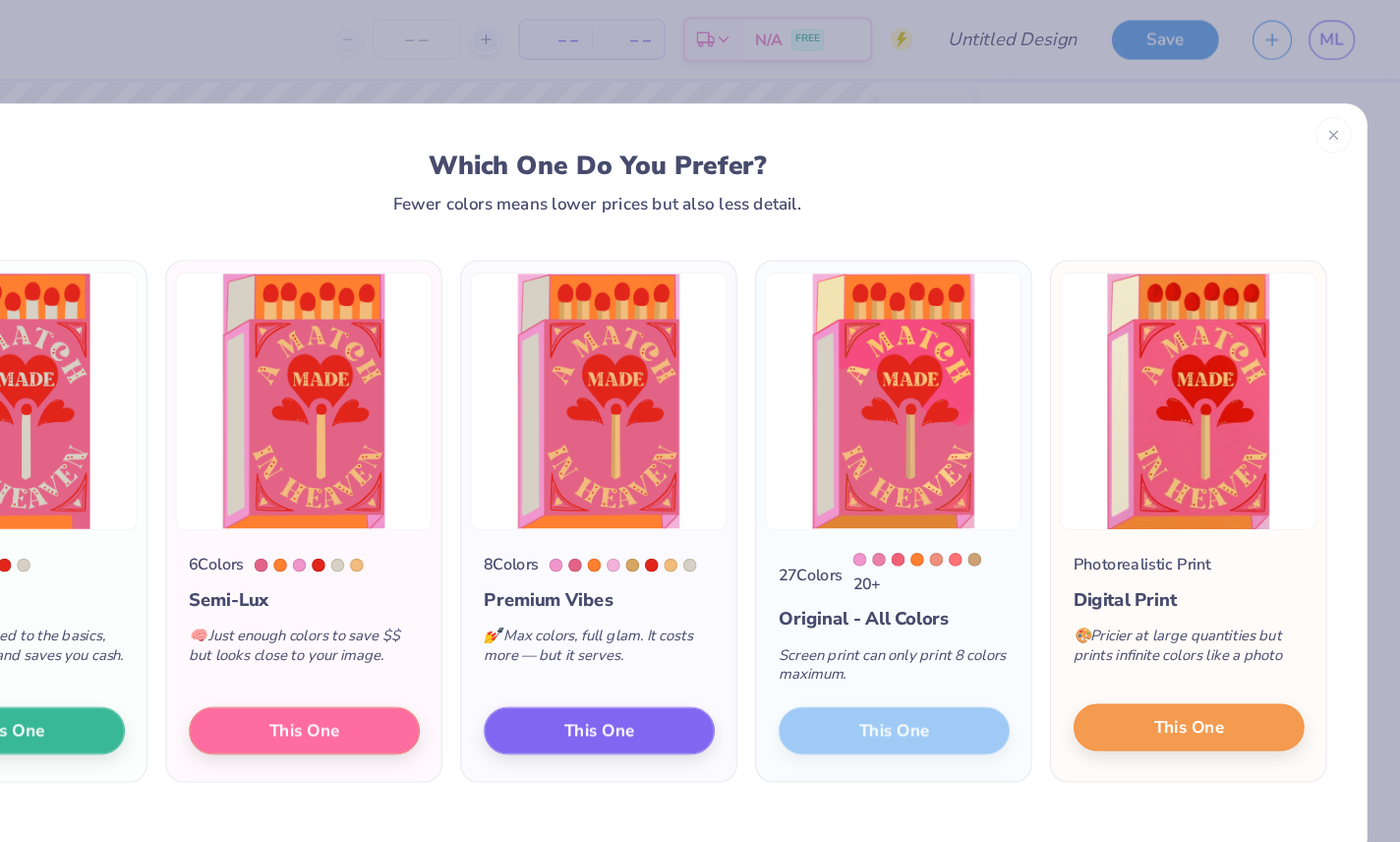
click at [1115, 656] on button "This One" at bounding box center [1216, 636] width 202 height 42
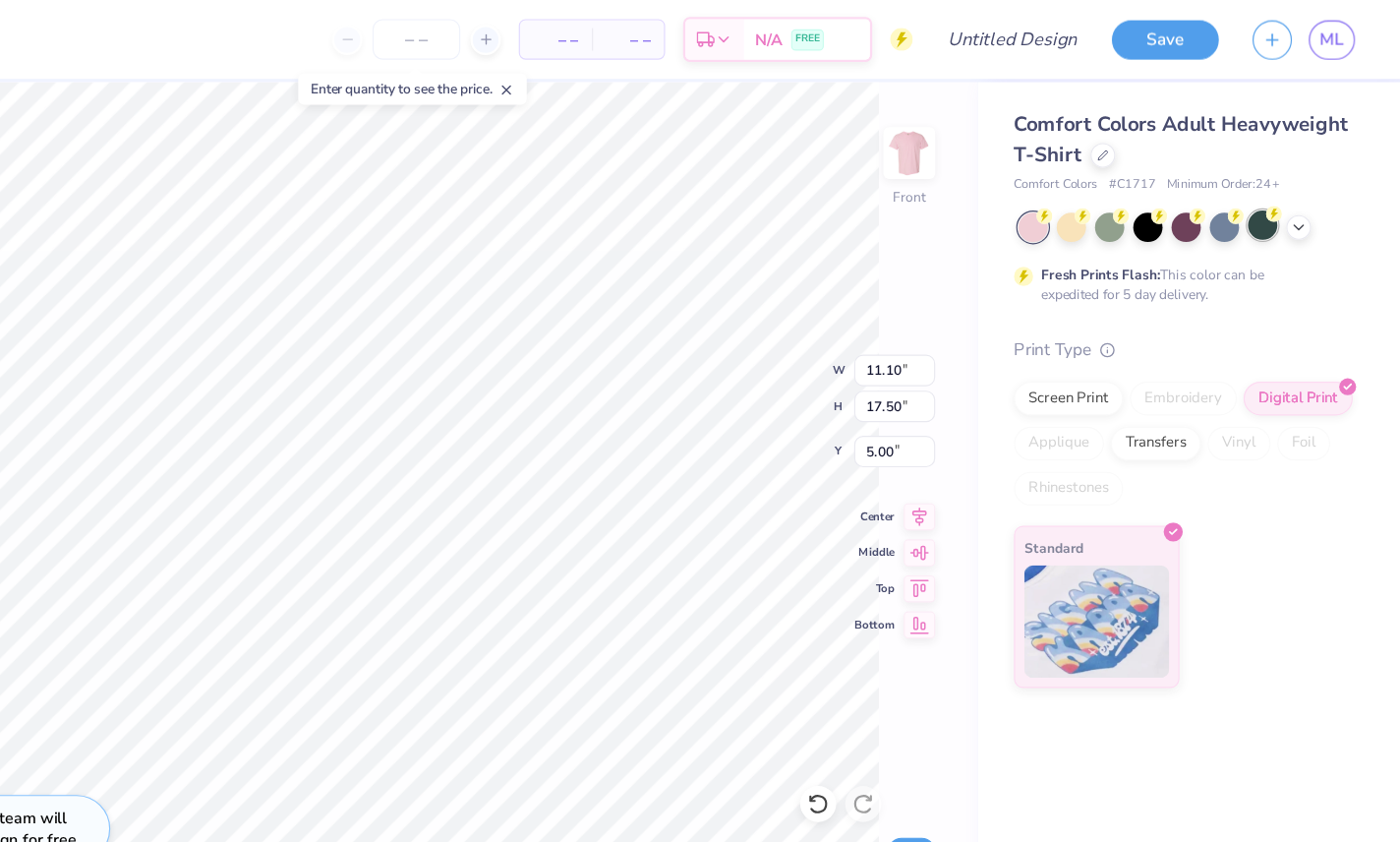
click at [1189, 203] on div at bounding box center [1280, 197] width 26 height 26
click at [1189, 198] on div at bounding box center [1280, 197] width 26 height 26
click at [1189, 205] on div at bounding box center [1280, 197] width 26 height 26
click at [1189, 205] on icon at bounding box center [1312, 197] width 16 height 16
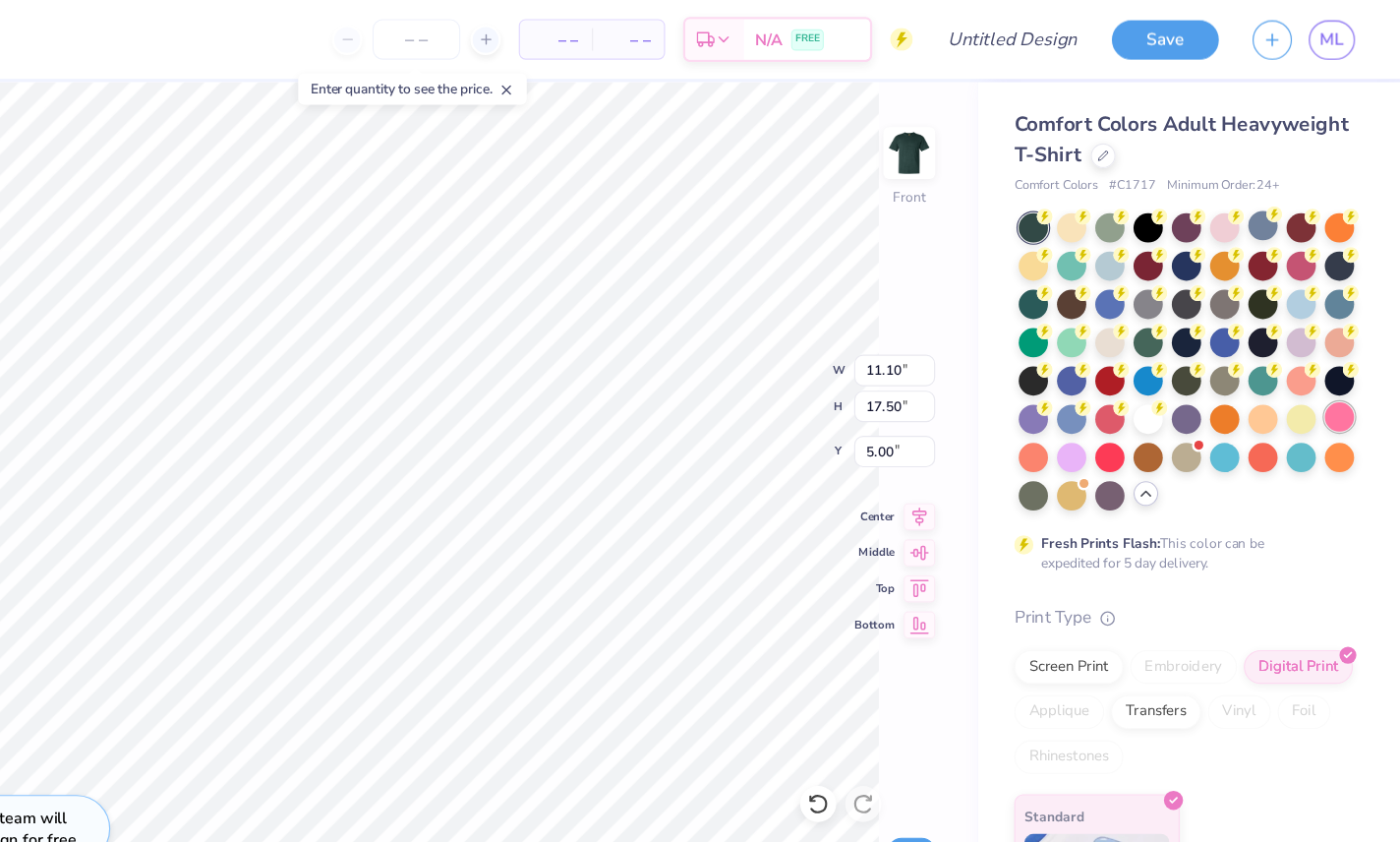
click at [1189, 367] on div at bounding box center [1348, 365] width 26 height 26
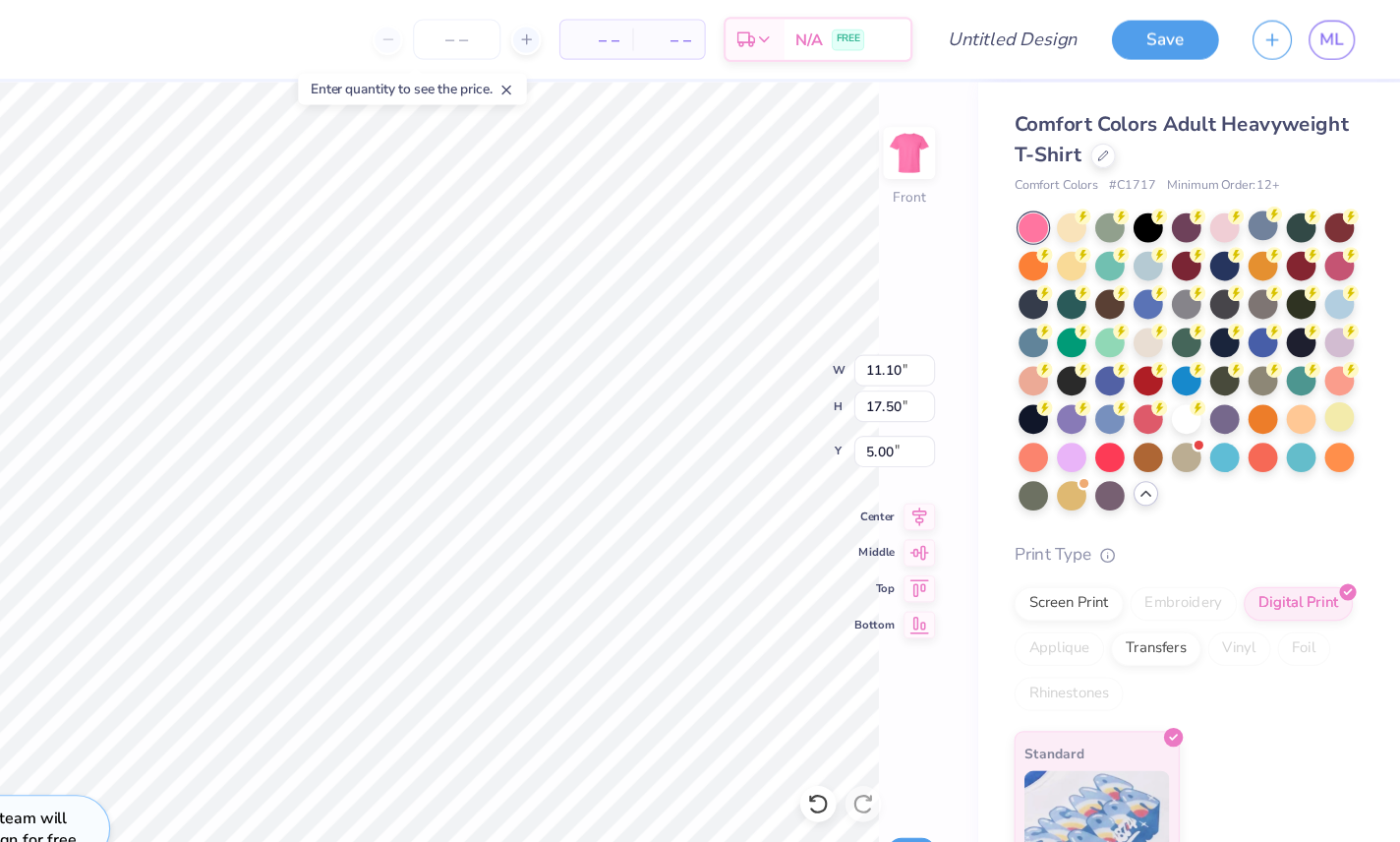
type input "1"
click at [1100, 403] on div at bounding box center [1113, 397] width 26 height 26
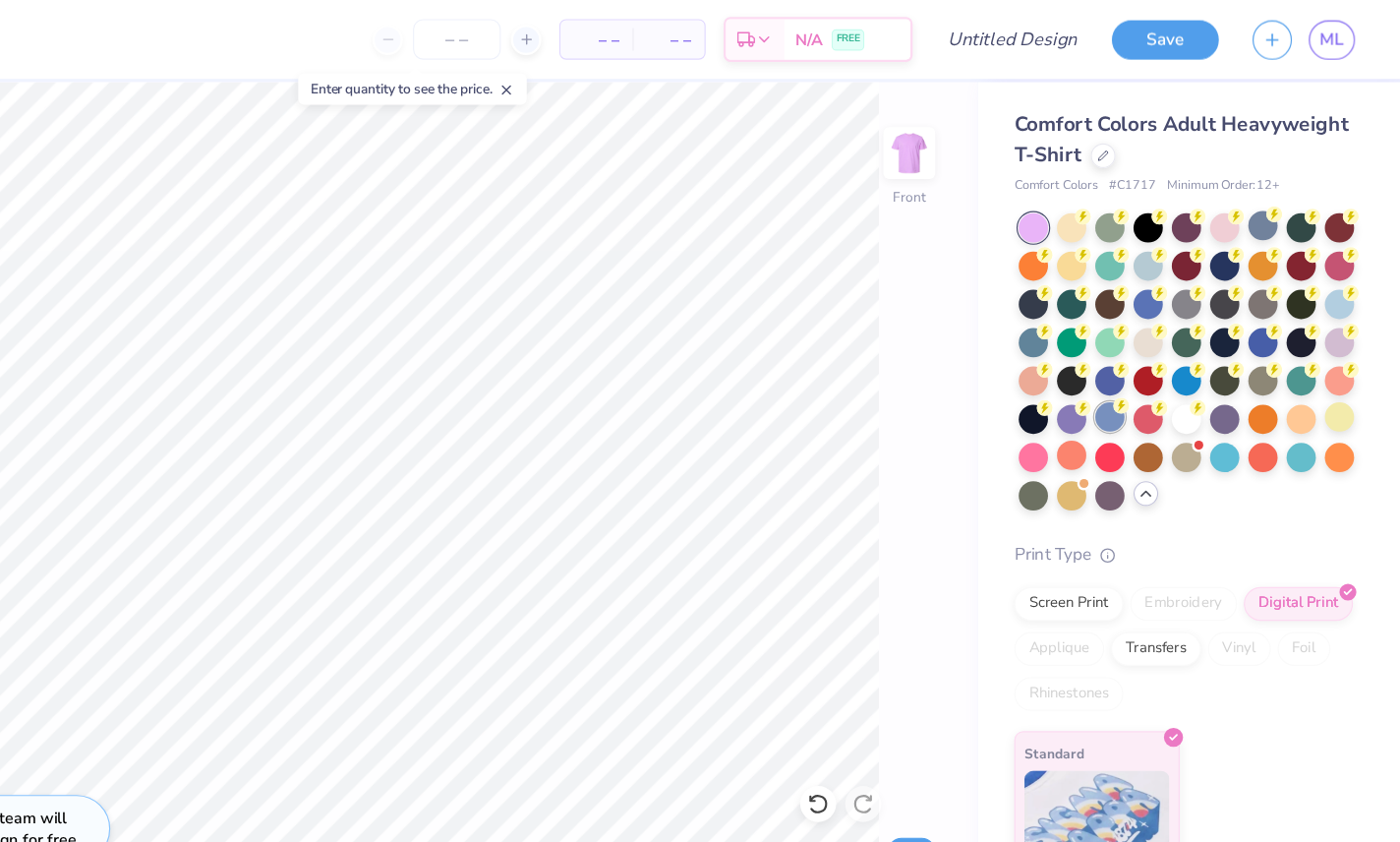
click at [1134, 367] on div at bounding box center [1147, 365] width 26 height 26
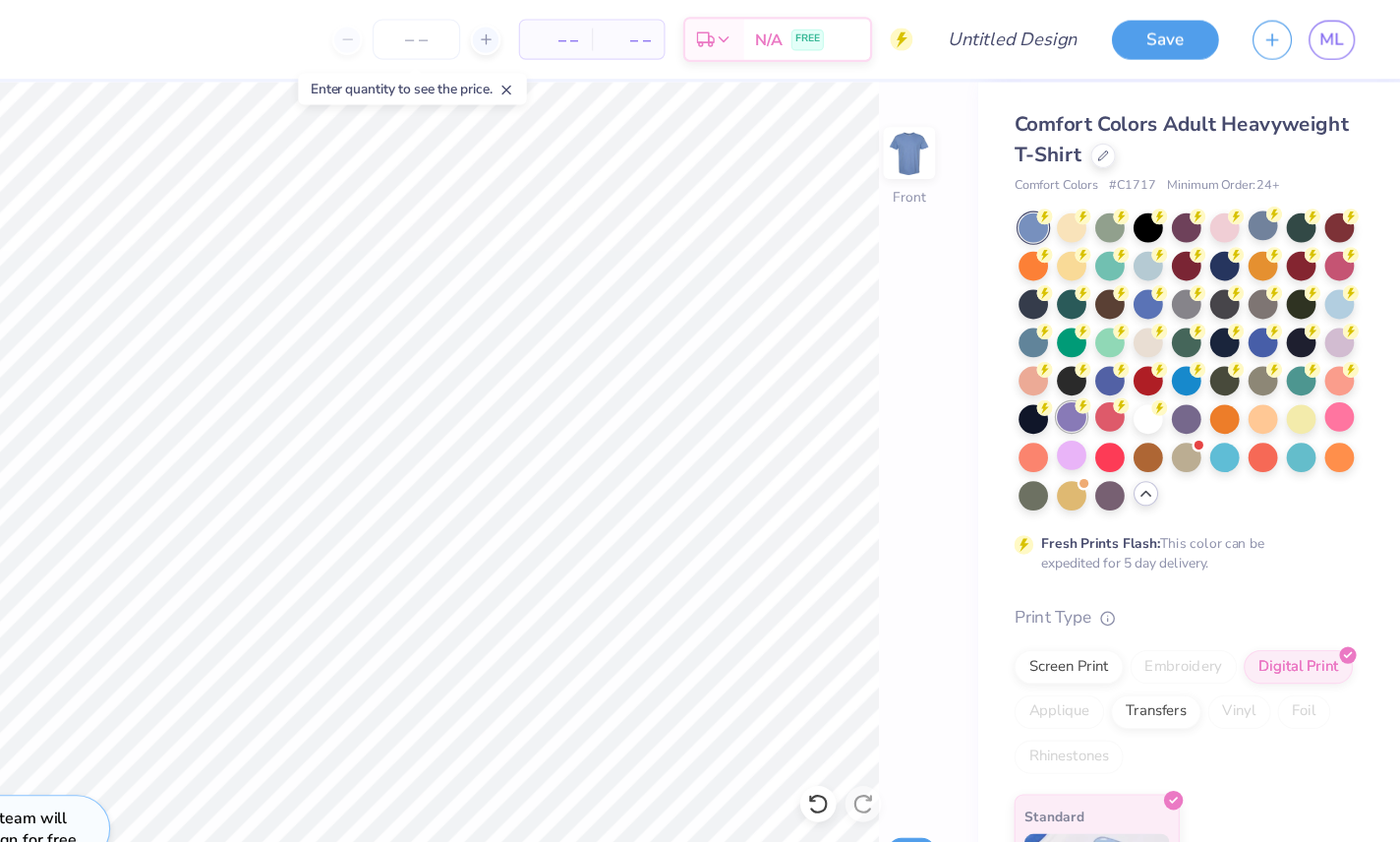
click at [1116, 361] on circle at bounding box center [1123, 355] width 14 height 14
click at [1134, 401] on div at bounding box center [1147, 397] width 26 height 26
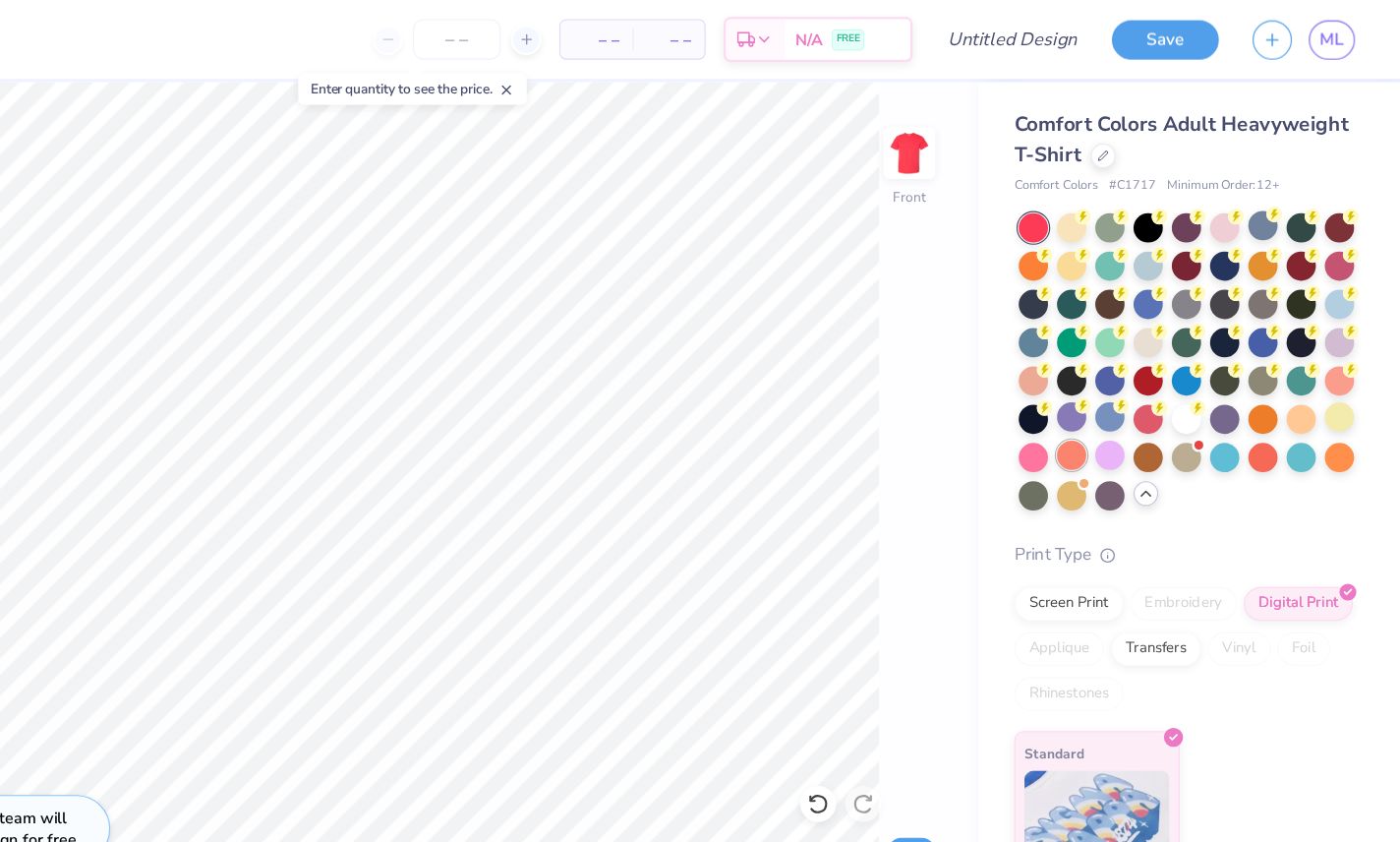
click at [1100, 400] on div at bounding box center [1113, 397] width 26 height 26
click at [1066, 404] on div at bounding box center [1079, 397] width 26 height 26
click at [1100, 394] on div at bounding box center [1113, 397] width 26 height 26
click at [1134, 297] on div at bounding box center [1147, 297] width 26 height 26
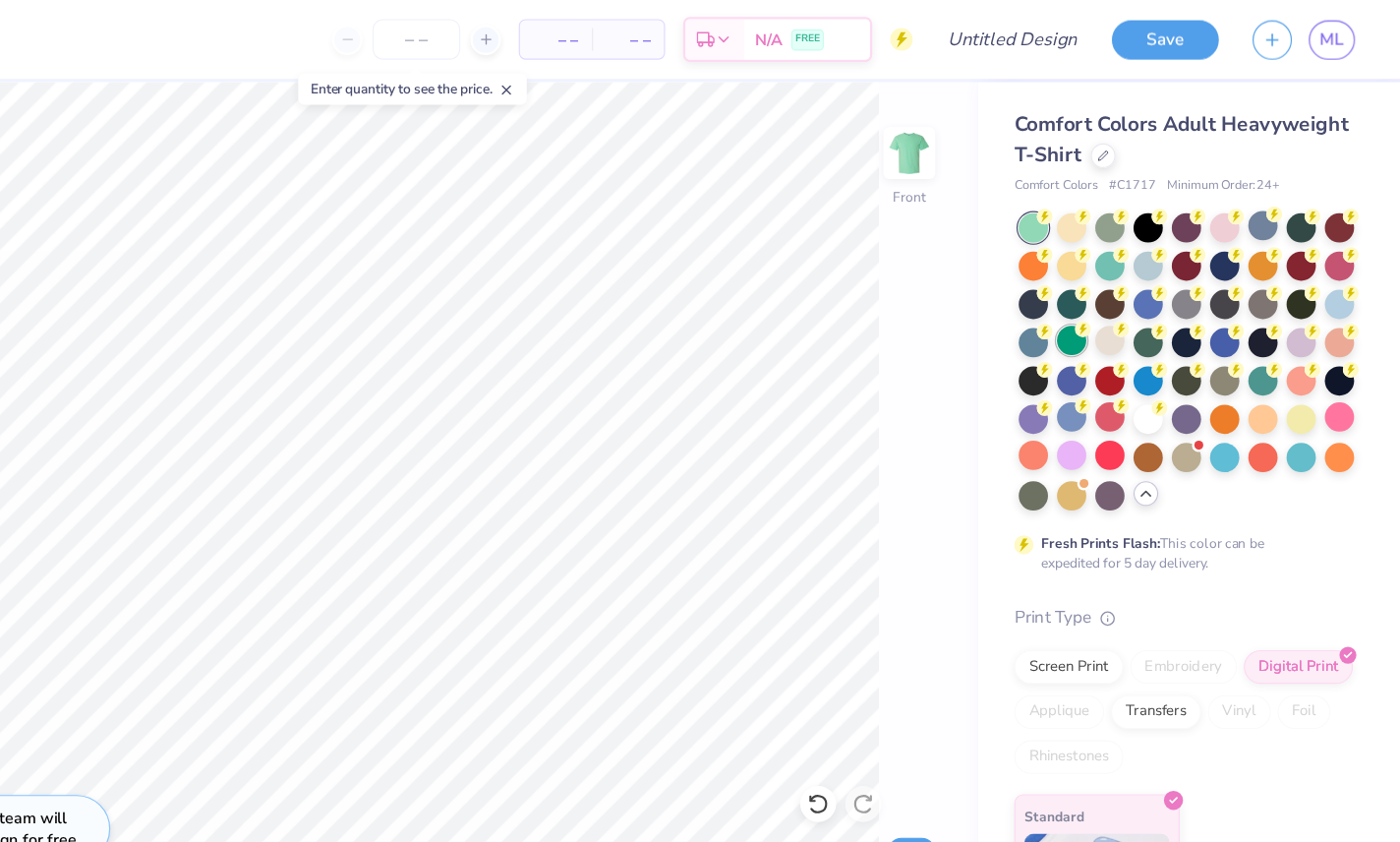
click at [1100, 307] on div at bounding box center [1113, 297] width 26 height 26
click at [1134, 406] on div at bounding box center [1147, 397] width 26 height 26
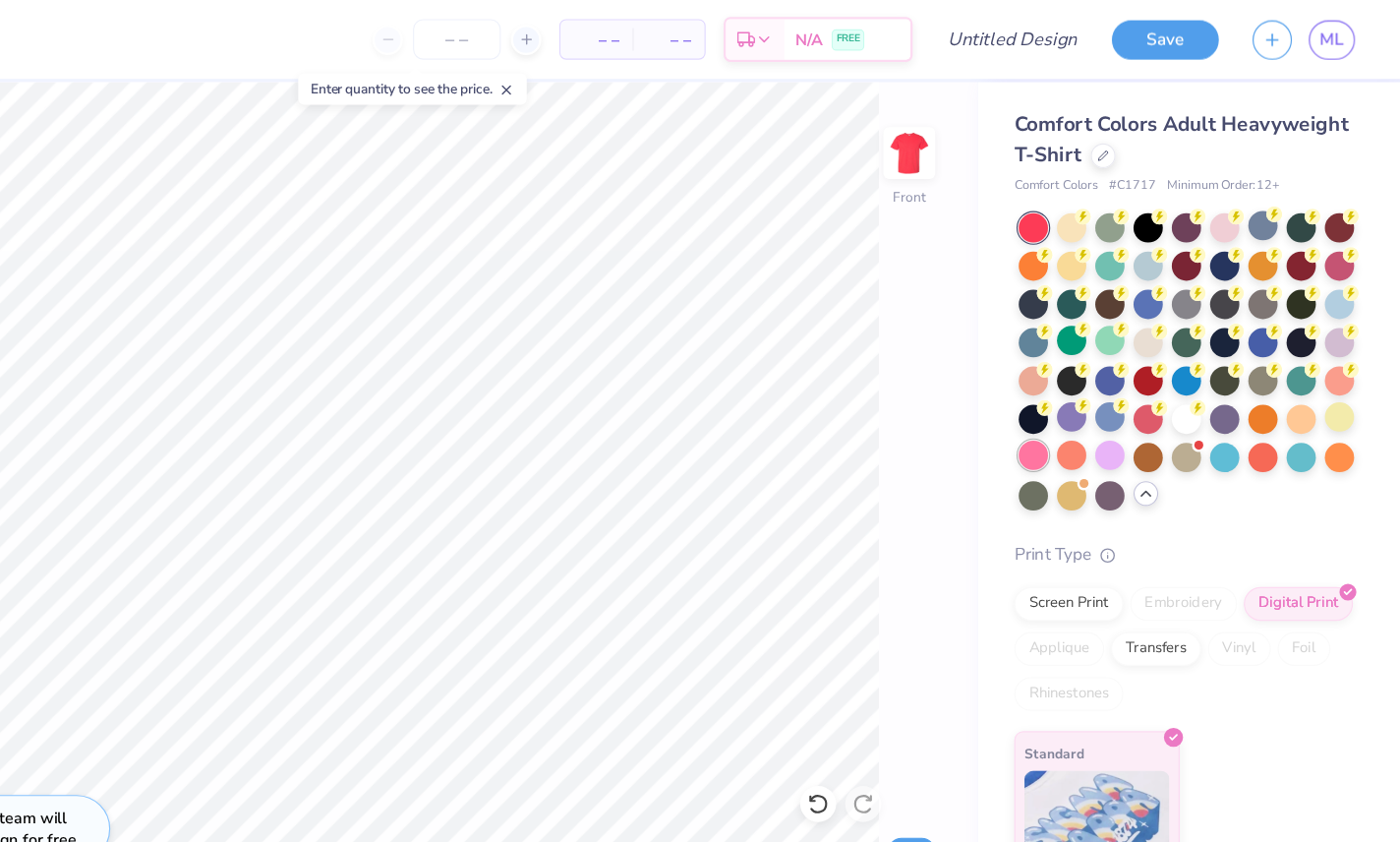
click at [1066, 404] on div at bounding box center [1079, 397] width 26 height 26
click at [1100, 401] on div at bounding box center [1113, 397] width 26 height 26
click at [1189, 330] on div at bounding box center [1348, 331] width 26 height 26
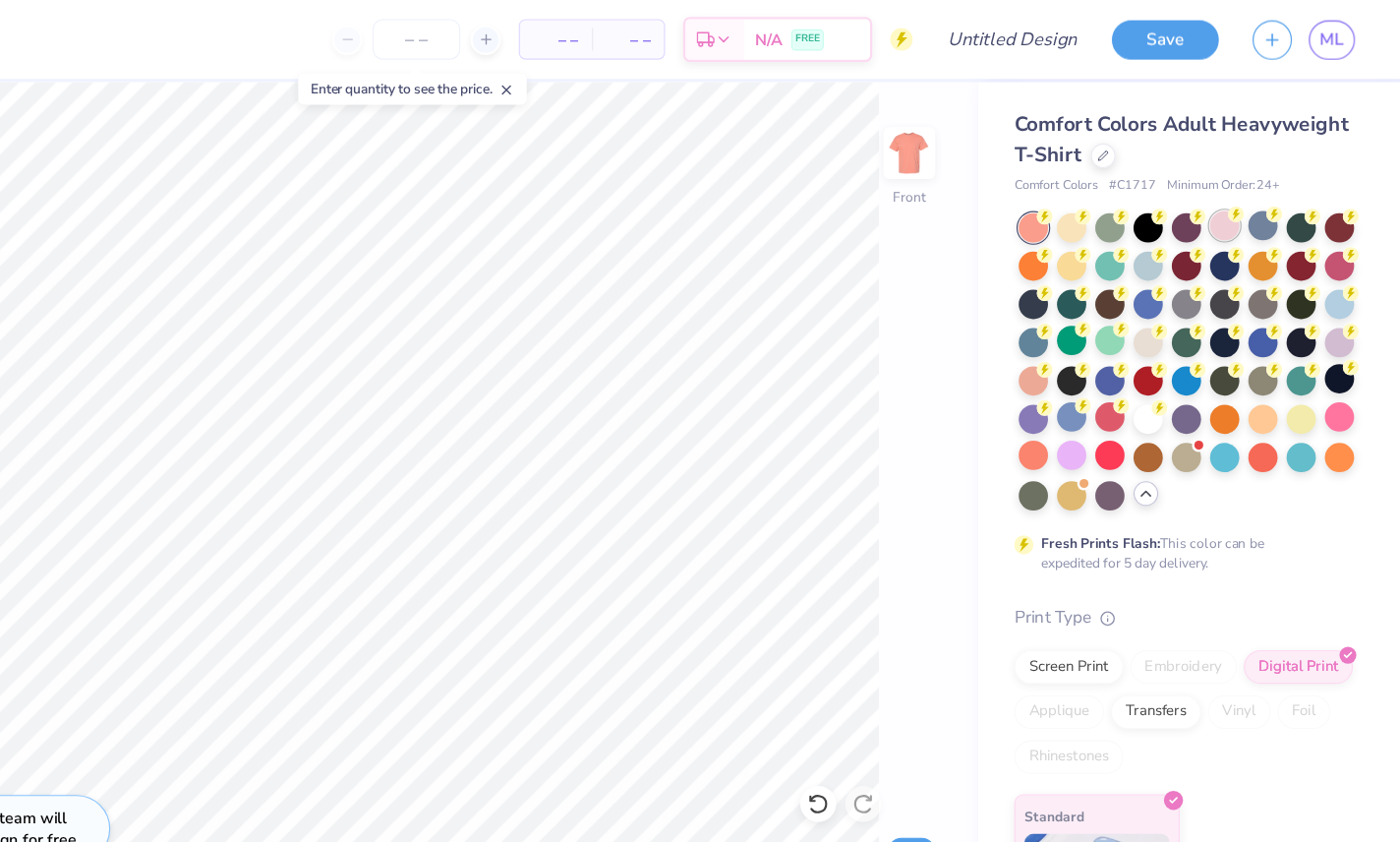
click at [1189, 191] on div at bounding box center [1247, 197] width 26 height 26
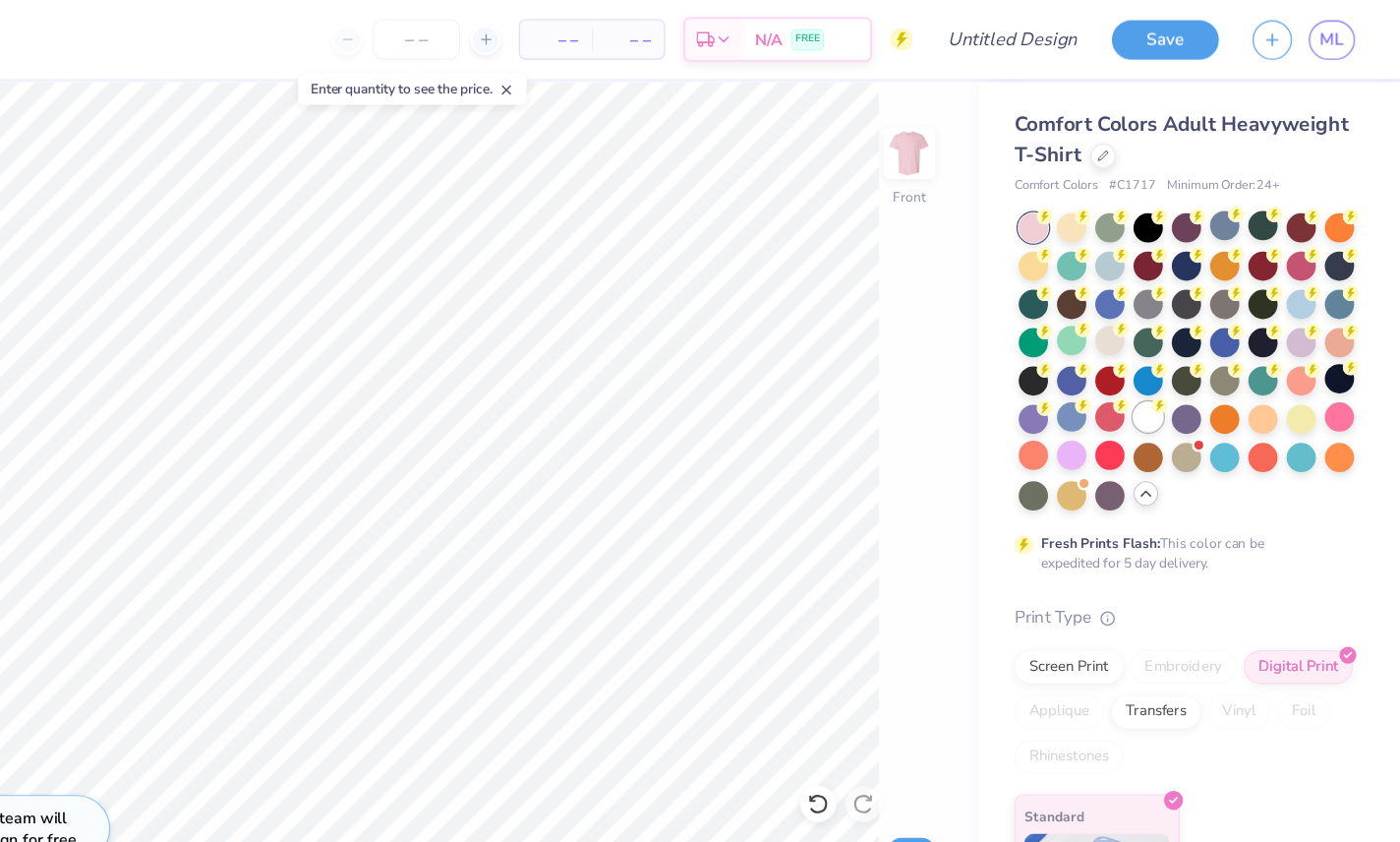
click at [1167, 371] on div at bounding box center [1180, 365] width 26 height 26
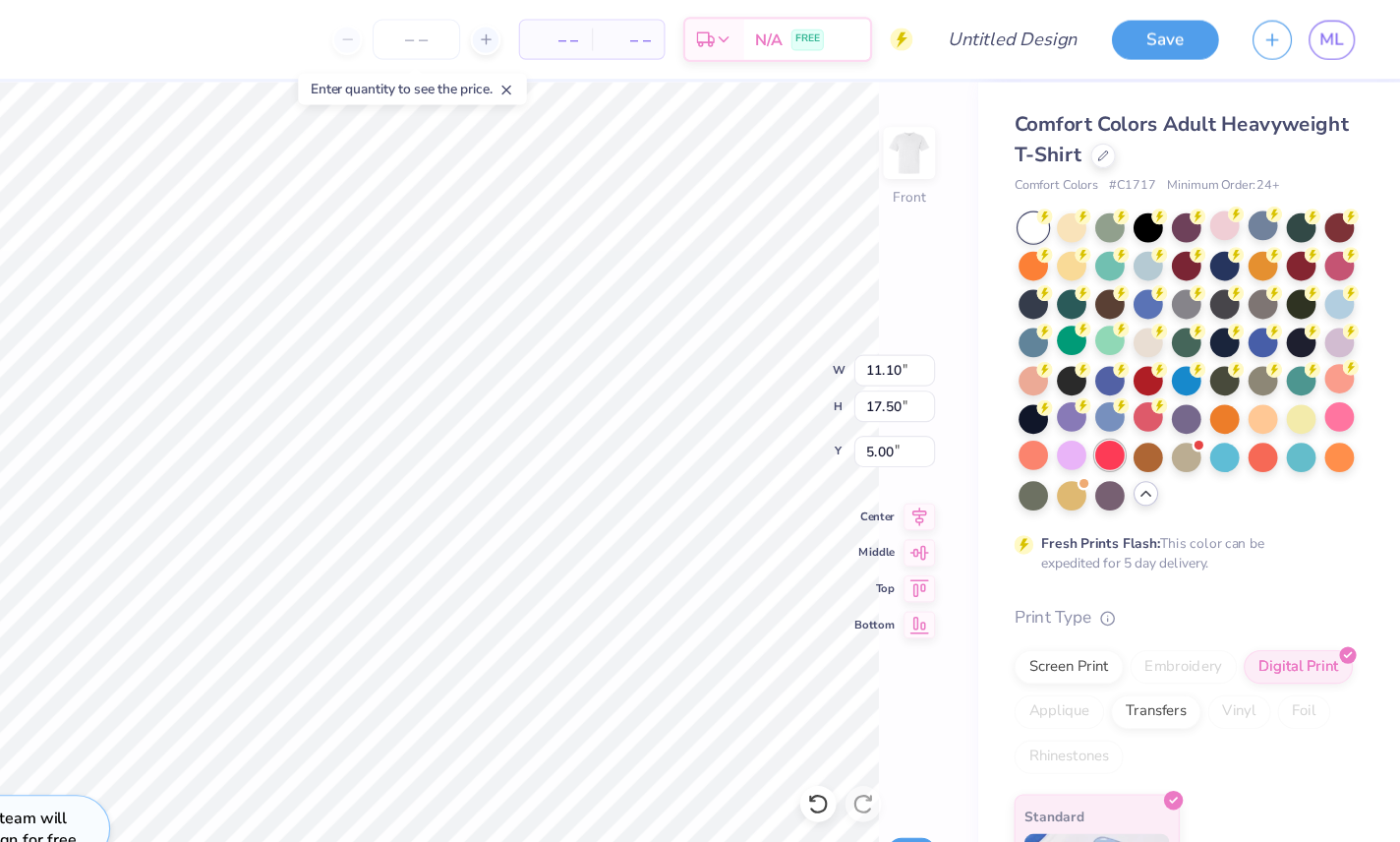
click at [1134, 398] on div at bounding box center [1147, 397] width 26 height 26
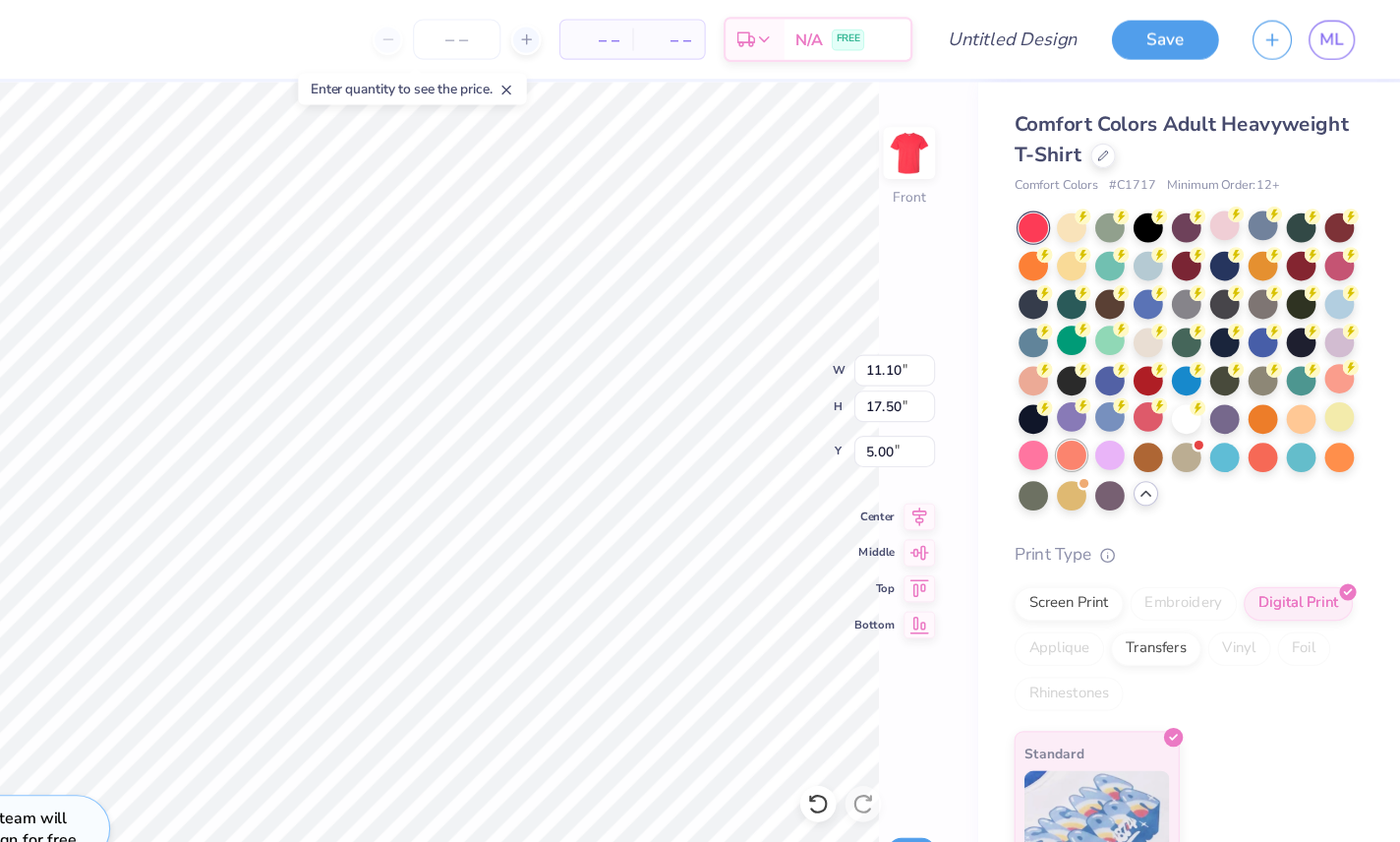
click at [1100, 401] on div at bounding box center [1113, 397] width 26 height 26
click at [1066, 403] on div at bounding box center [1079, 397] width 26 height 26
type input "3.00"
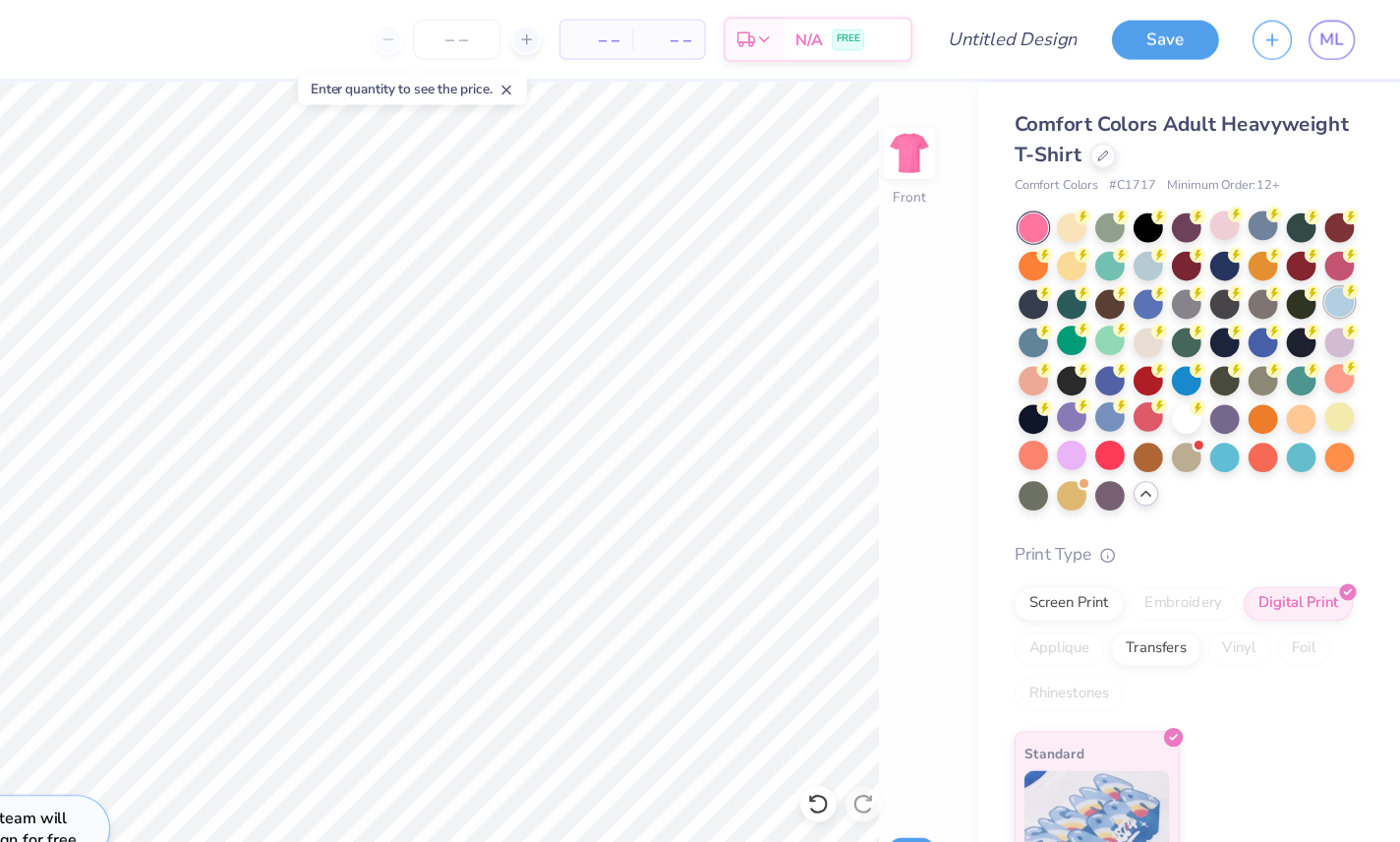
click at [1189, 267] on div at bounding box center [1348, 263] width 26 height 26
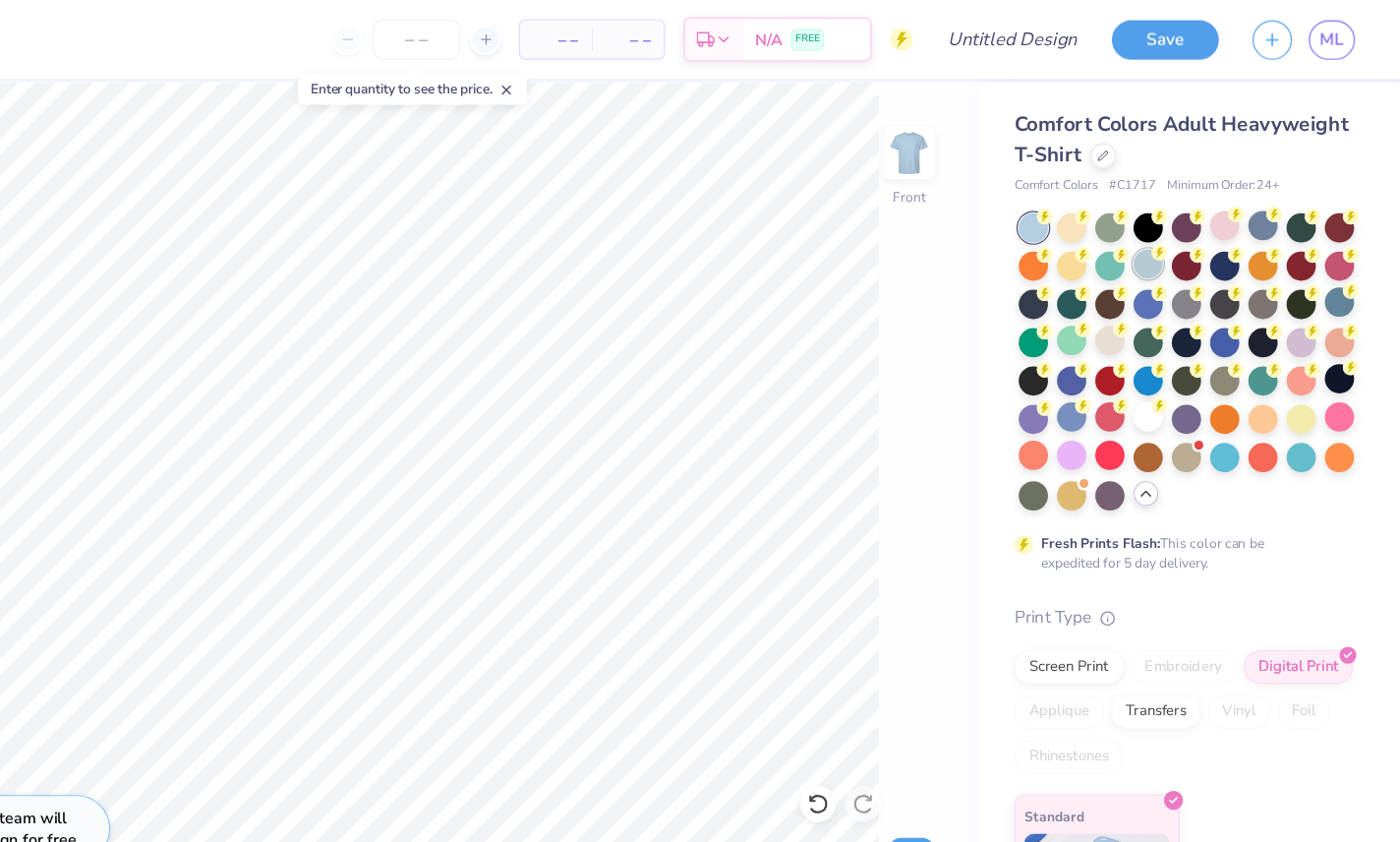
click at [1167, 228] on div at bounding box center [1180, 230] width 26 height 26
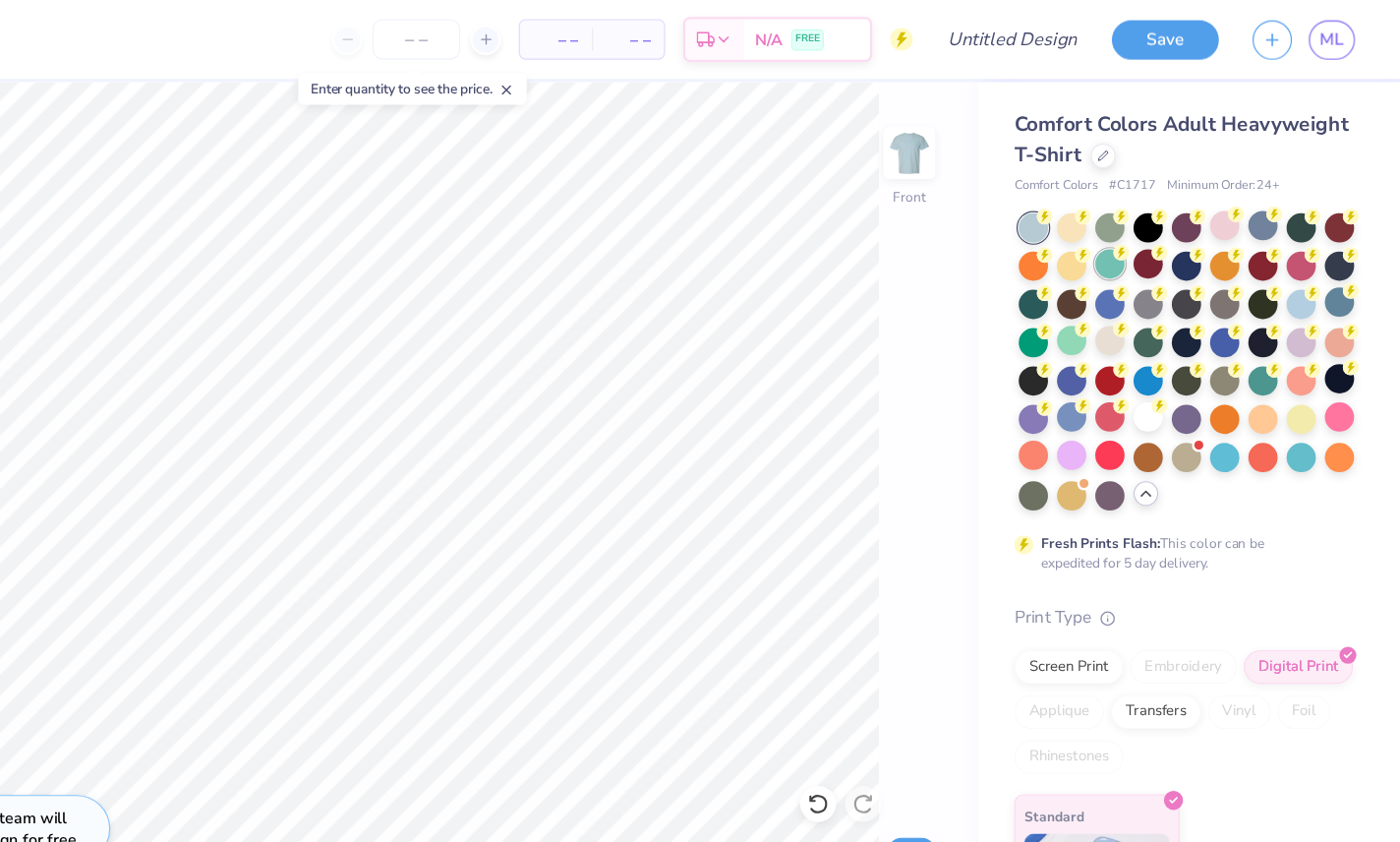
click at [1134, 233] on div at bounding box center [1147, 230] width 26 height 26
click at [1189, 266] on div at bounding box center [1314, 263] width 26 height 26
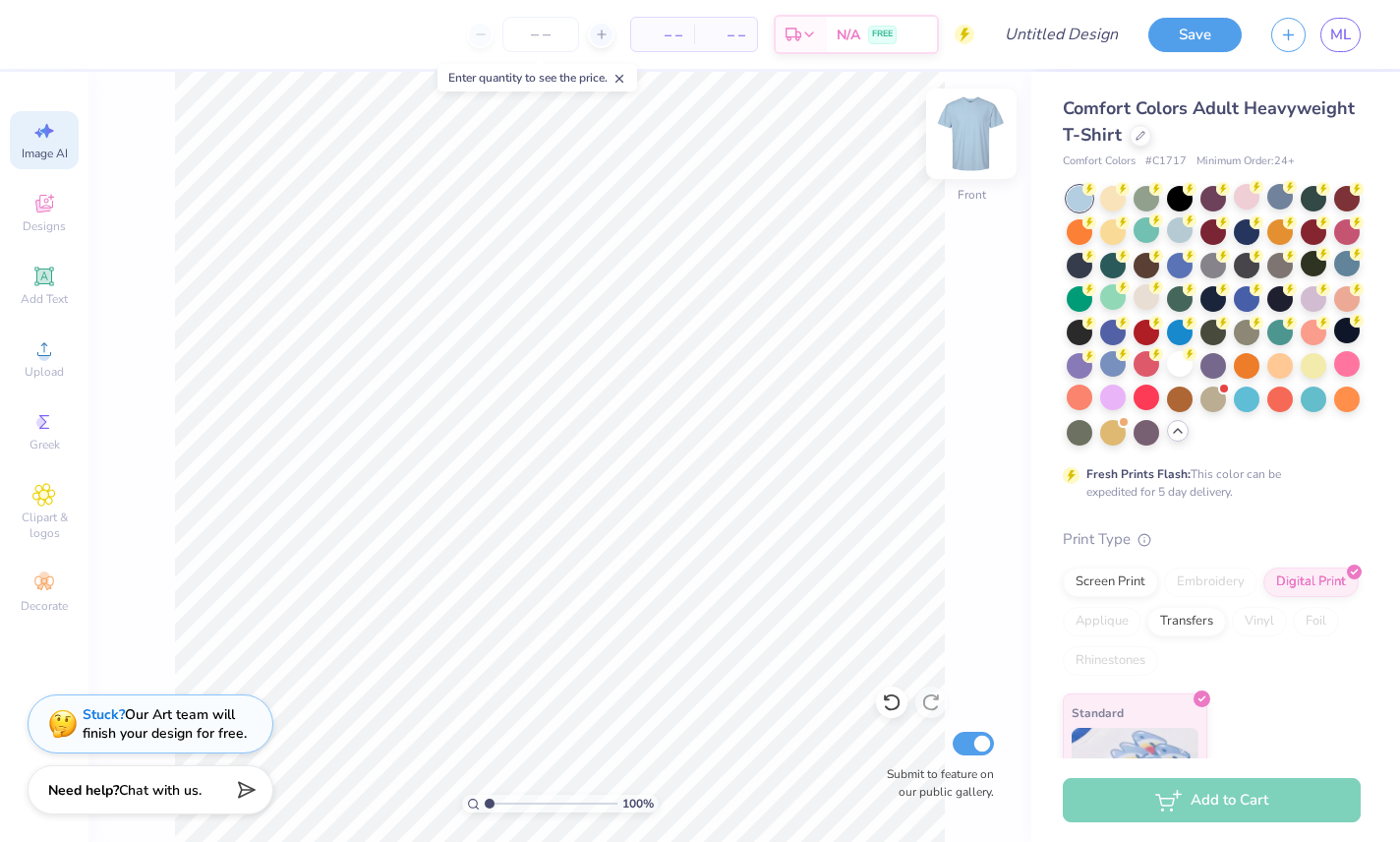
click at [967, 147] on img at bounding box center [970, 133] width 78 height 78
click at [1130, 132] on div at bounding box center [1141, 134] width 22 height 22
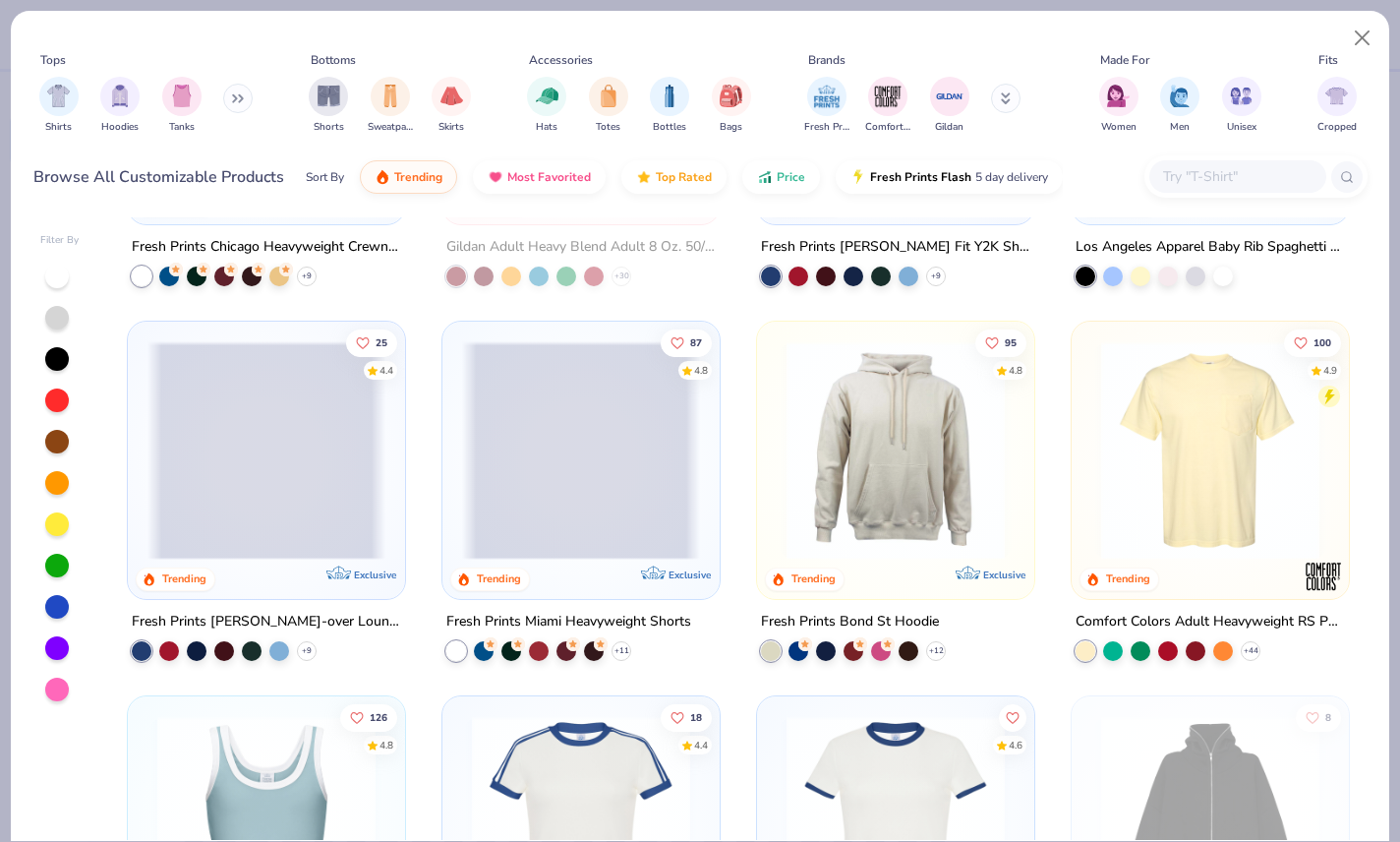
scroll to position [1409, 0]
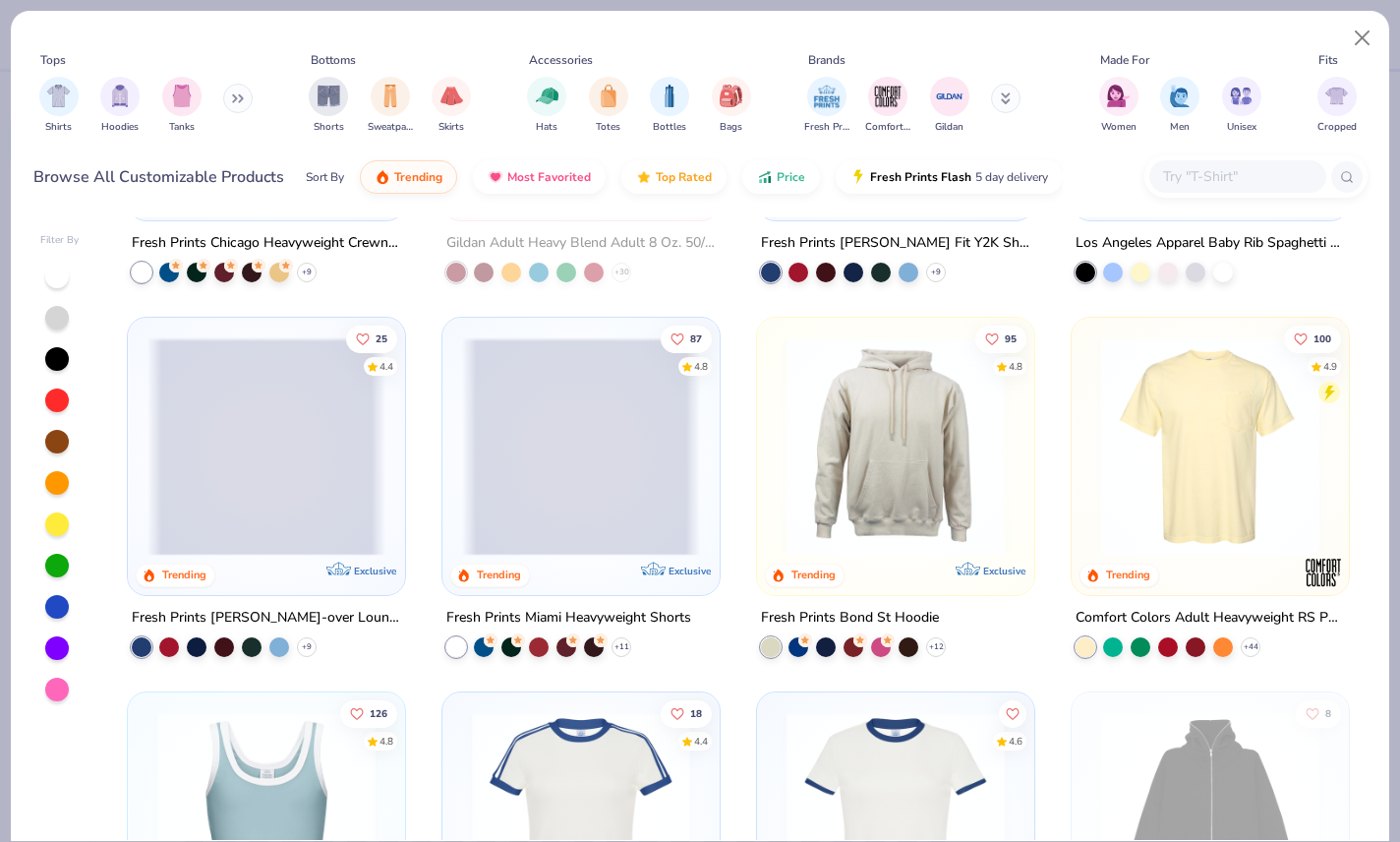
click at [1189, 462] on img at bounding box center [1210, 447] width 238 height 218
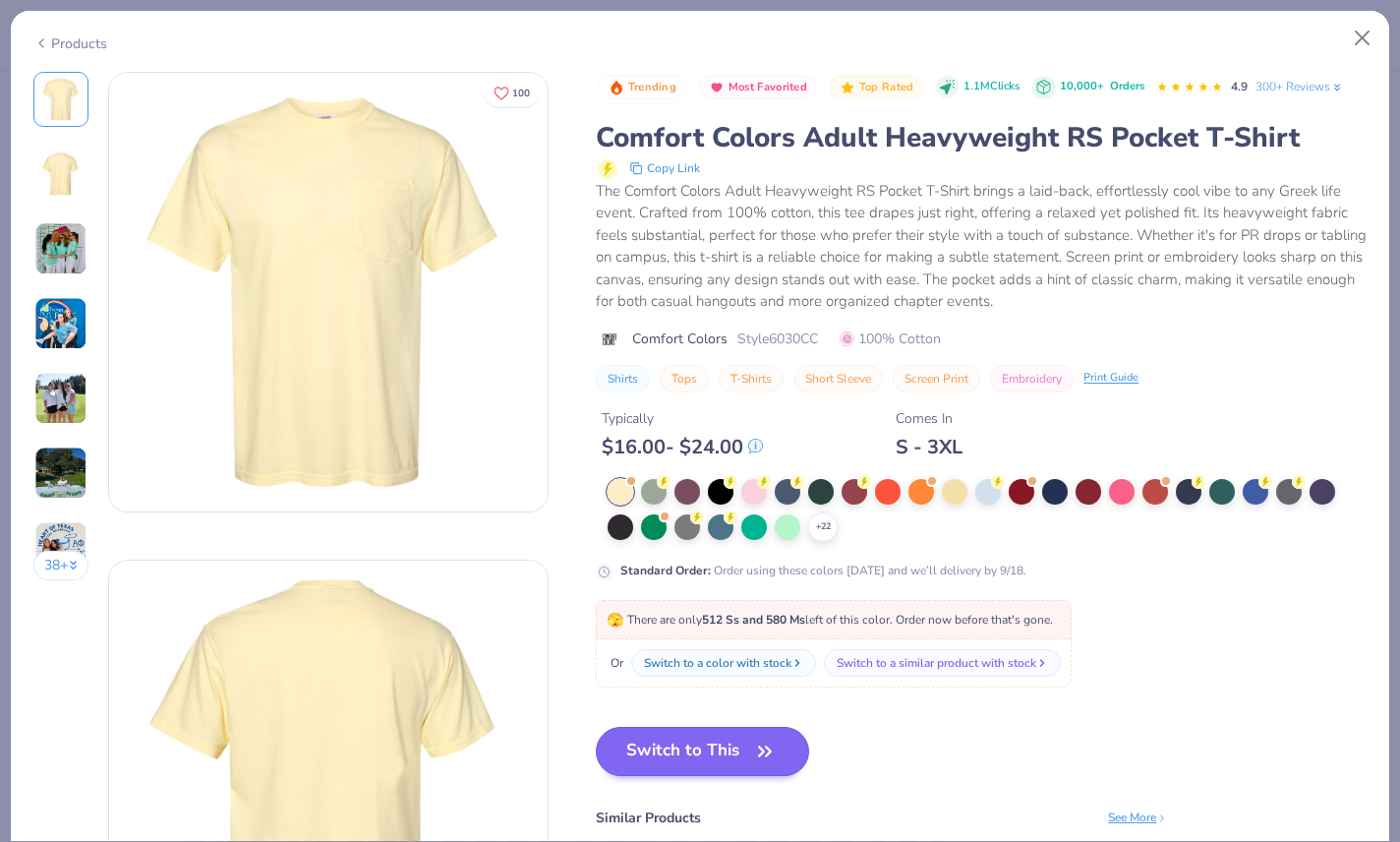
click at [689, 714] on button "Switch to This" at bounding box center [702, 752] width 213 height 50
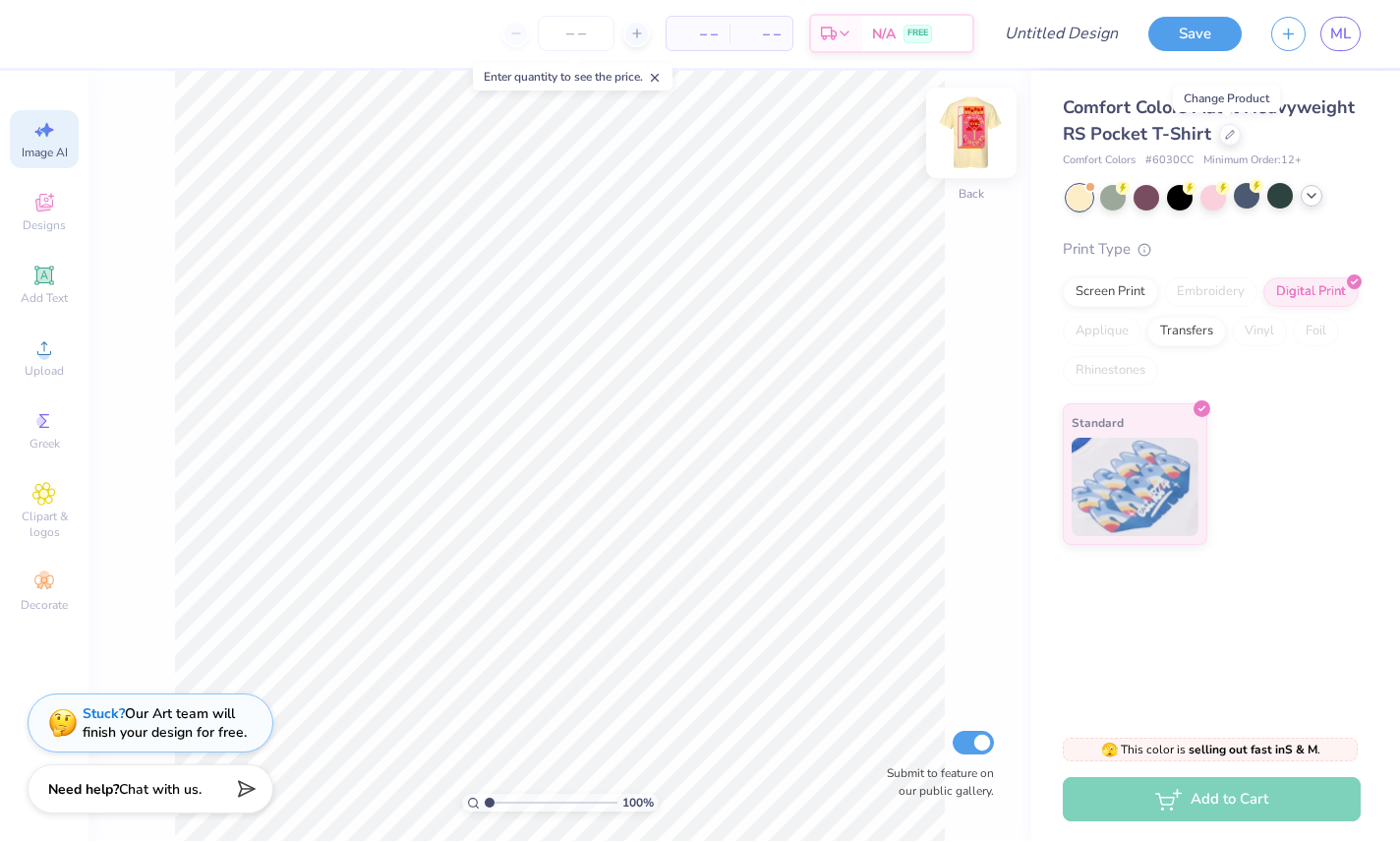
click at [978, 153] on img at bounding box center [970, 133] width 78 height 78
click at [1189, 200] on div at bounding box center [1214, 197] width 26 height 26
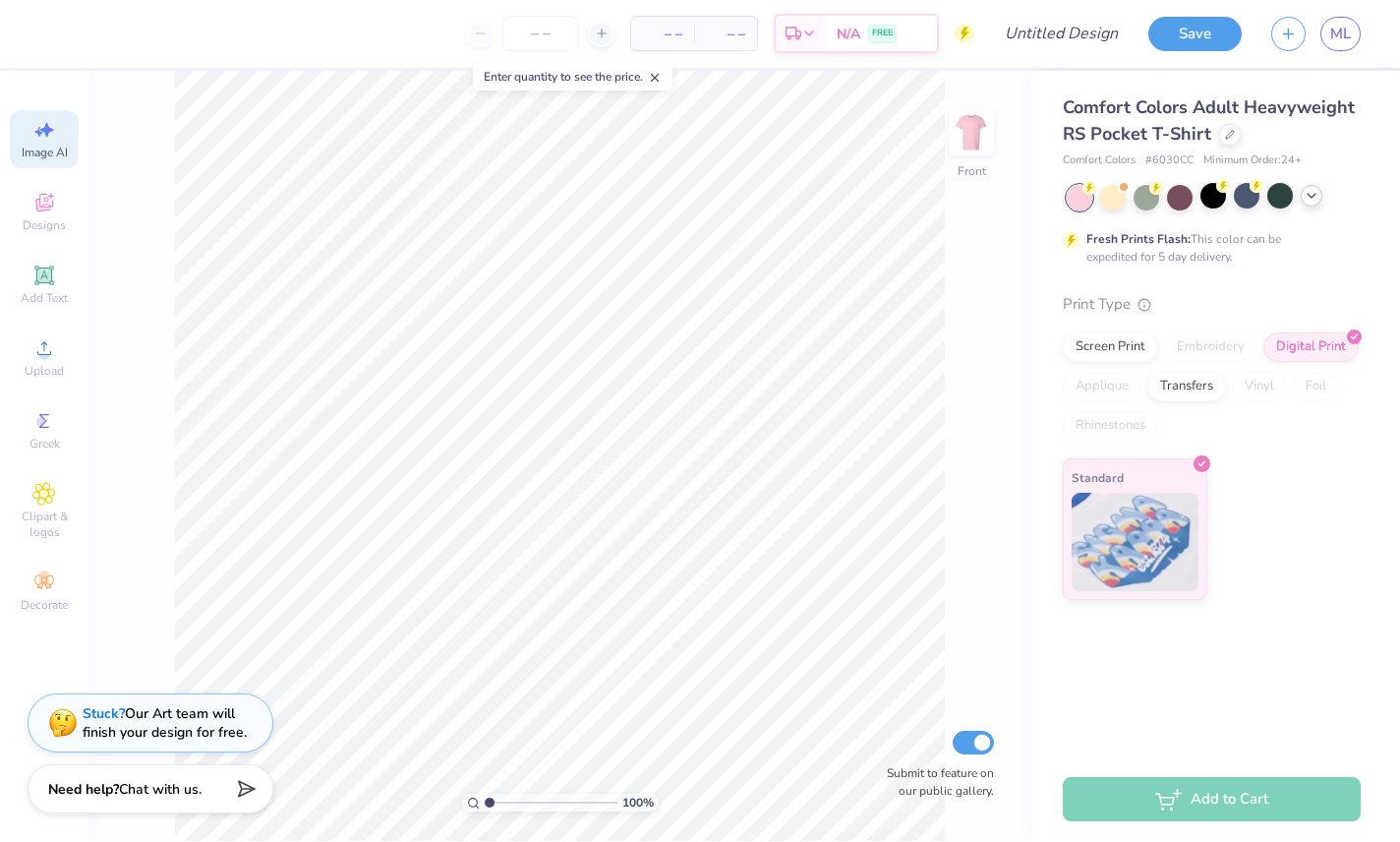
click at [1189, 207] on div at bounding box center [1312, 197] width 22 height 22
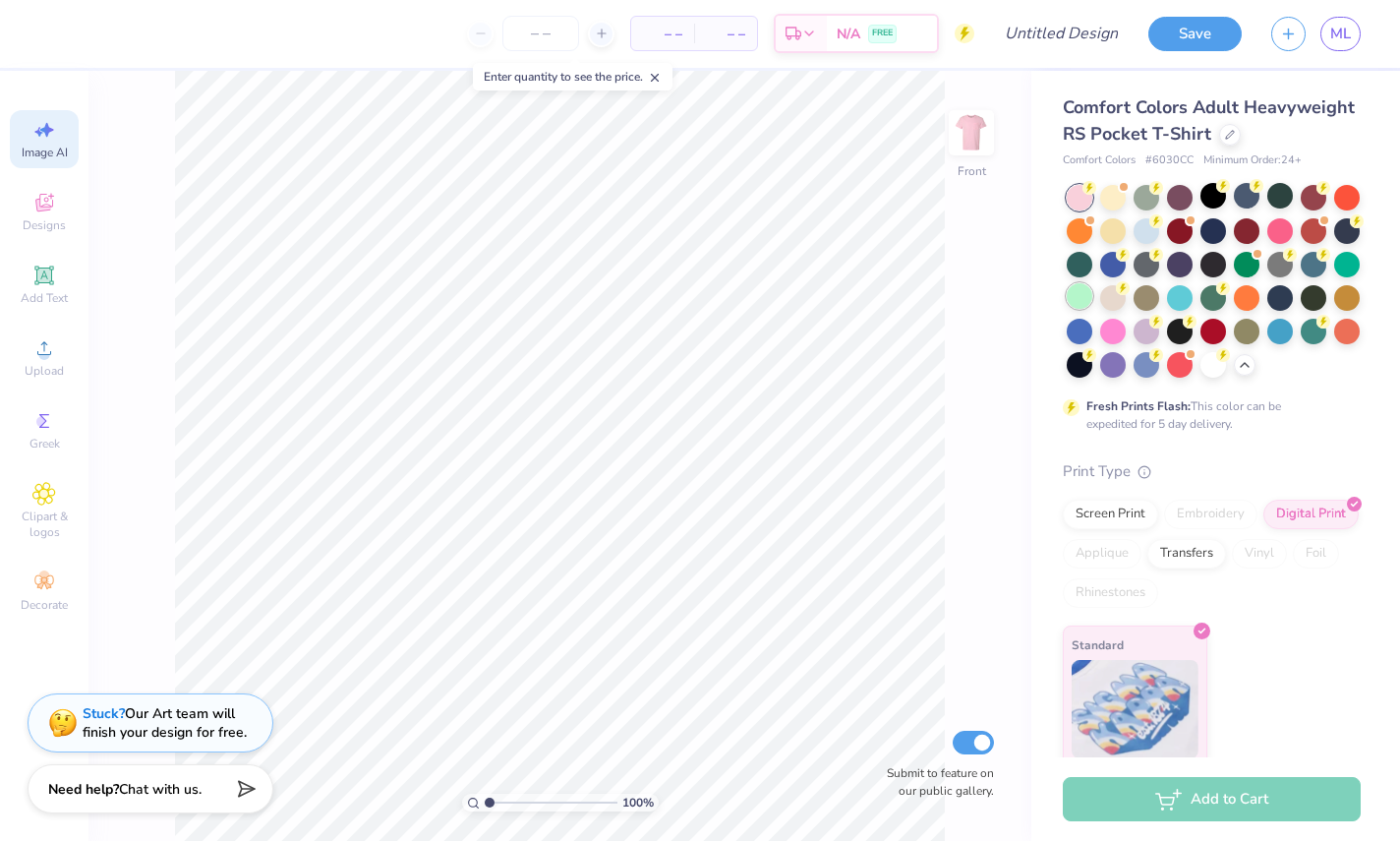
click at [1087, 299] on div at bounding box center [1079, 297] width 26 height 26
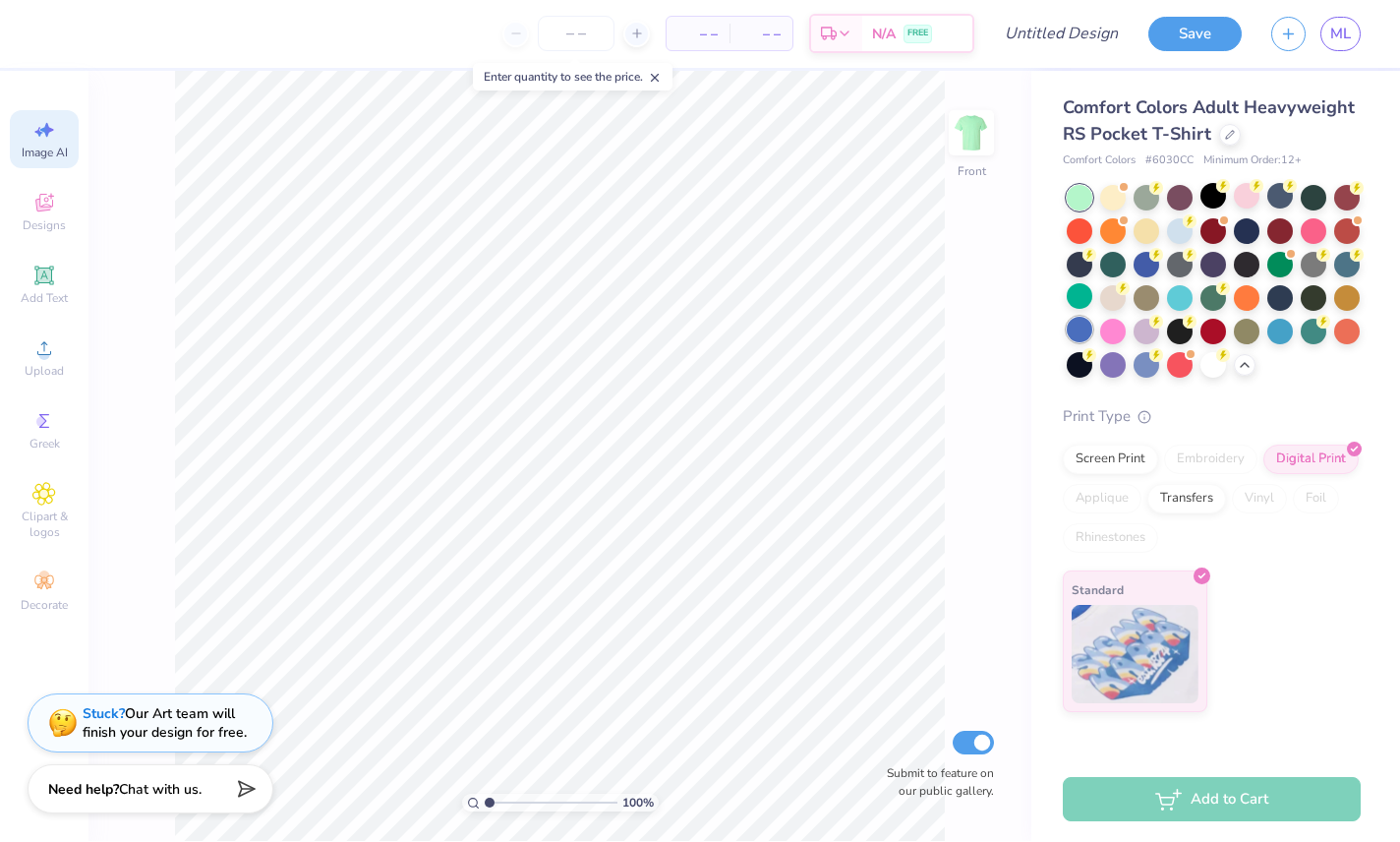
click at [1074, 330] on div at bounding box center [1079, 331] width 26 height 26
click at [1189, 300] on div at bounding box center [1214, 297] width 26 height 26
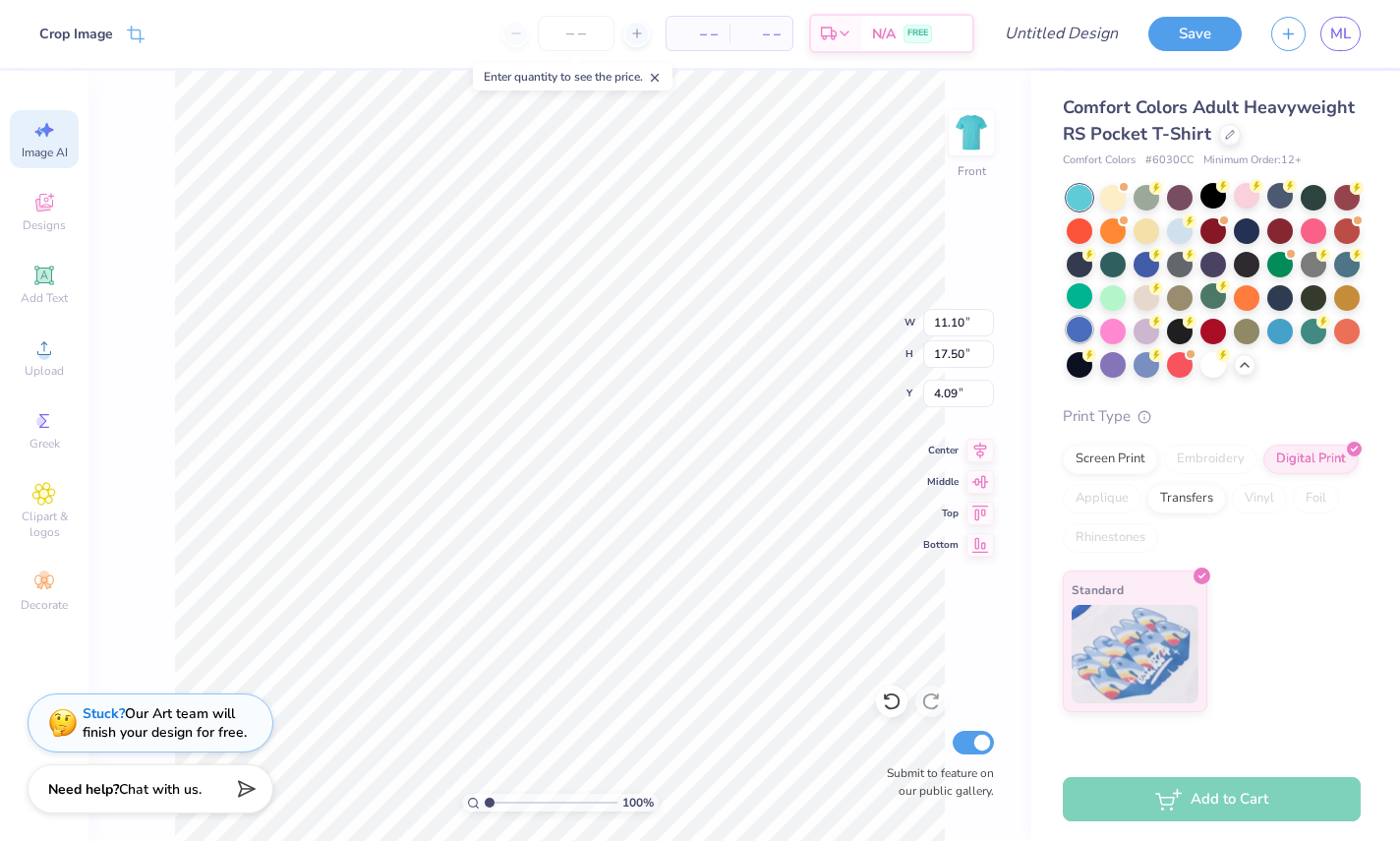
click at [1085, 335] on div at bounding box center [1079, 331] width 26 height 26
click at [1152, 268] on div at bounding box center [1147, 263] width 26 height 26
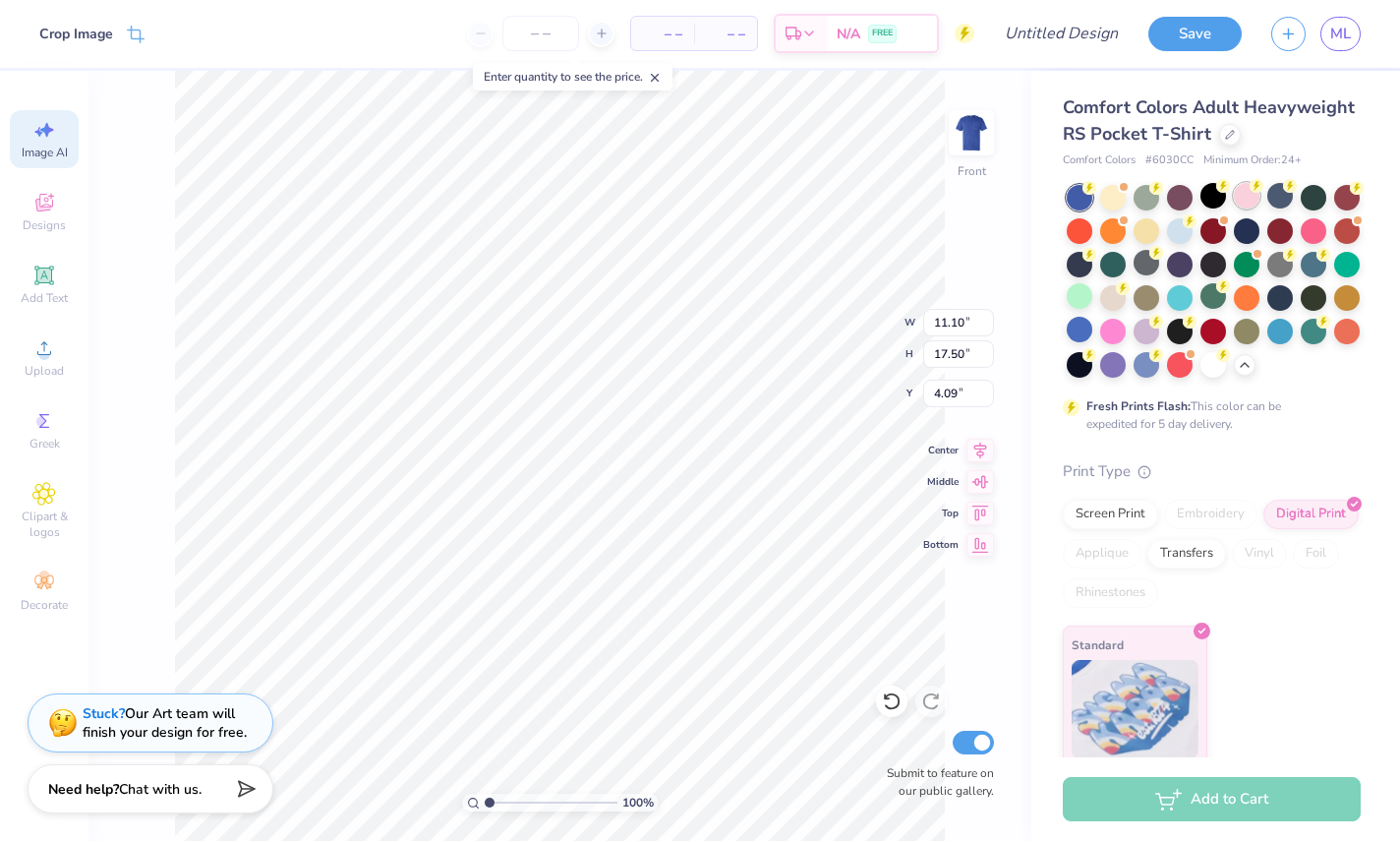
click at [1189, 212] on div at bounding box center [1213, 282] width 294 height 193
type input "3.00"
click at [1189, 201] on div at bounding box center [1247, 197] width 26 height 26
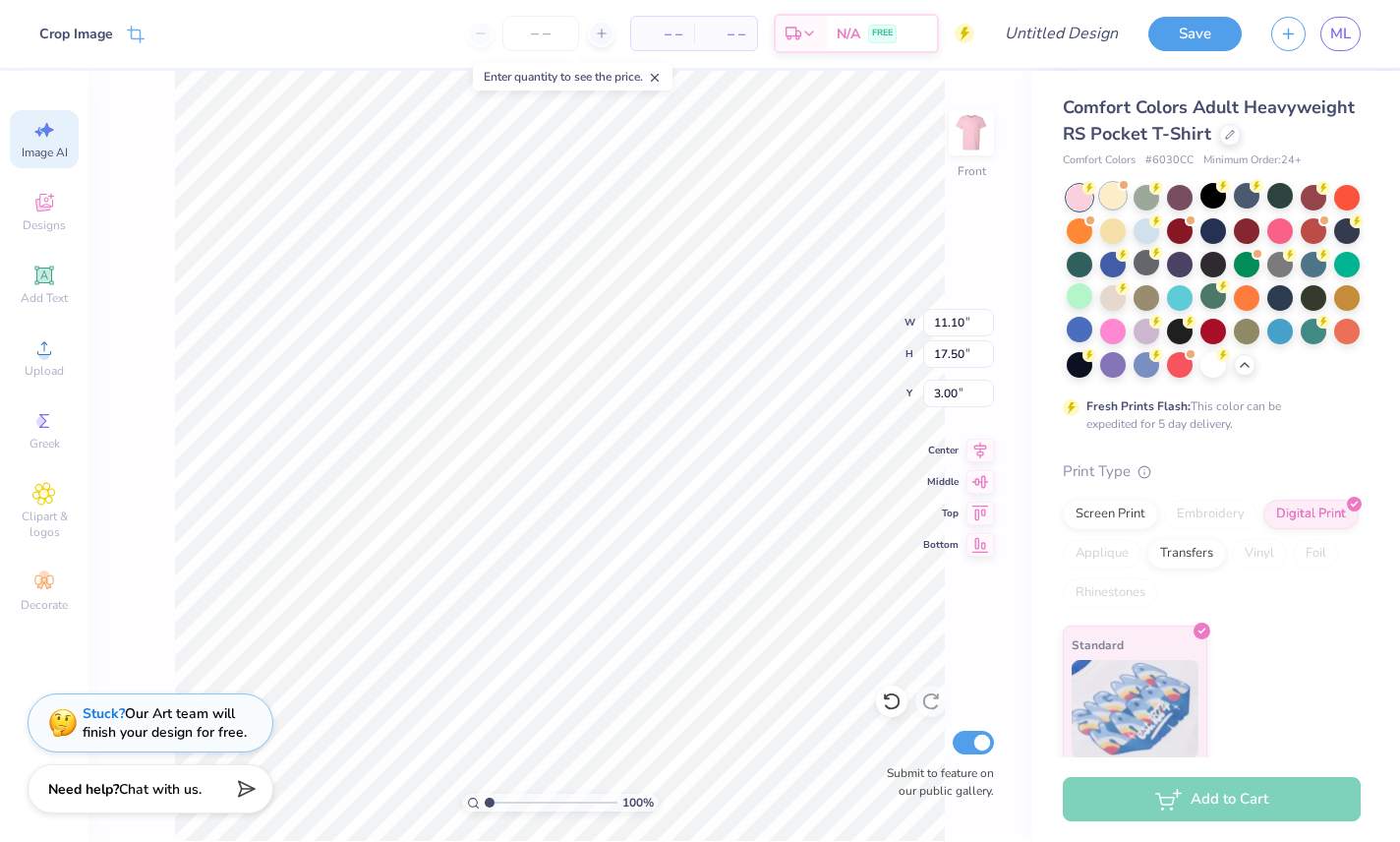
click at [1118, 200] on div at bounding box center [1113, 197] width 26 height 26
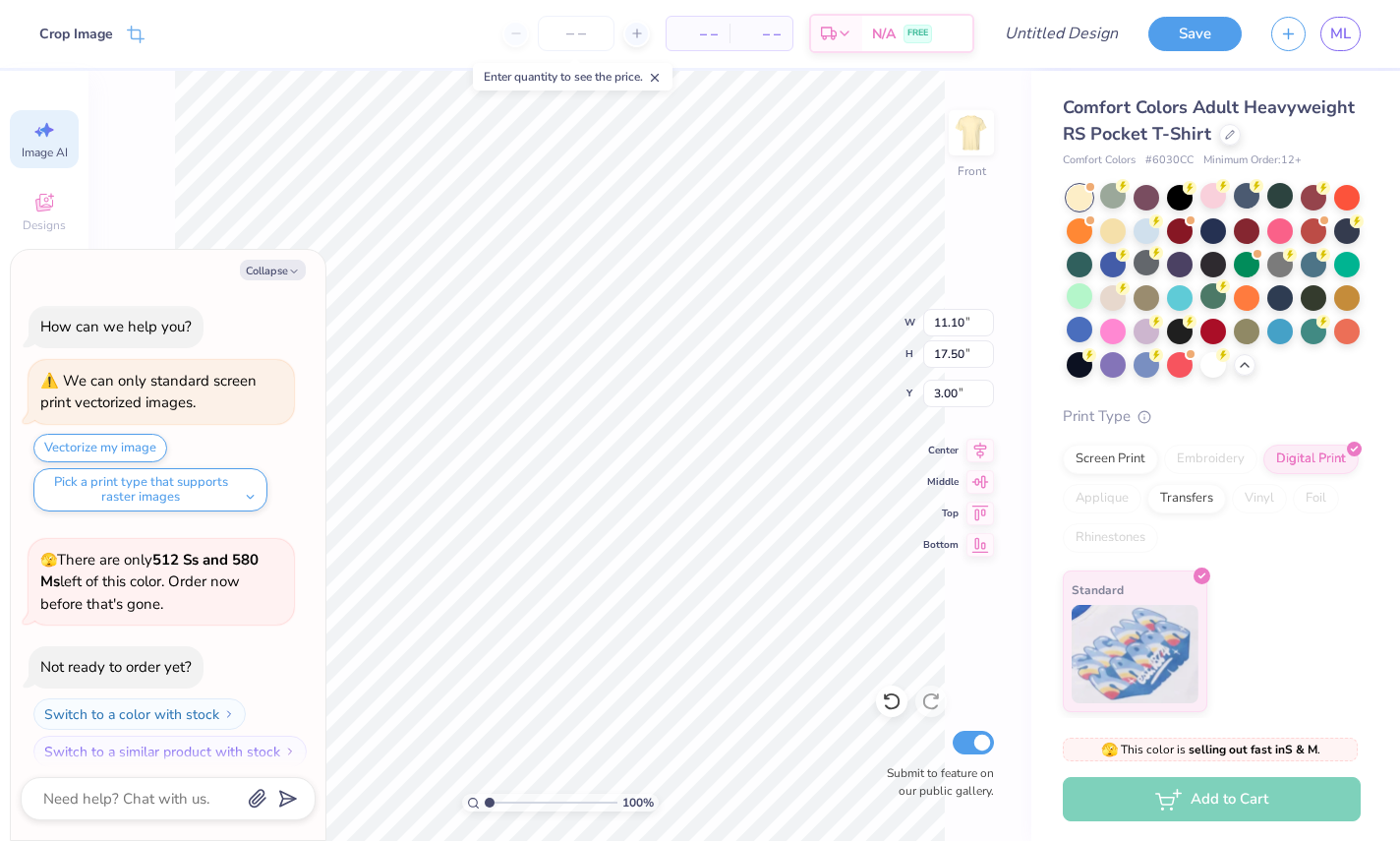
scroll to position [18, 0]
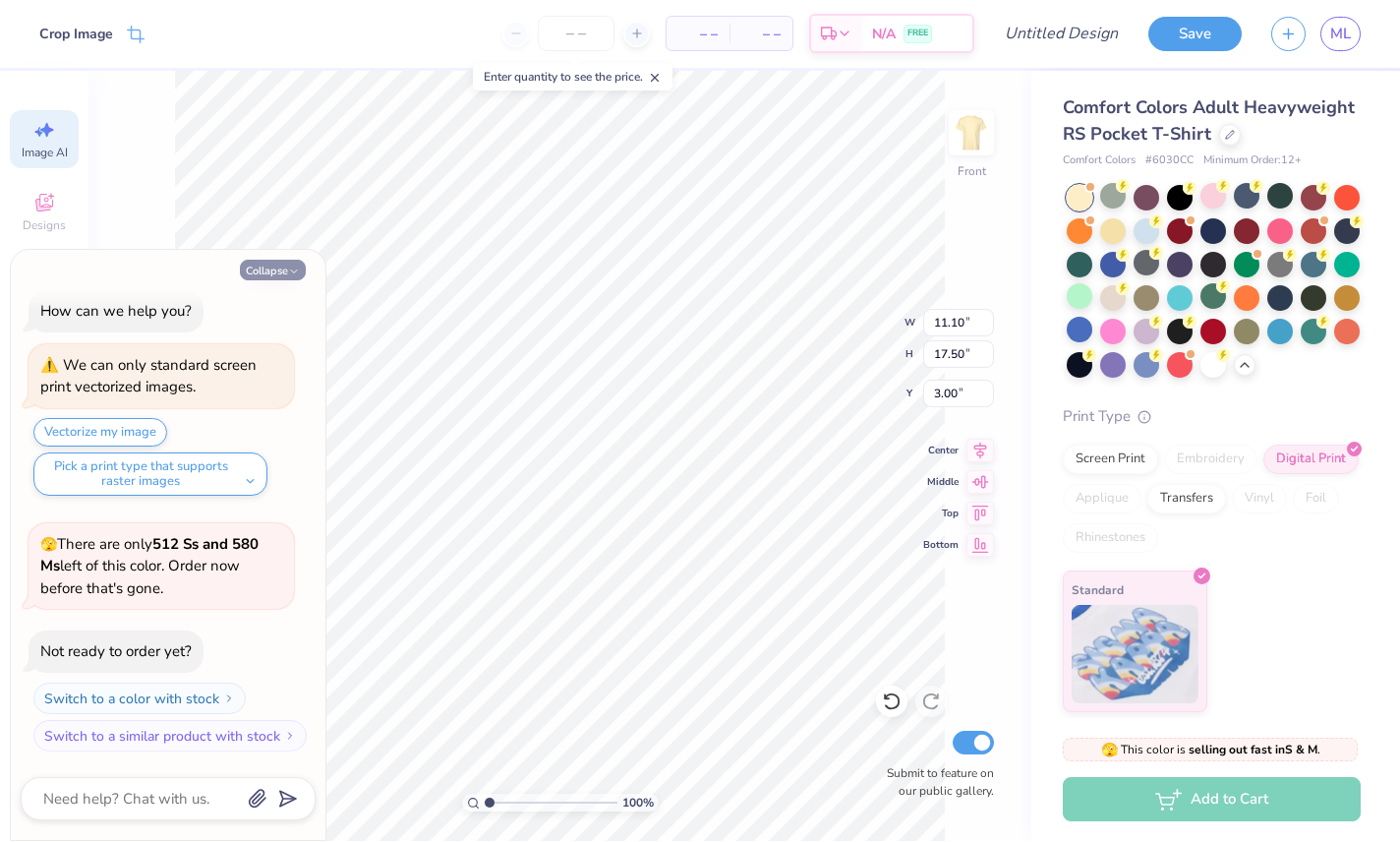
click at [268, 274] on button "Collapse" at bounding box center [272, 270] width 66 height 21
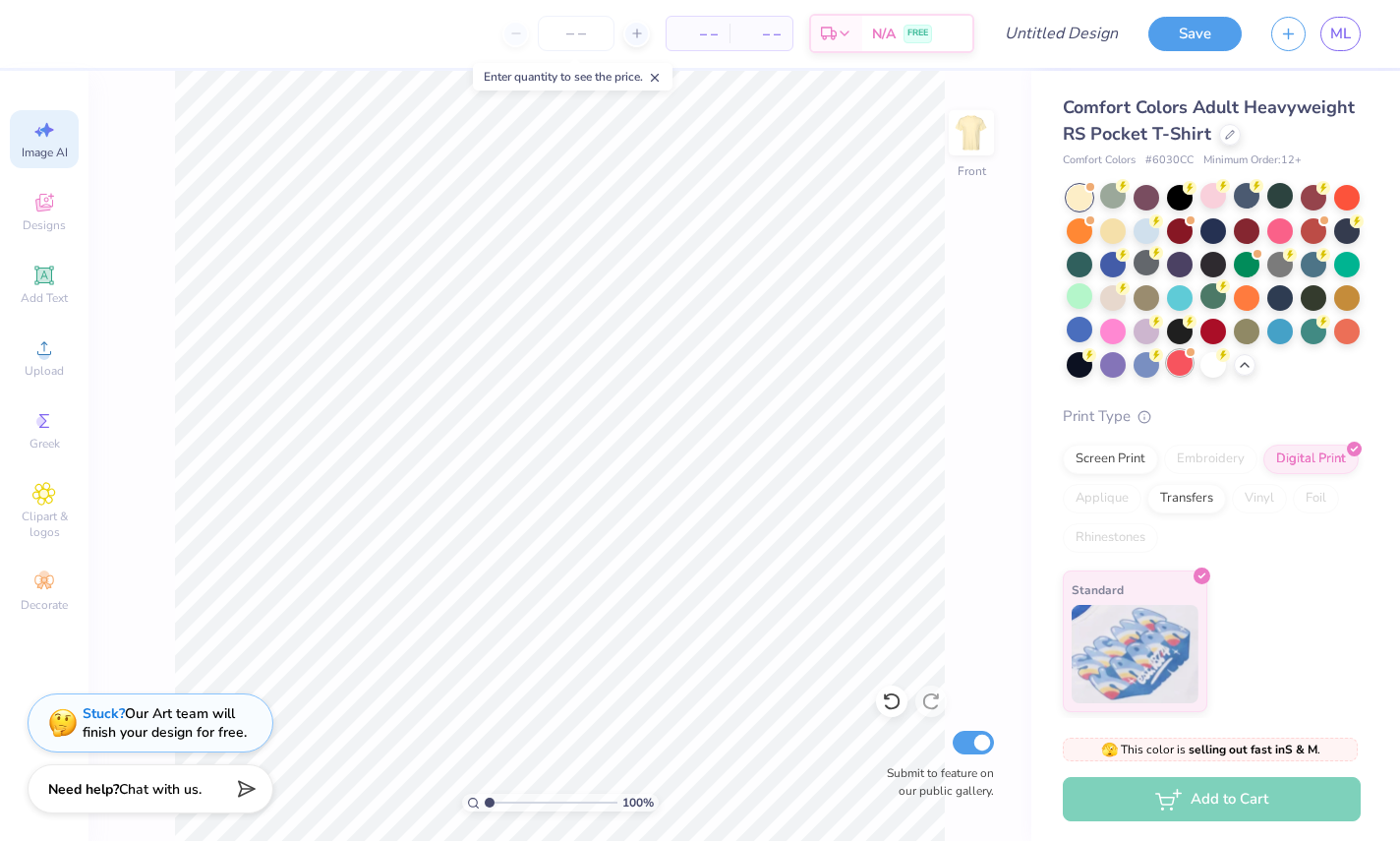
click at [1179, 367] on div at bounding box center [1180, 365] width 26 height 26
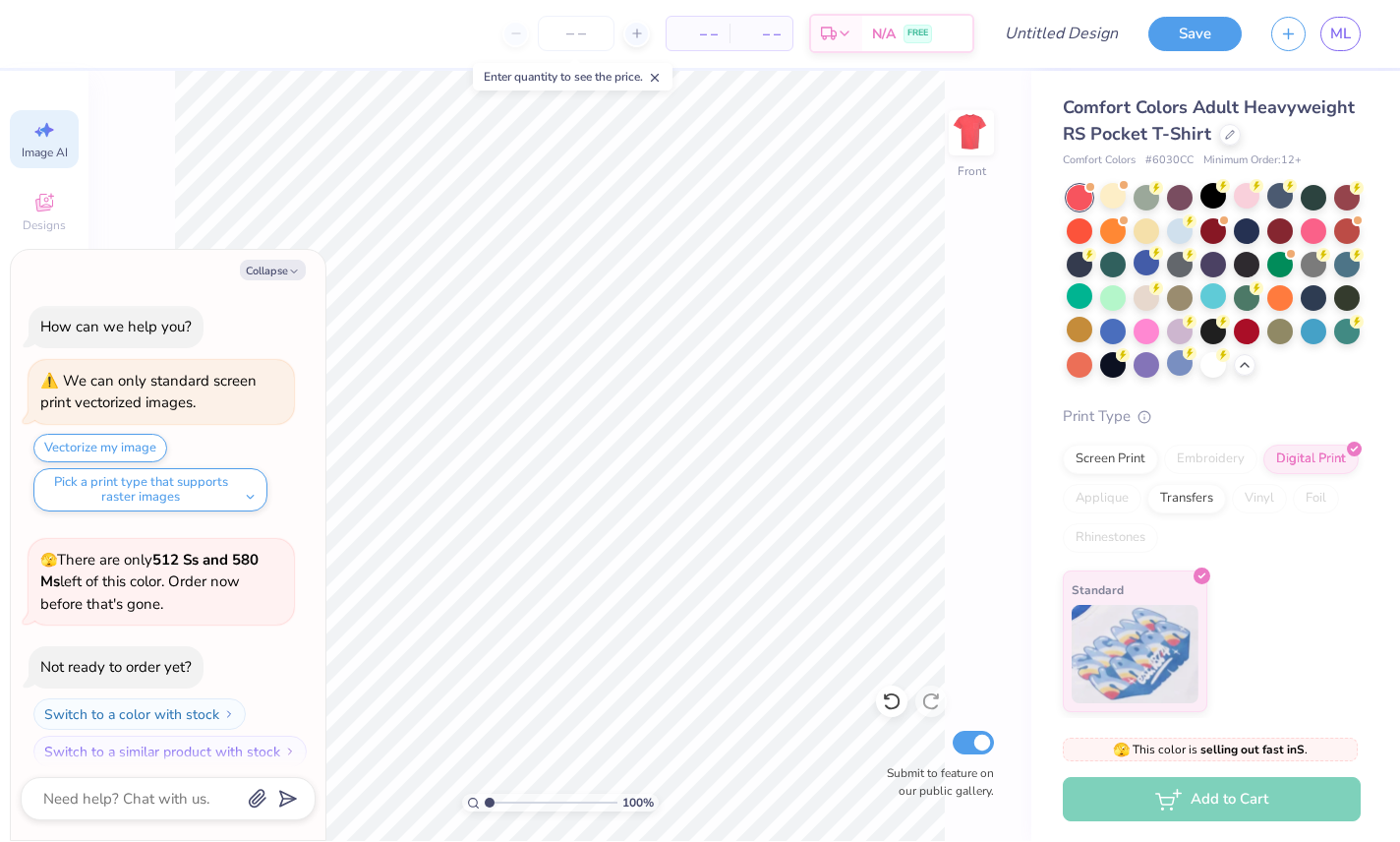
scroll to position [250, 0]
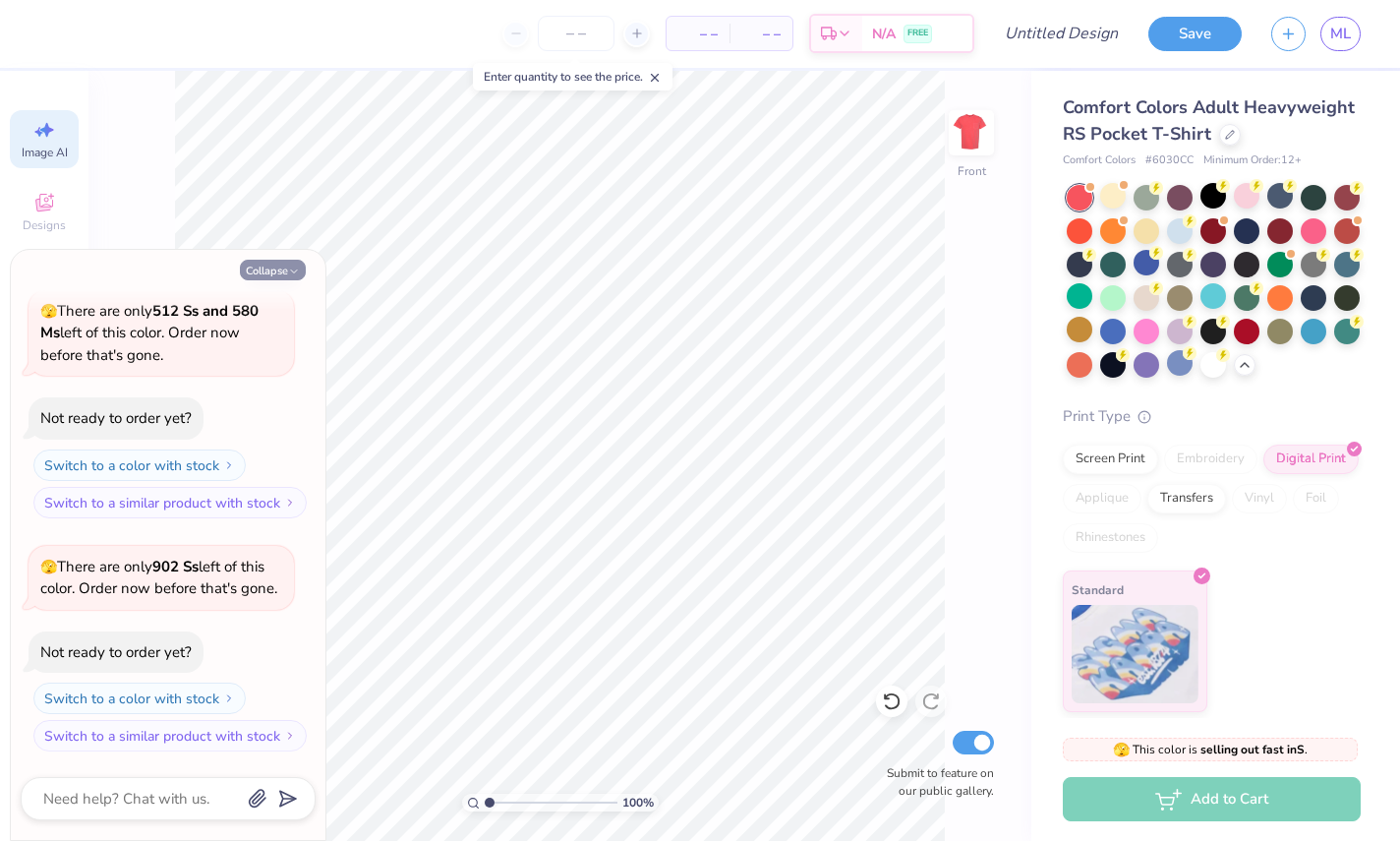
click at [267, 279] on button "Collapse" at bounding box center [272, 270] width 66 height 21
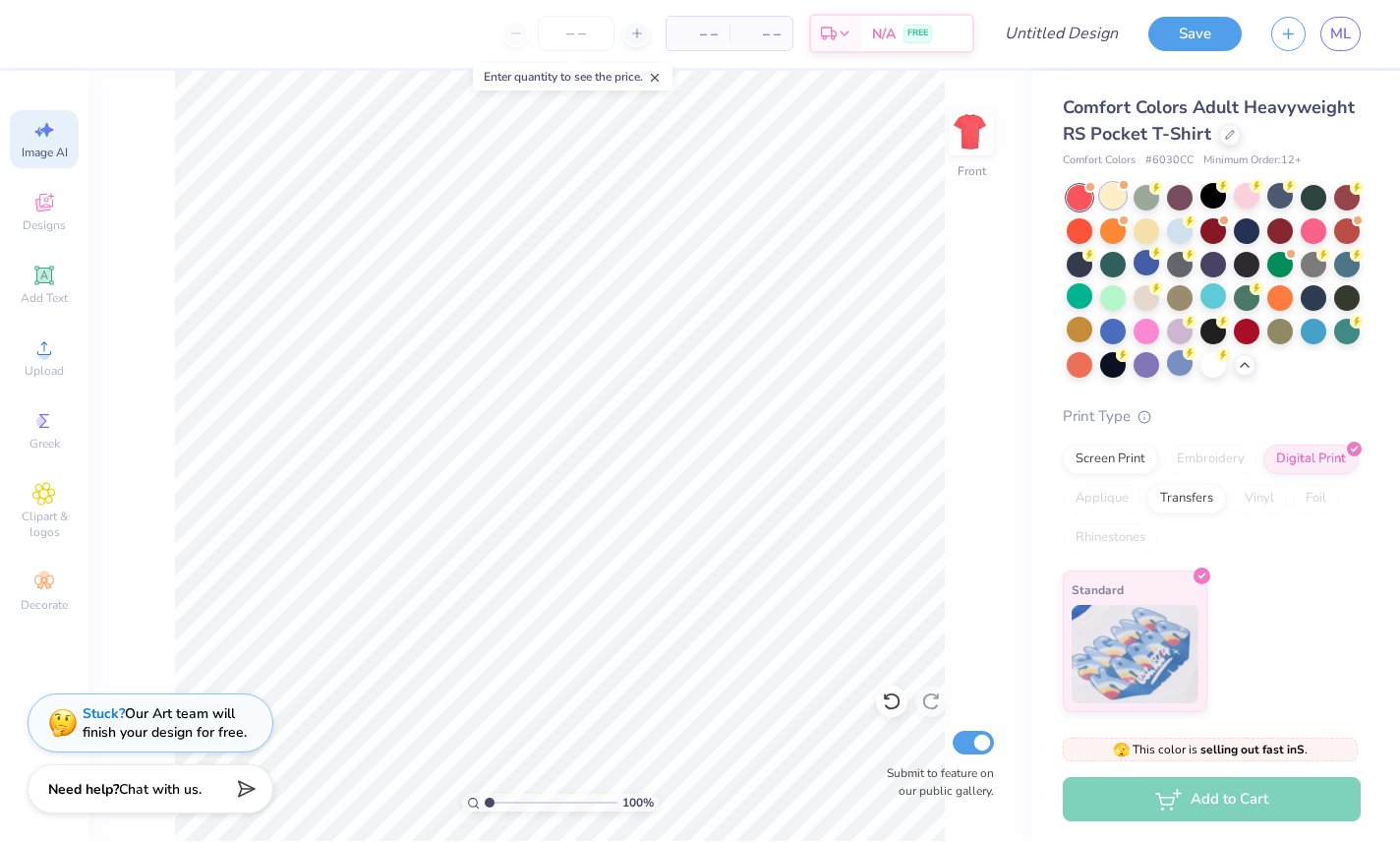
click at [1119, 201] on div at bounding box center [1113, 197] width 26 height 26
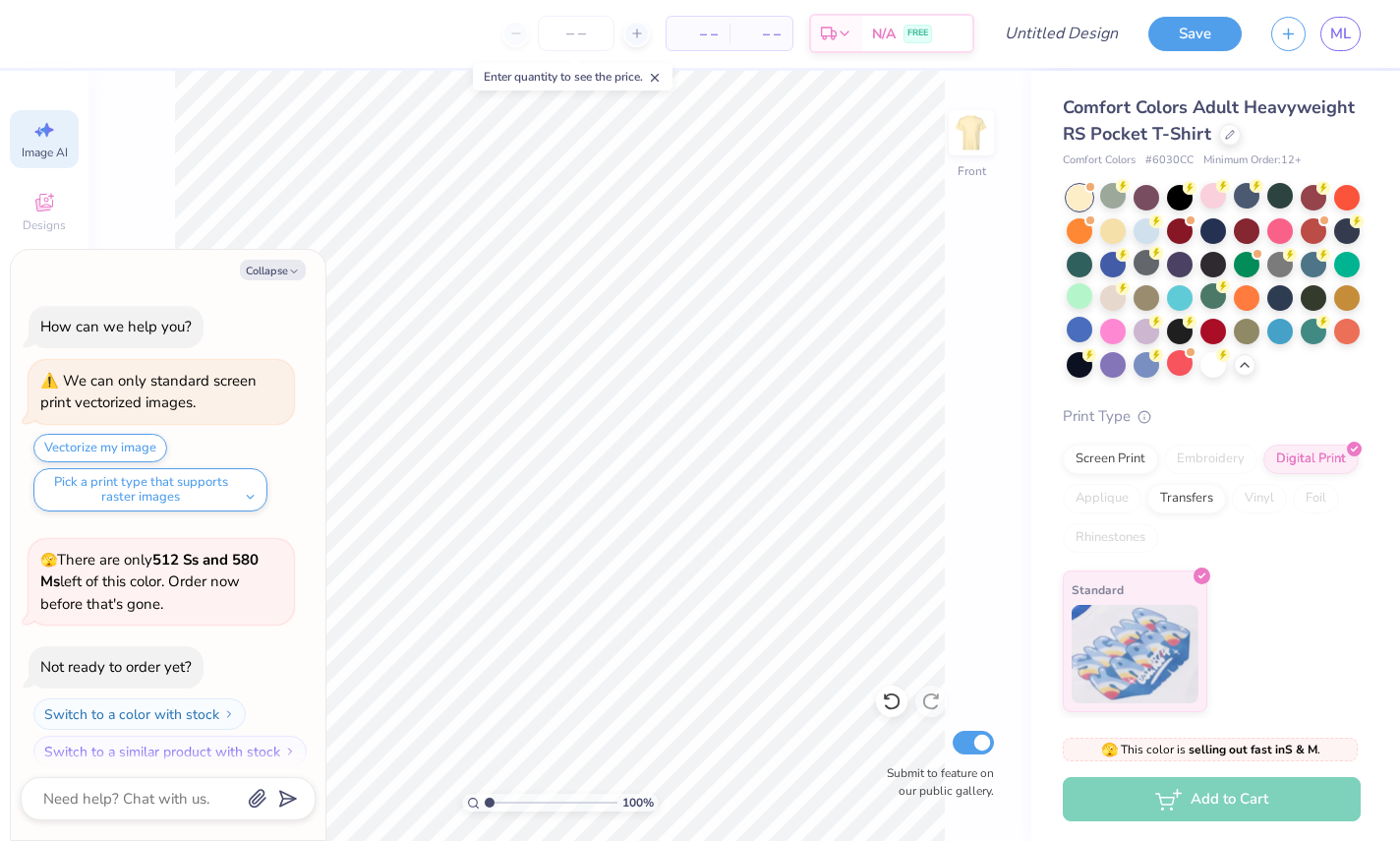
scroll to position [503, 0]
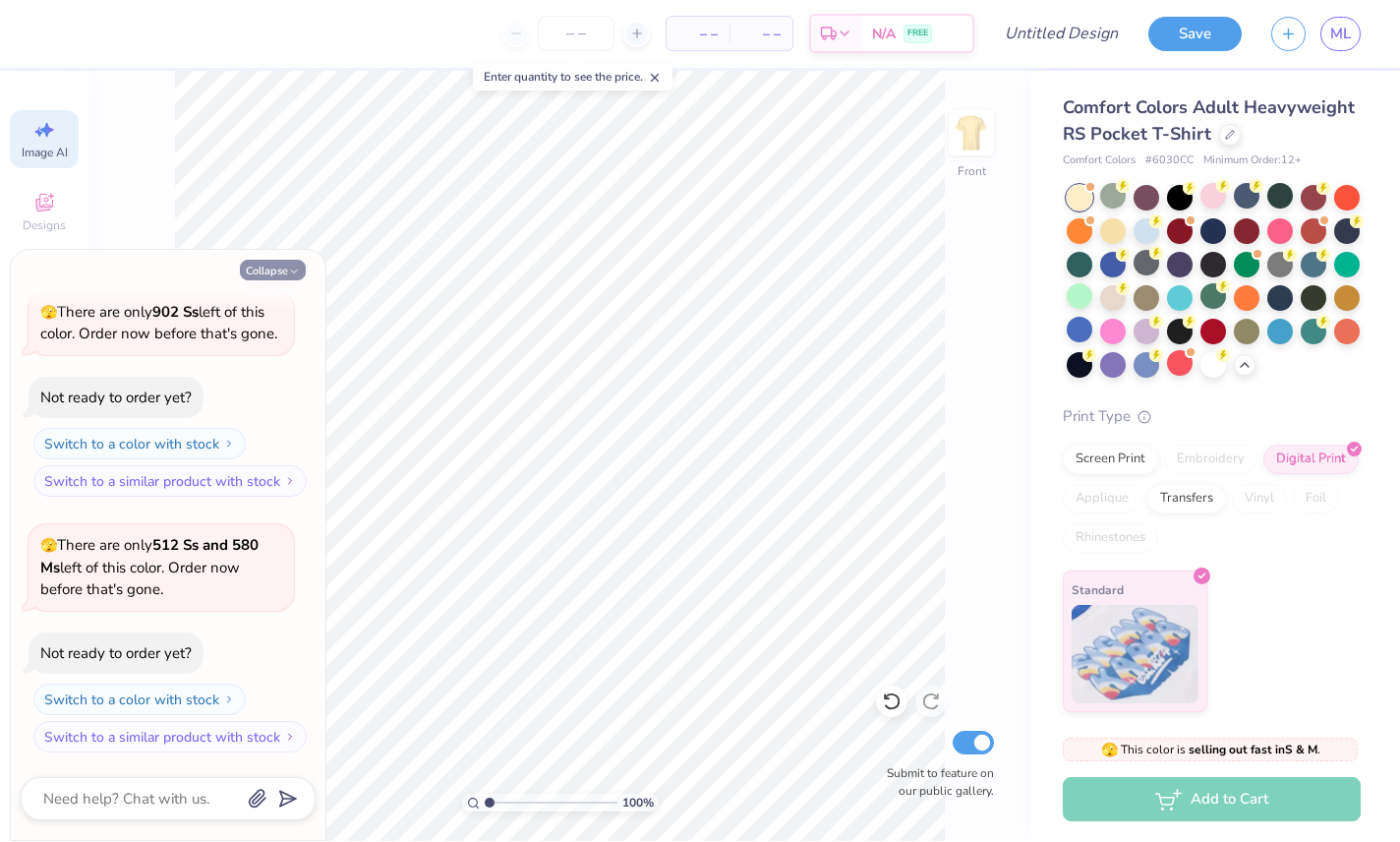
click at [250, 272] on button "Collapse" at bounding box center [272, 270] width 66 height 21
type textarea "x"
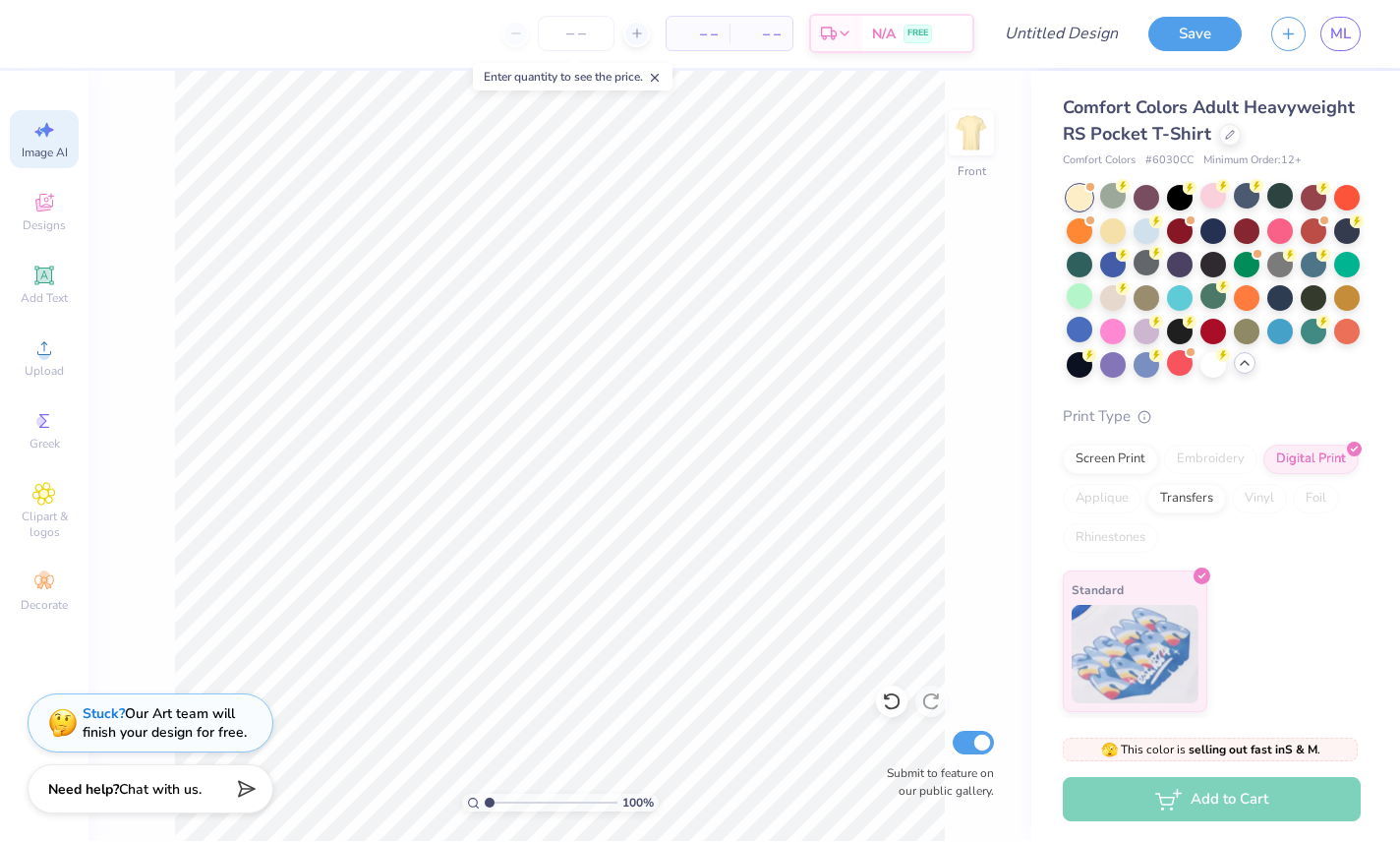
click at [1189, 368] on icon at bounding box center [1245, 364] width 16 height 16
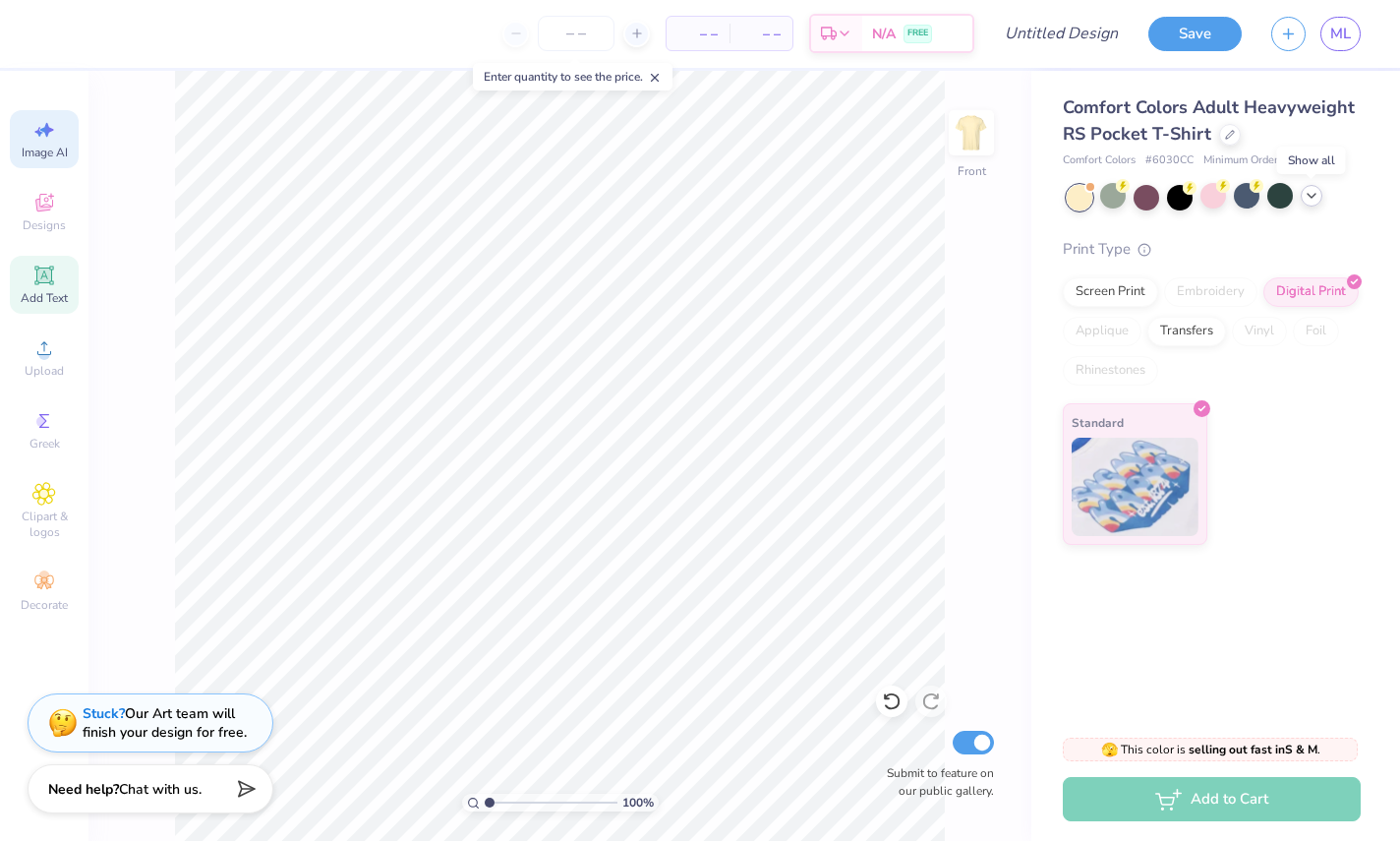
click at [38, 281] on icon at bounding box center [44, 275] width 19 height 19
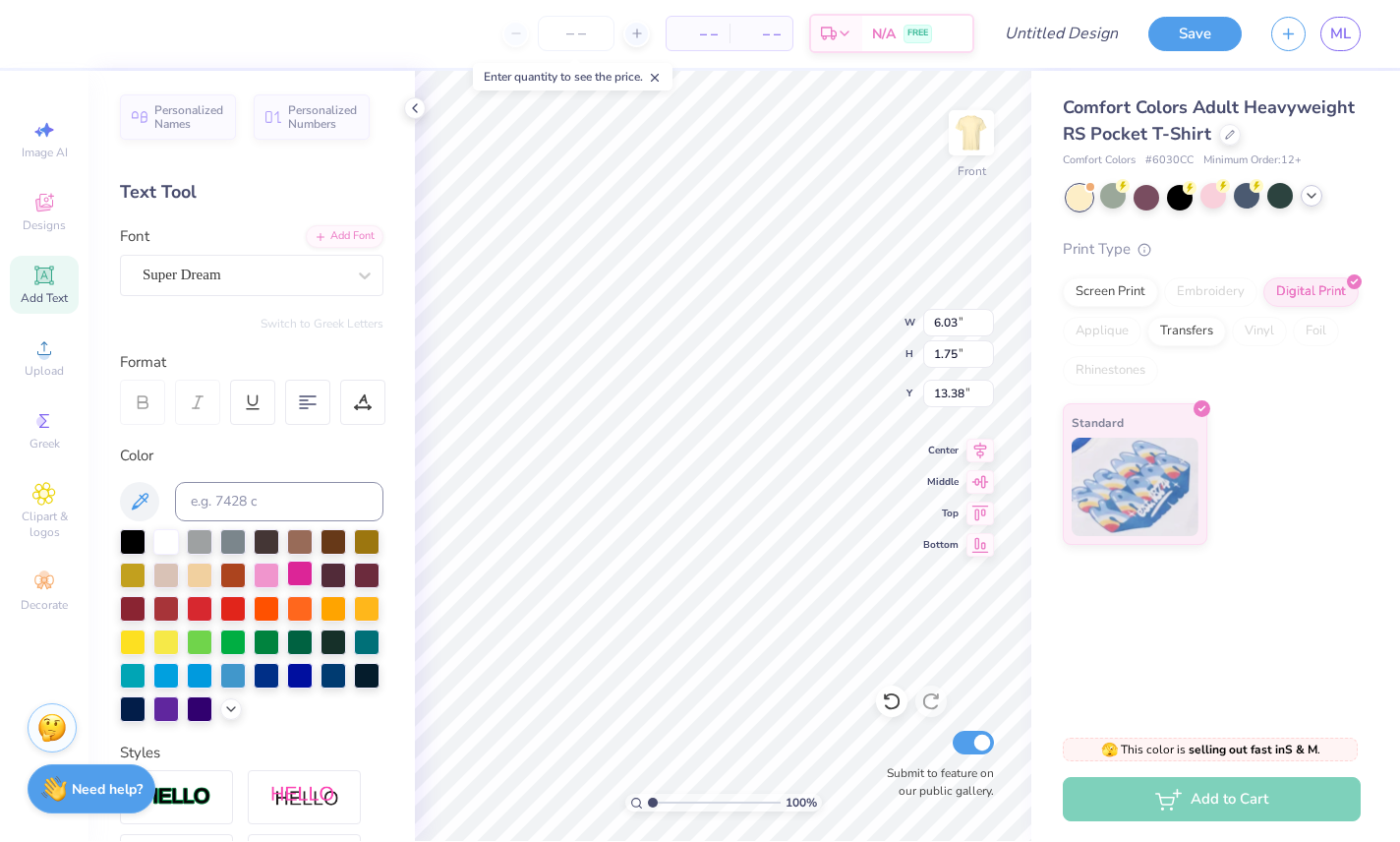
click at [303, 585] on div at bounding box center [300, 575] width 26 height 26
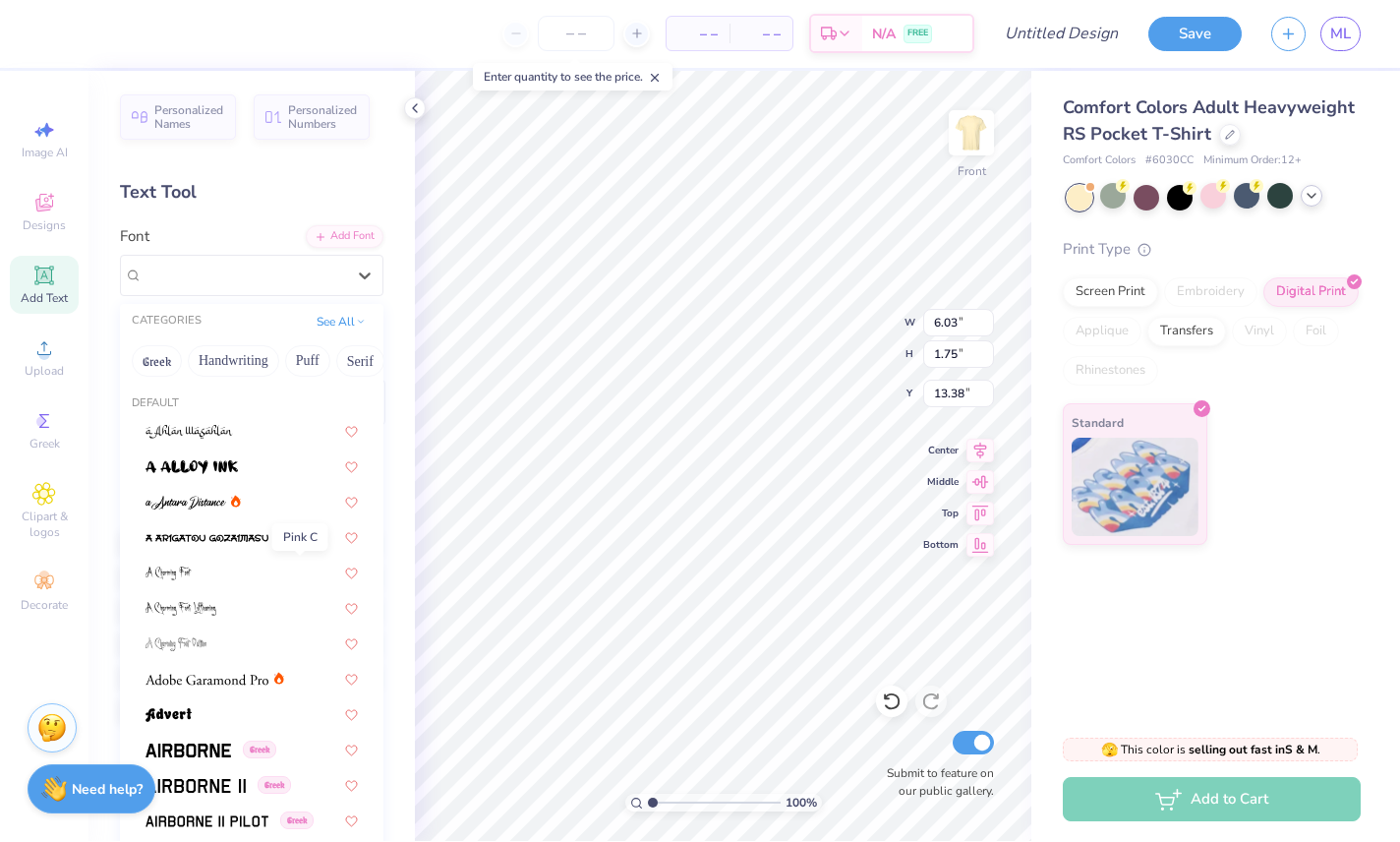
type input "21.75"
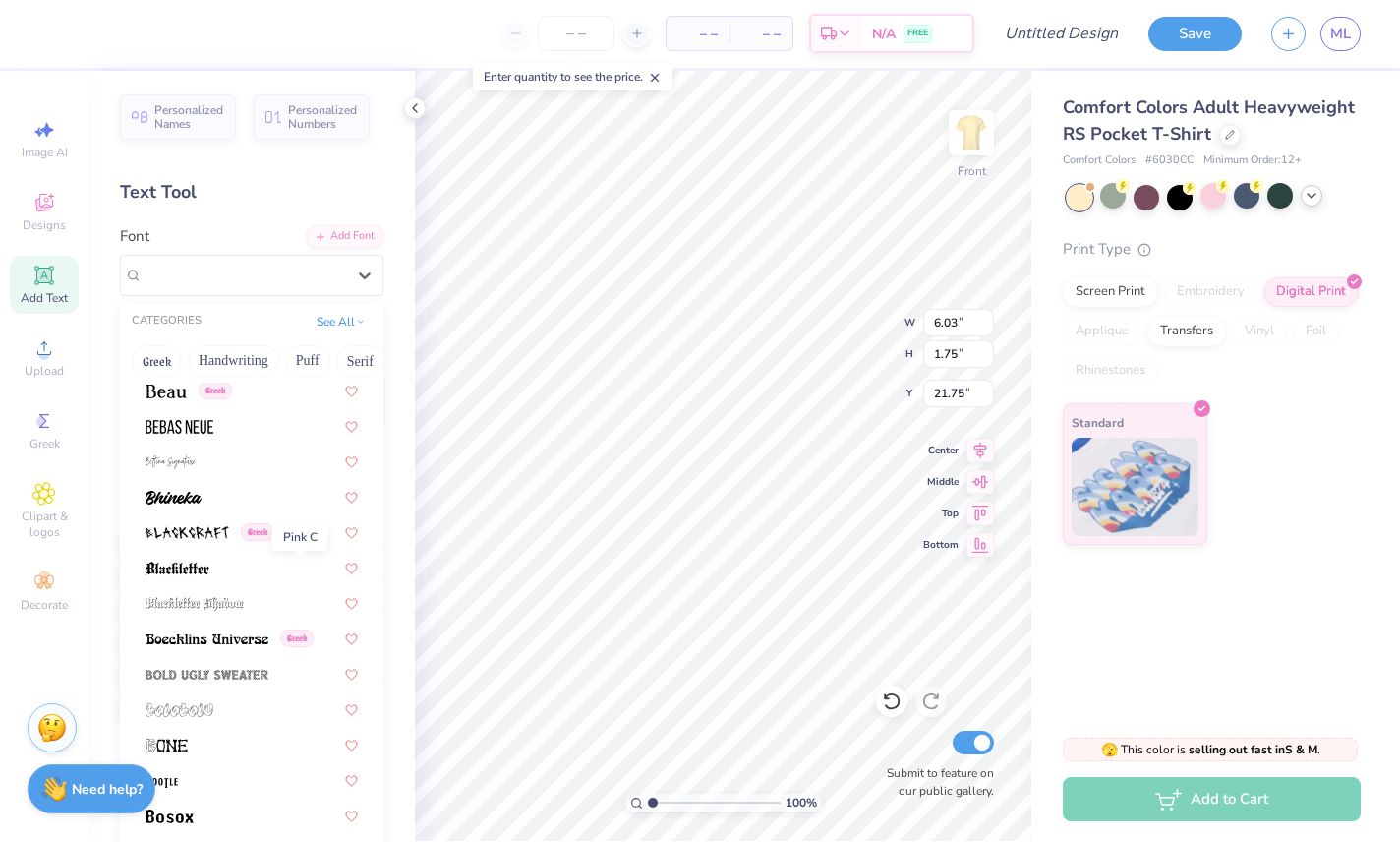
scroll to position [870, 0]
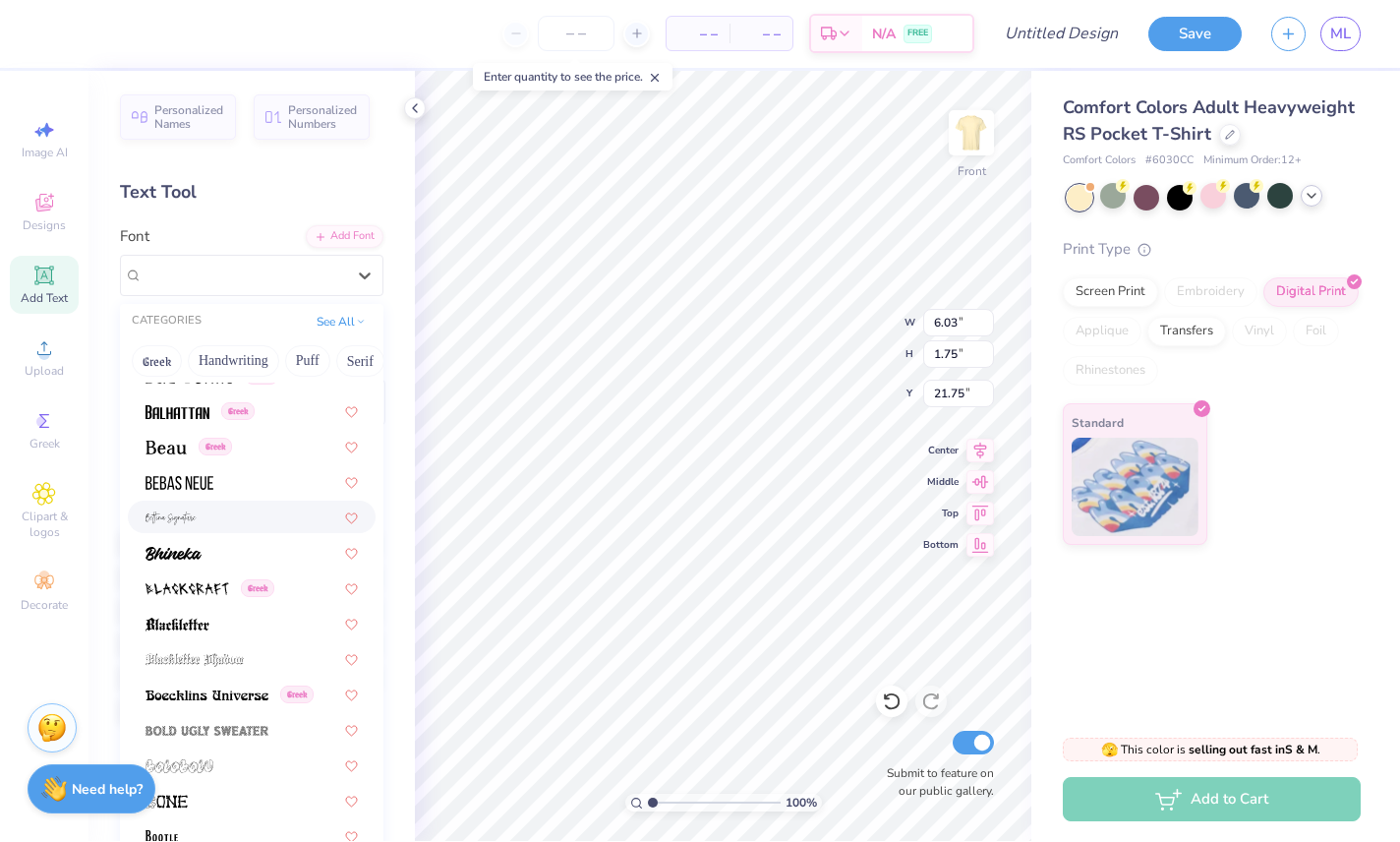
click at [158, 519] on img at bounding box center [171, 519] width 51 height 14
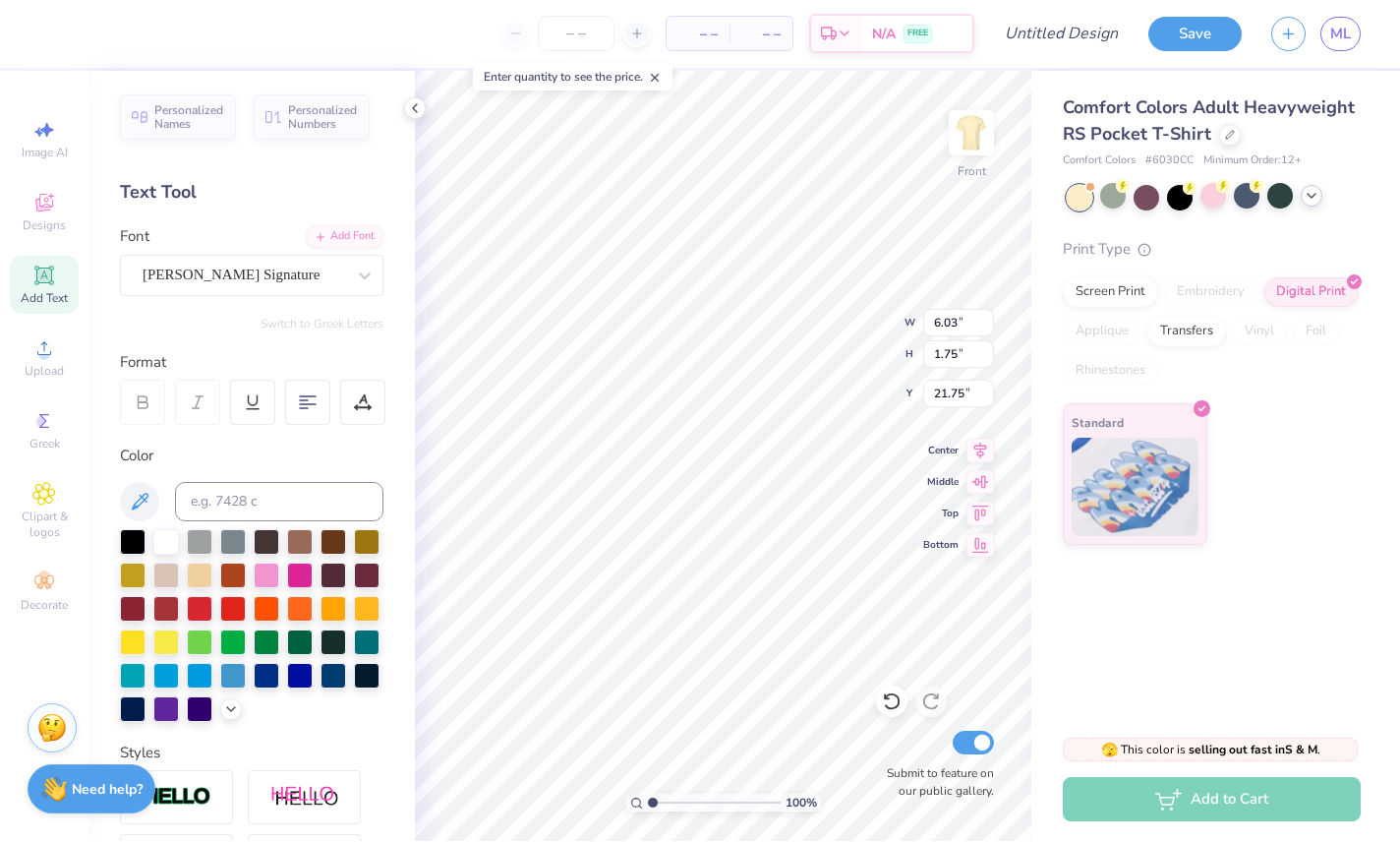
type input "10.49"
type input "5.12"
type input "20.06"
type textarea "k"
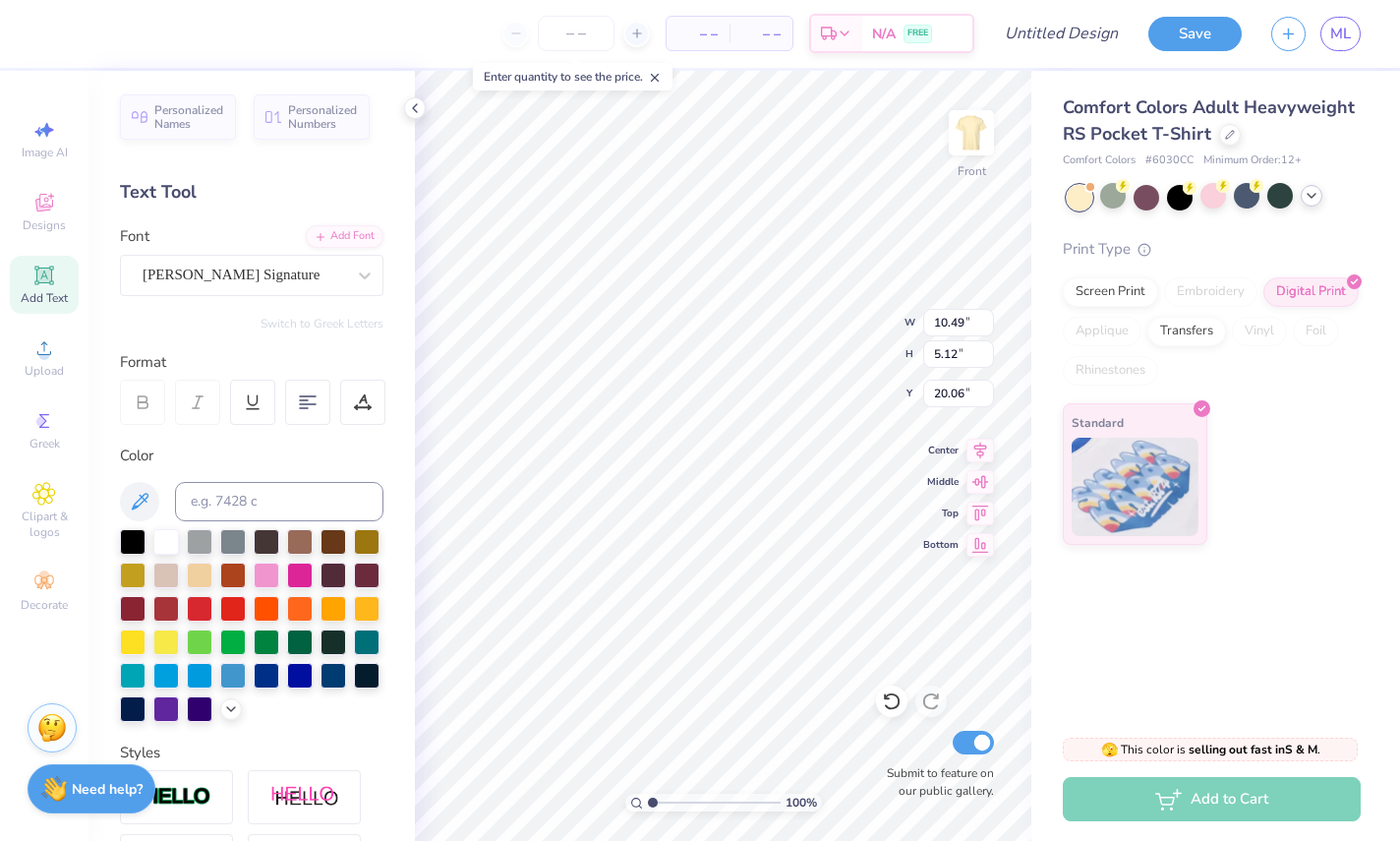
type textarea "Kappa Sigma of Alpha Chi Omega"
type input "10.73"
type input "1.37"
type input "20.96"
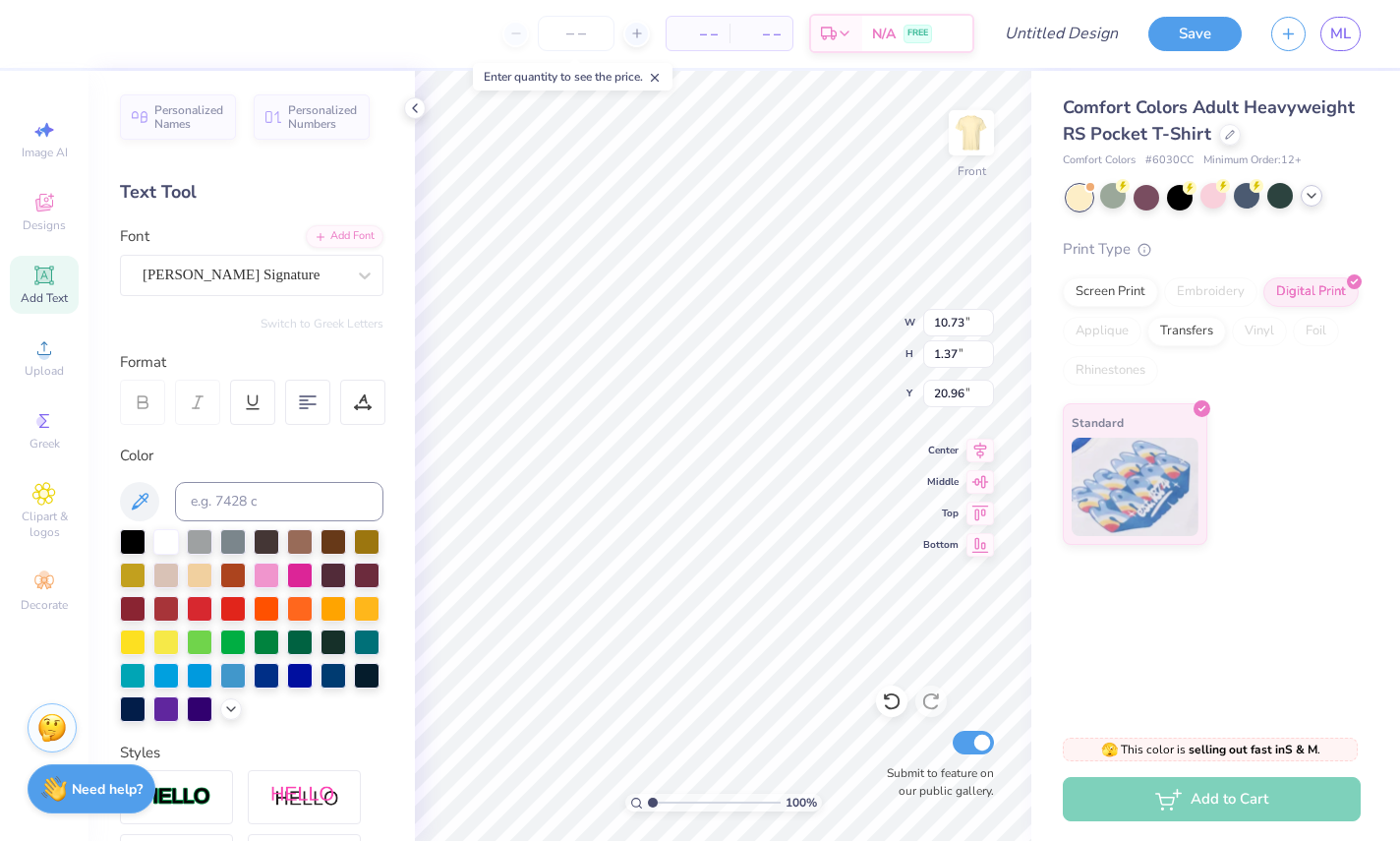
type textarea "Kappa Sigma Chapter of Alpha Chi Omega"
type input "12.38"
type input "1.36"
type input "22.16"
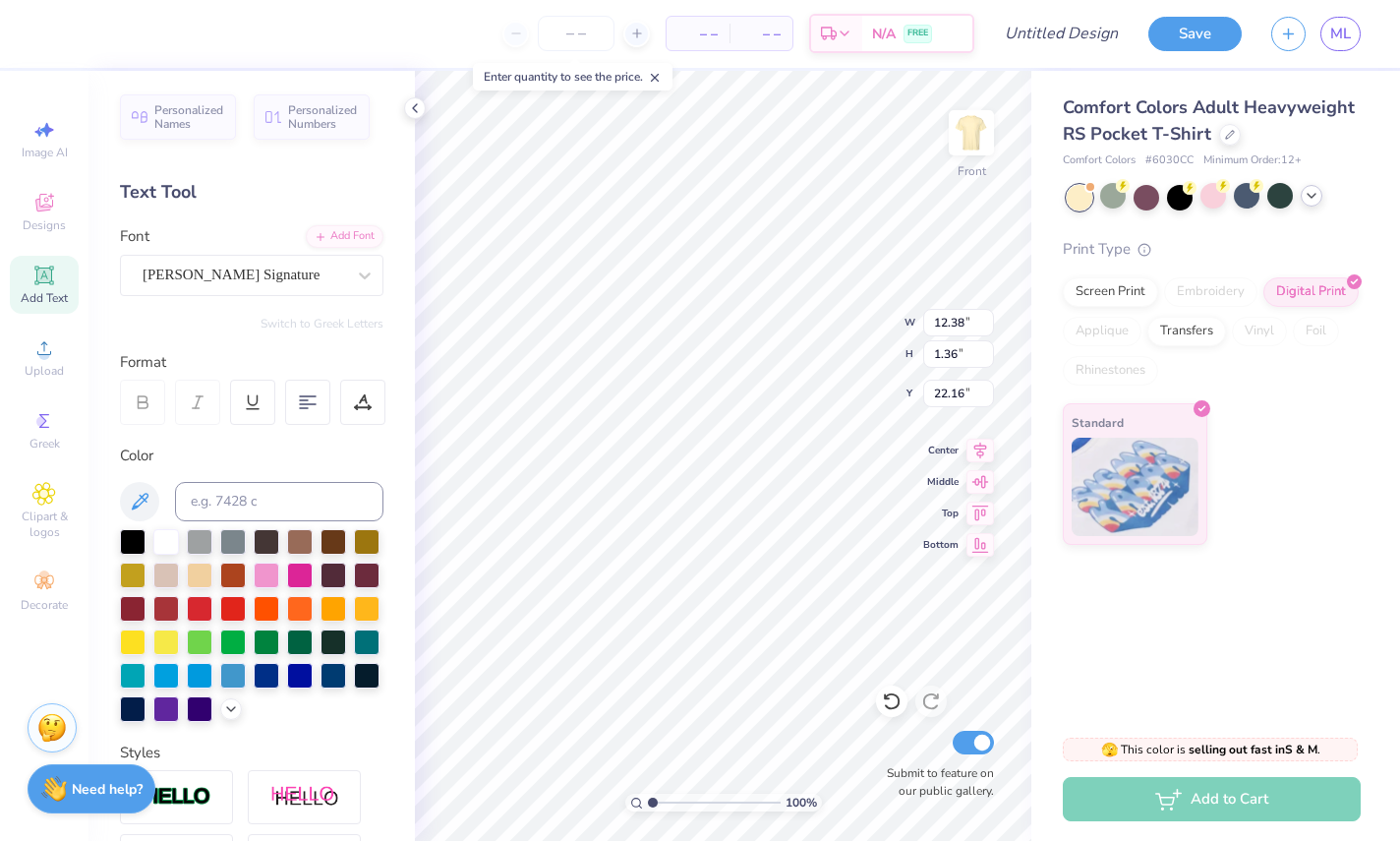
type input "11.10"
type input "17.50"
type input "3.00"
type input "12.38"
type input "1.36"
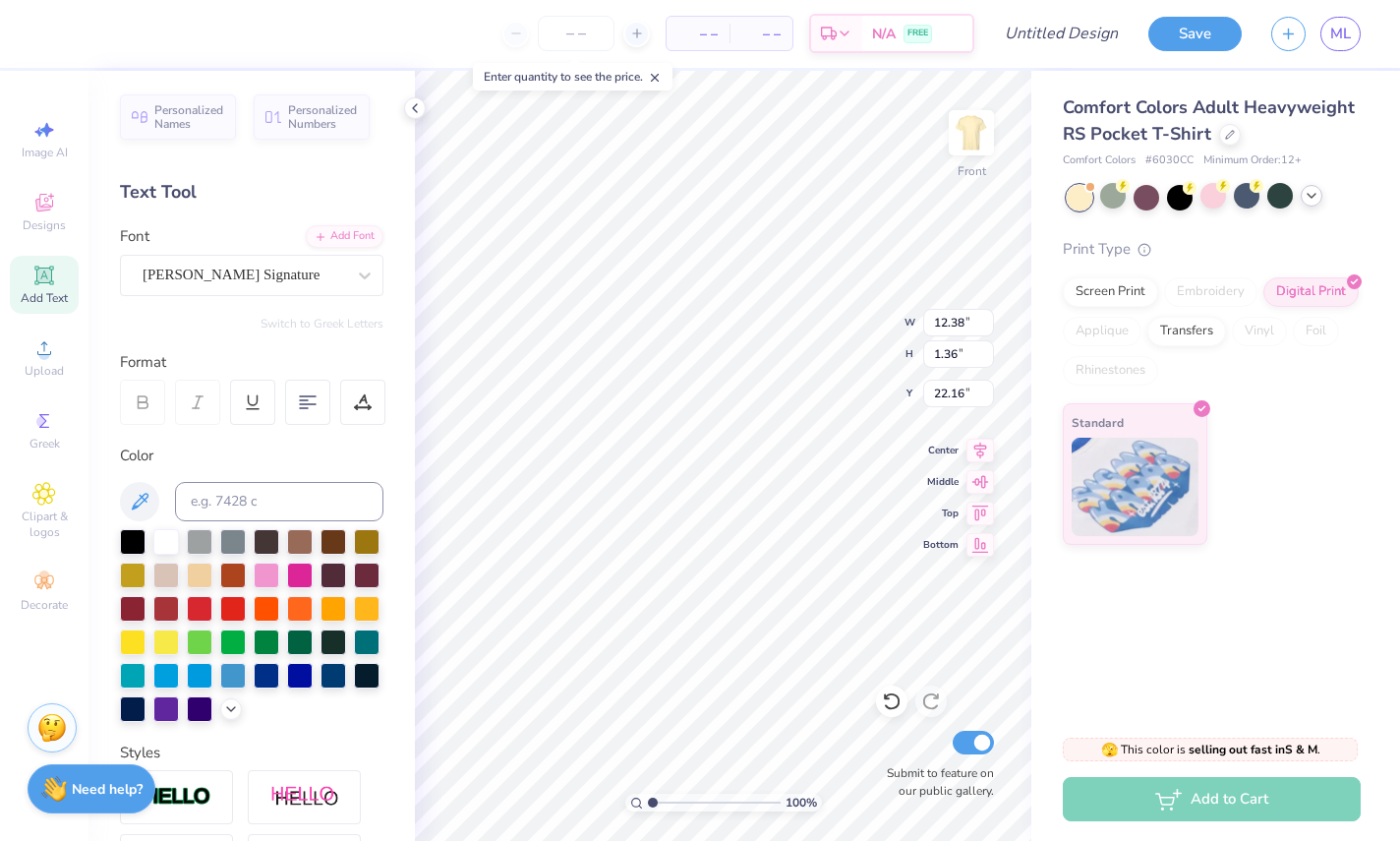
type input "20.99"
click at [969, 134] on img at bounding box center [970, 133] width 78 height 78
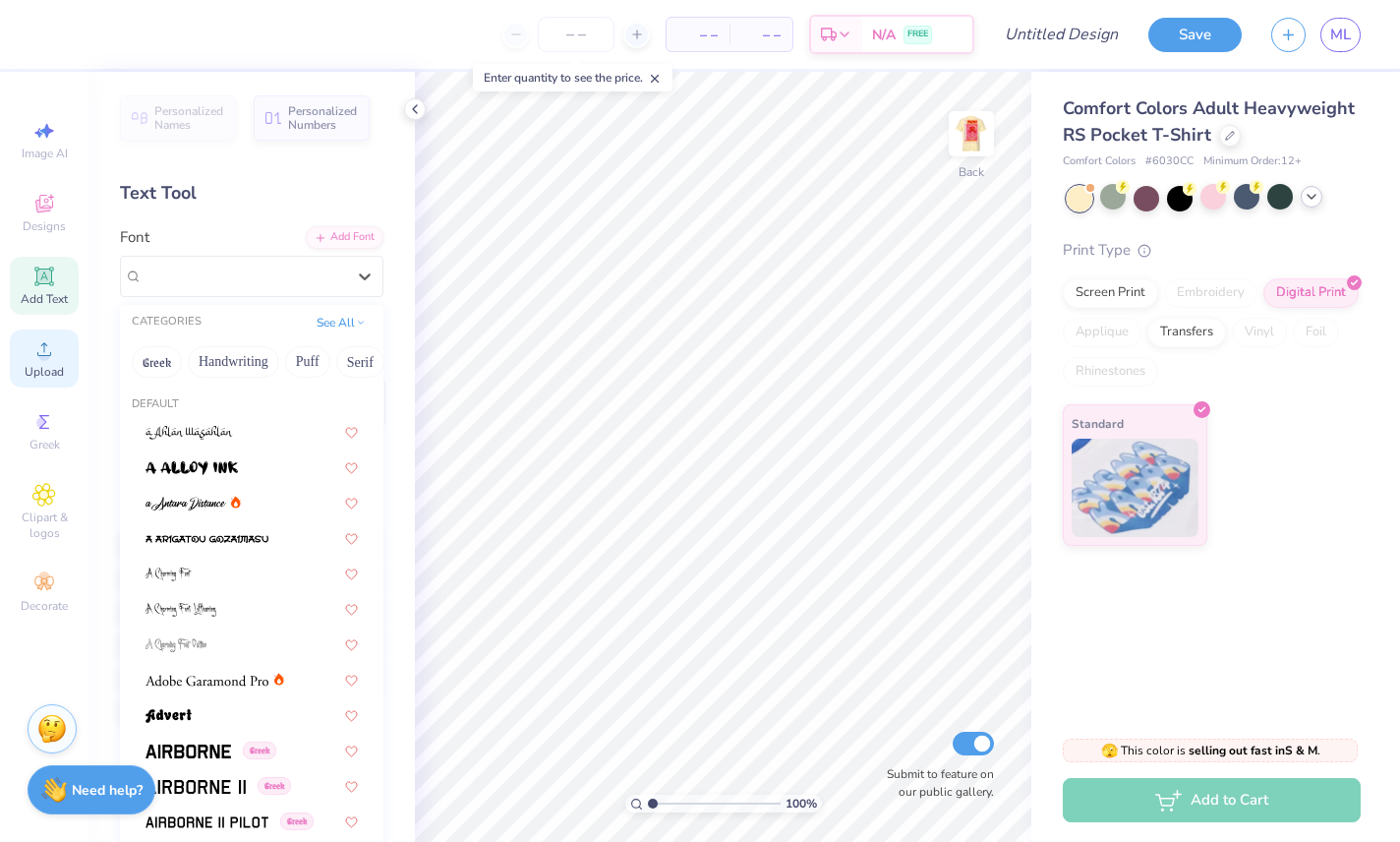
click at [43, 361] on circle at bounding box center [44, 356] width 11 height 11
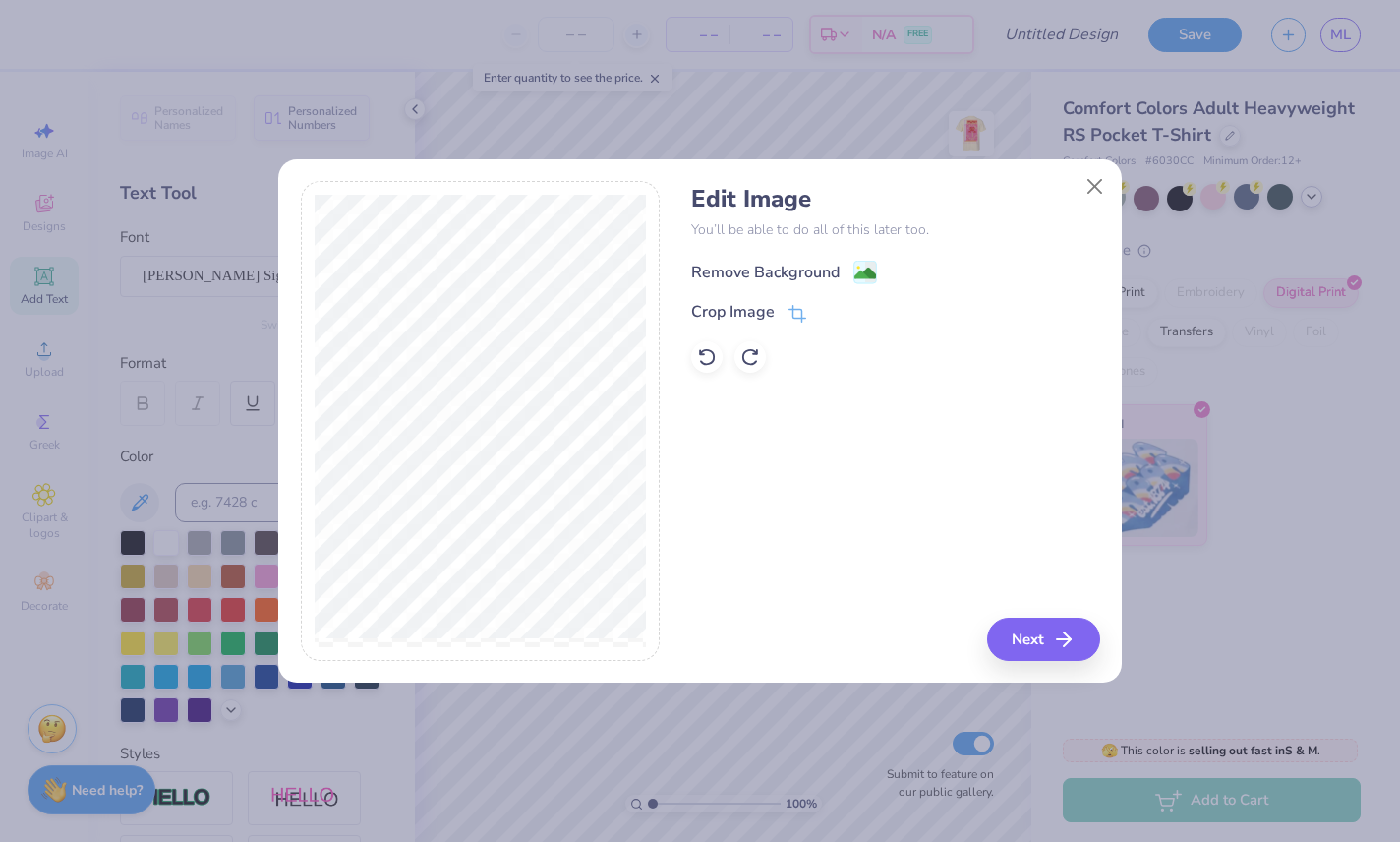
click at [859, 276] on image at bounding box center [865, 273] width 22 height 22
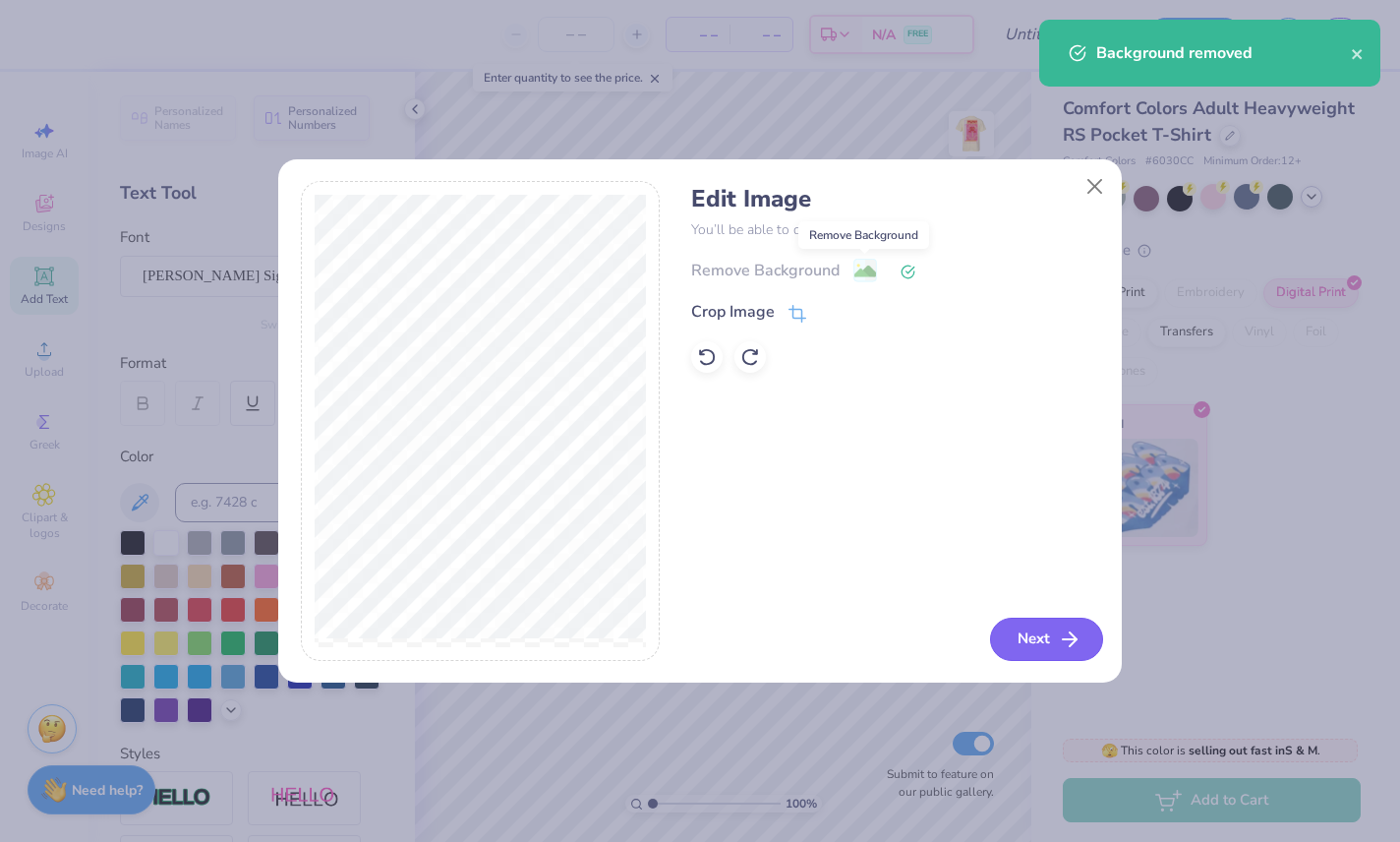
click at [1070, 651] on button "Next" at bounding box center [1047, 640] width 113 height 44
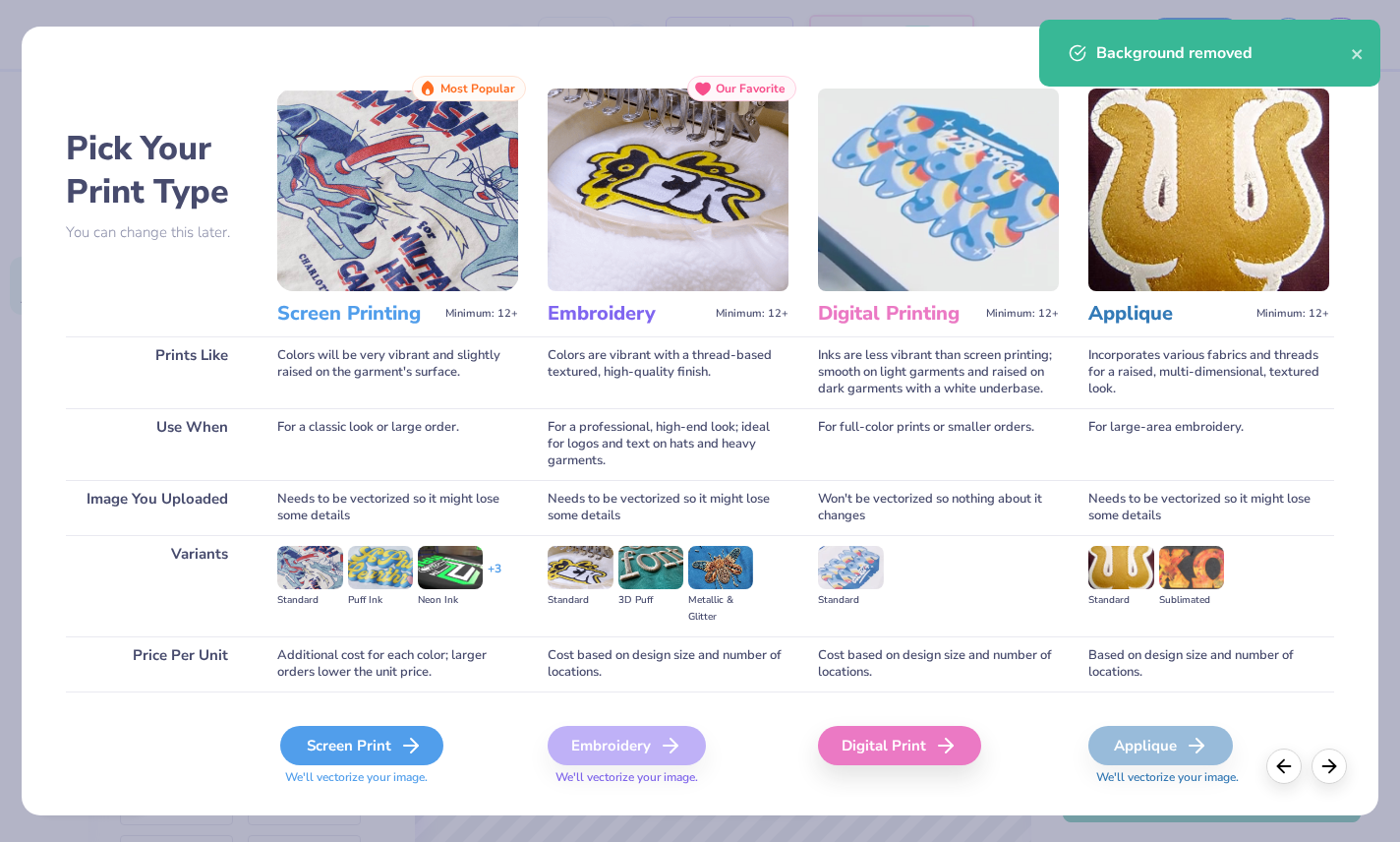
click at [319, 714] on div "Screen Print" at bounding box center [361, 746] width 163 height 40
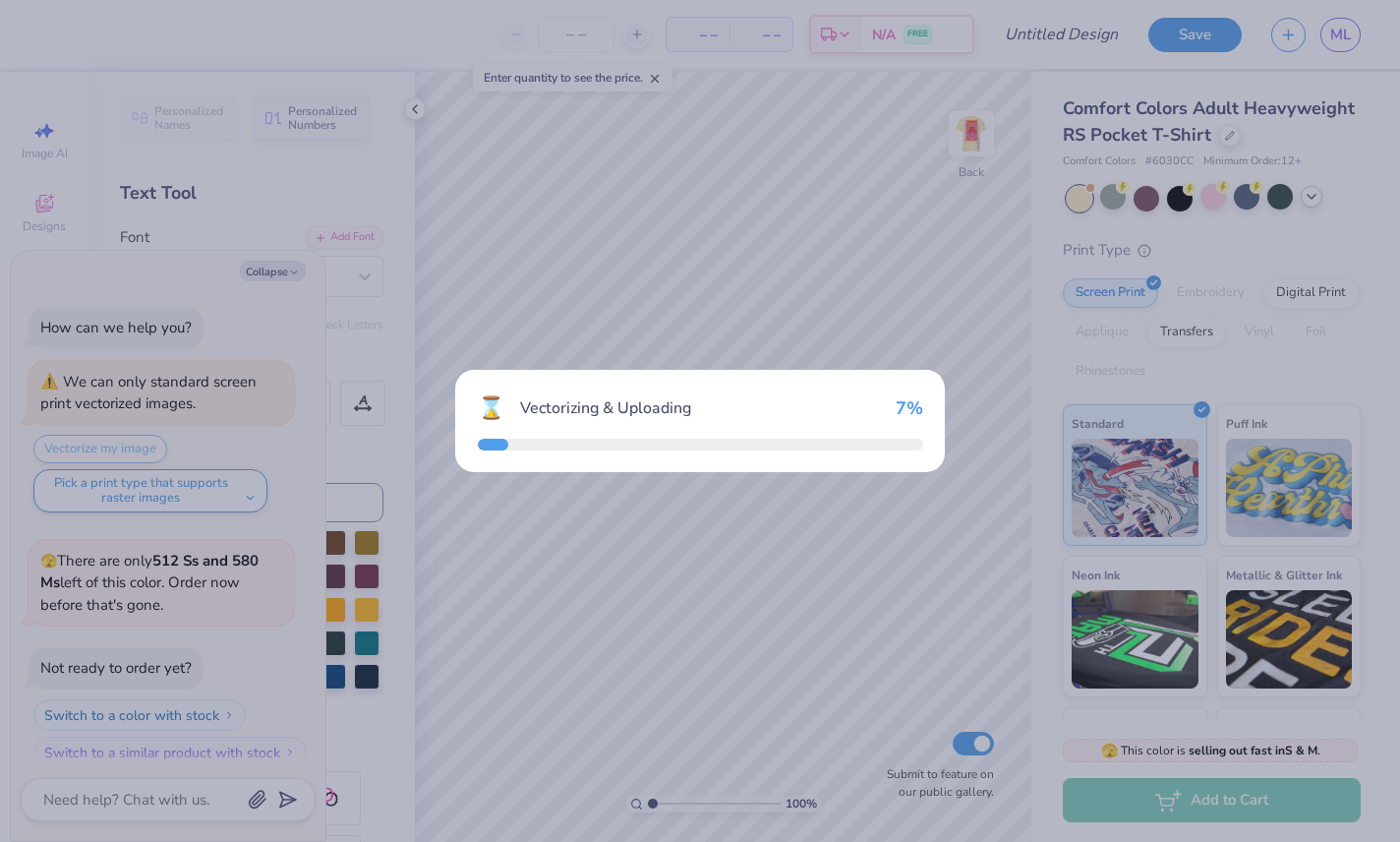
type textarea "x"
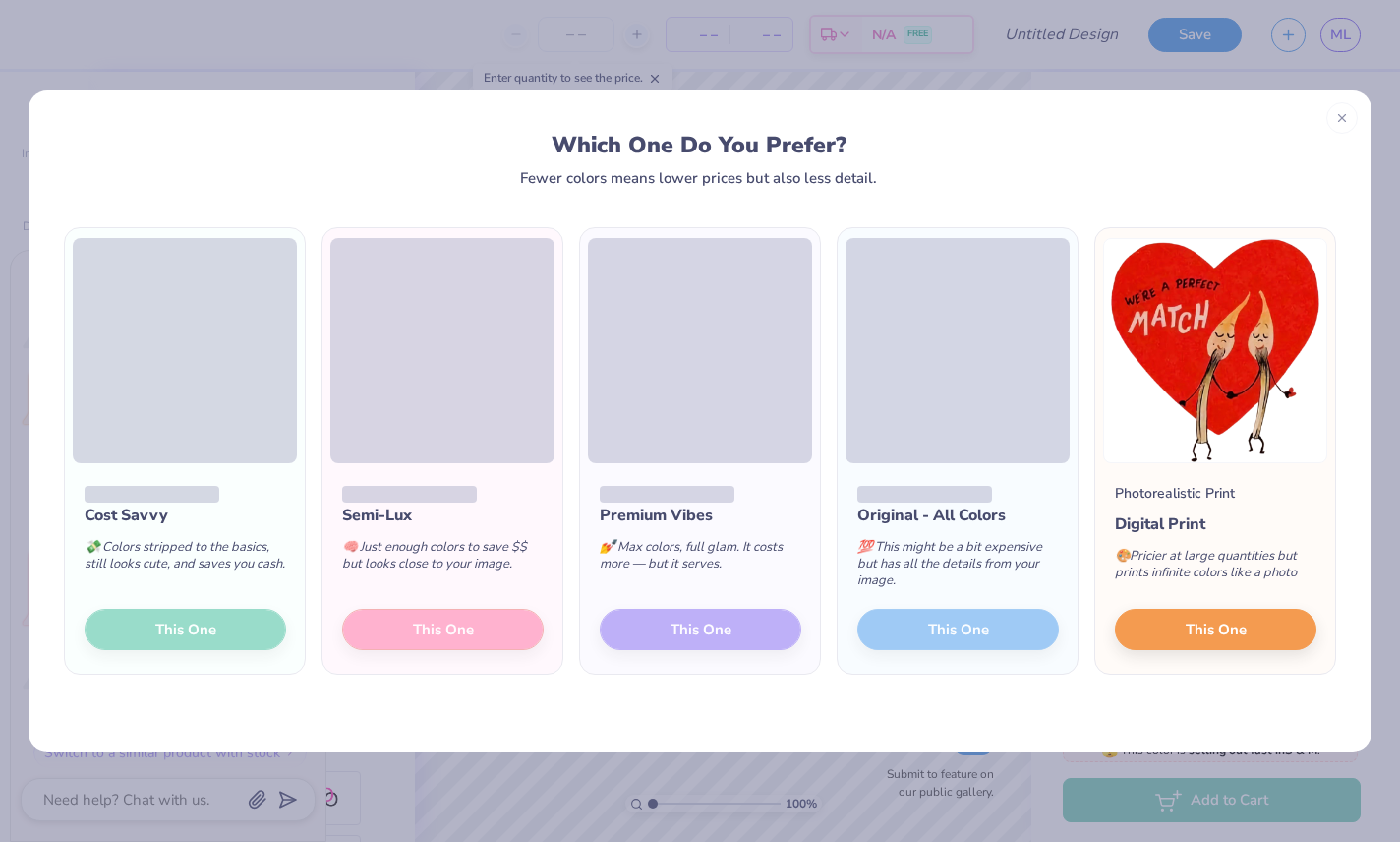
scroll to position [672, 0]
click at [1263, 628] on button "This One" at bounding box center [1216, 627] width 202 height 42
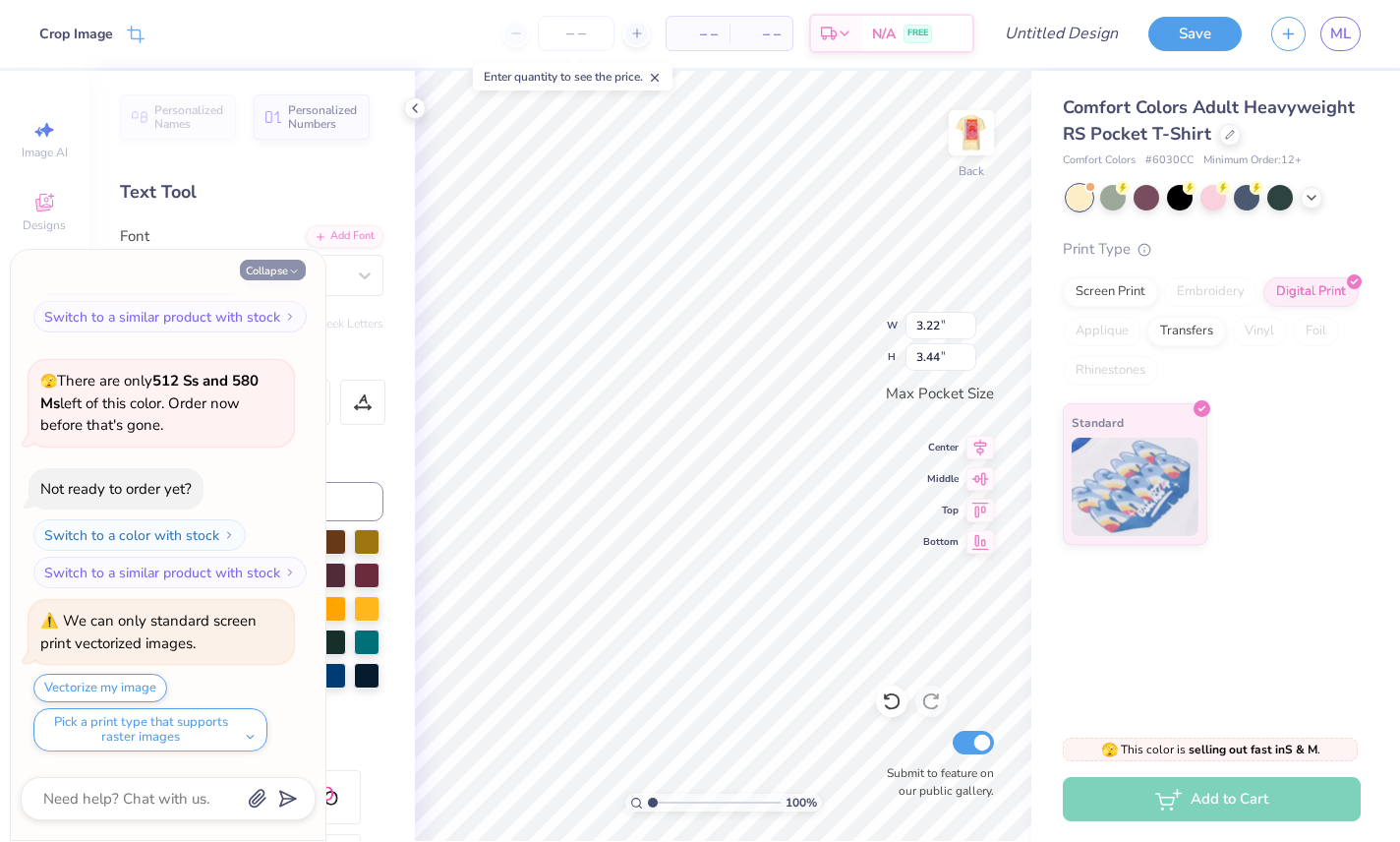
click at [253, 275] on button "Collapse" at bounding box center [272, 270] width 66 height 21
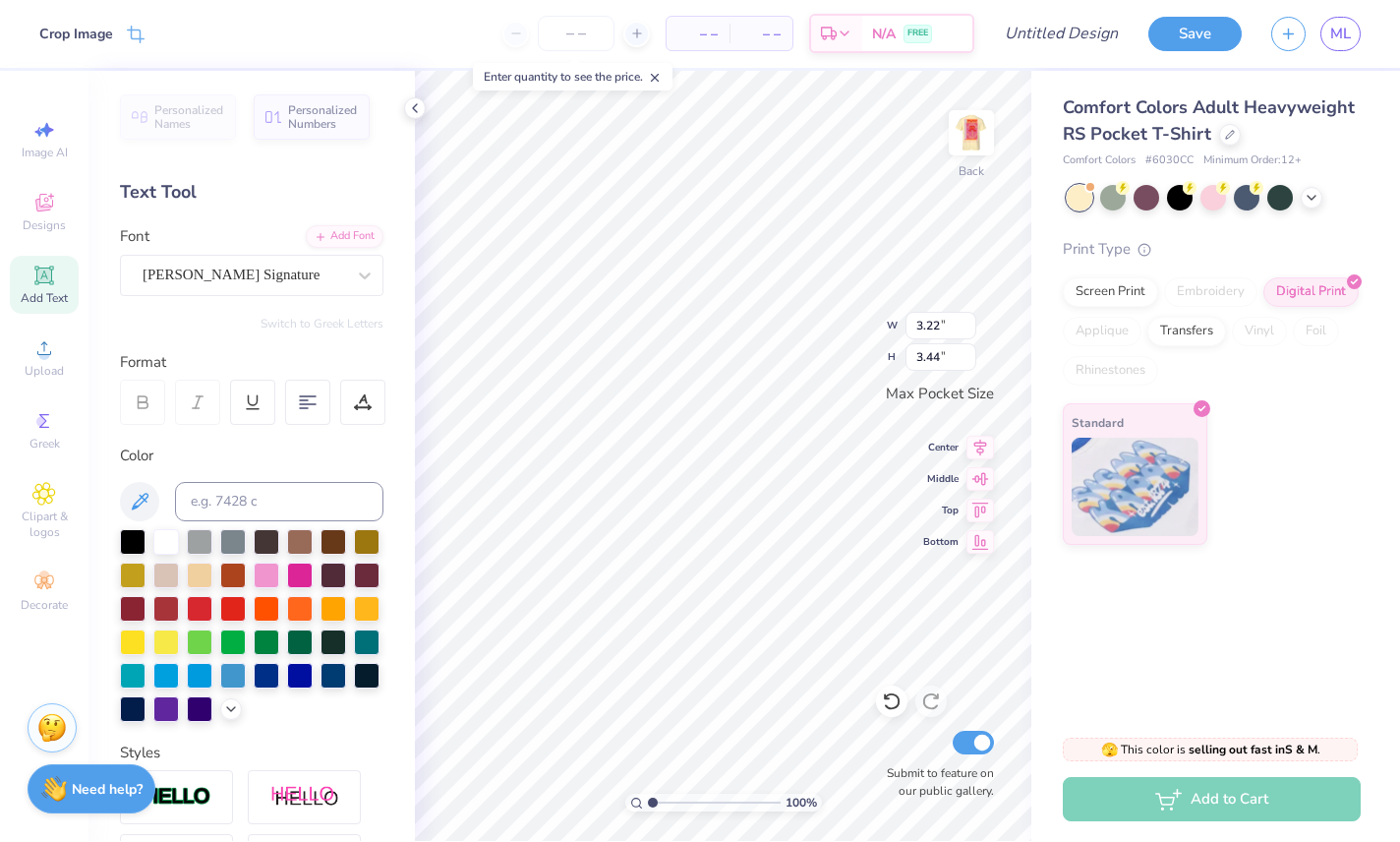
type textarea "x"
click at [417, 102] on icon at bounding box center [415, 109] width 16 height 16
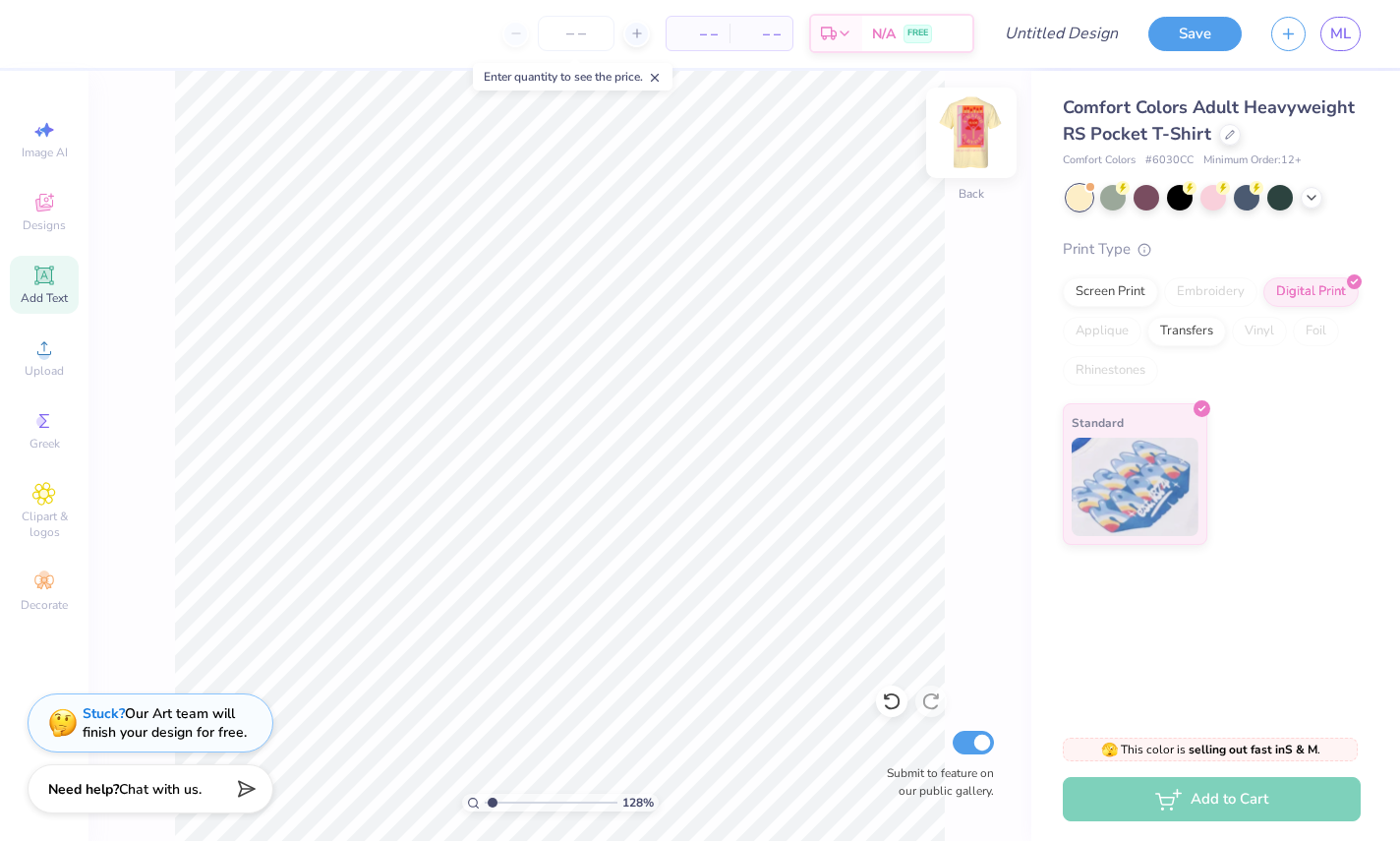
click at [977, 130] on img at bounding box center [970, 133] width 78 height 78
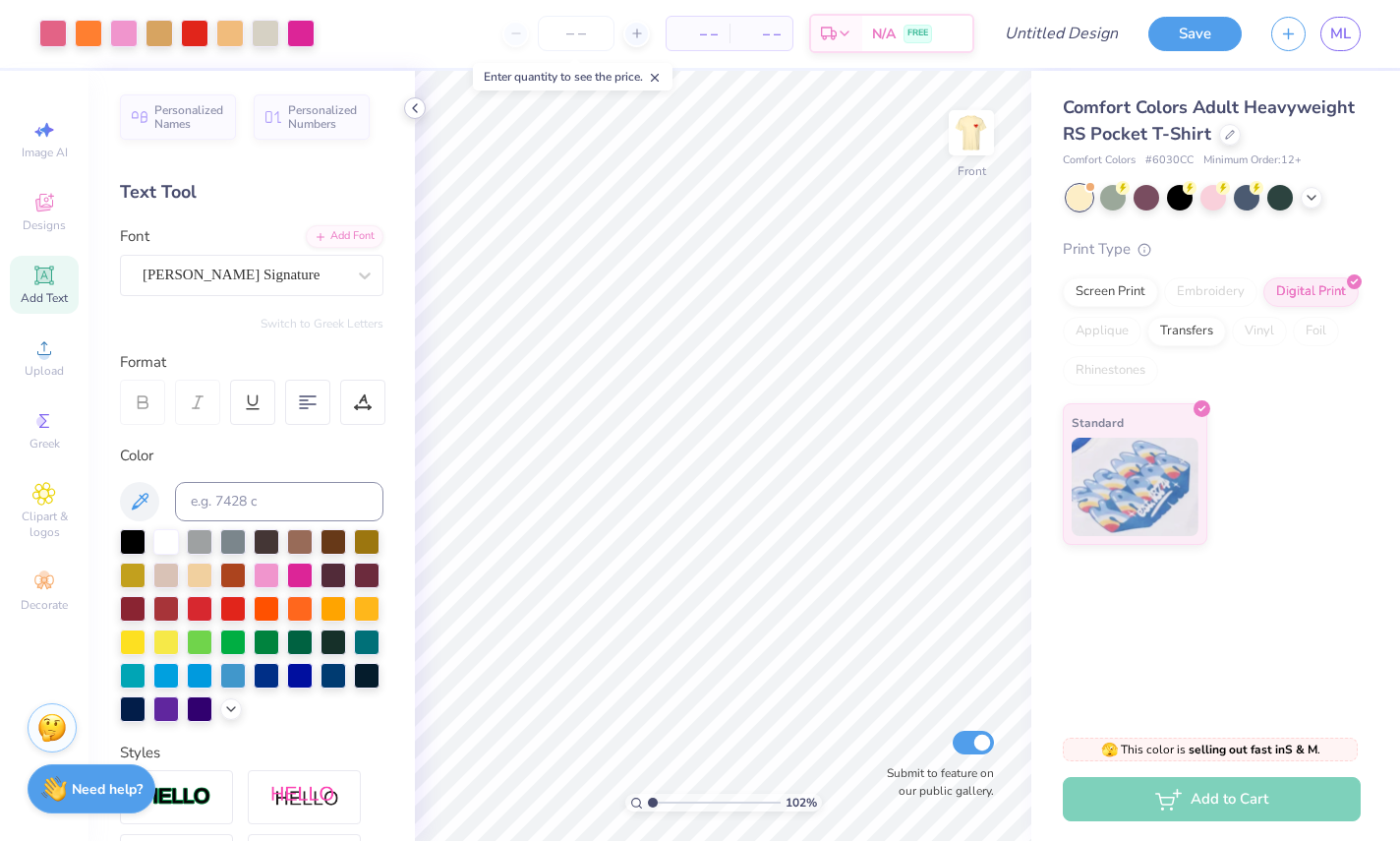
click at [424, 102] on div at bounding box center [415, 109] width 22 height 22
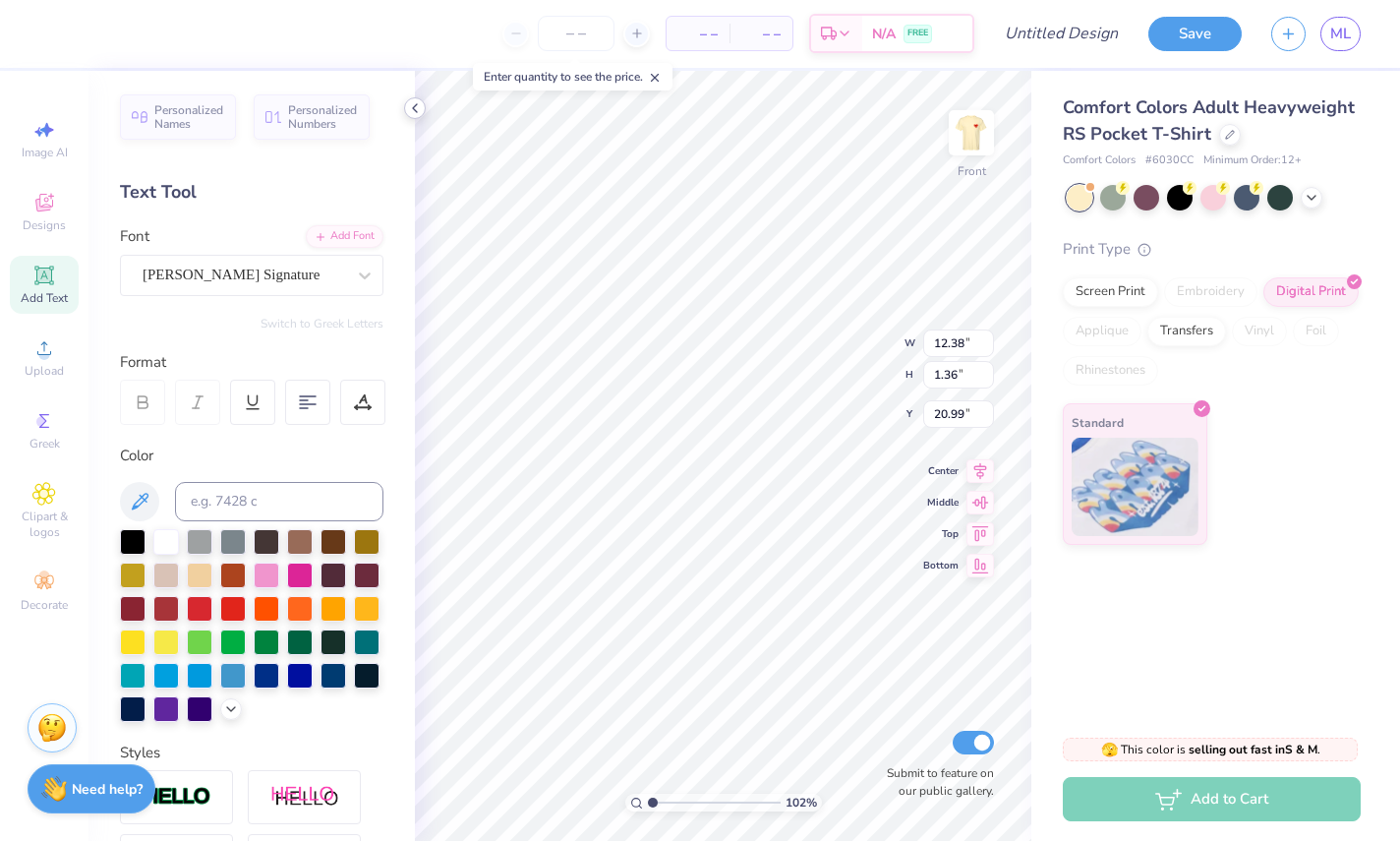
type input "1.021227804271"
type input "11.10"
type input "17.50"
type input "3.00"
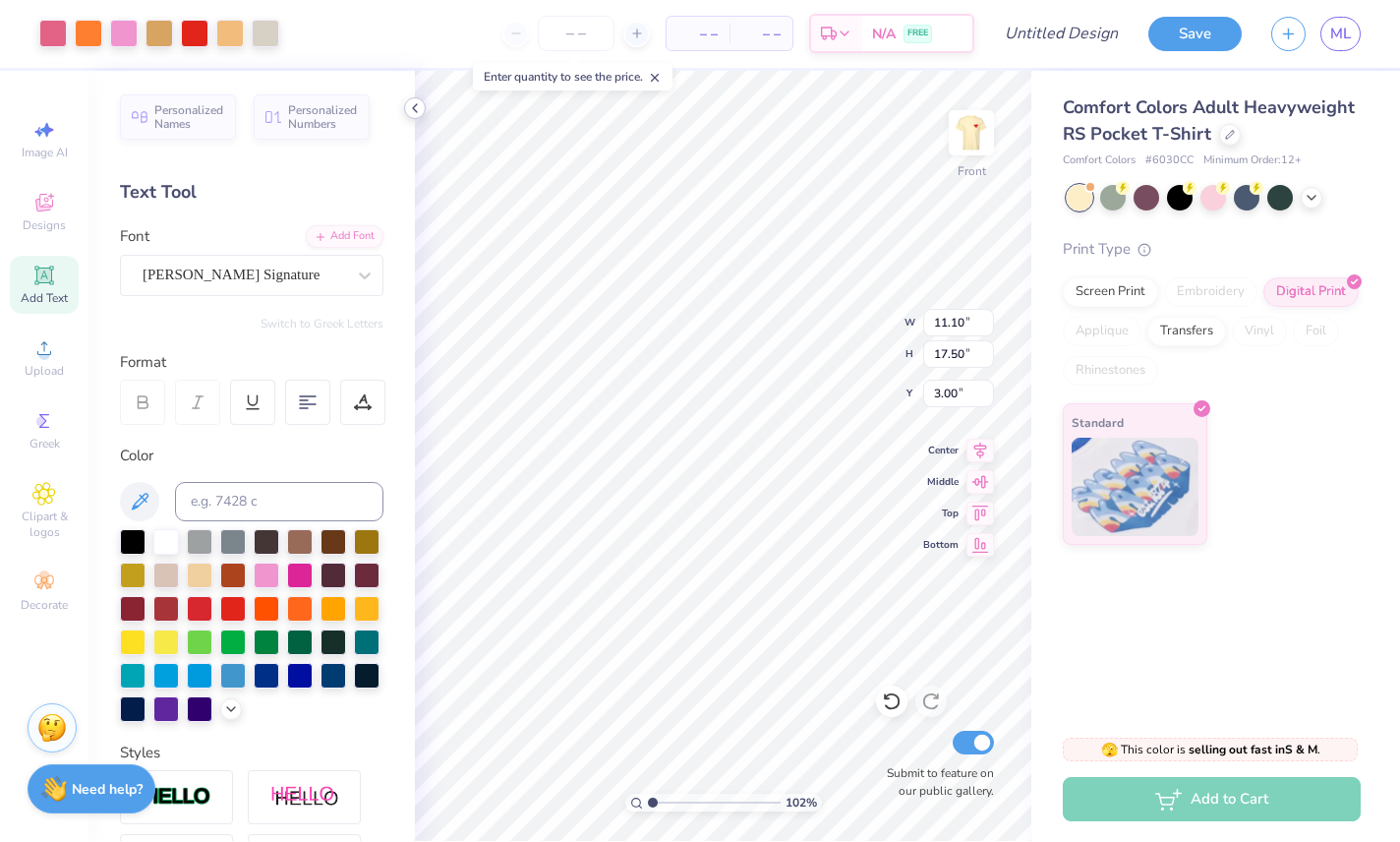
type input "1.021227804271"
type input "6.24"
type input "1.021227804271"
type input "3.00"
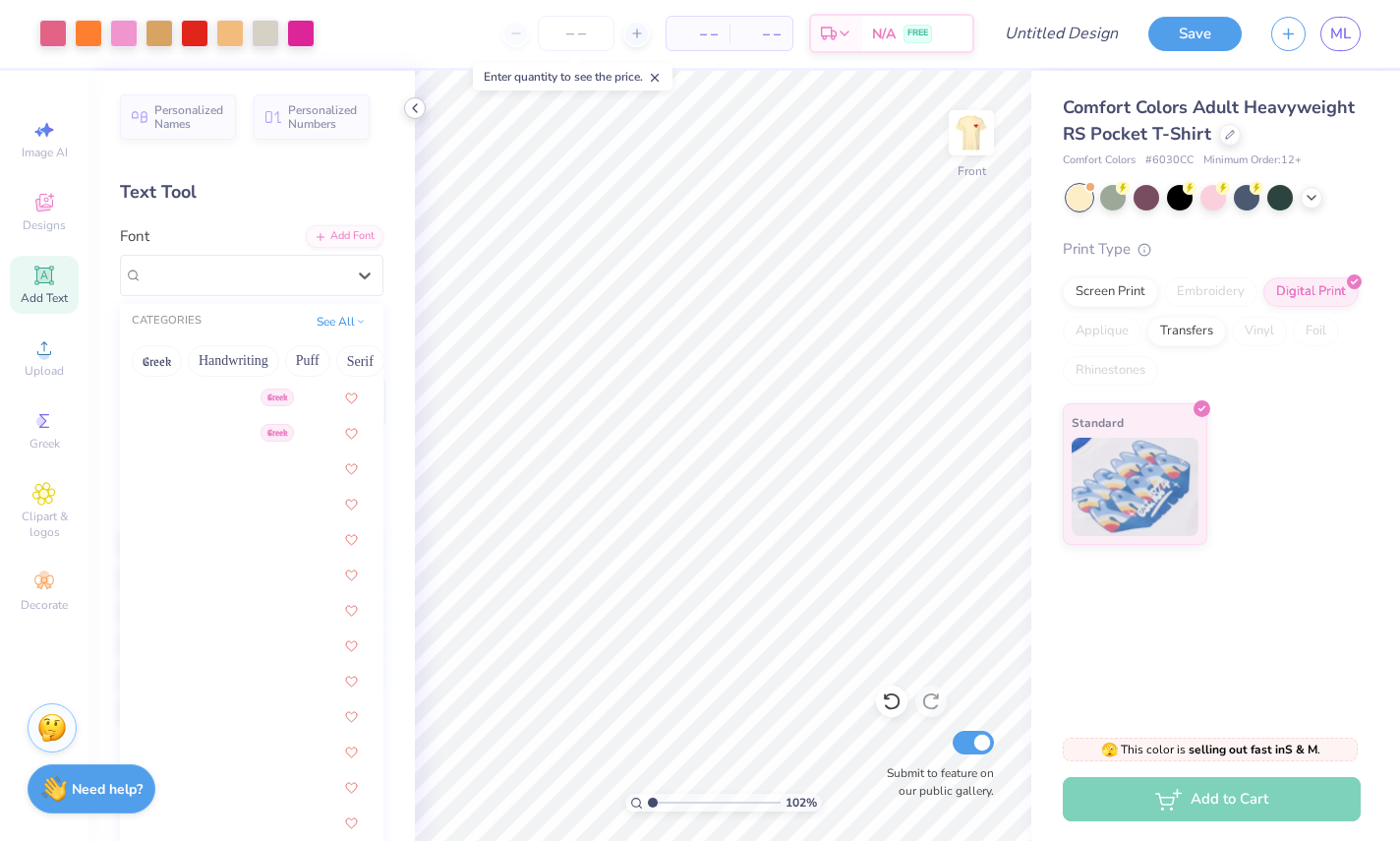
scroll to position [3164, 0]
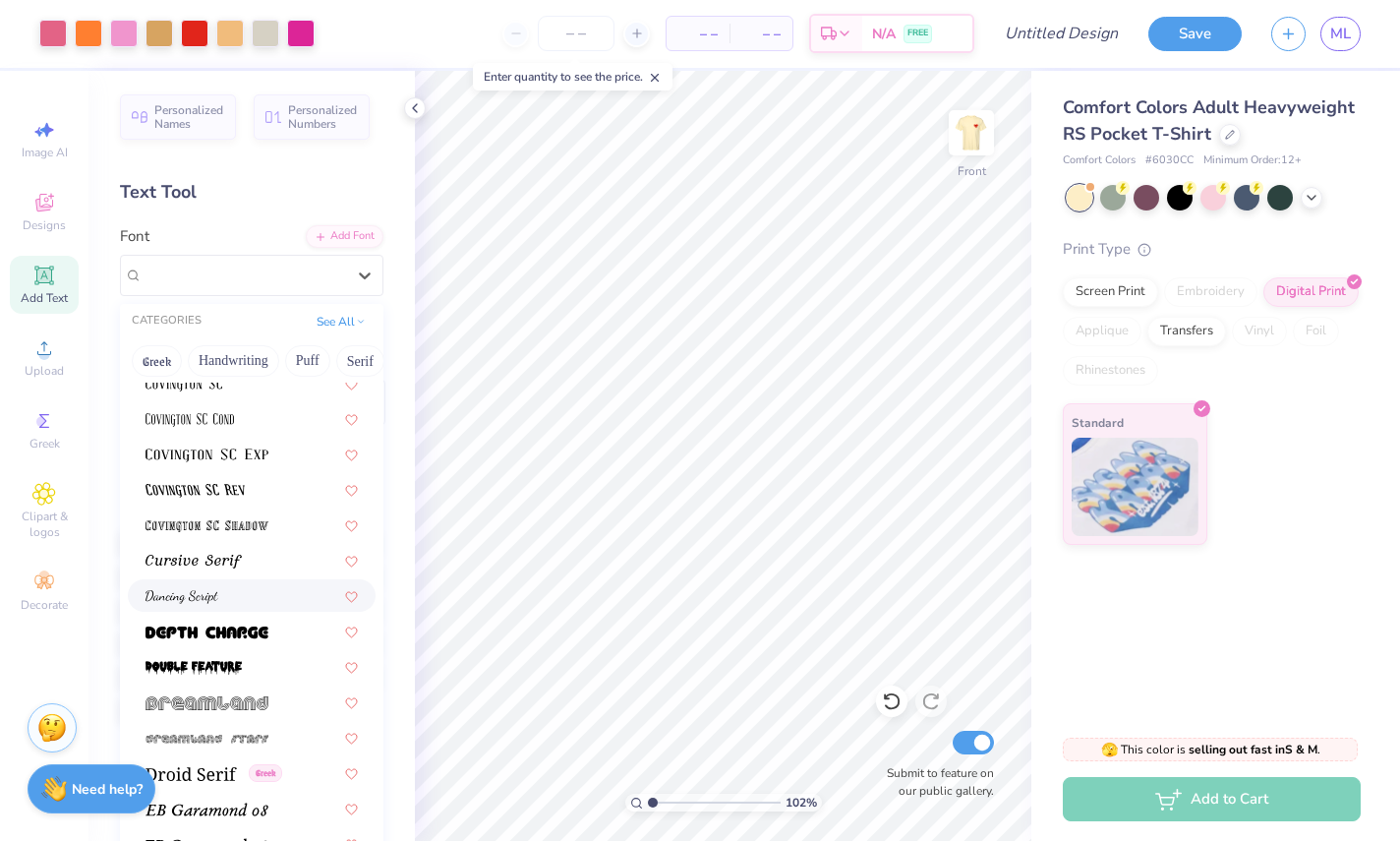
click at [250, 594] on div at bounding box center [251, 596] width 212 height 21
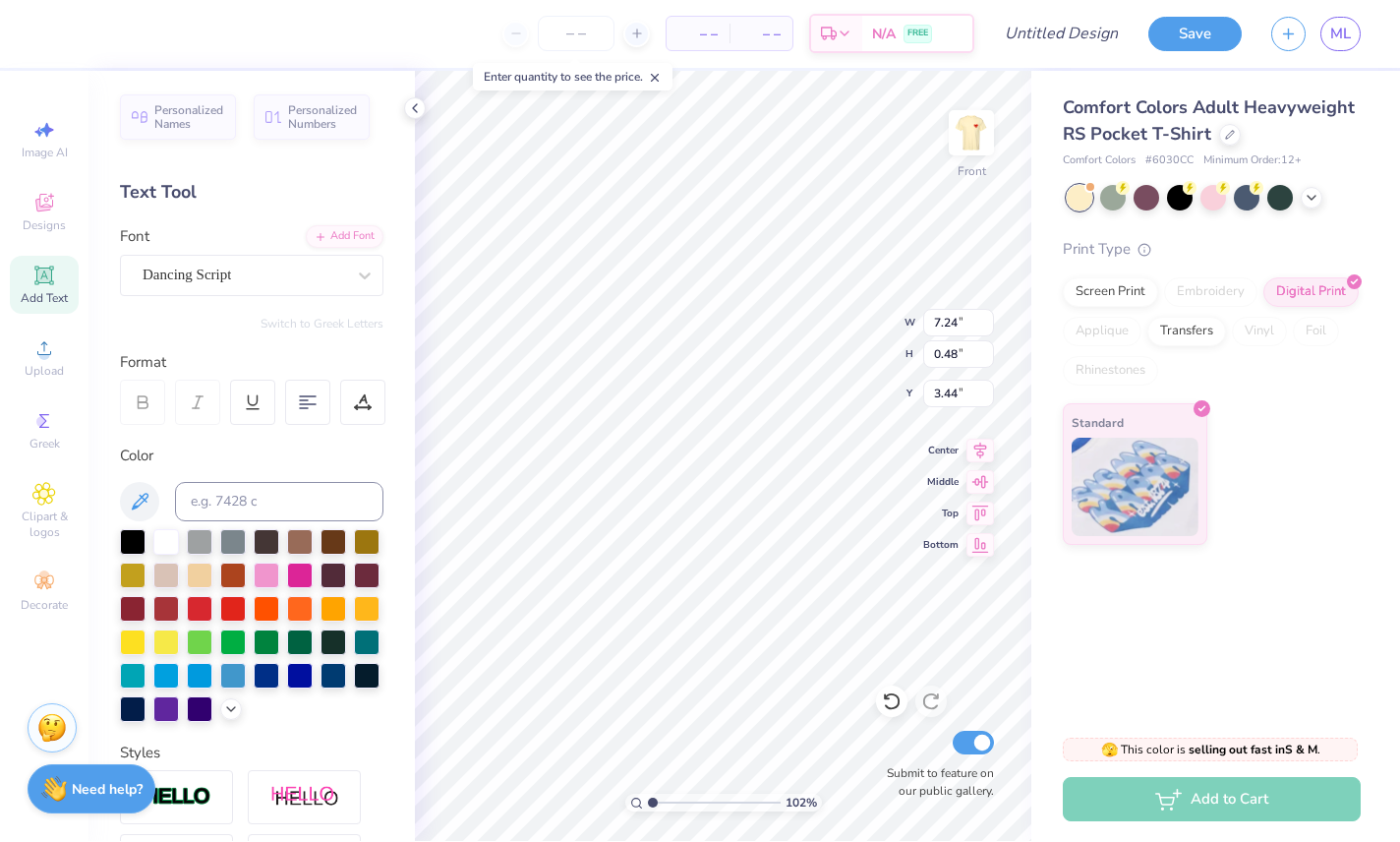
click at [361, 300] on div "Personalized Names Personalized Numbers Text Tool Add Font Font Dancing Script …" at bounding box center [251, 457] width 327 height 771
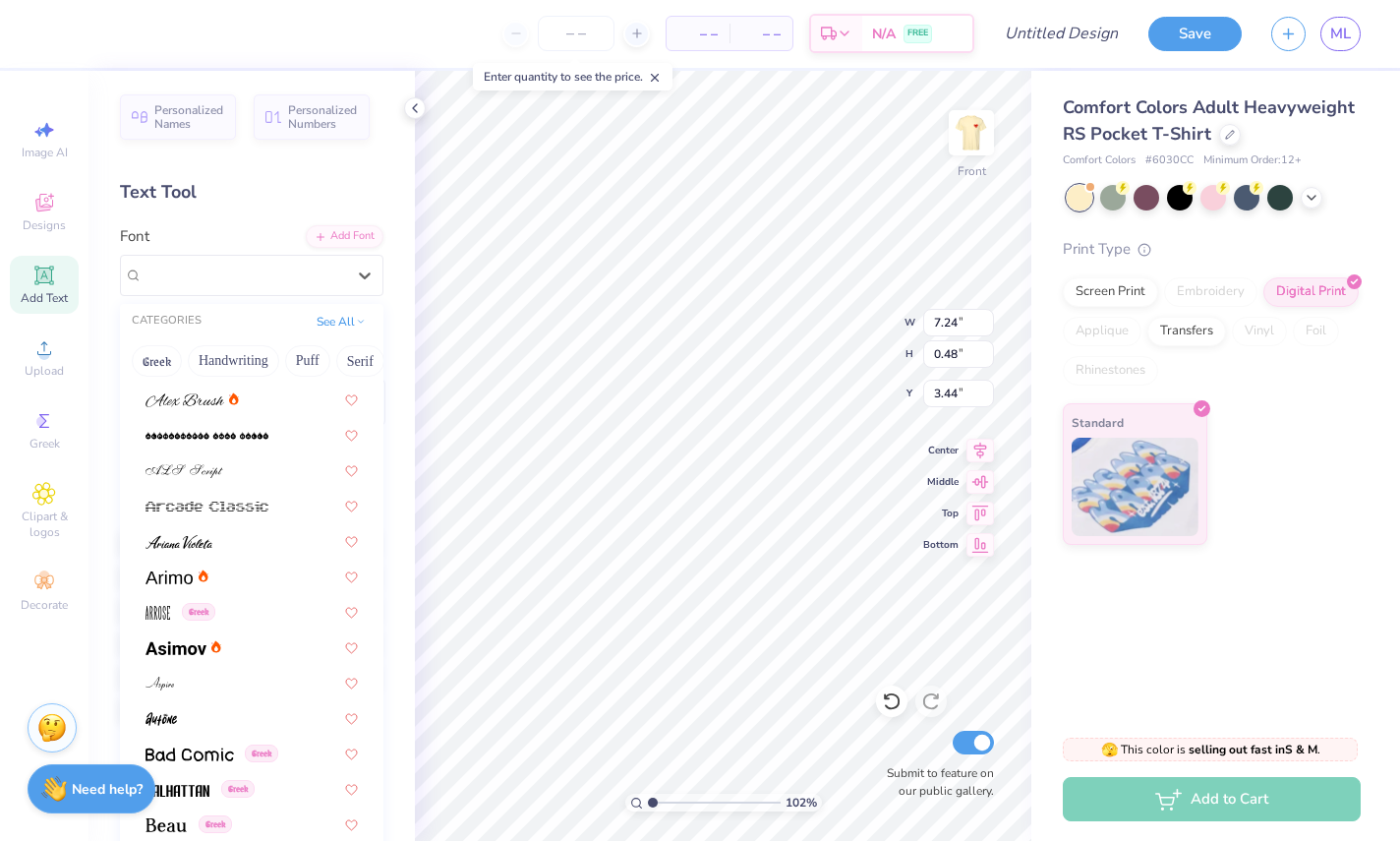
scroll to position [493, 0]
click at [254, 690] on div at bounding box center [251, 682] width 248 height 33
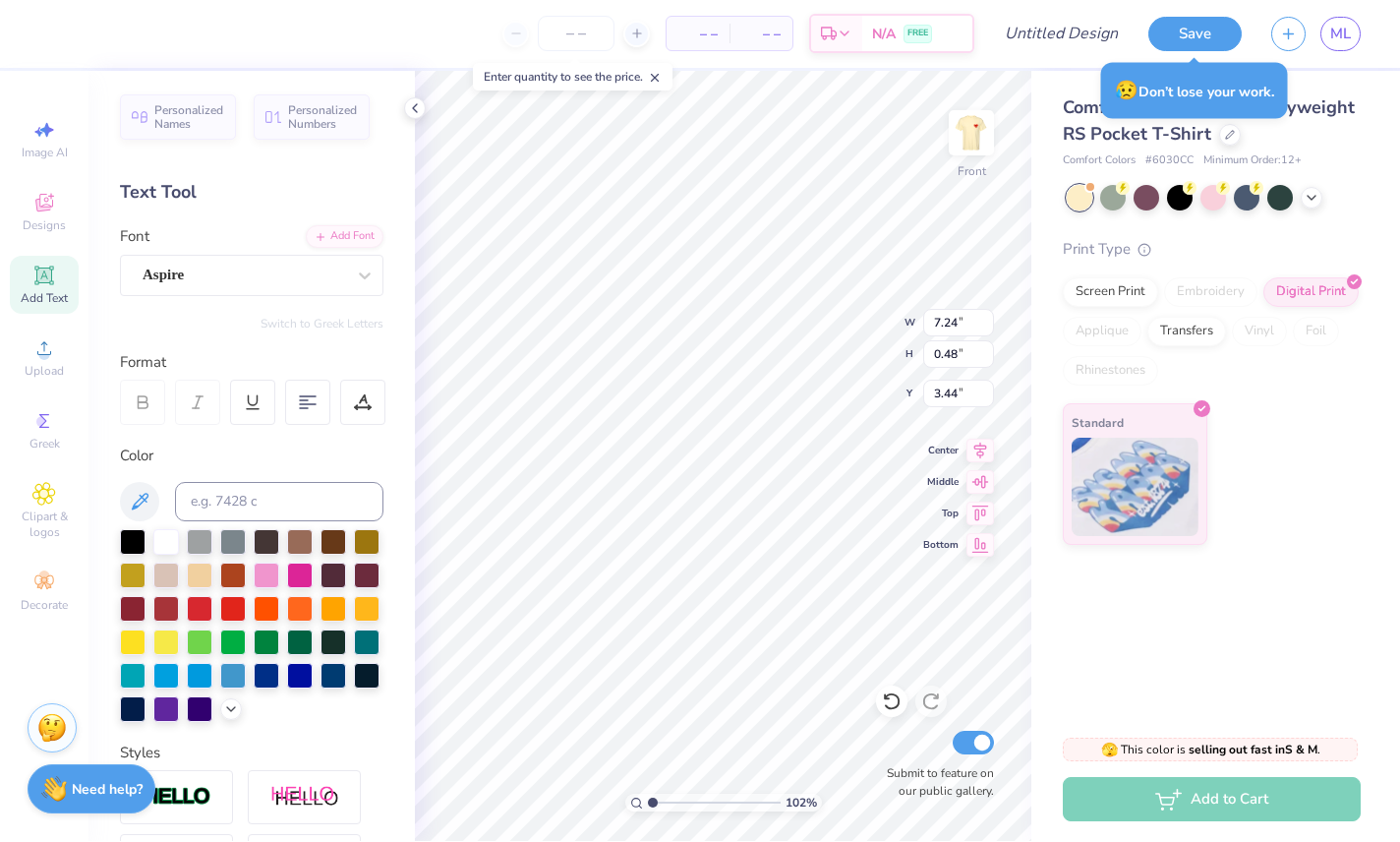
type input "1.021227804271"
type input "5.71"
type input "0.44"
type input "3.46"
type input "1.021227804271"
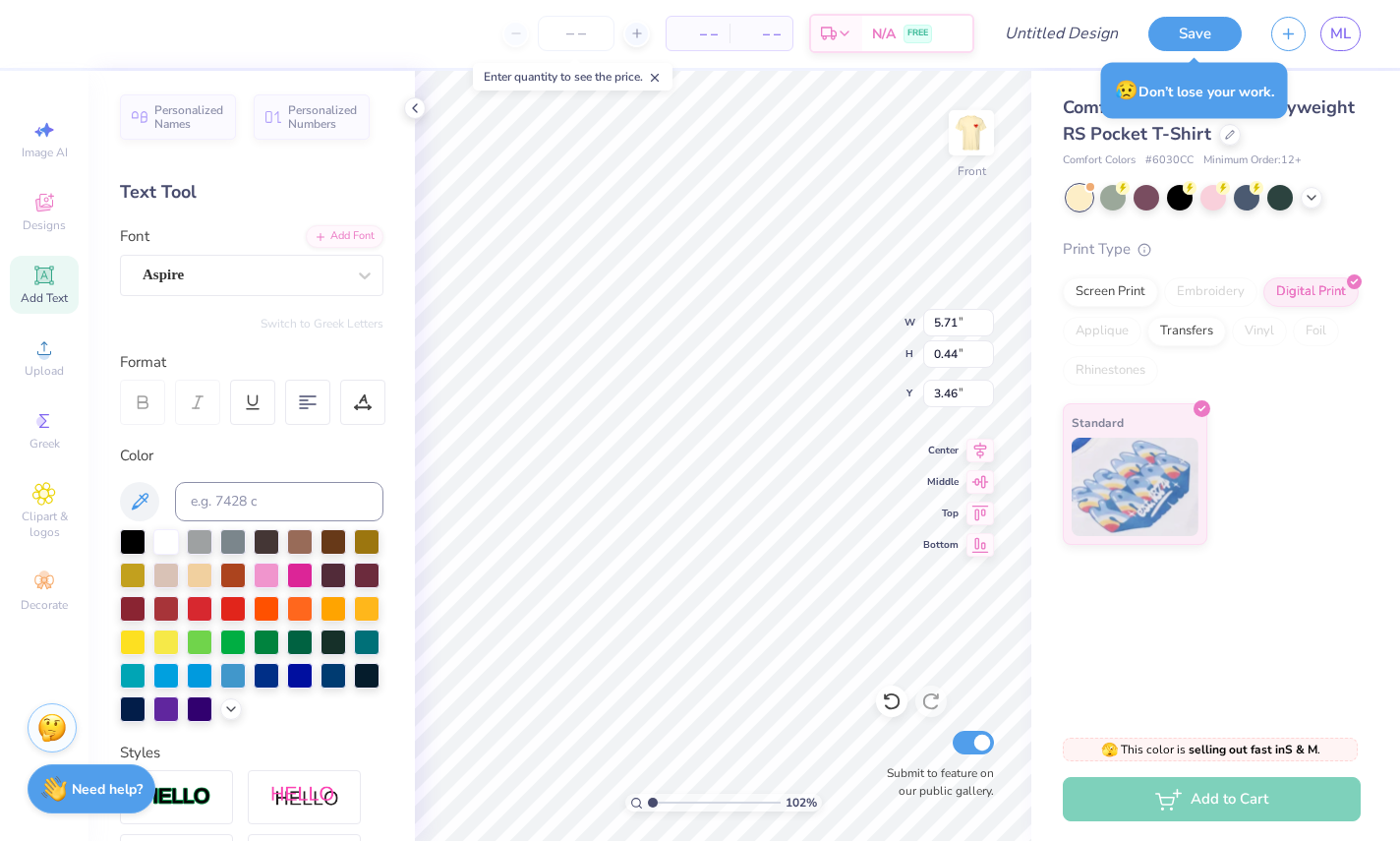
type input "0.50"
type input "1.021227804271"
type input "3.00"
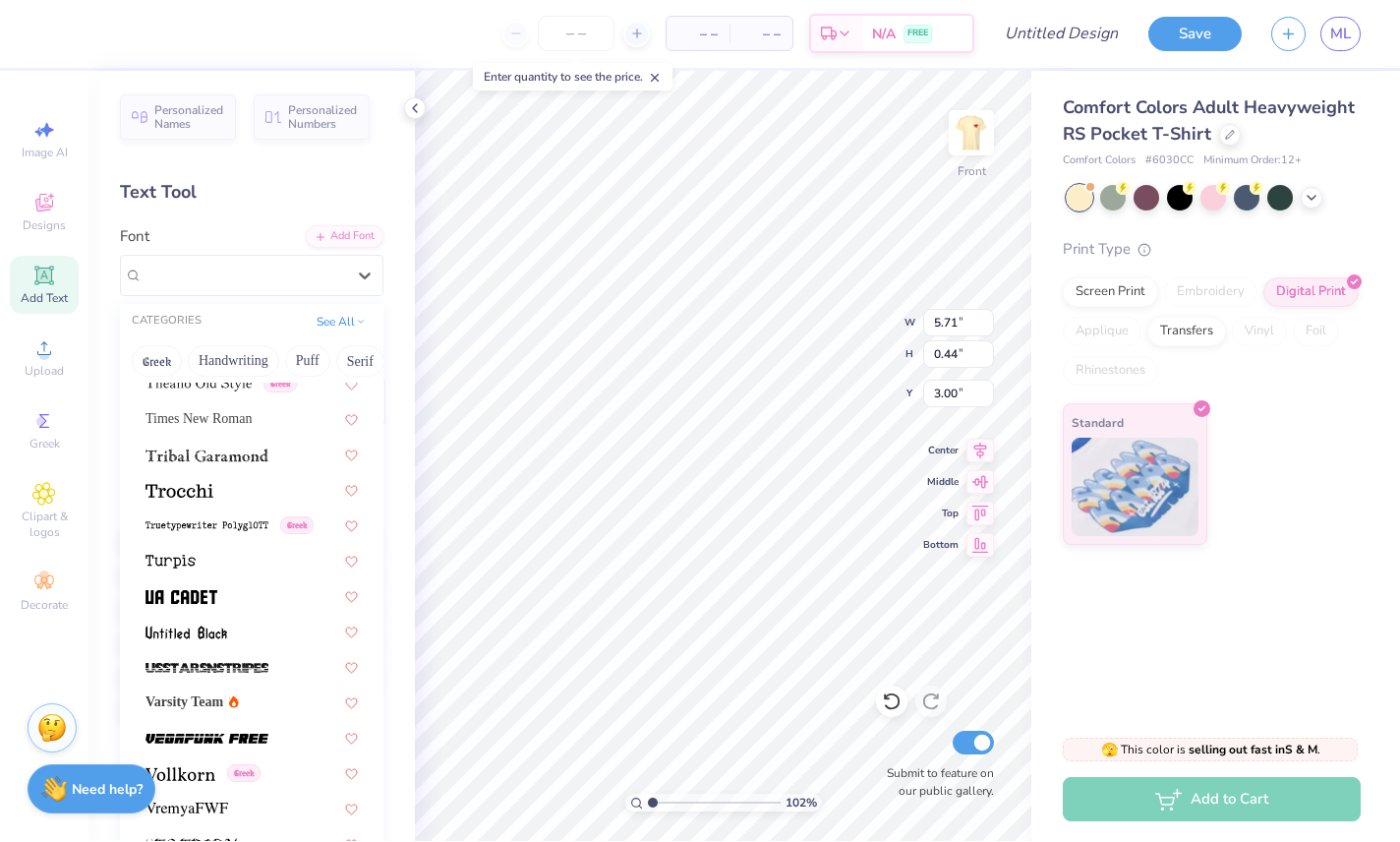
scroll to position [10353, 0]
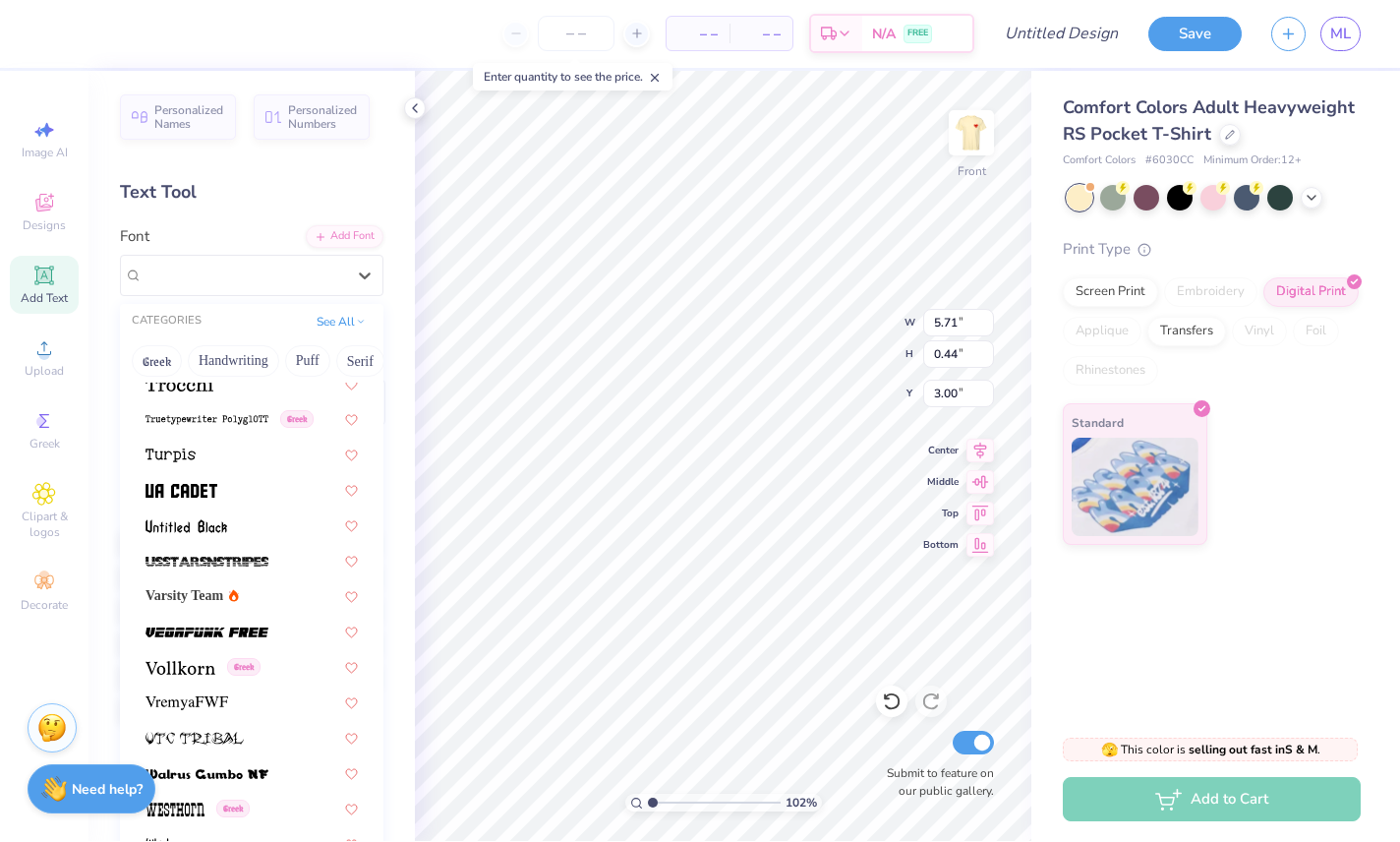
click at [253, 354] on button "Handwriting" at bounding box center [234, 363] width 91 height 32
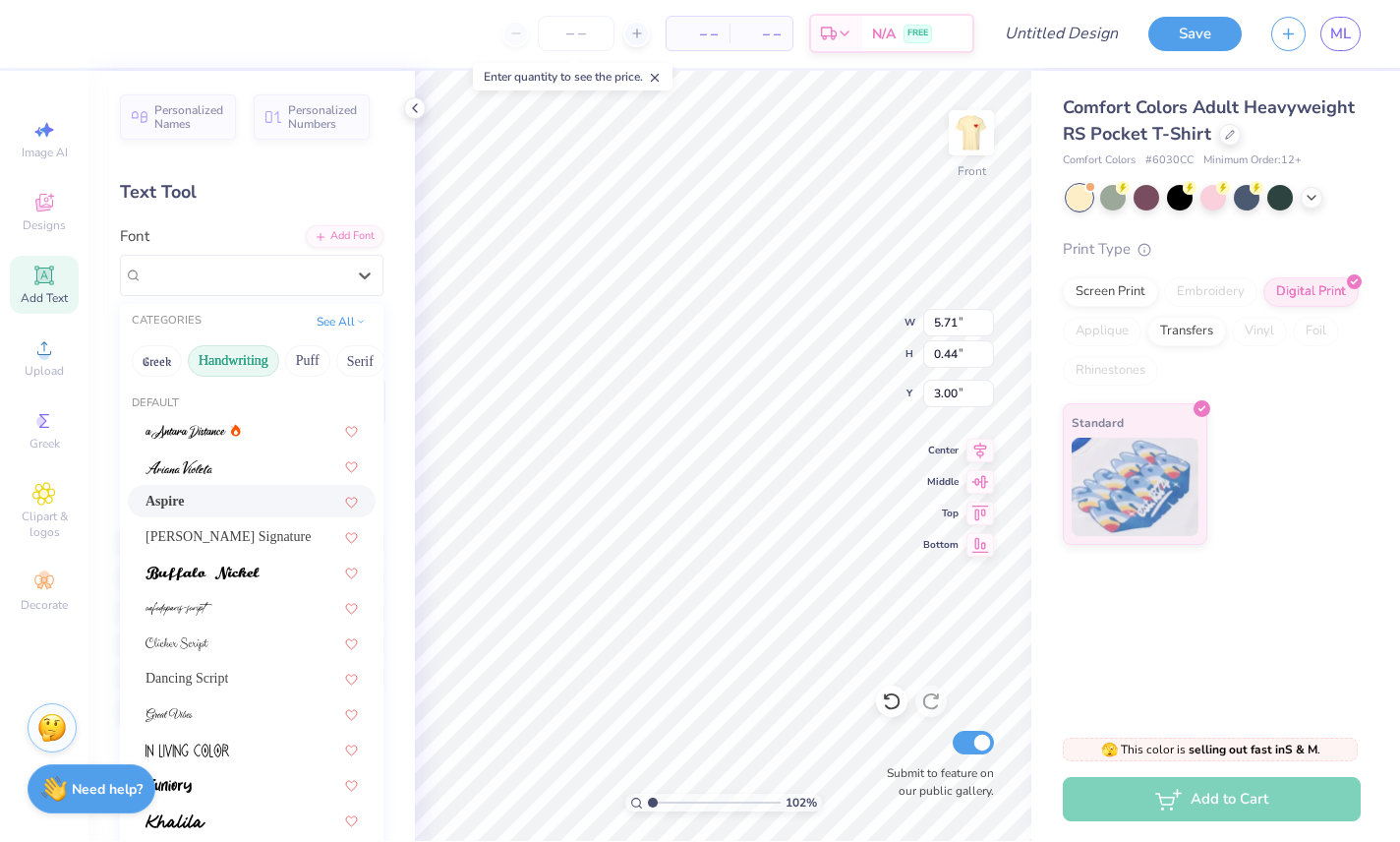
scroll to position [0, 0]
click at [277, 546] on span "[PERSON_NAME] Signature" at bounding box center [228, 537] width 165 height 21
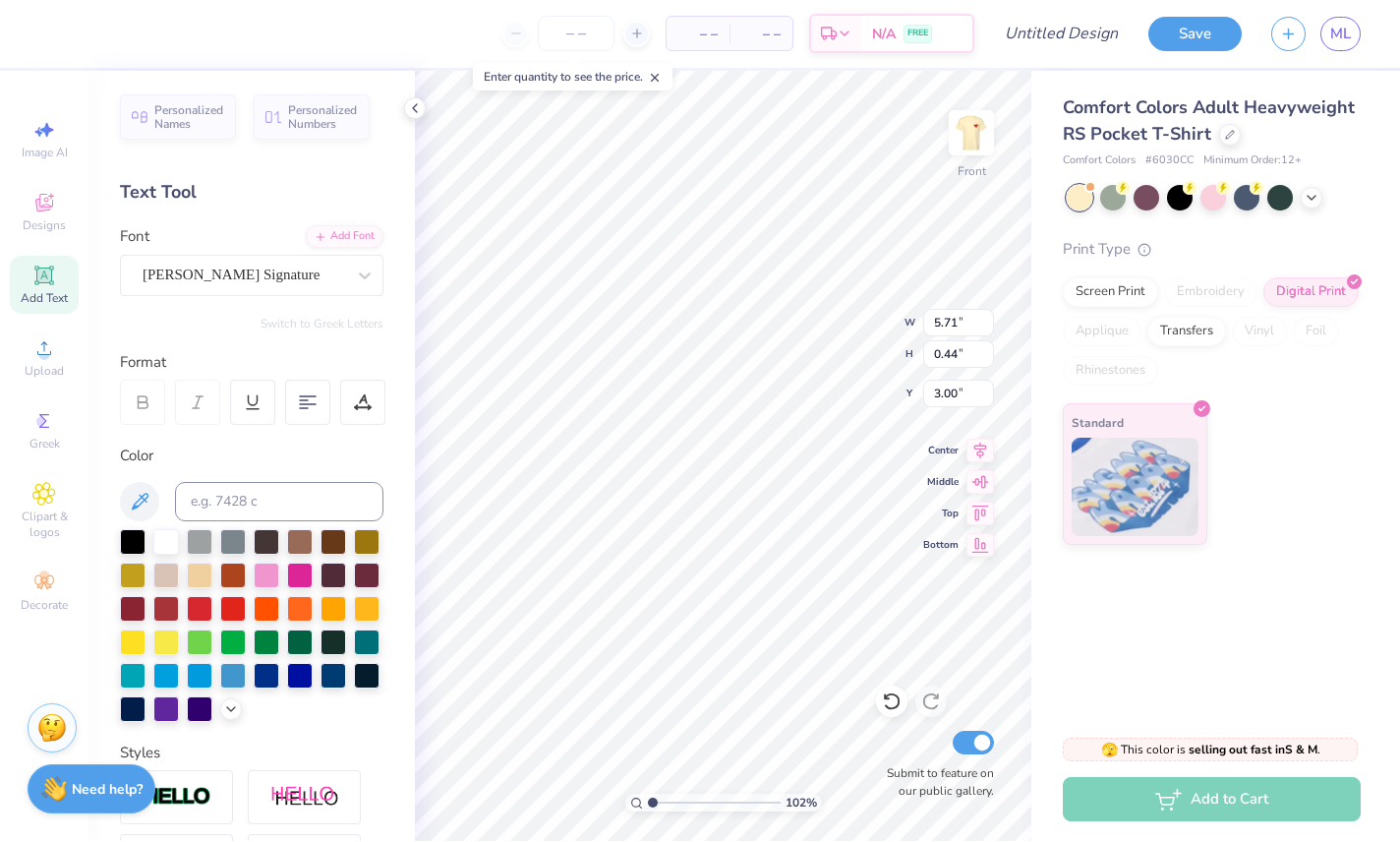
type input "1.021227804271"
type input "12.38"
type input "1.36"
type input "2.54"
type input "1.021227804271"
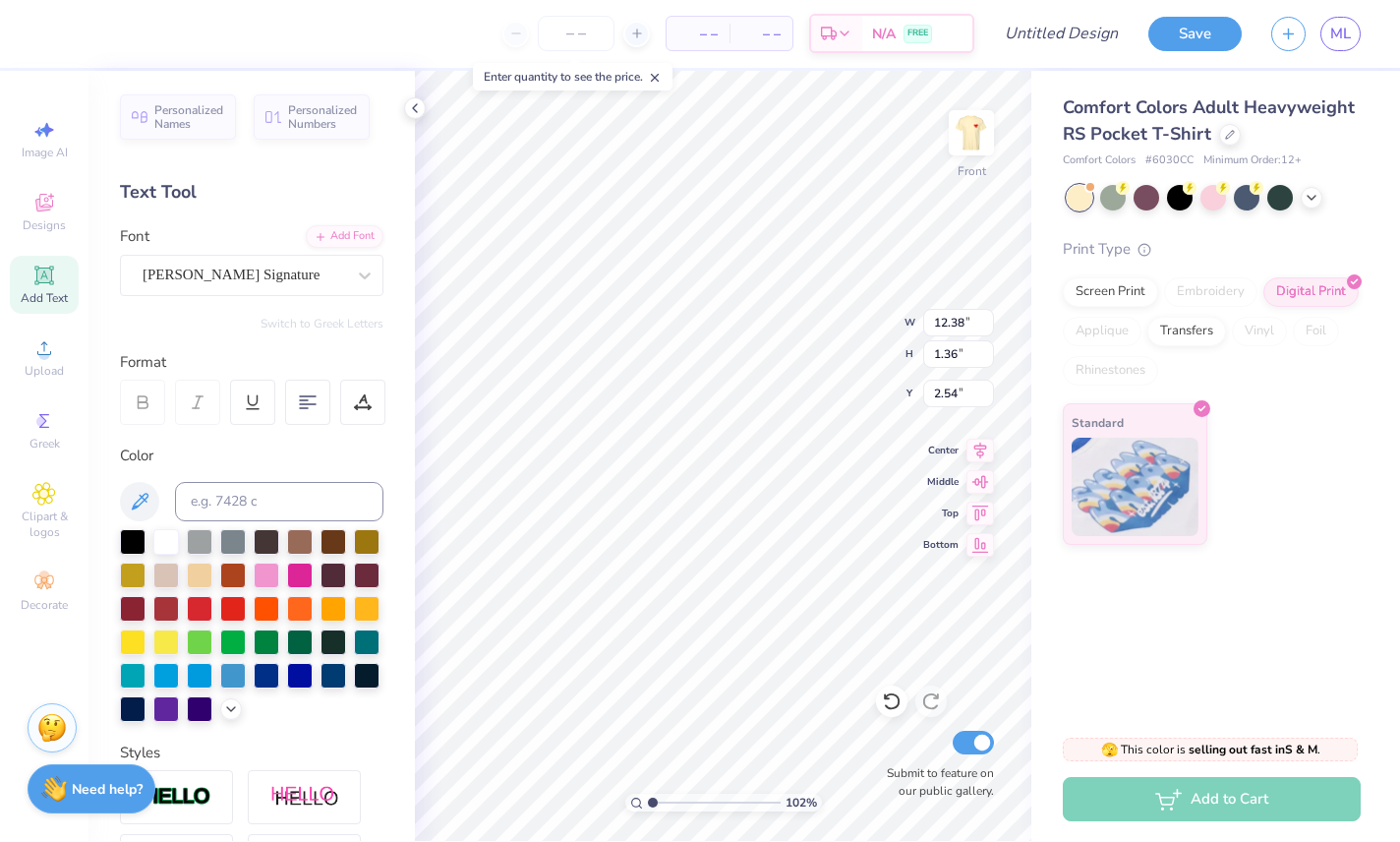
type input "3.40"
type input "1.021227804271"
type input "3.00"
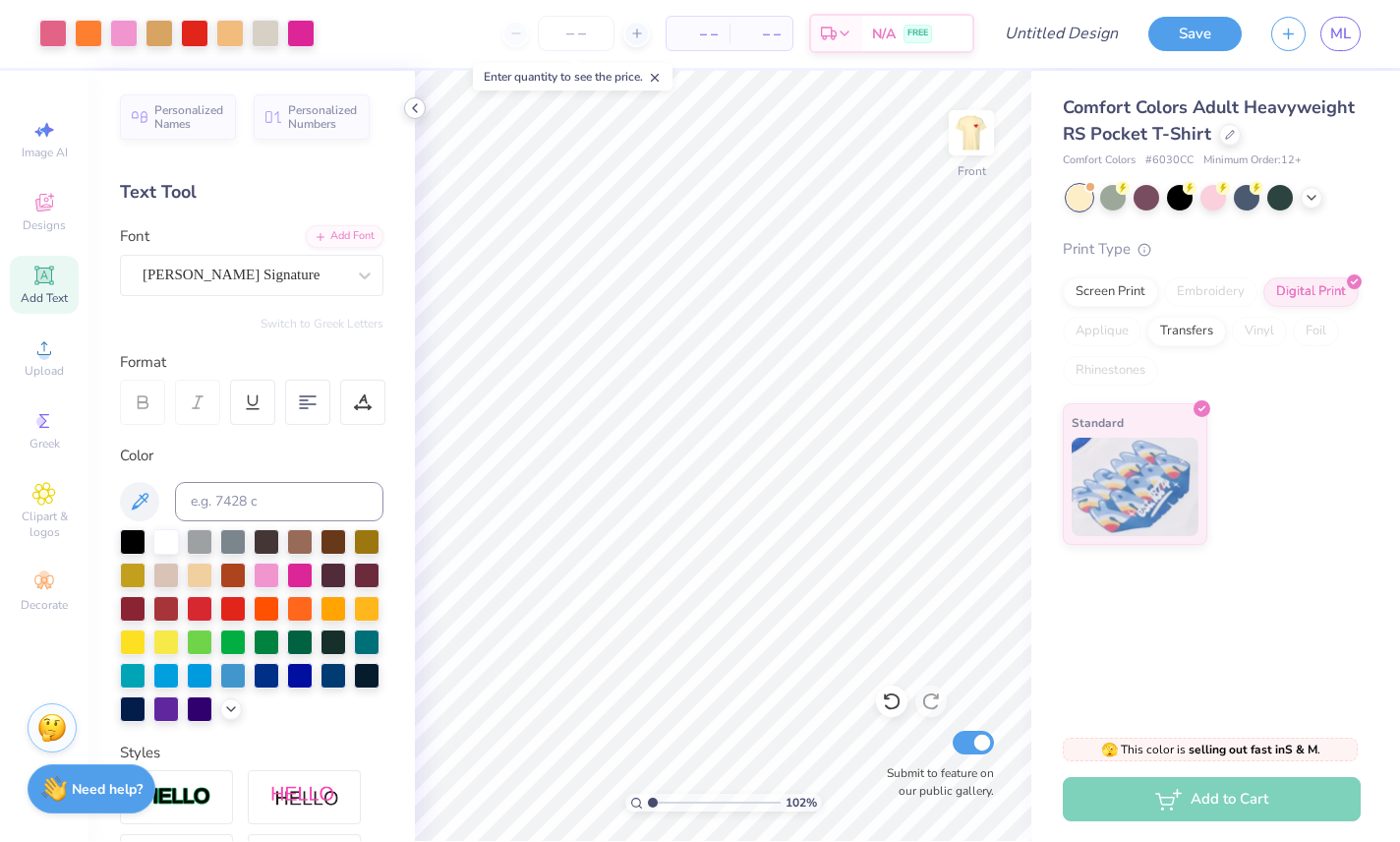
click at [416, 109] on icon at bounding box center [415, 109] width 16 height 16
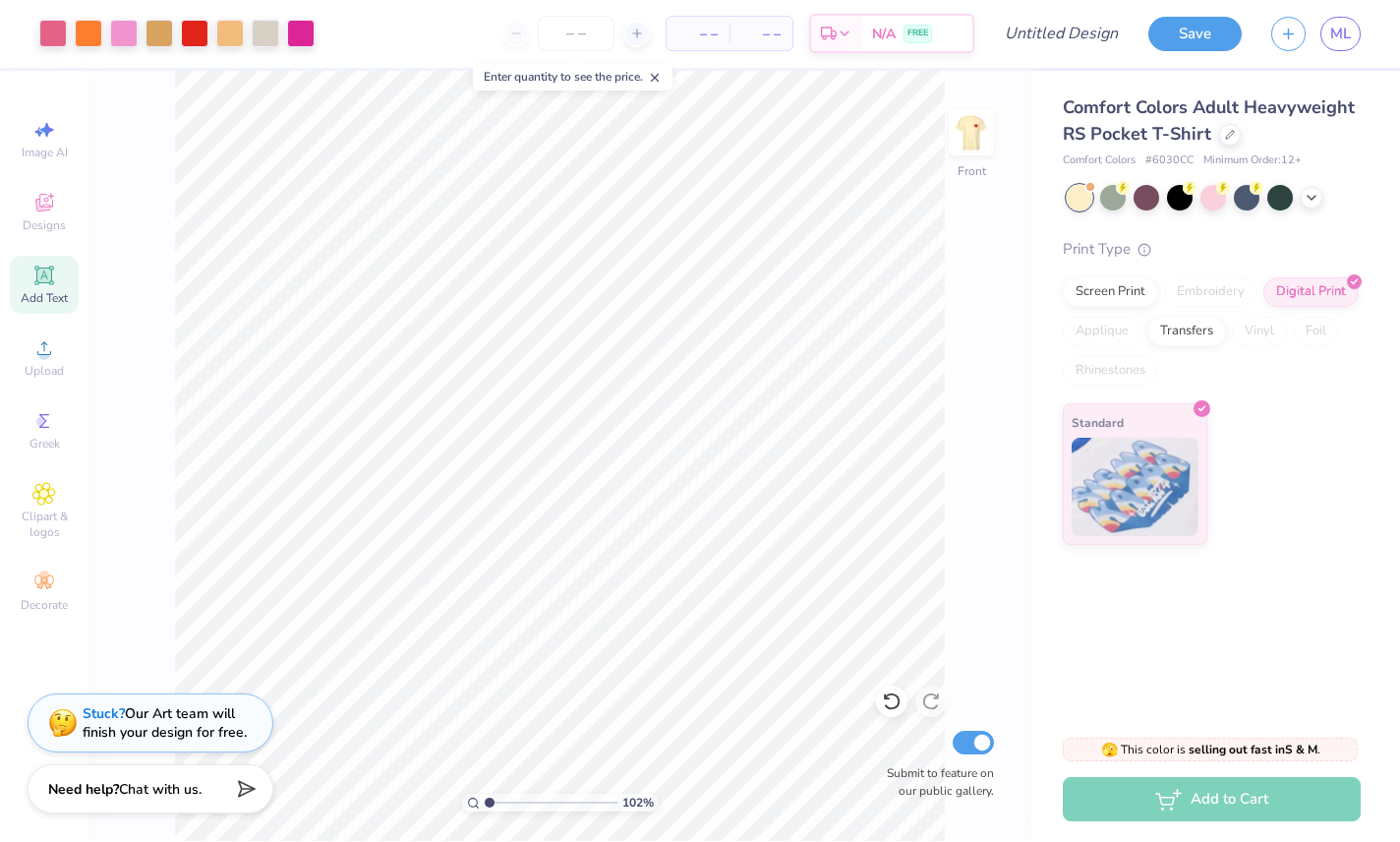
click at [161, 224] on div "102 % Front Submit to feature on our public gallery." at bounding box center [559, 457] width 943 height 771
click at [43, 296] on span "Add Text" at bounding box center [45, 299] width 48 height 16
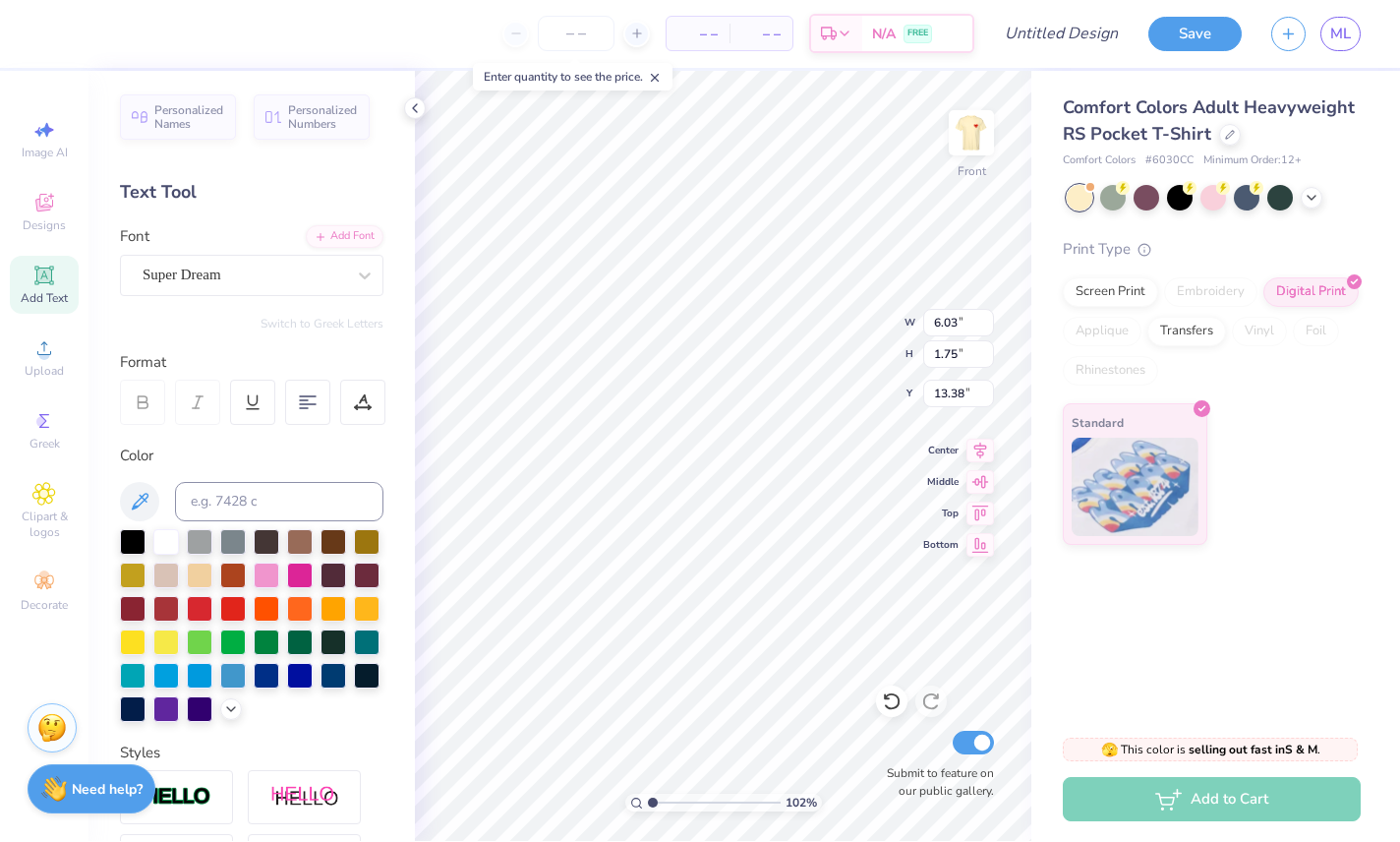
type input "1.021227804271"
type input "11.10"
type input "17.50"
type input "6.24"
type input "1.021227804271"
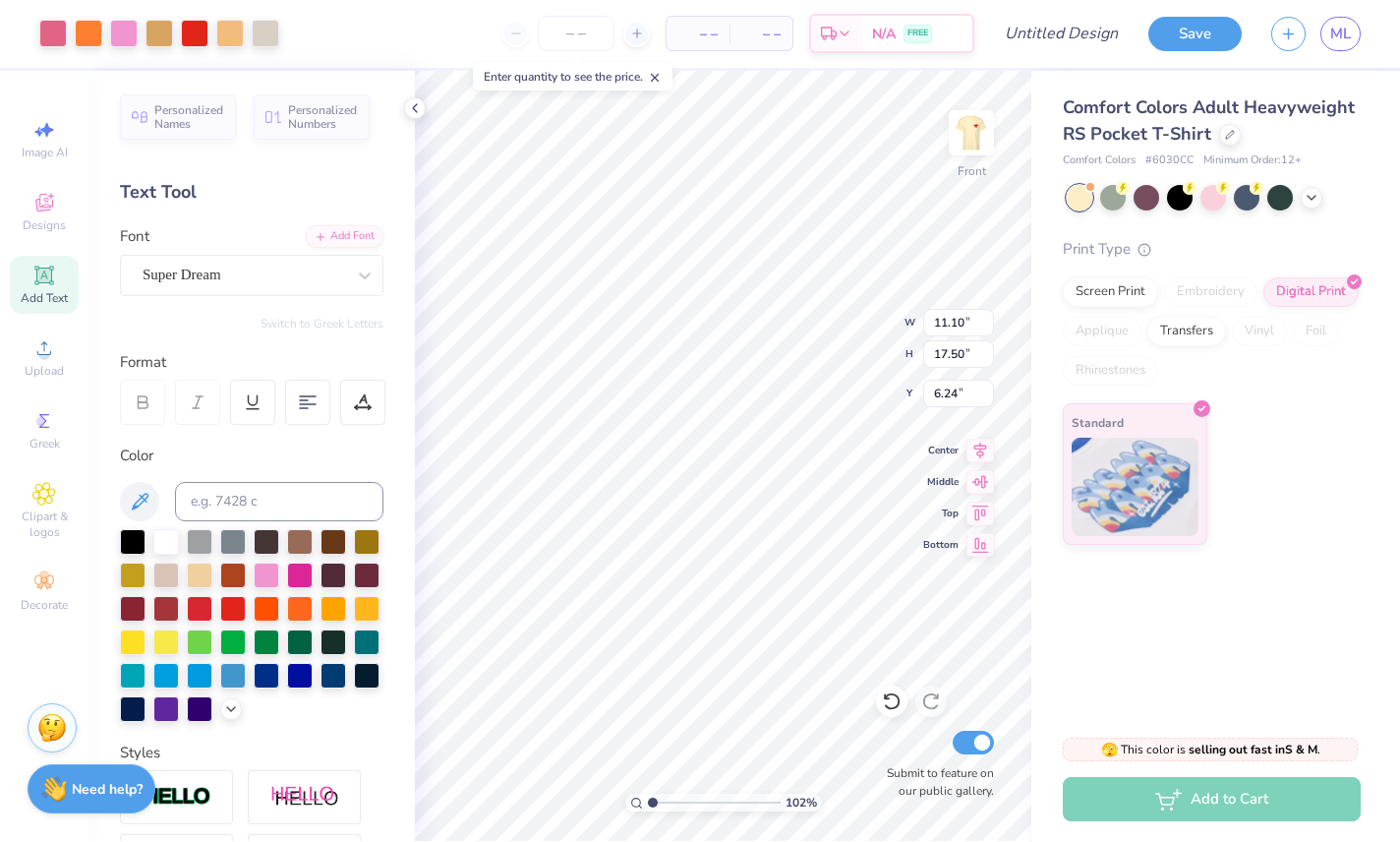
type input "5.50"
type input "1.021227804271"
type input "6.03"
type input "1.75"
type input "13.38"
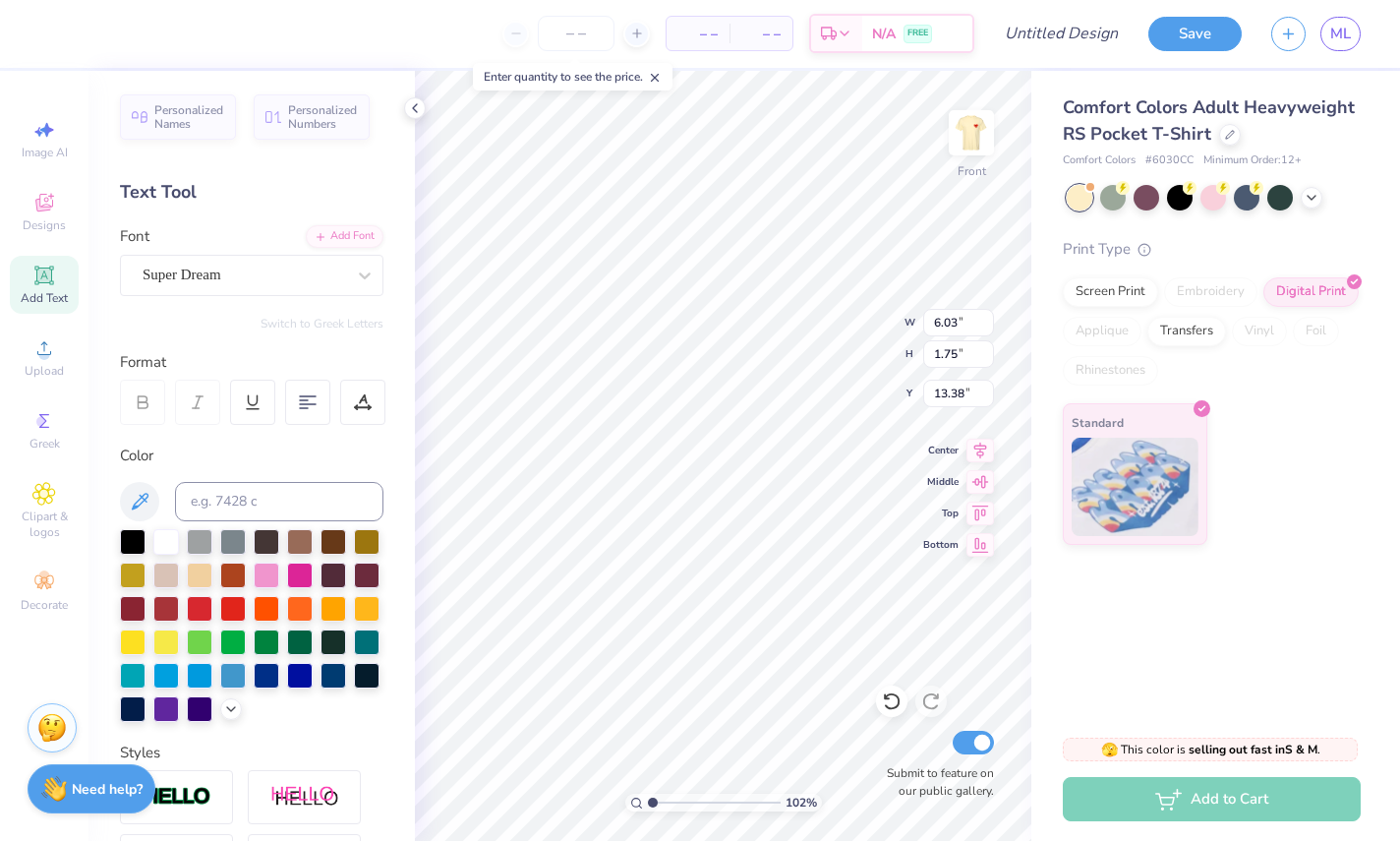
type input "1.021227804271"
type textarea "Big Little Reveal 2025"
type input "1.021227804271"
type input "14.32"
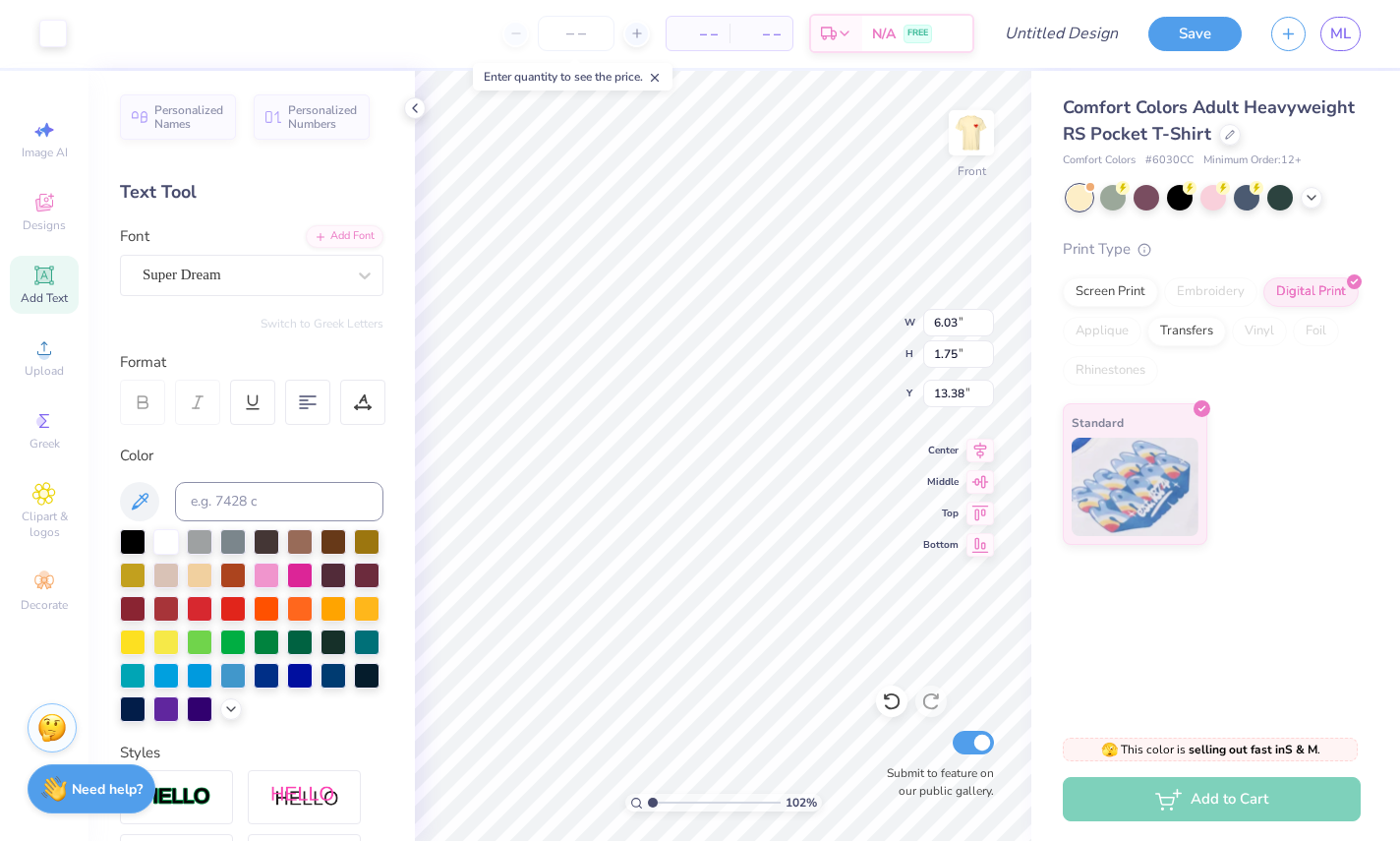
type input "1.24"
type input "13.63"
type input "1.021227804271"
type input "4.36"
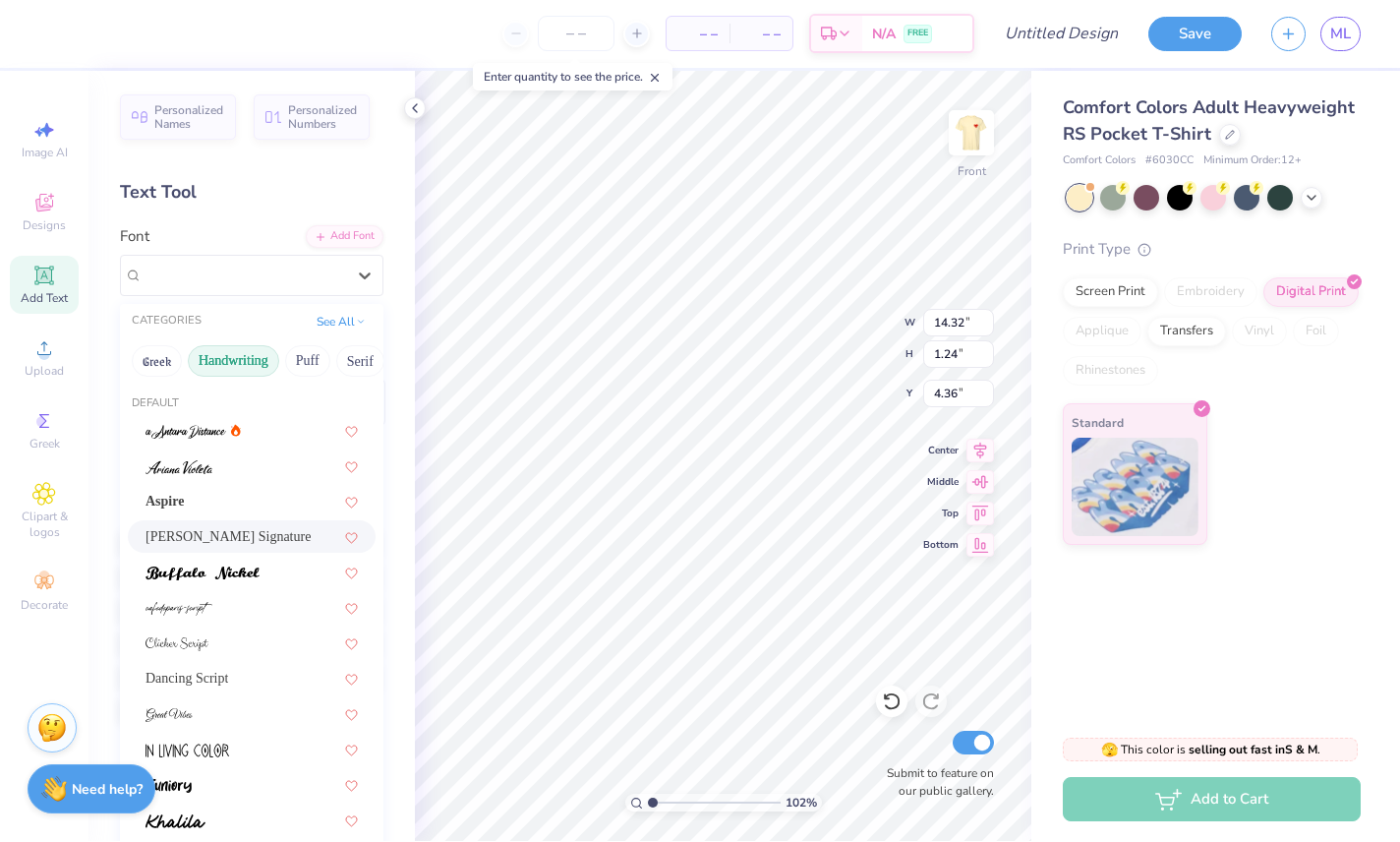
click at [262, 538] on span "[PERSON_NAME] Signature" at bounding box center [228, 537] width 165 height 21
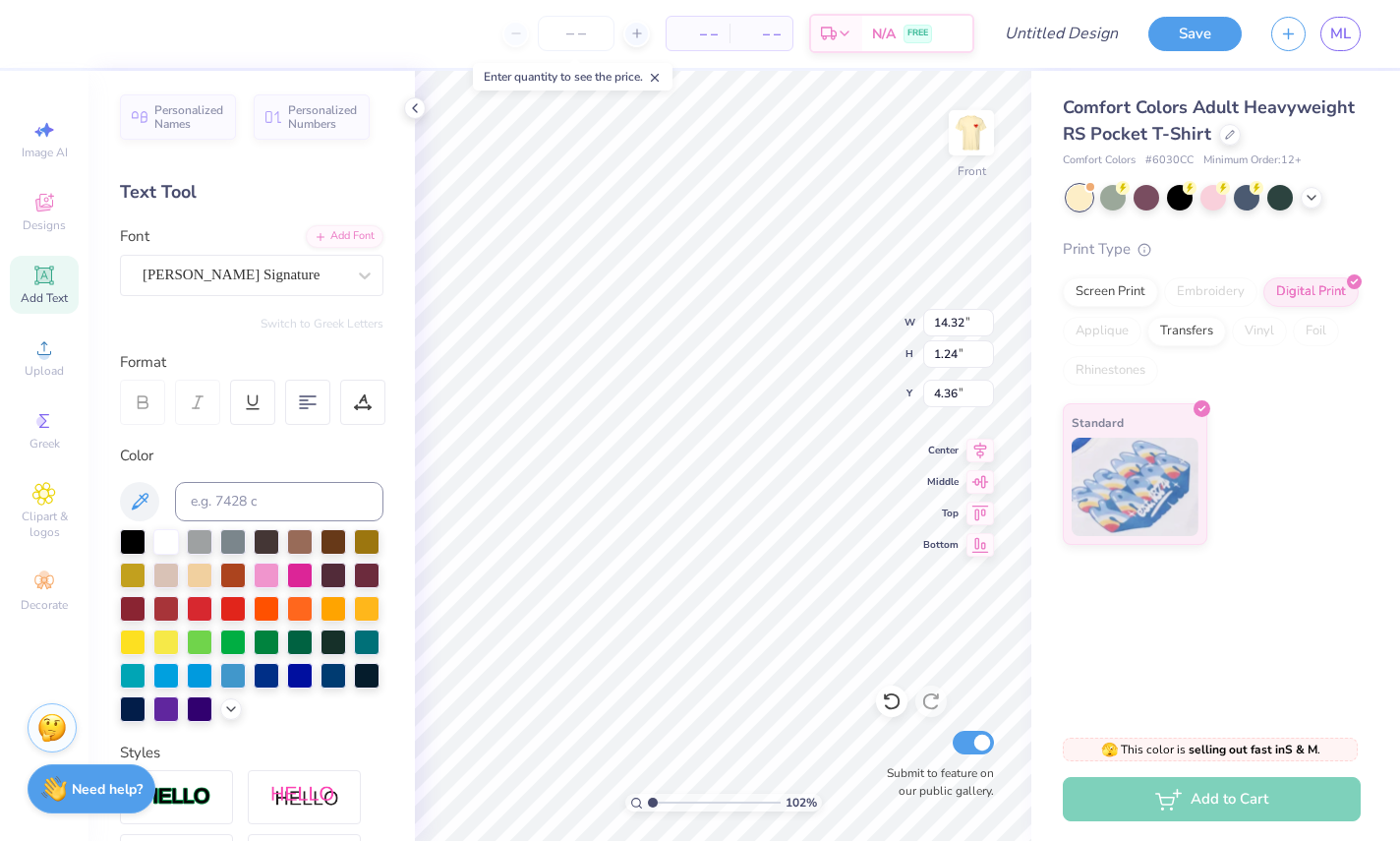
type input "1.021227804271"
type input "3.02"
type input "3.47"
type input "1.021227804271"
type input "3.68"
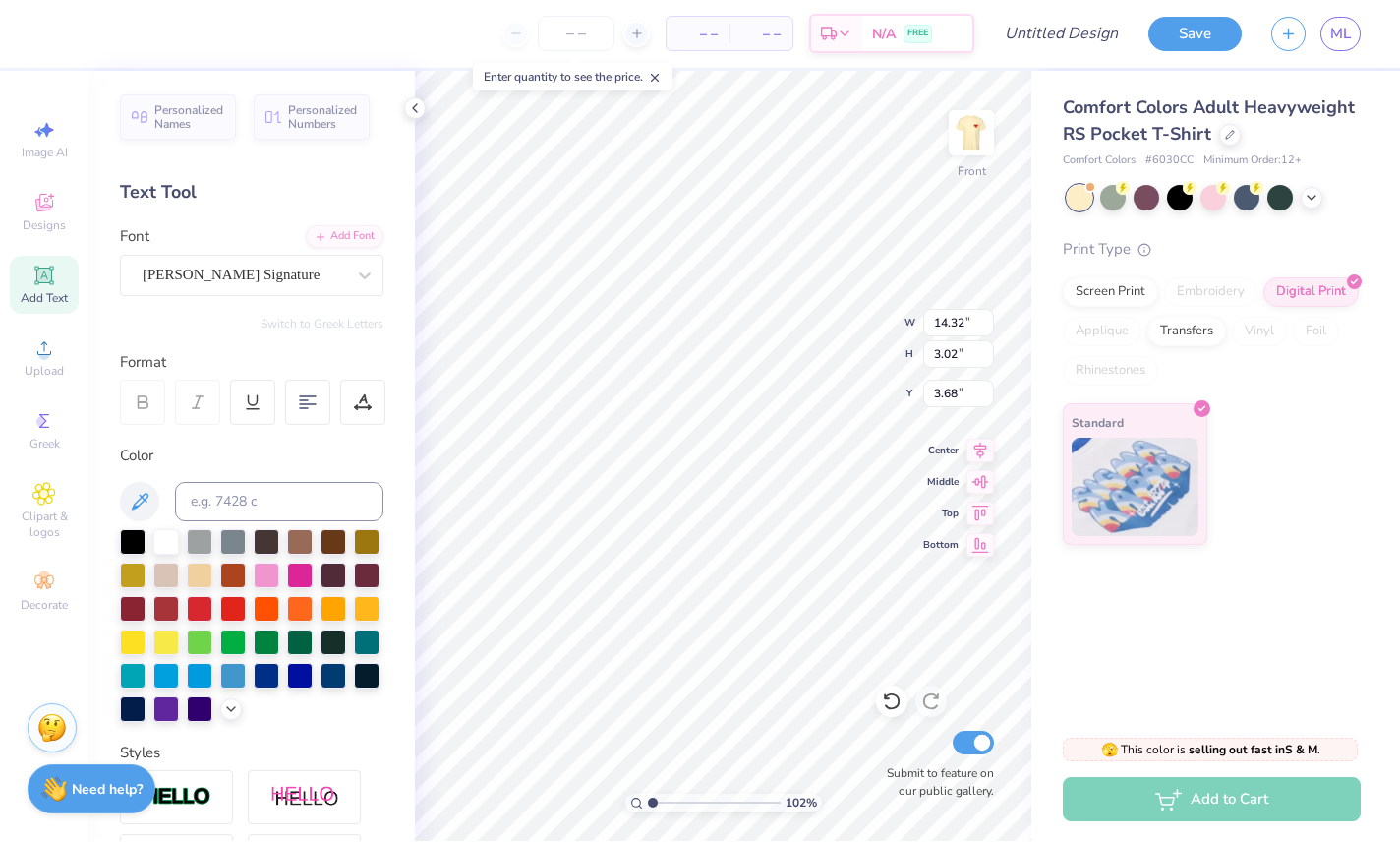
type input "1.021227804271"
type input "11.65"
type input "2.46"
type input "1.021227804271"
type input "3.91"
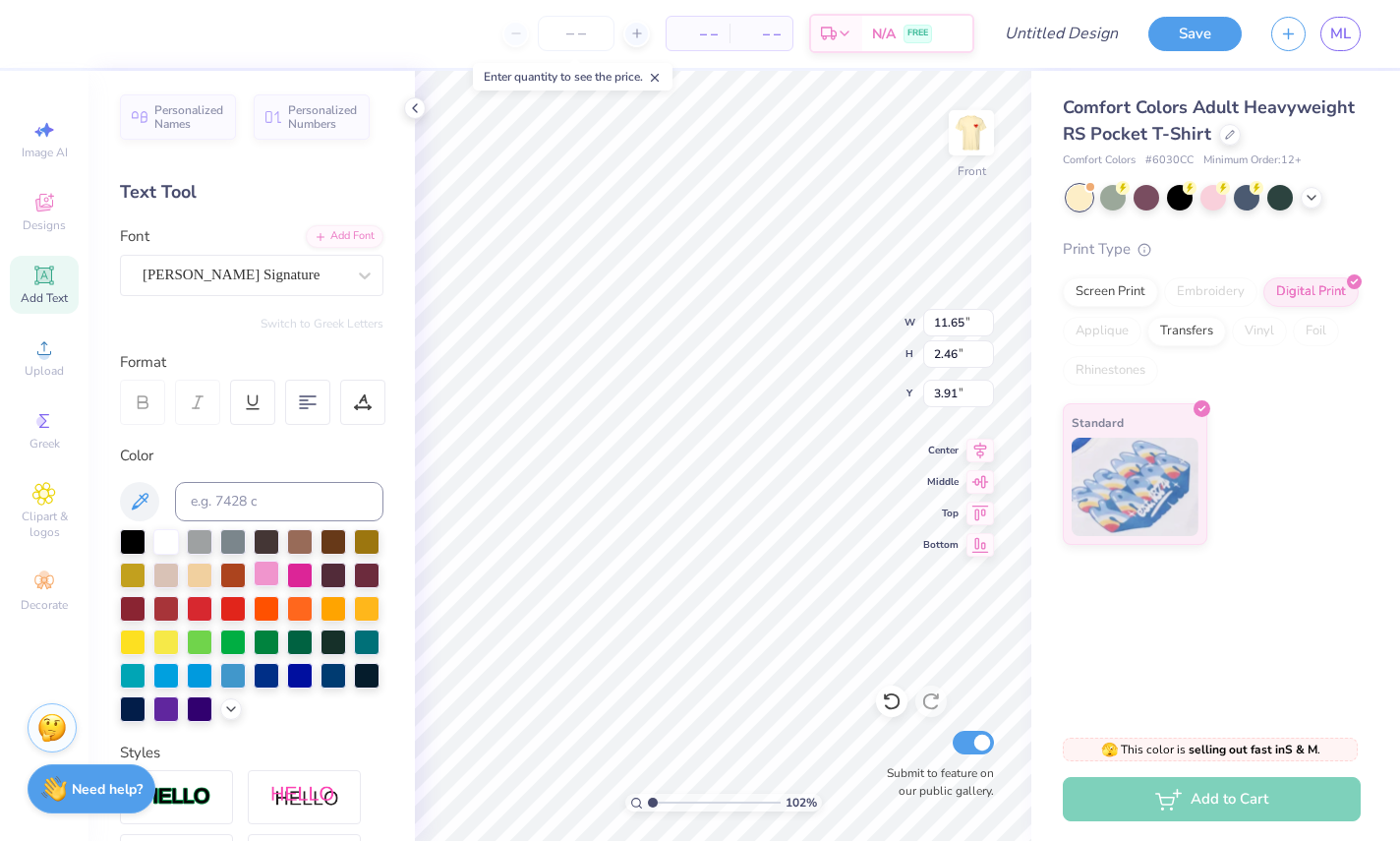
click at [271, 575] on div at bounding box center [266, 575] width 26 height 26
click at [417, 115] on icon at bounding box center [415, 109] width 16 height 16
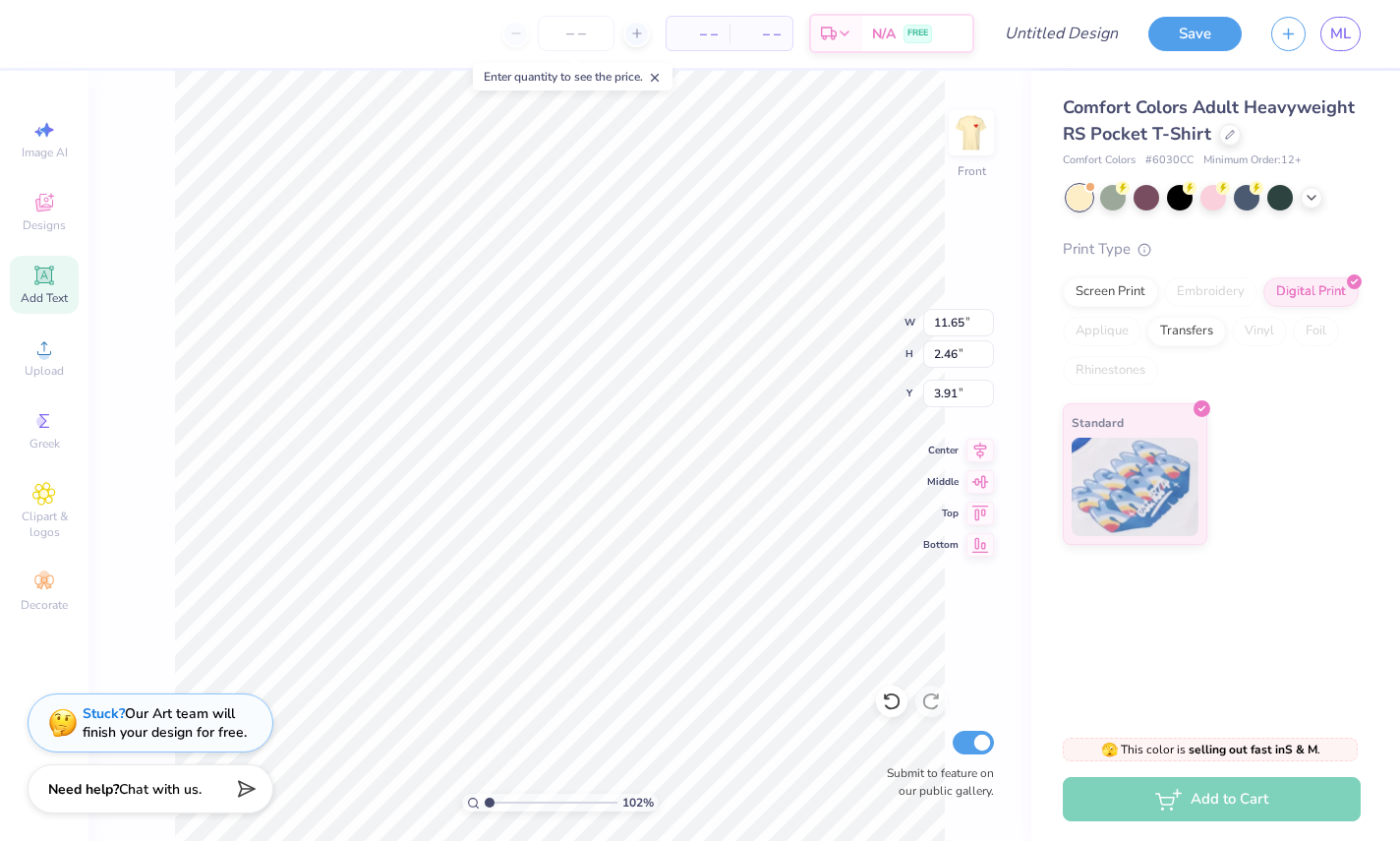
click at [165, 499] on div "102 % Front W 11.65 11.65 " H 2.46 2.46 " Y 3.91 3.91 " Center Middle Top Botto…" at bounding box center [559, 457] width 943 height 771
type input "1.021227804271"
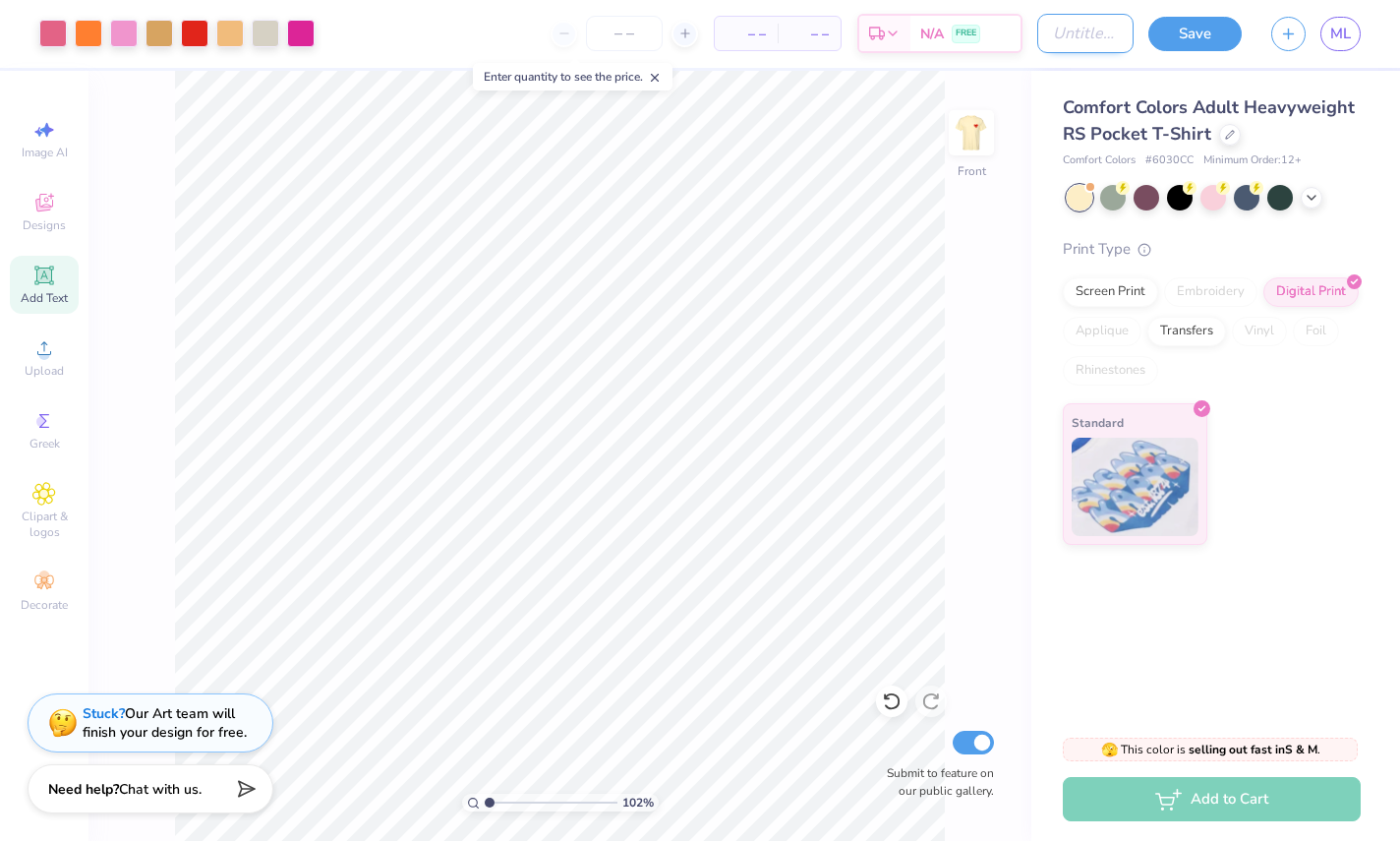
click at [1063, 43] on input "Design Title" at bounding box center [1085, 35] width 96 height 40
type input "B"
type input "1.021227804271"
type input "Bi"
type input "1.021227804271"
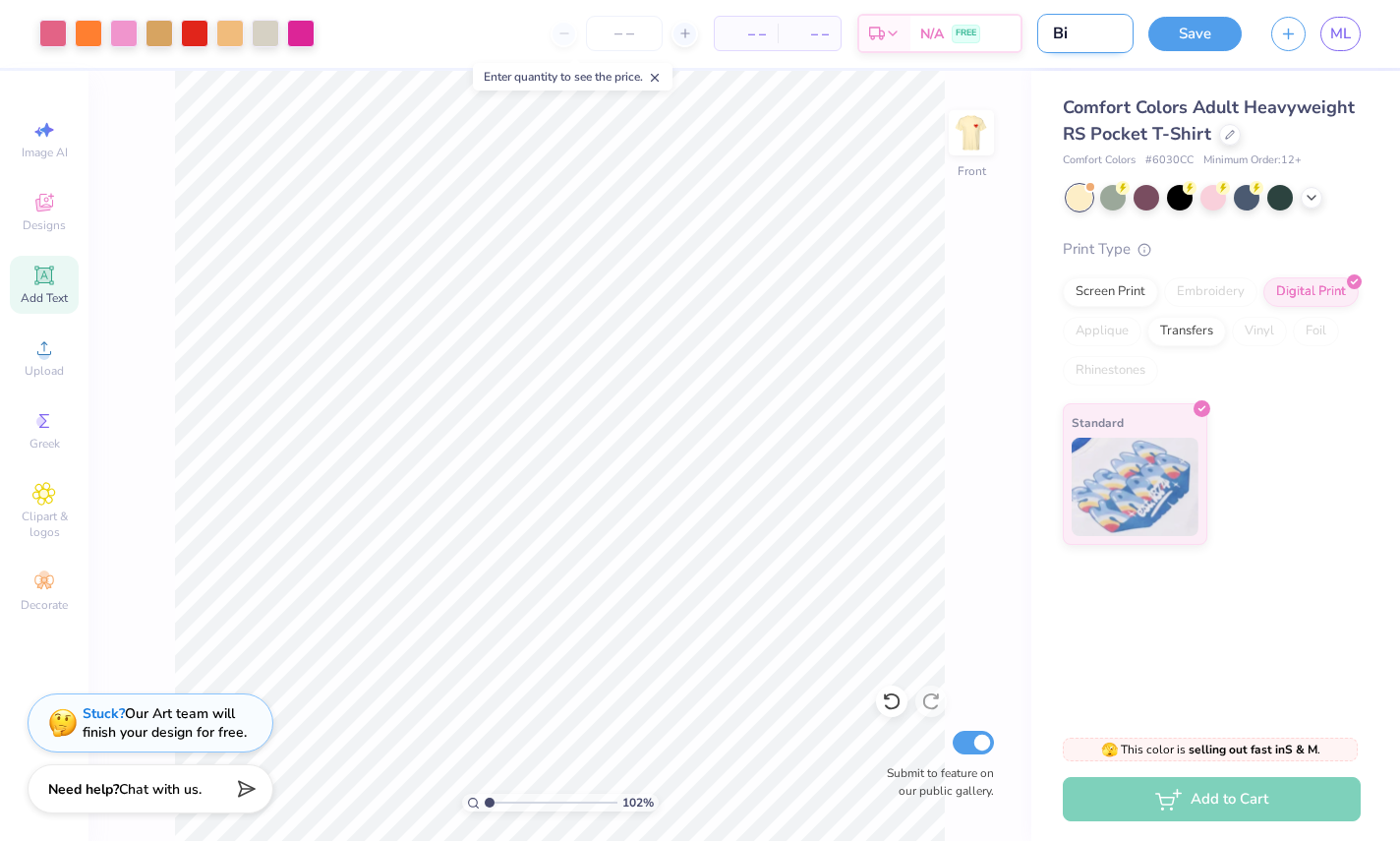
type input "Big"
type input "1.021227804271"
type input "Big"
type input "1.021227804271"
type input "Big"
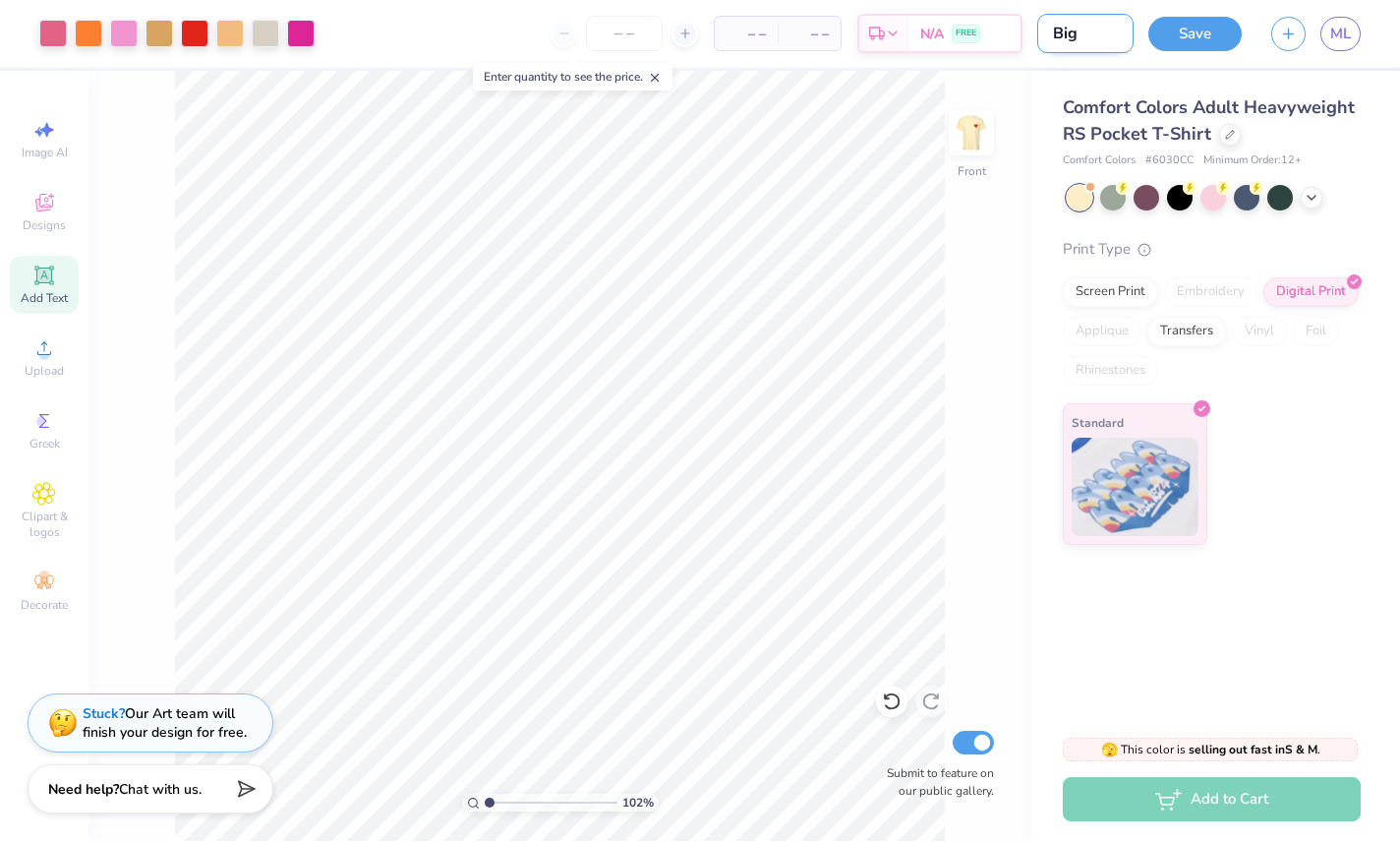
type input "1.021227804271"
type input "Big/"
type input "1.021227804271"
type input "Big/L"
type input "1.021227804271"
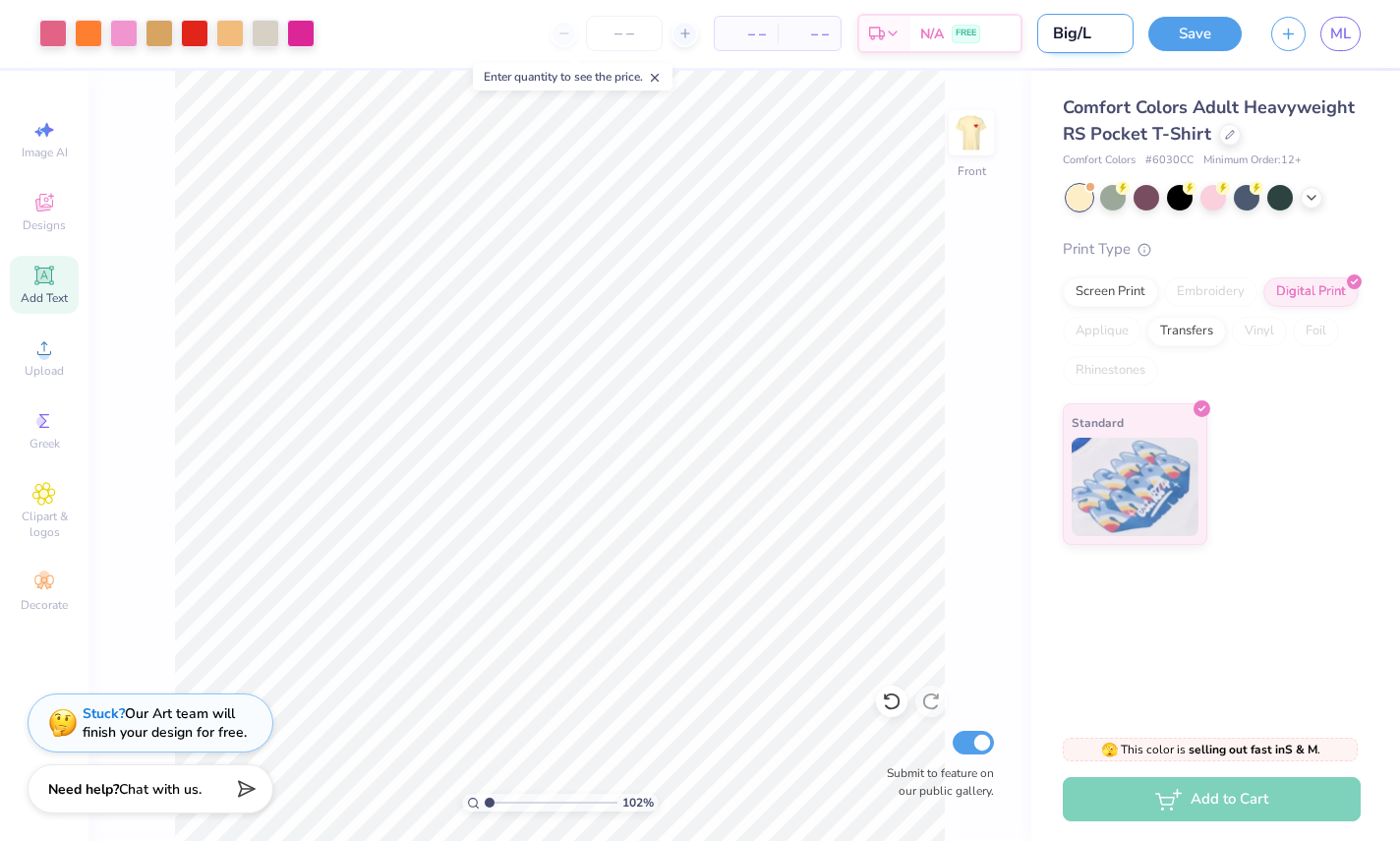
type input "Big/Li"
type input "1.021227804271"
type input "Big/Lil"
type input "1.021227804271"
type input "Big/Lil"
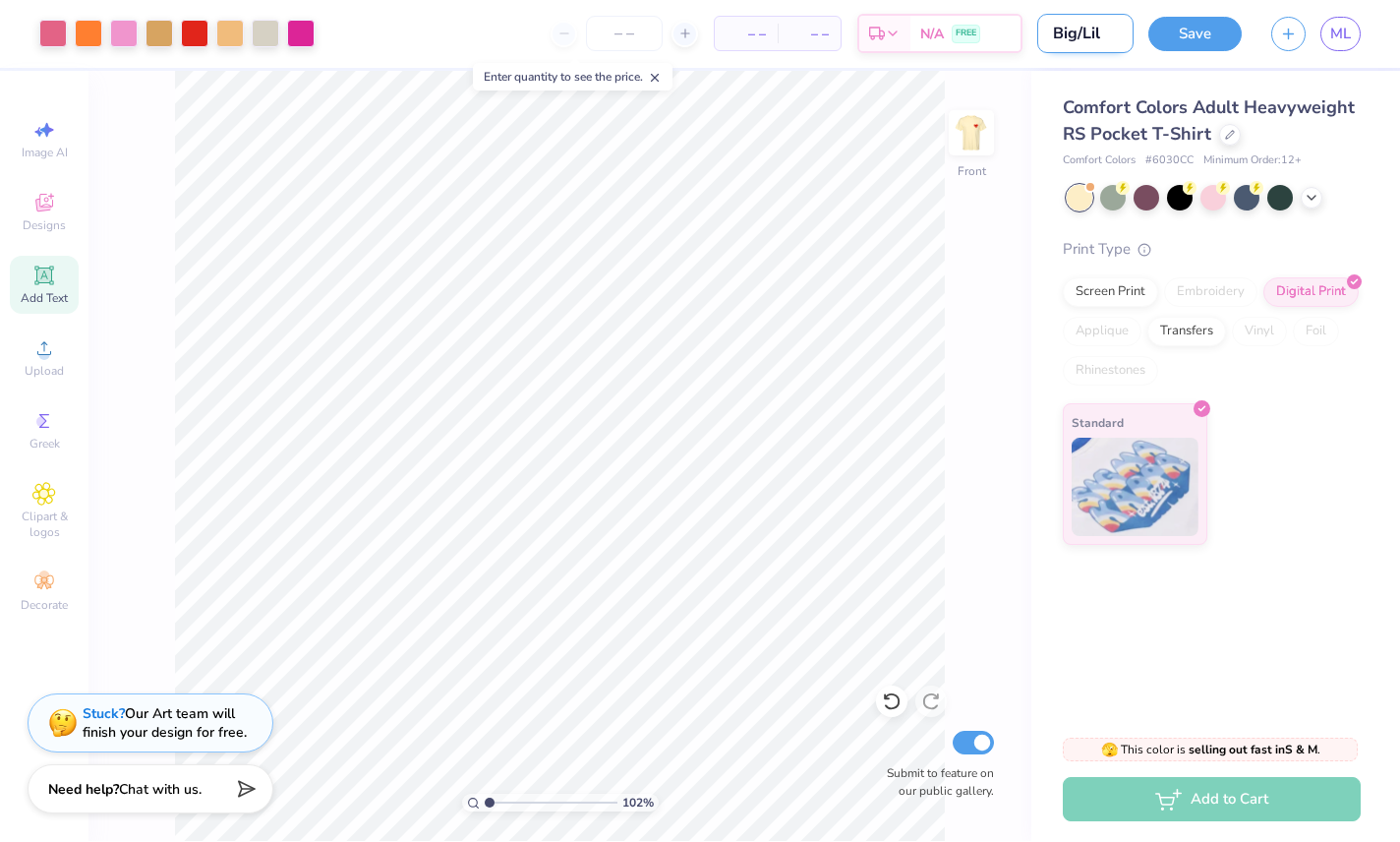
type input "1.021227804271"
type input "Big/Lil R"
type input "1.021227804271"
type input "Big/Lil Re"
type input "1.021227804271"
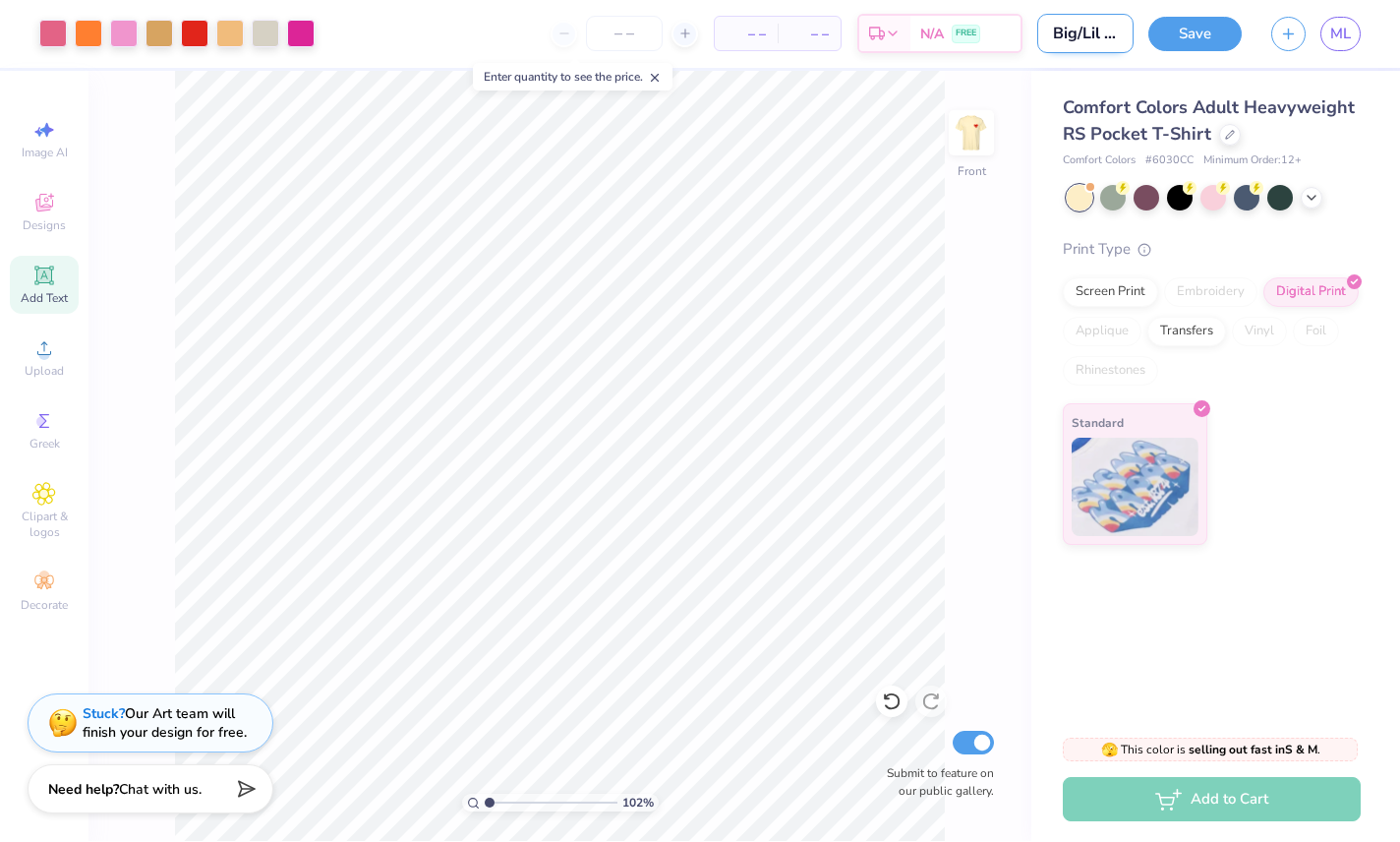
type input "Big/[PERSON_NAME]"
type input "1.021227804271"
type input "Big/Lil Reve"
type input "1.021227804271"
type input "Big/Lil Revea"
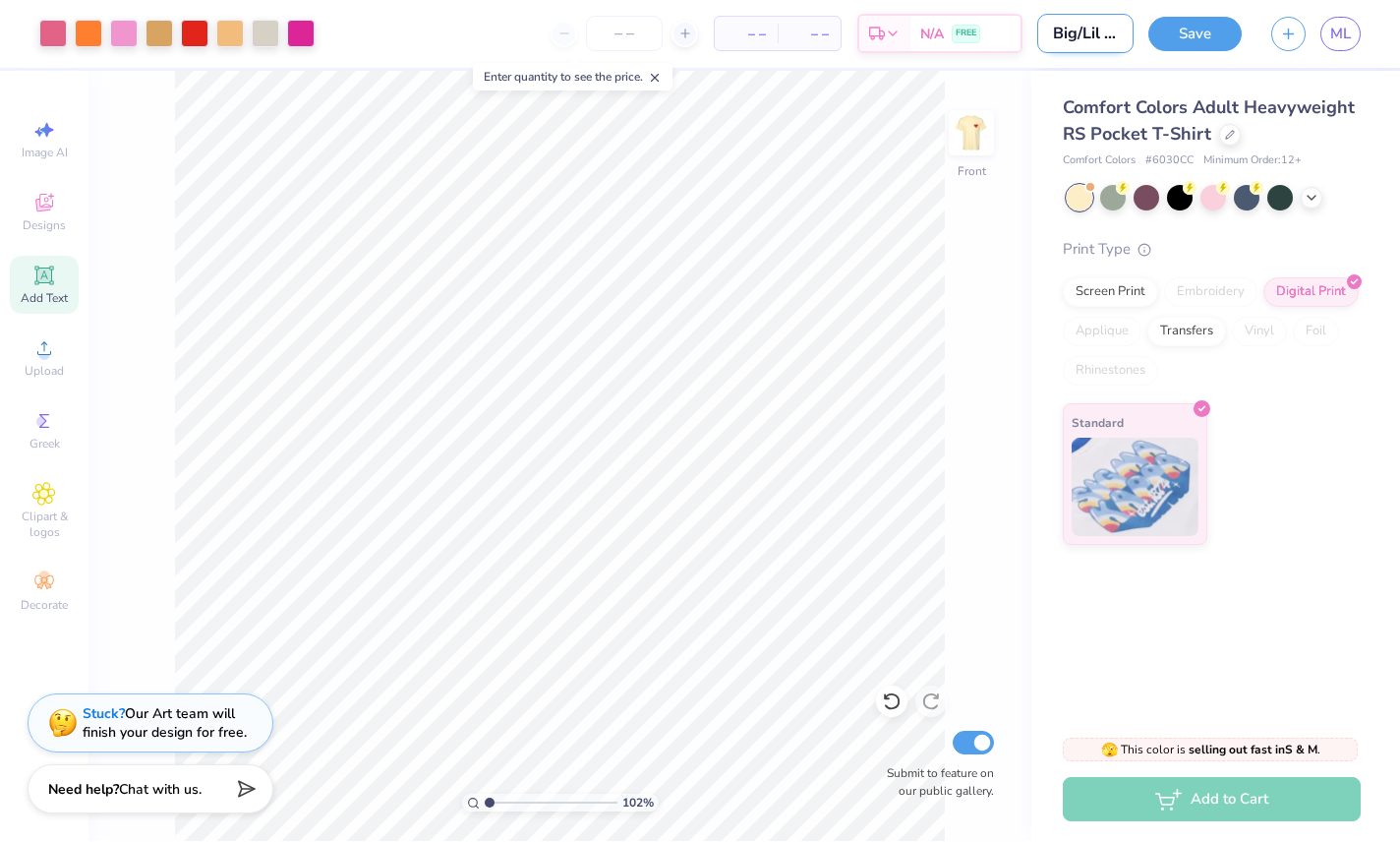
type input "1.021227804271"
type input "Big/Lil Reveal"
type input "1.021227804271"
type input "Big/Lil Reveal"
type input "1.021227804271"
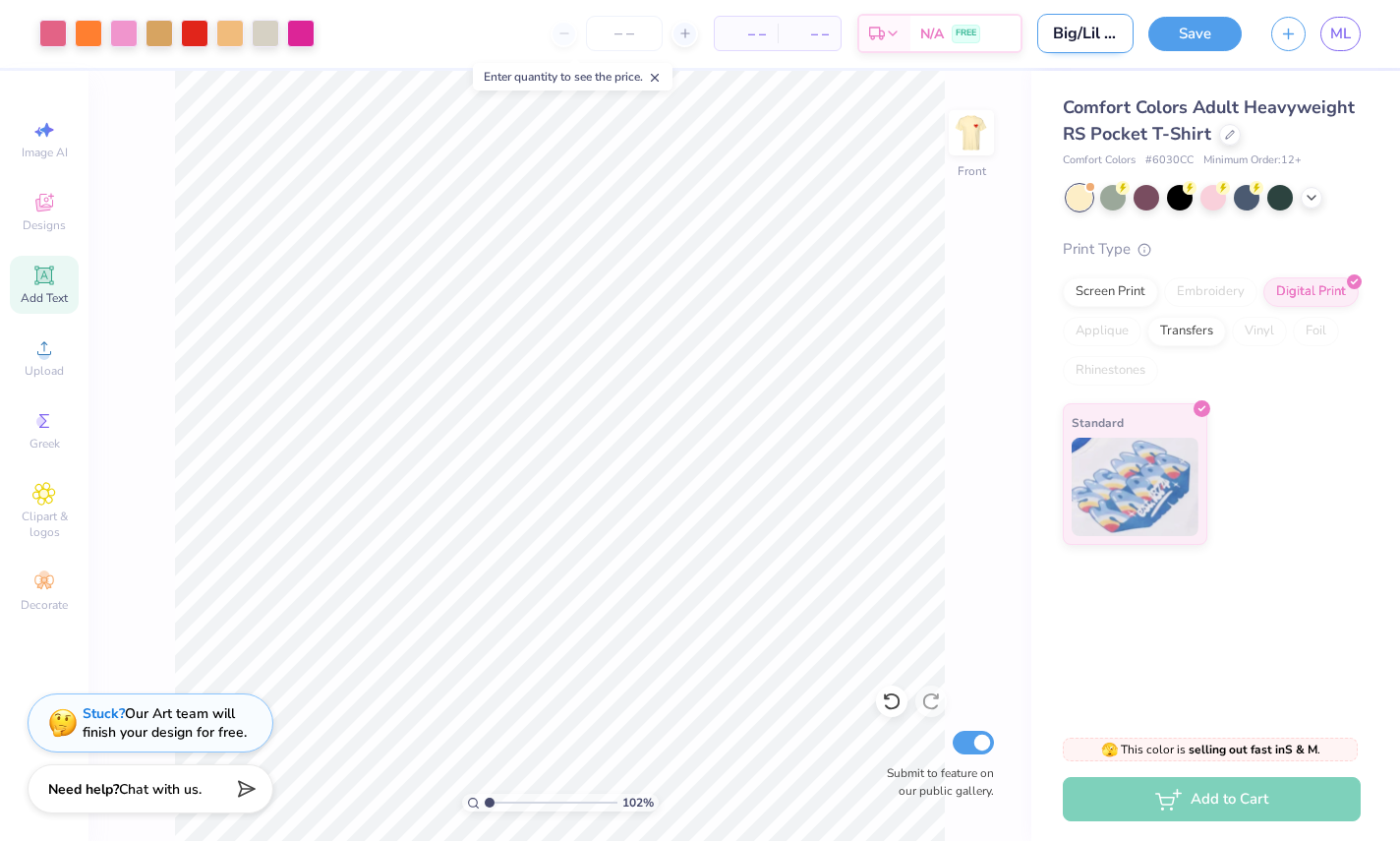
type input "Big/Lil Reveal 2"
type input "1.021227804271"
type input "Big/Lil Reveal 20"
type input "1.021227804271"
type input "Big/Lil Reveal 202"
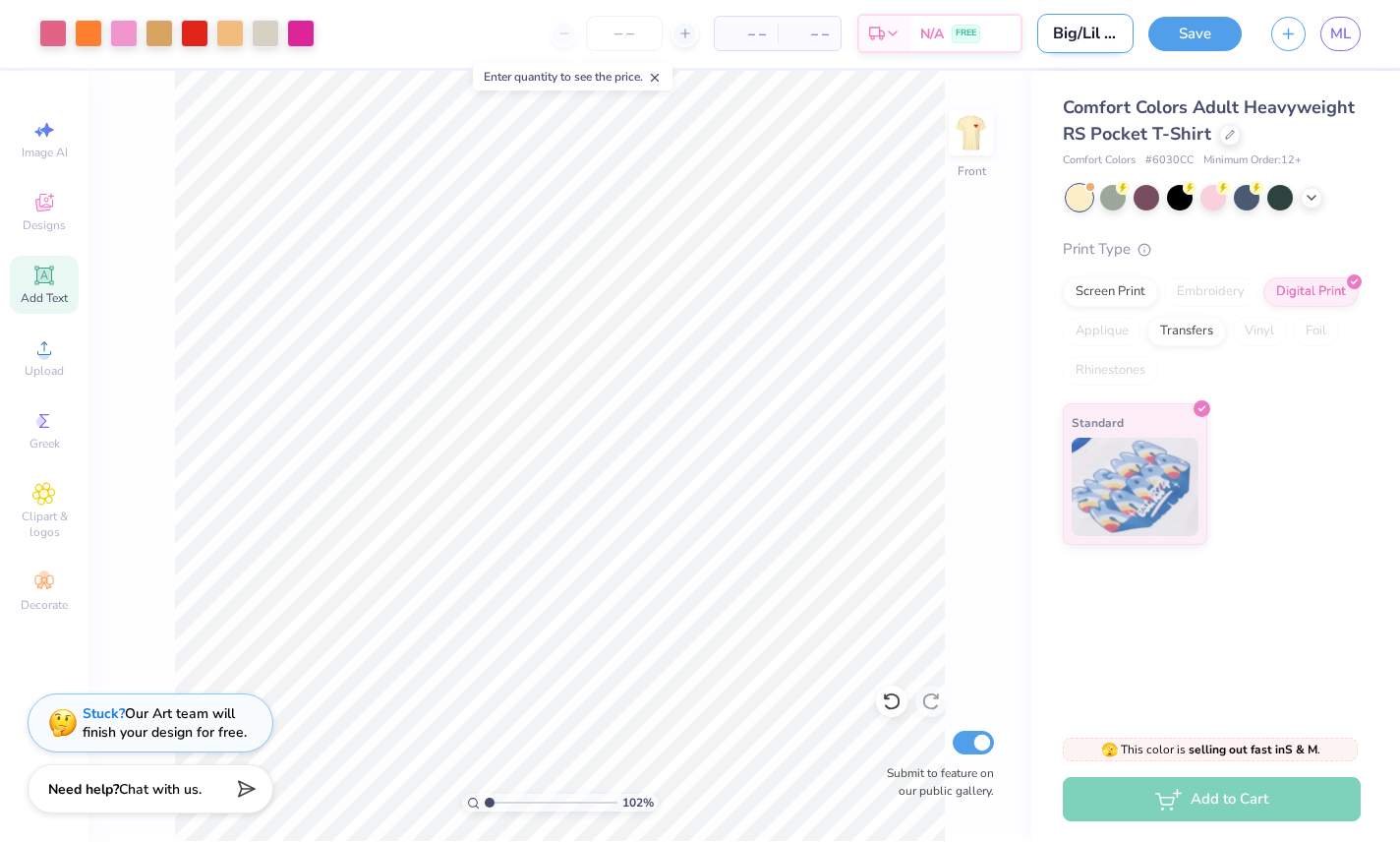
type input "1.021227804271"
type input "Big/Lil Reveal 2024"
type input "1.021227804271"
type input "Big/Lil Reveal 2024"
click at [979, 132] on img at bounding box center [970, 133] width 78 height 78
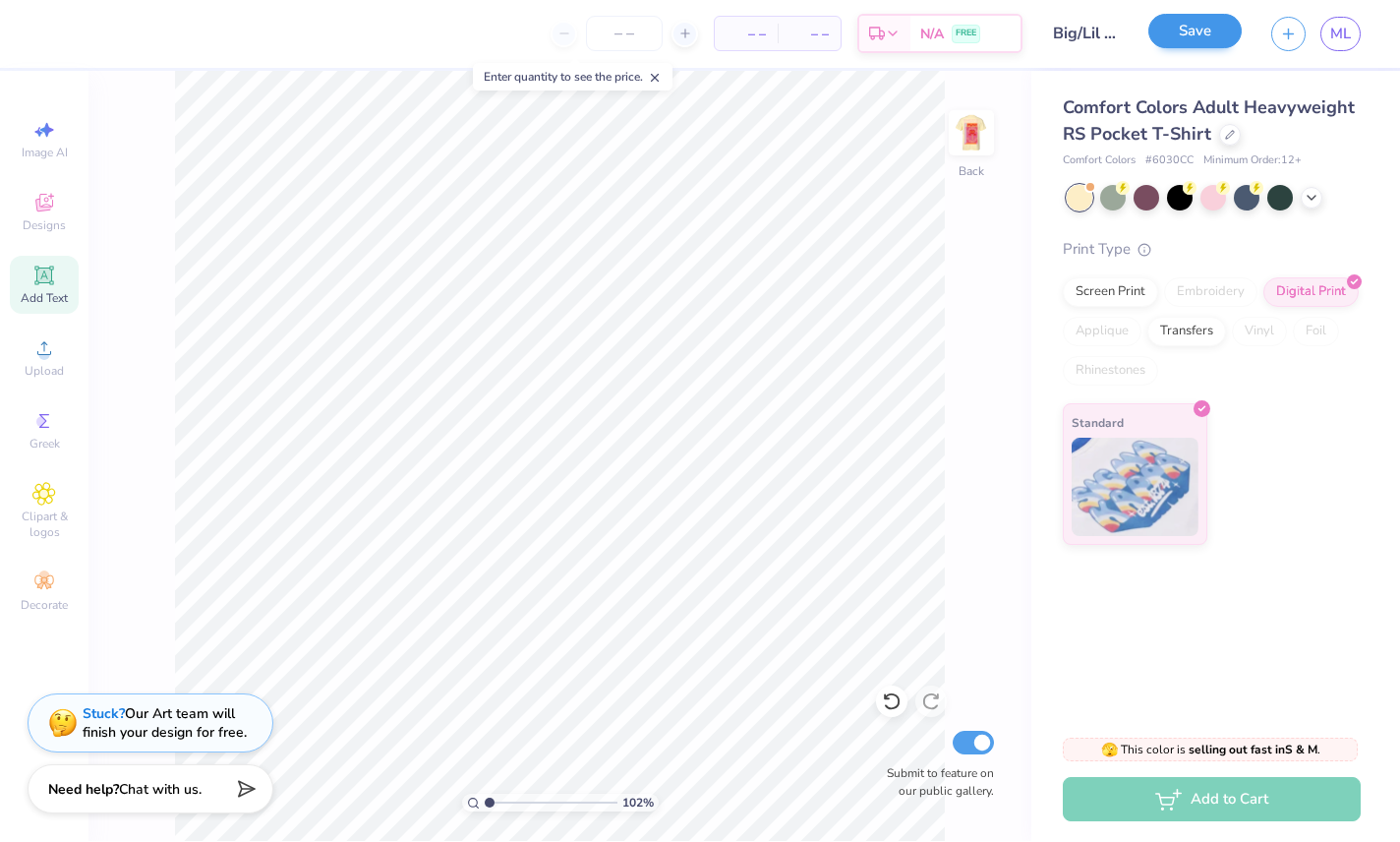
click at [1196, 30] on button "Save" at bounding box center [1195, 32] width 93 height 35
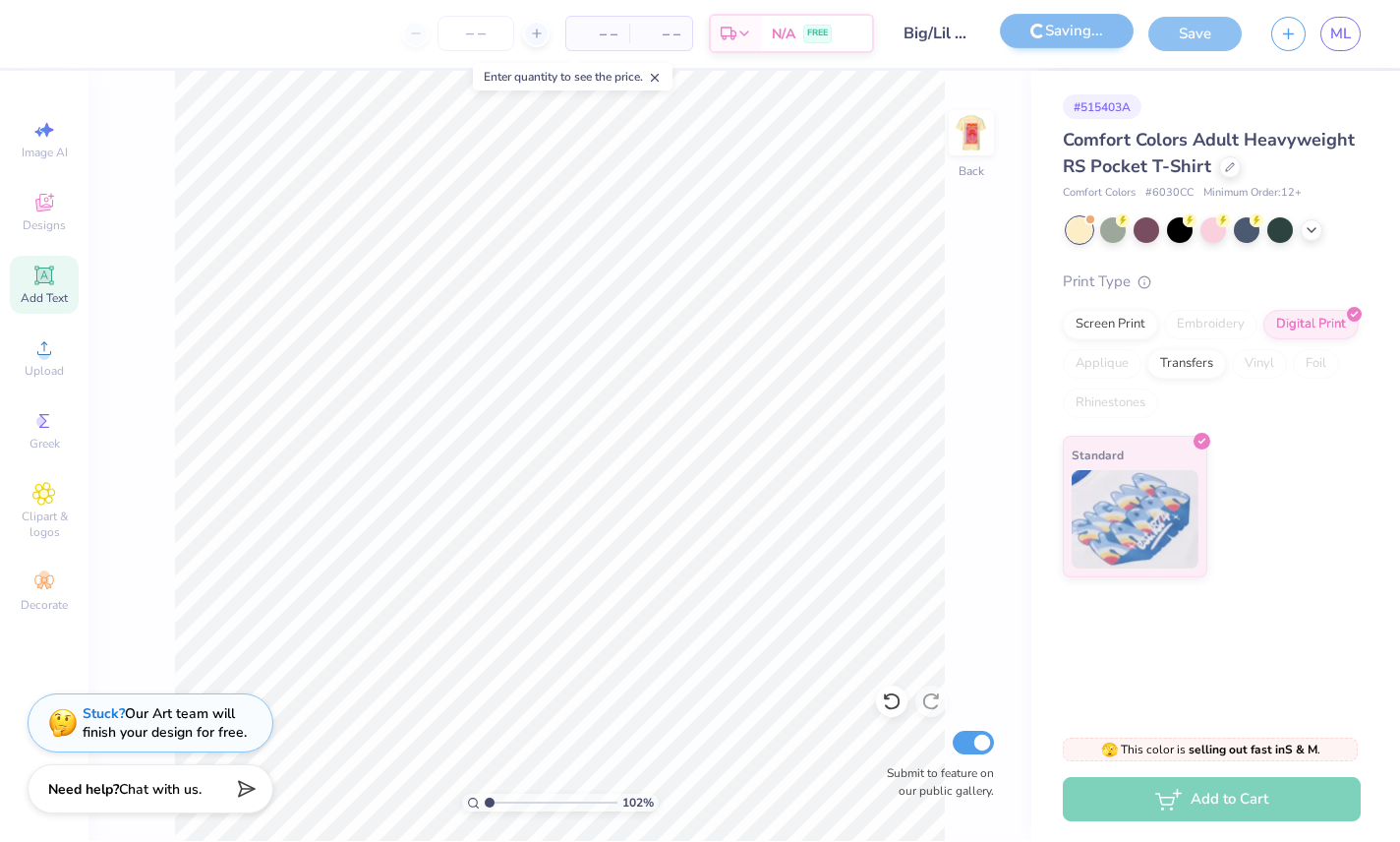
type input "1.021227804271"
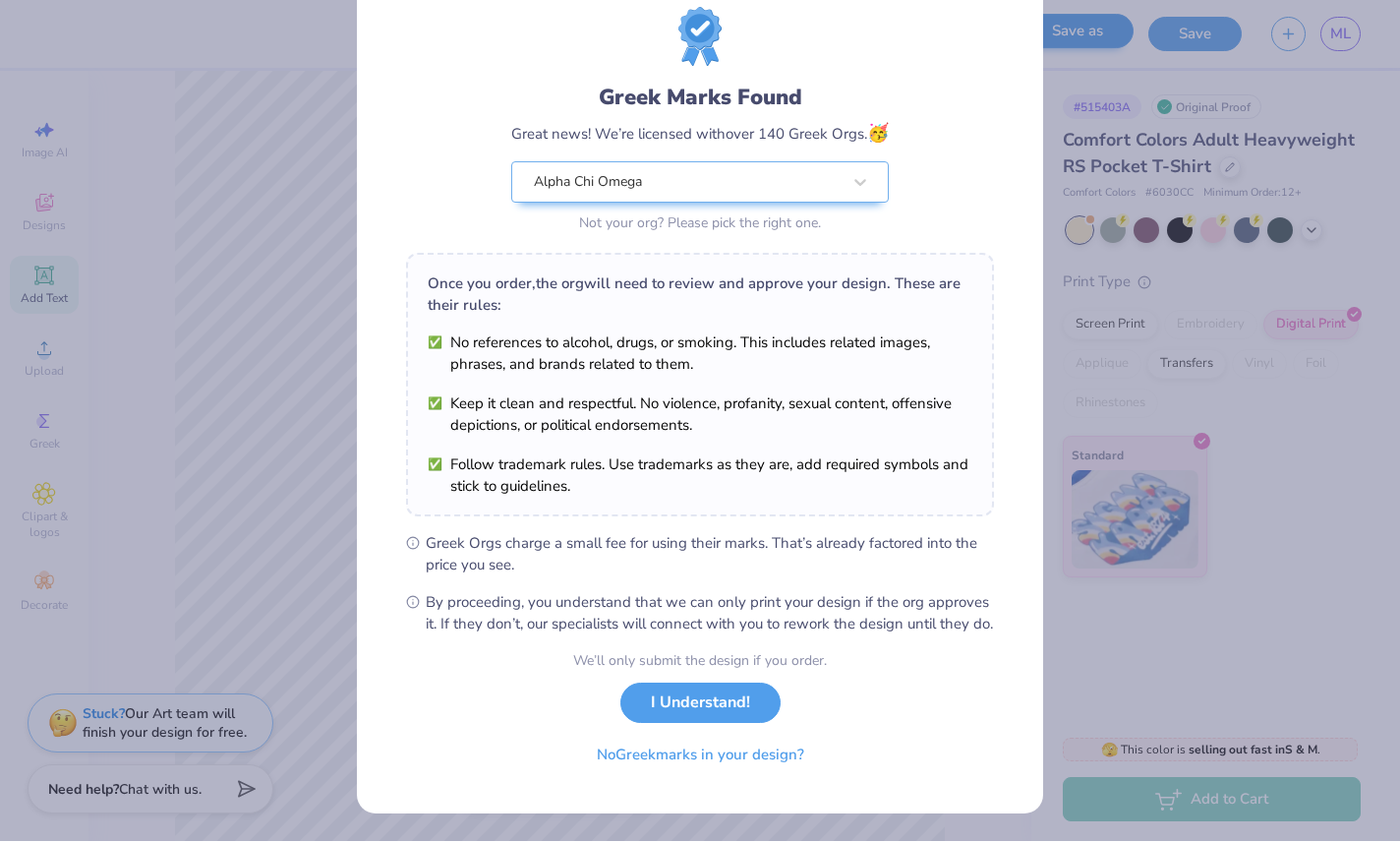
scroll to position [66, 0]
click at [747, 719] on button "I Understand!" at bounding box center [701, 698] width 160 height 41
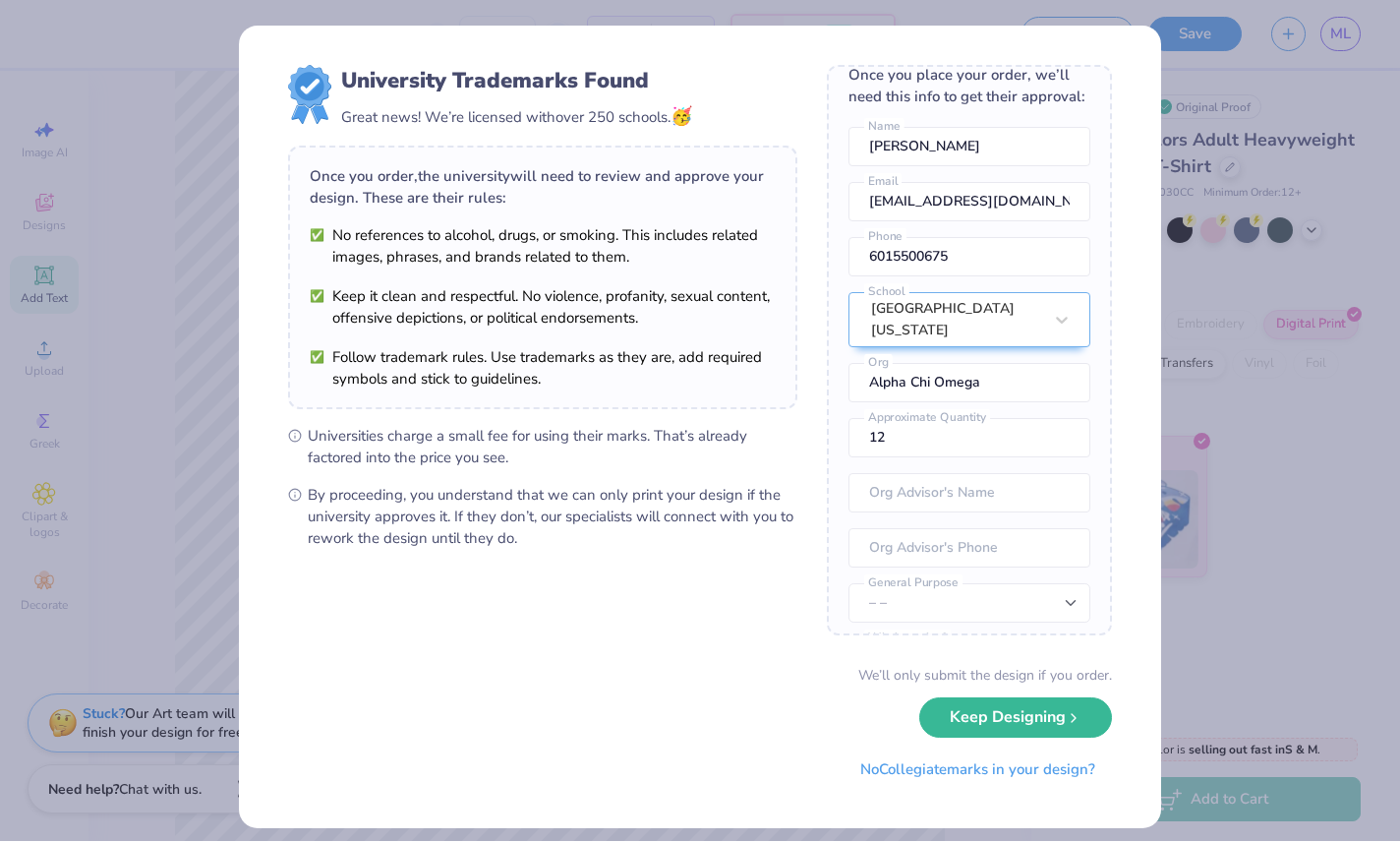
scroll to position [26, 0]
click at [1041, 437] on input "12" at bounding box center [969, 436] width 242 height 40
type input "1"
type input "6"
type input "70"
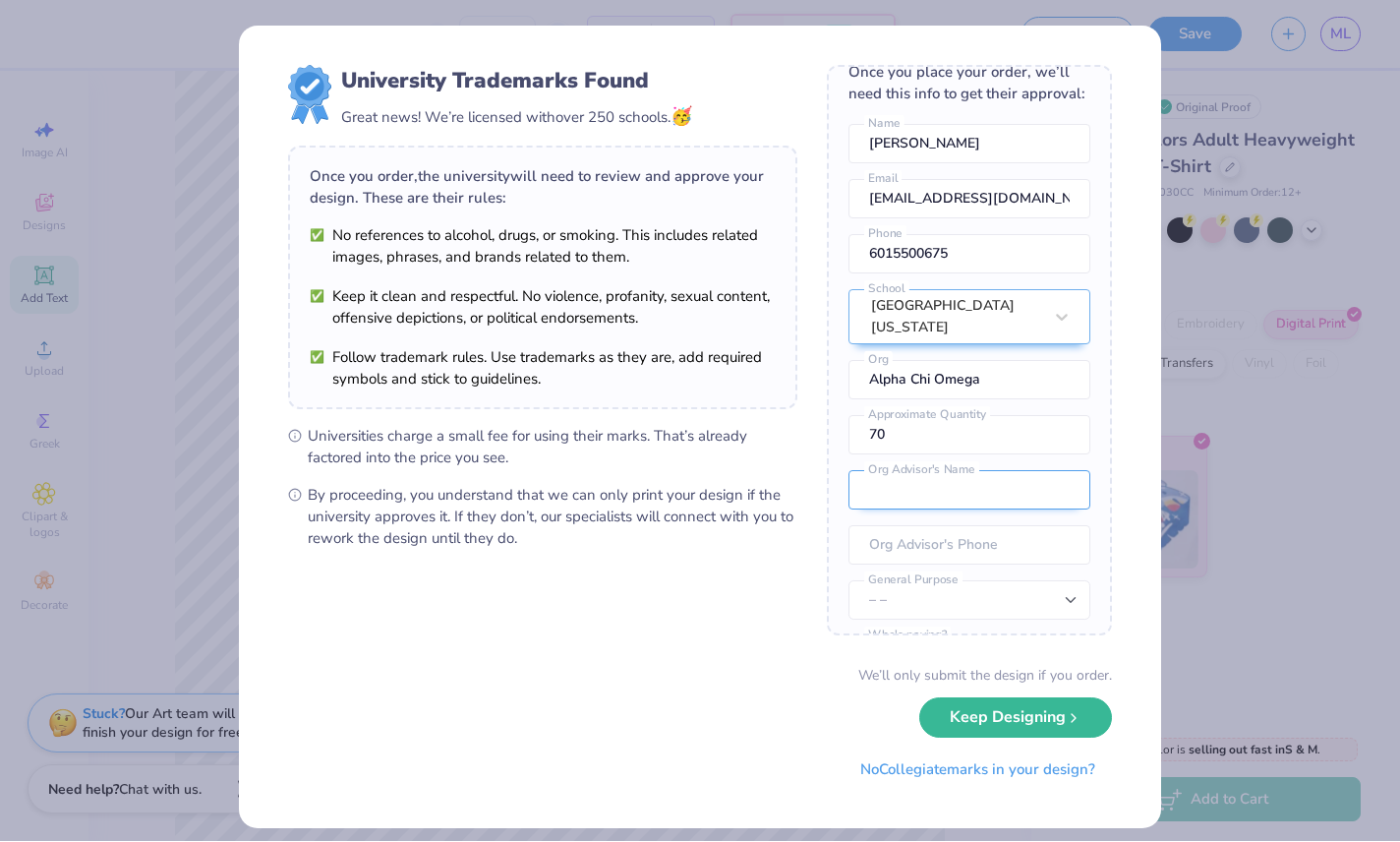
click at [1045, 496] on input "text" at bounding box center [969, 491] width 242 height 40
type input "J"
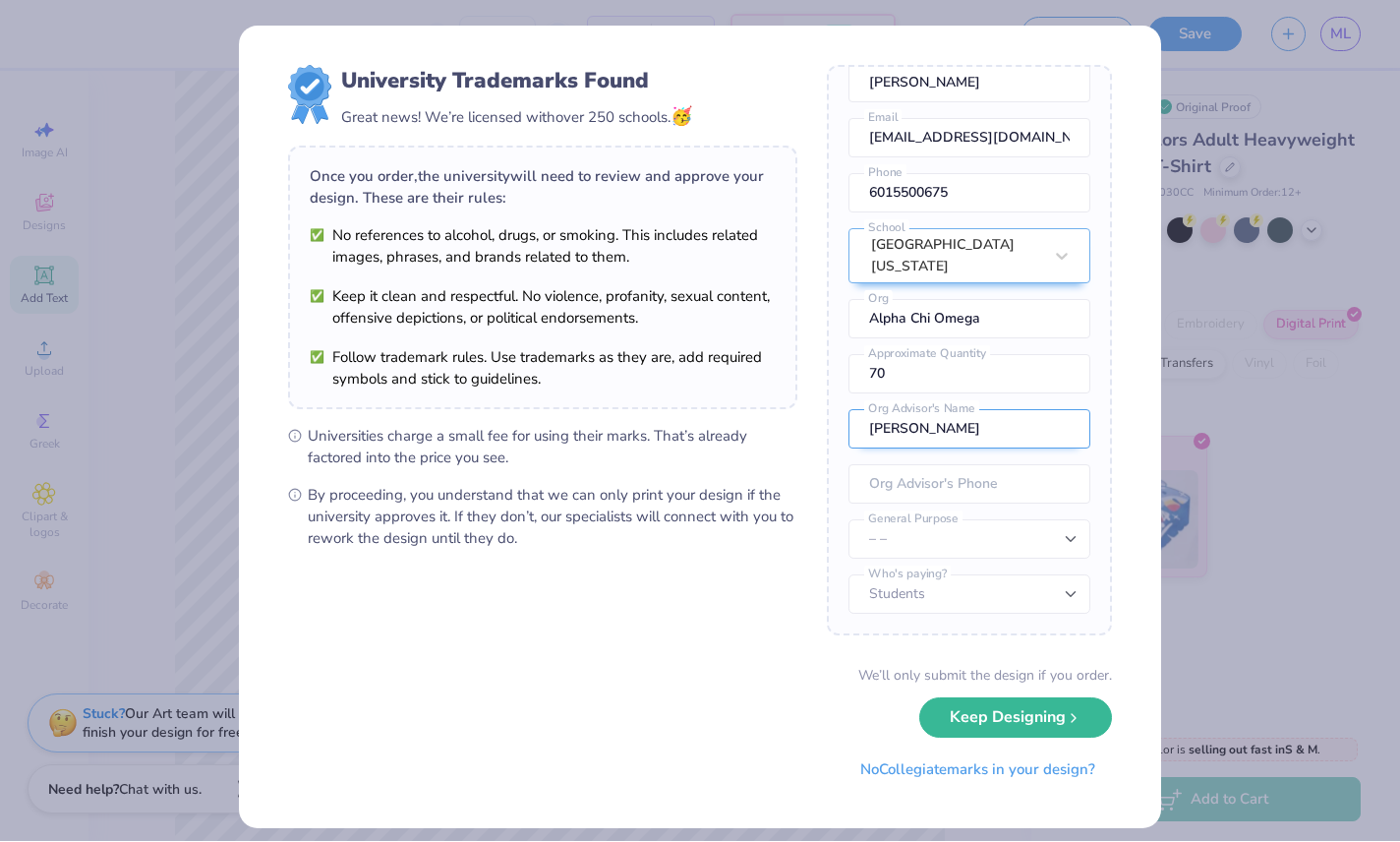
scroll to position [86, 0]
type input "[PERSON_NAME]"
click at [1068, 494] on input "tel" at bounding box center [969, 485] width 242 height 40
type input "[PHONE_NUMBER]"
click at [1005, 557] on select "– – Member apparel for registered Student Organization / Department / School Fu…" at bounding box center [969, 540] width 242 height 40
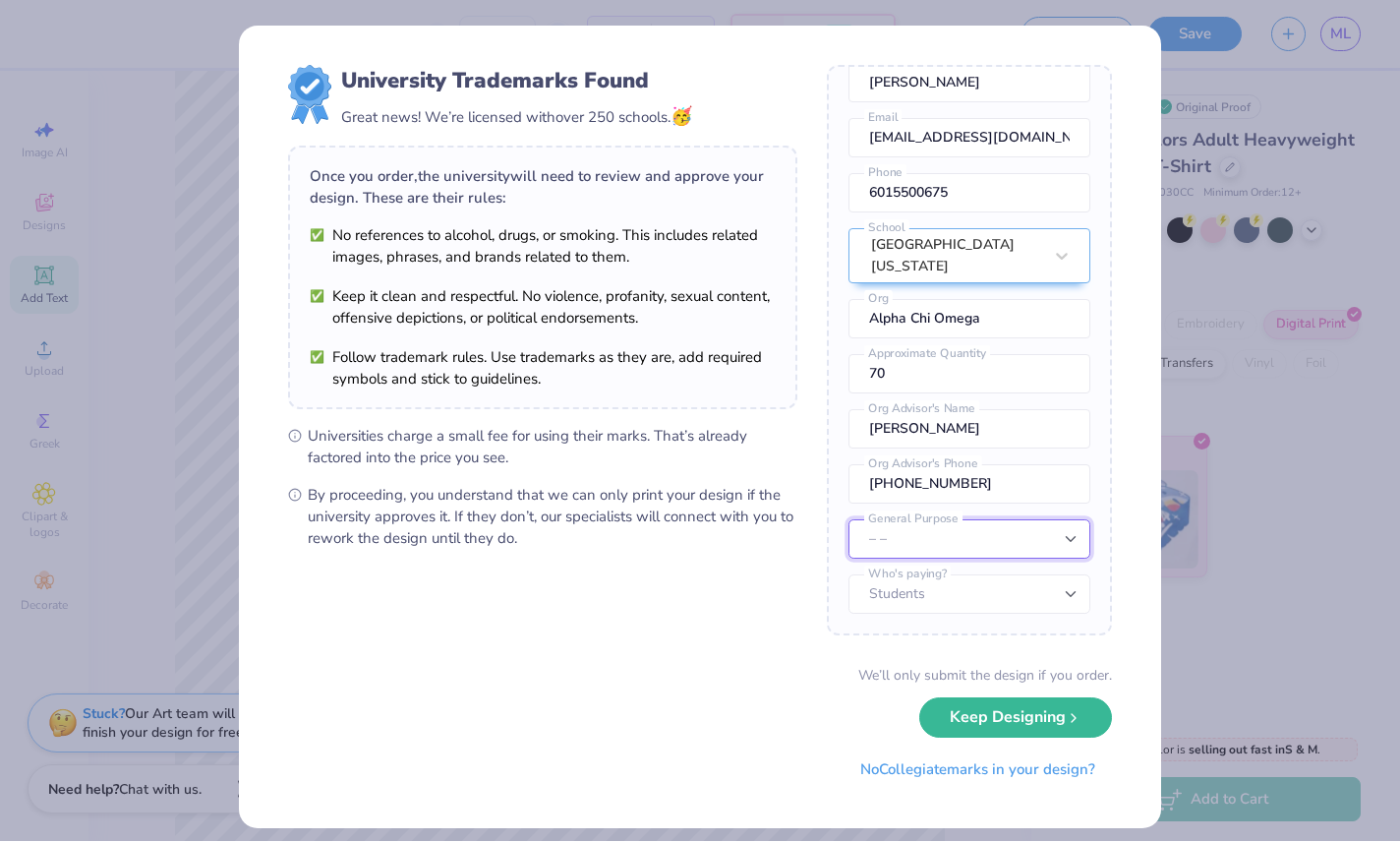
select select "Member apparel for registered Student Organization / Department / School"
click at [1050, 613] on select "Students University" at bounding box center [969, 595] width 242 height 40
click at [1132, 483] on div "University Trademarks Found Great news! We’re licensed with over 250 schools. 🥳…" at bounding box center [699, 428] width 922 height 802
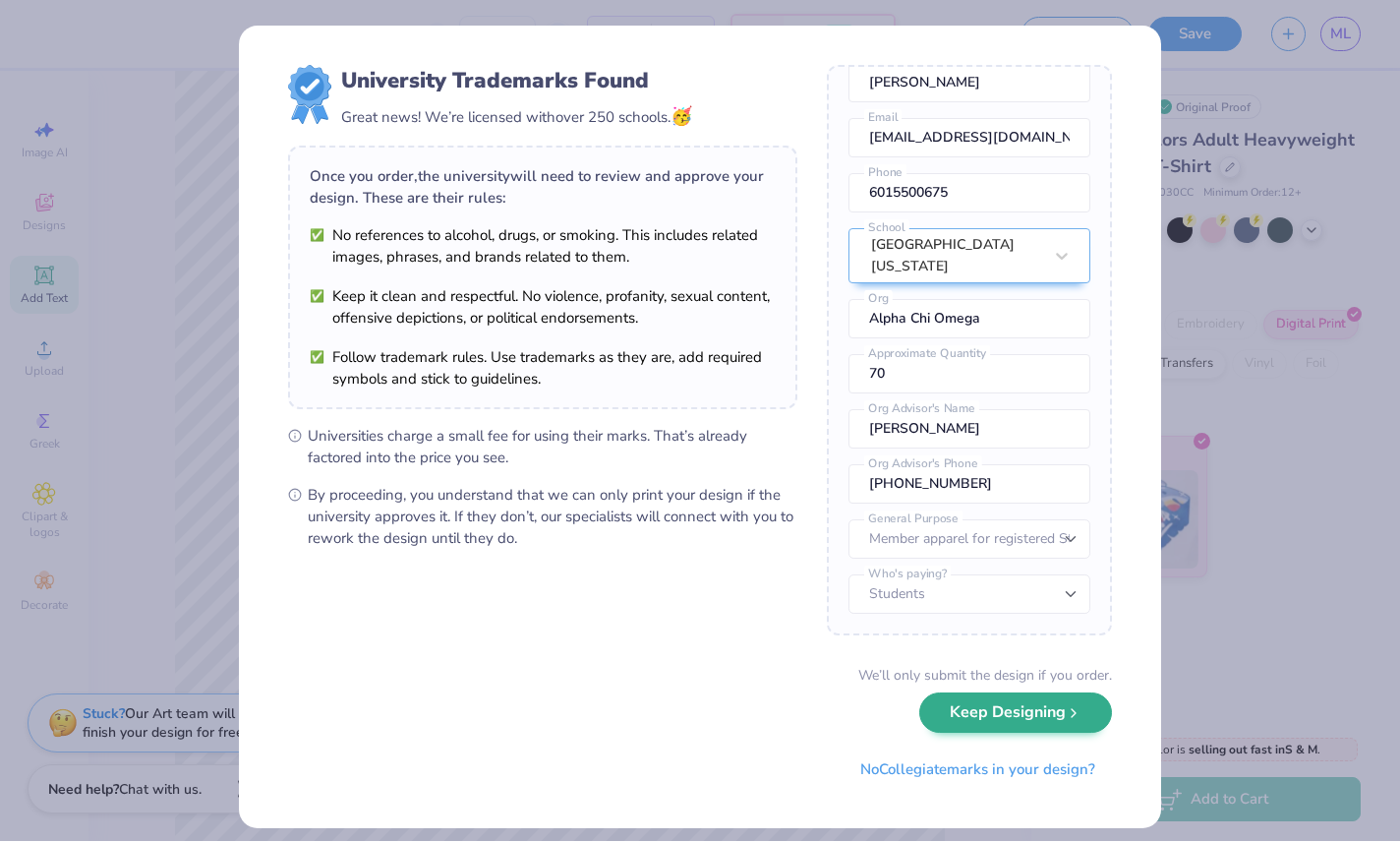
click at [1076, 717] on icon "submit" at bounding box center [1073, 714] width 16 height 16
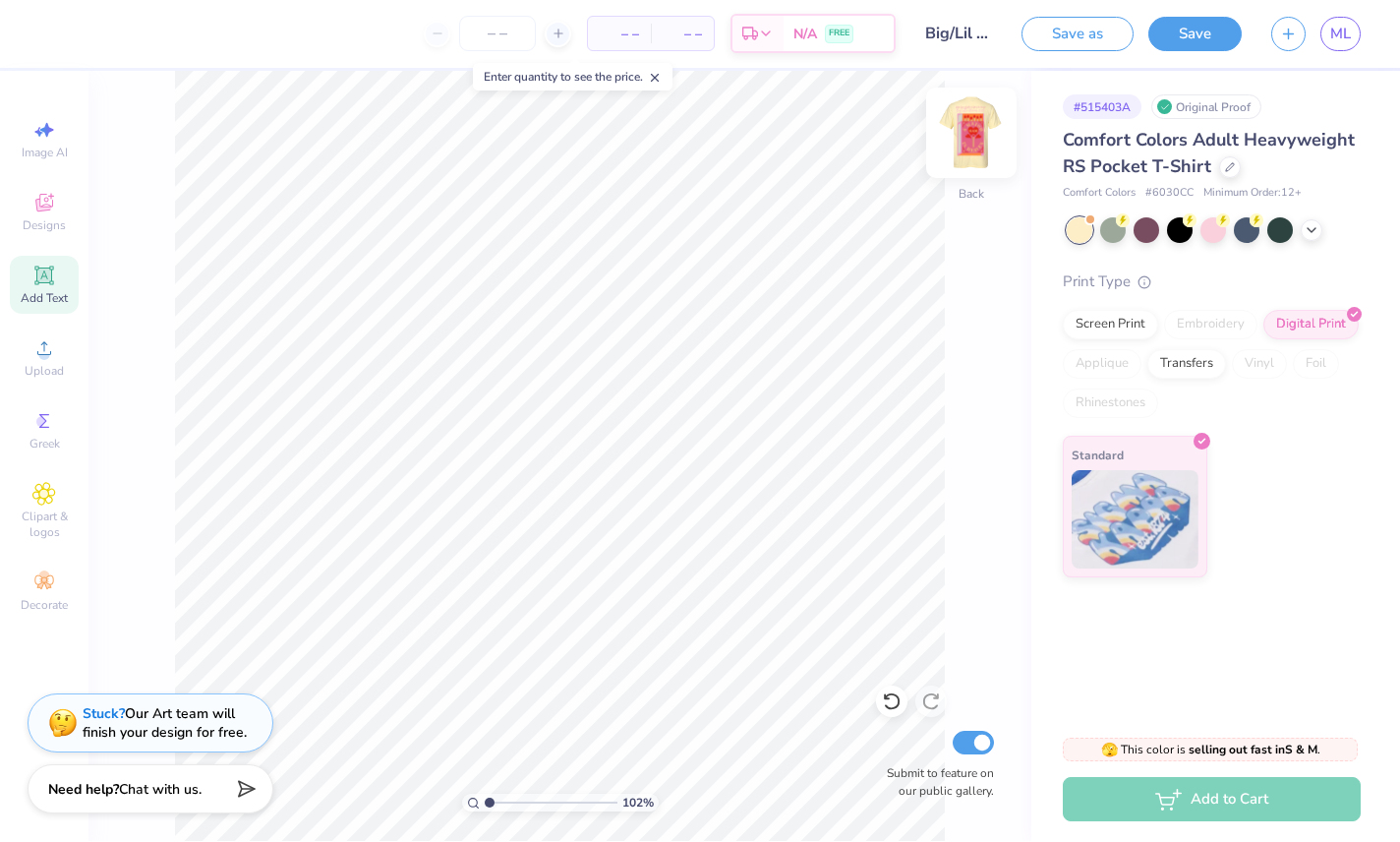
click at [967, 153] on img at bounding box center [970, 133] width 78 height 78
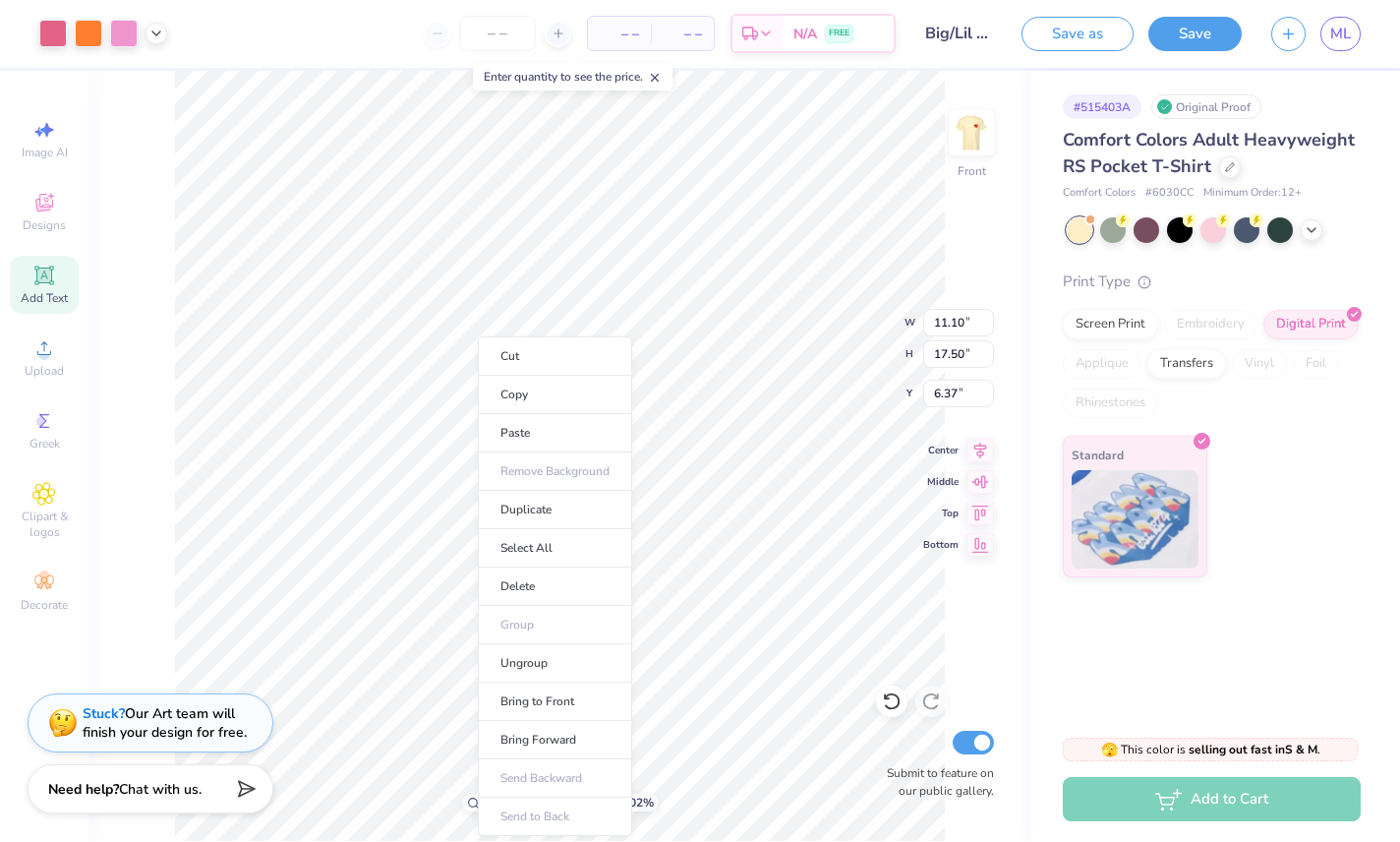
type input "1.021227804271"
type input "6.08"
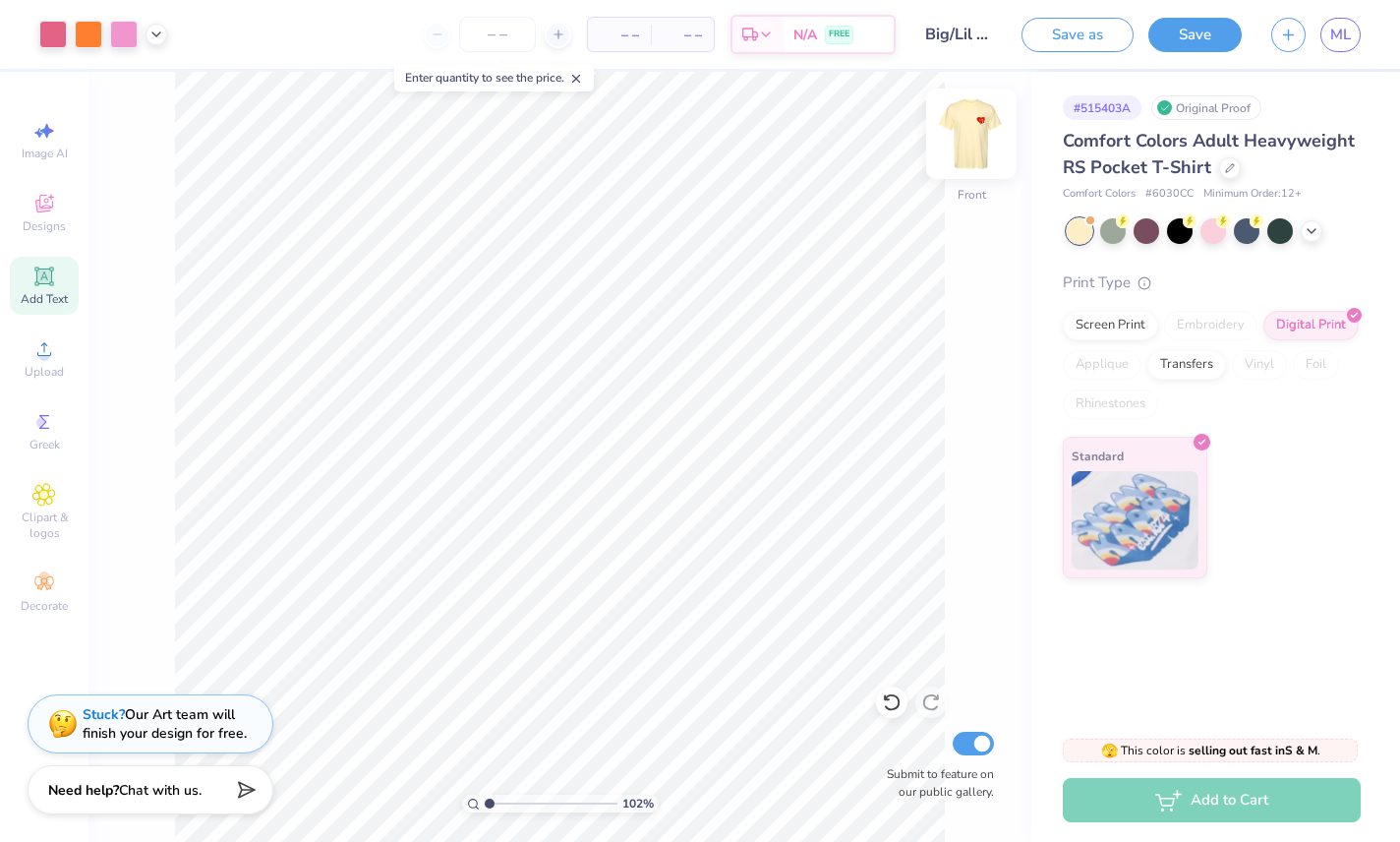
click at [959, 142] on img at bounding box center [970, 133] width 78 height 78
click at [952, 45] on input "Big/Lil Reveal 2024" at bounding box center [958, 35] width 96 height 40
click at [961, 47] on input "Big/Lil Reveal 2024" at bounding box center [958, 35] width 96 height 40
click at [969, 36] on input "Big/Lil Reveal 2024" at bounding box center [958, 35] width 96 height 40
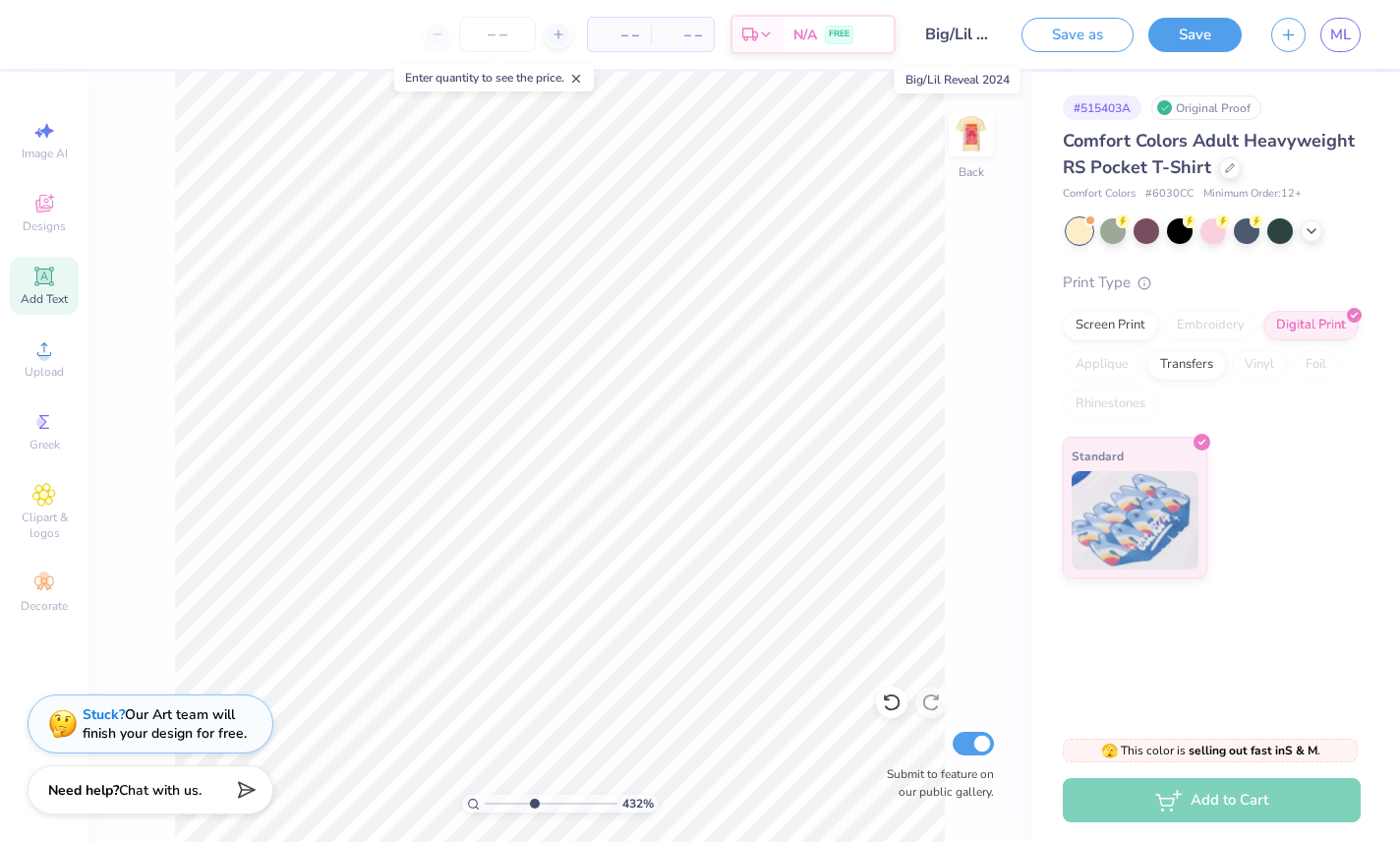
click at [968, 35] on input "Big/Lil Reveal 2024" at bounding box center [958, 35] width 96 height 40
type input "1.76047714910299"
click at [507, 19] on input "number" at bounding box center [497, 35] width 76 height 36
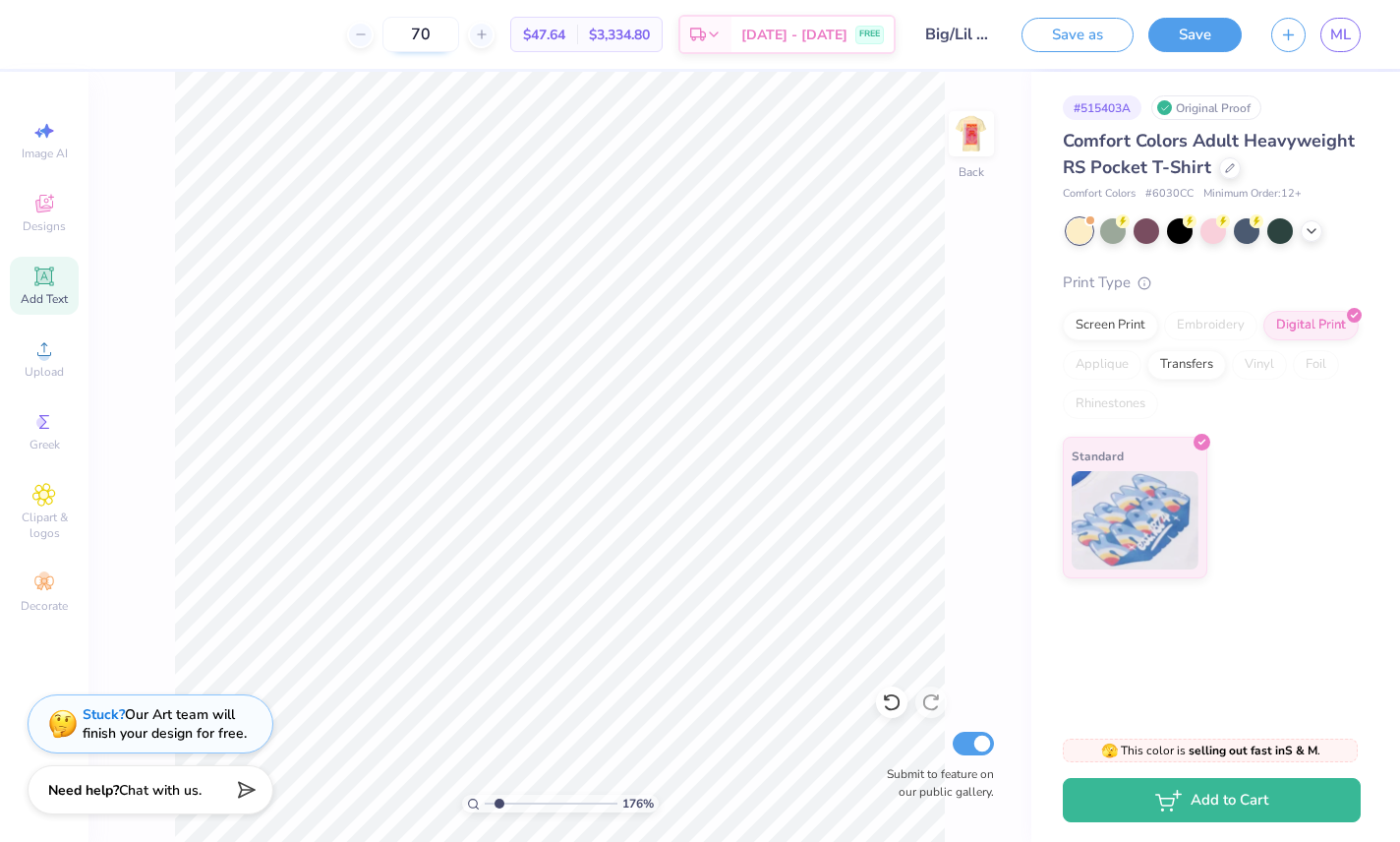
type input "7"
type input "6"
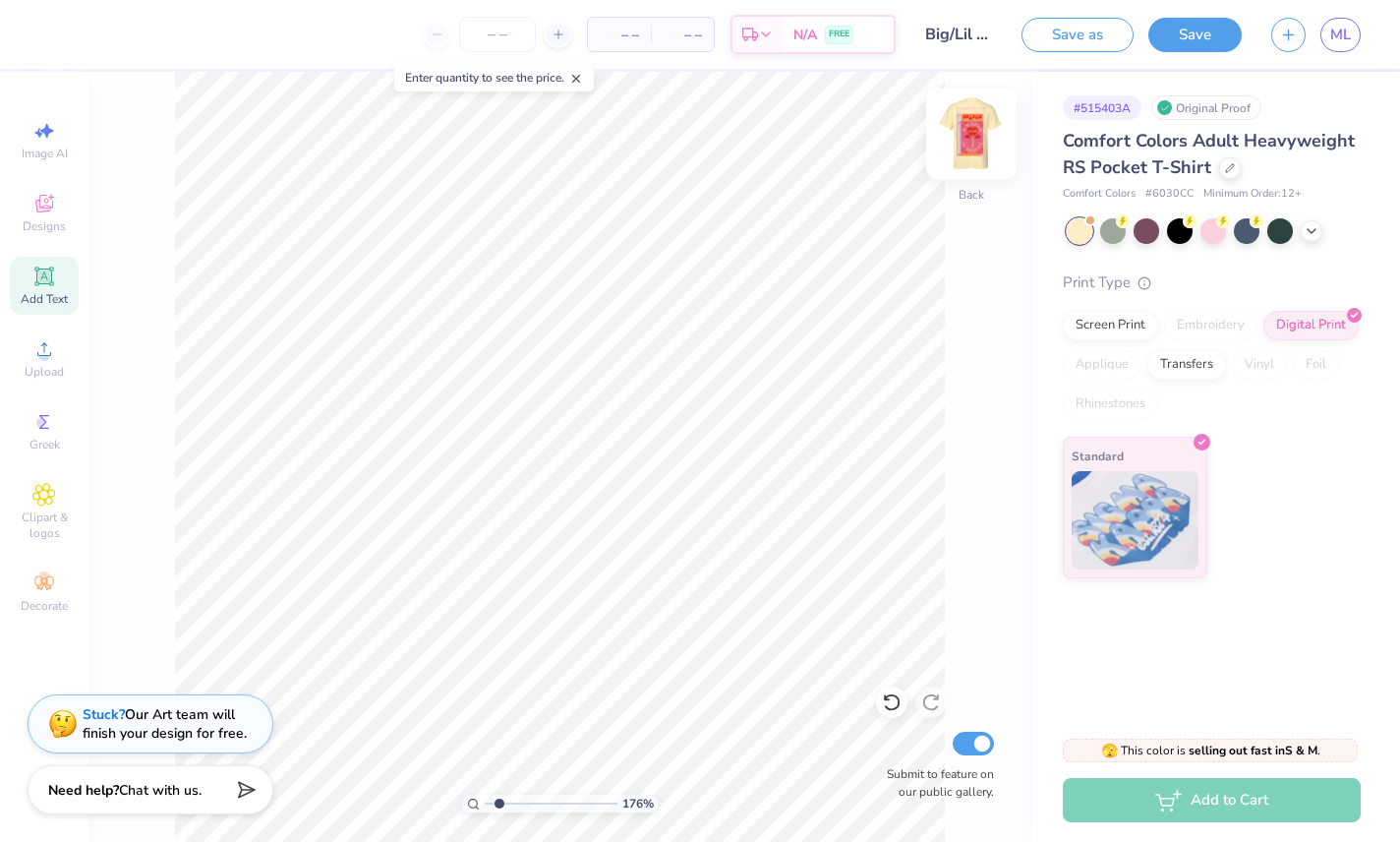
click at [989, 132] on img at bounding box center [970, 133] width 78 height 78
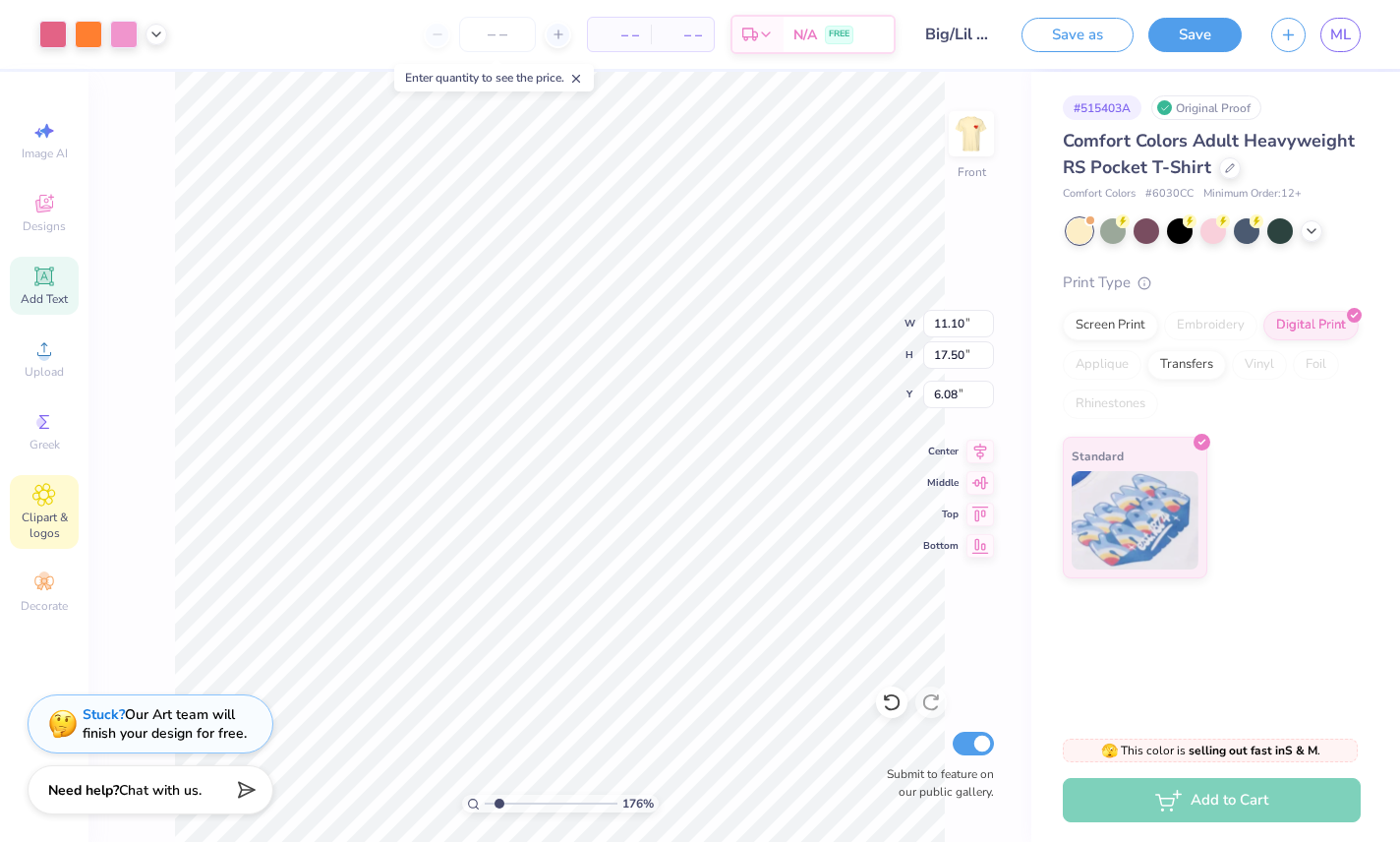
click at [50, 520] on span "Clipart & logos" at bounding box center [45, 525] width 69 height 32
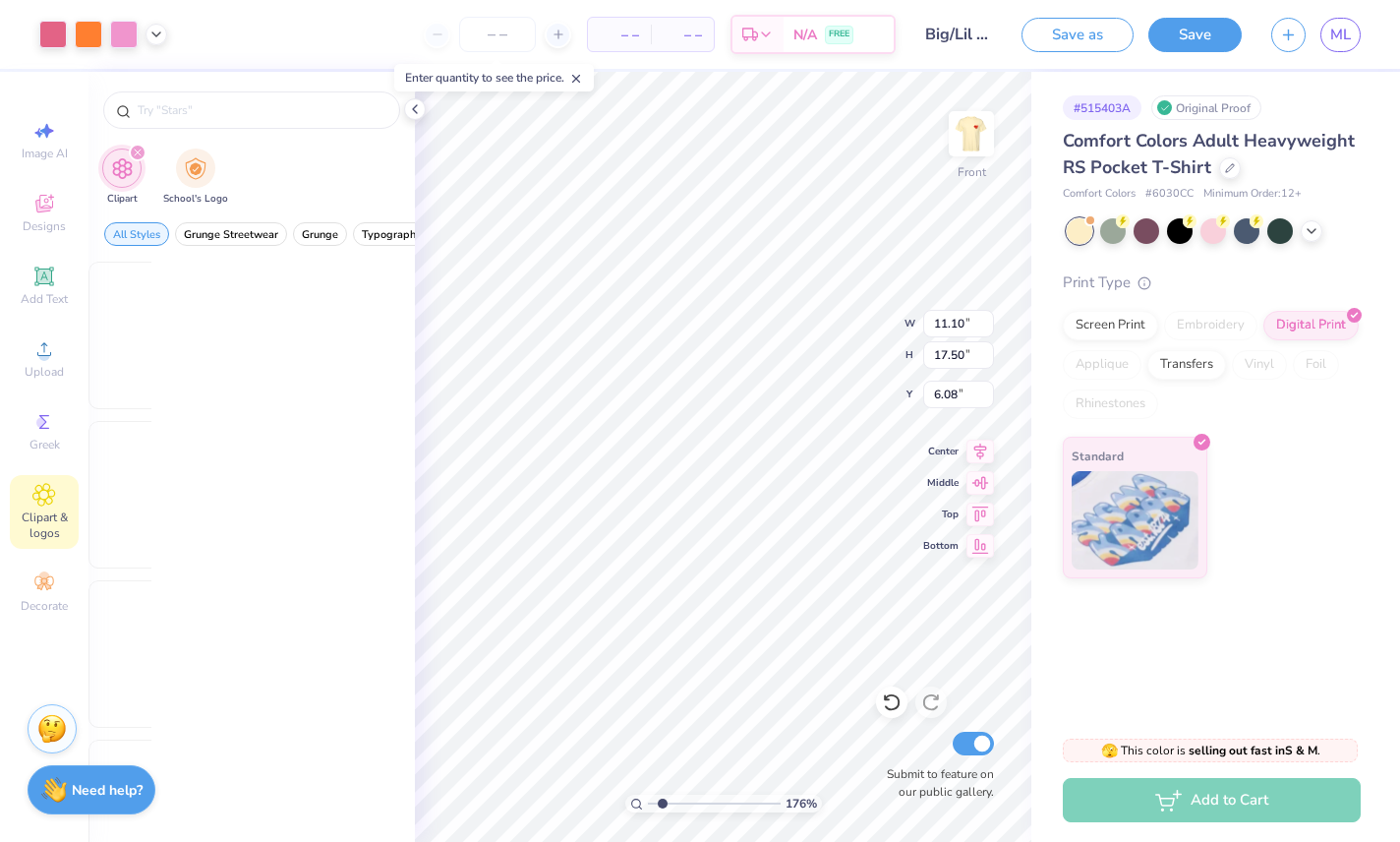
scroll to position [0, 0]
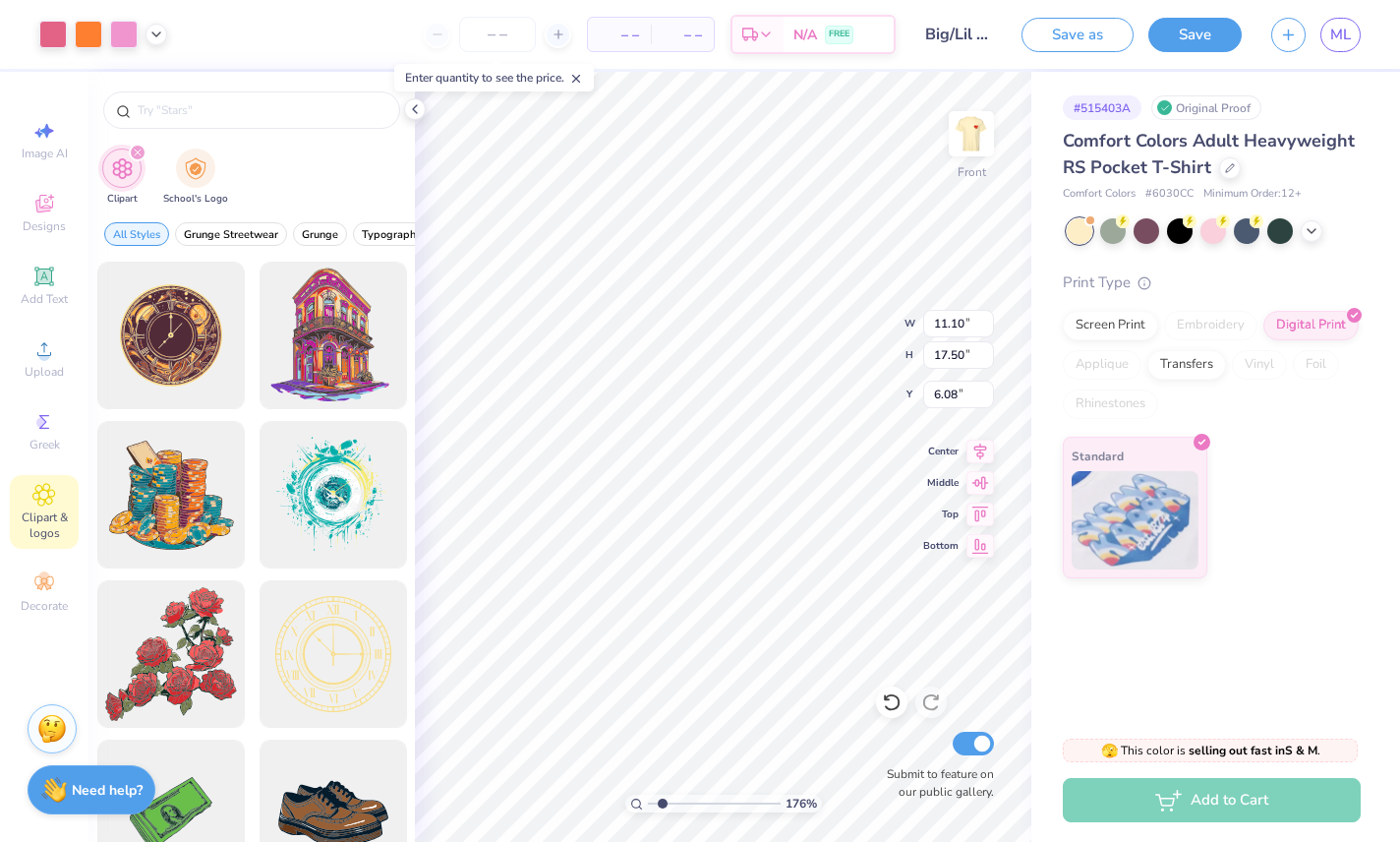
click at [36, 530] on span "Clipart & logos" at bounding box center [45, 525] width 69 height 32
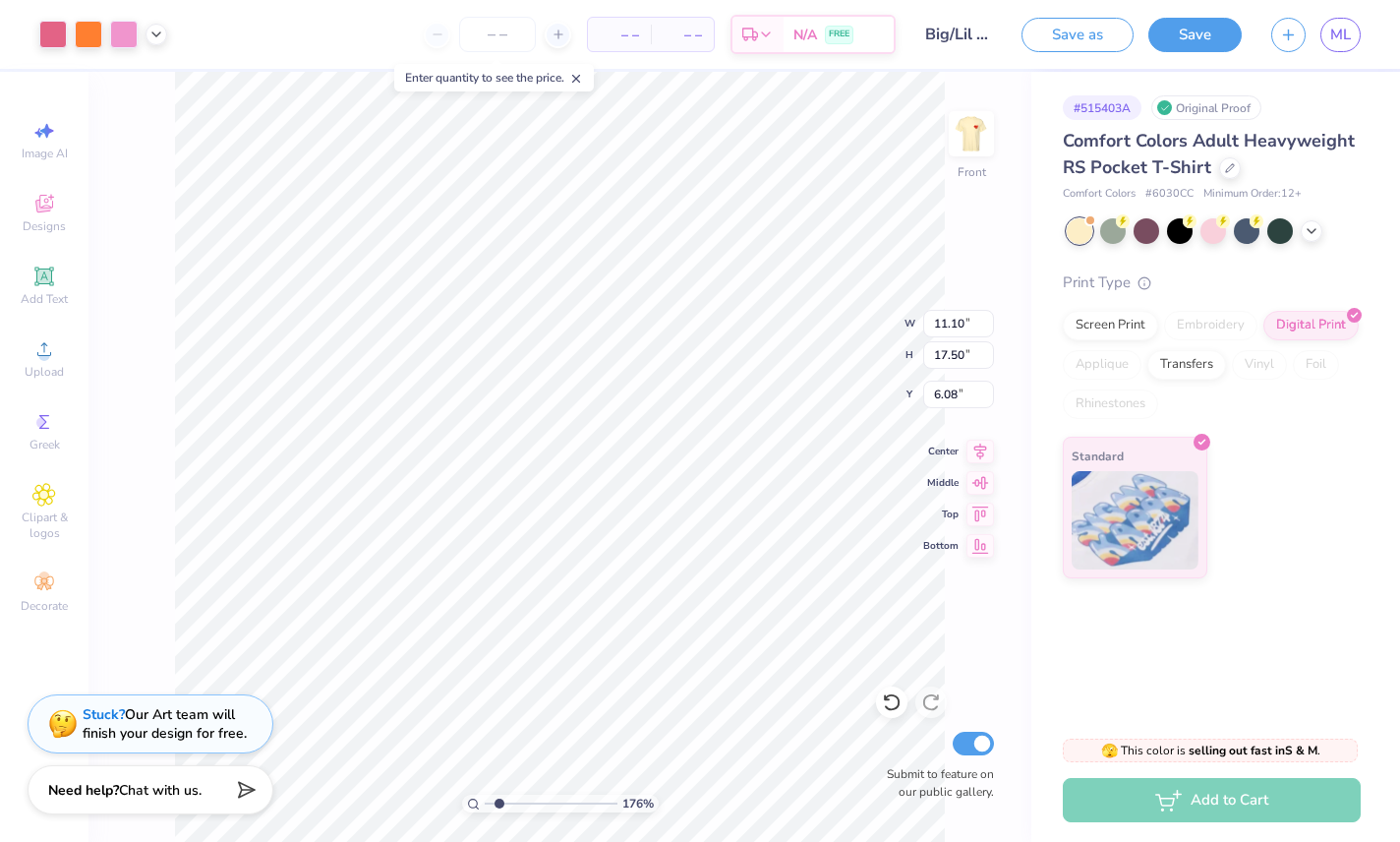
click at [136, 632] on div "176 % Front W 11.10 11.10 " H 17.50 17.50 " Y 6.08 6.08 " Center Middle Top Bot…" at bounding box center [559, 457] width 943 height 771
